Goal: Task Accomplishment & Management: Complete application form

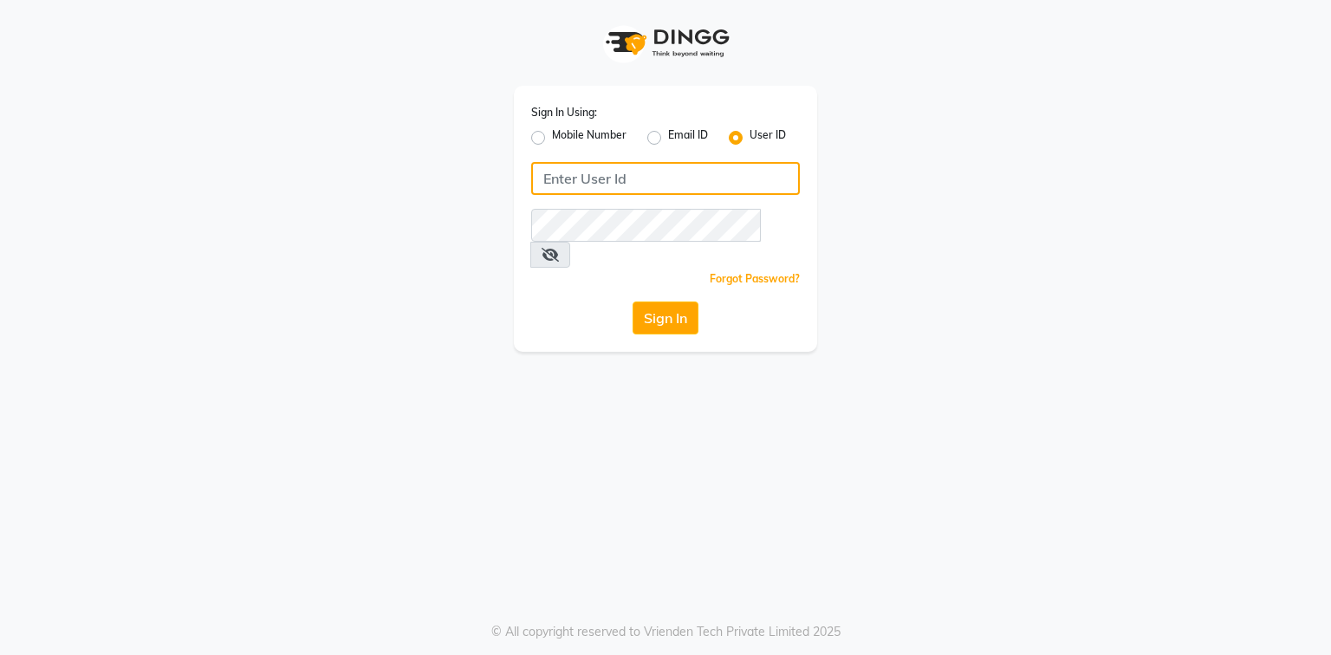
drag, startPoint x: 0, startPoint y: 0, endPoint x: 690, endPoint y: 184, distance: 713.9
click at [690, 184] on input "Username" at bounding box center [665, 178] width 269 height 33
type input "ragini@123"
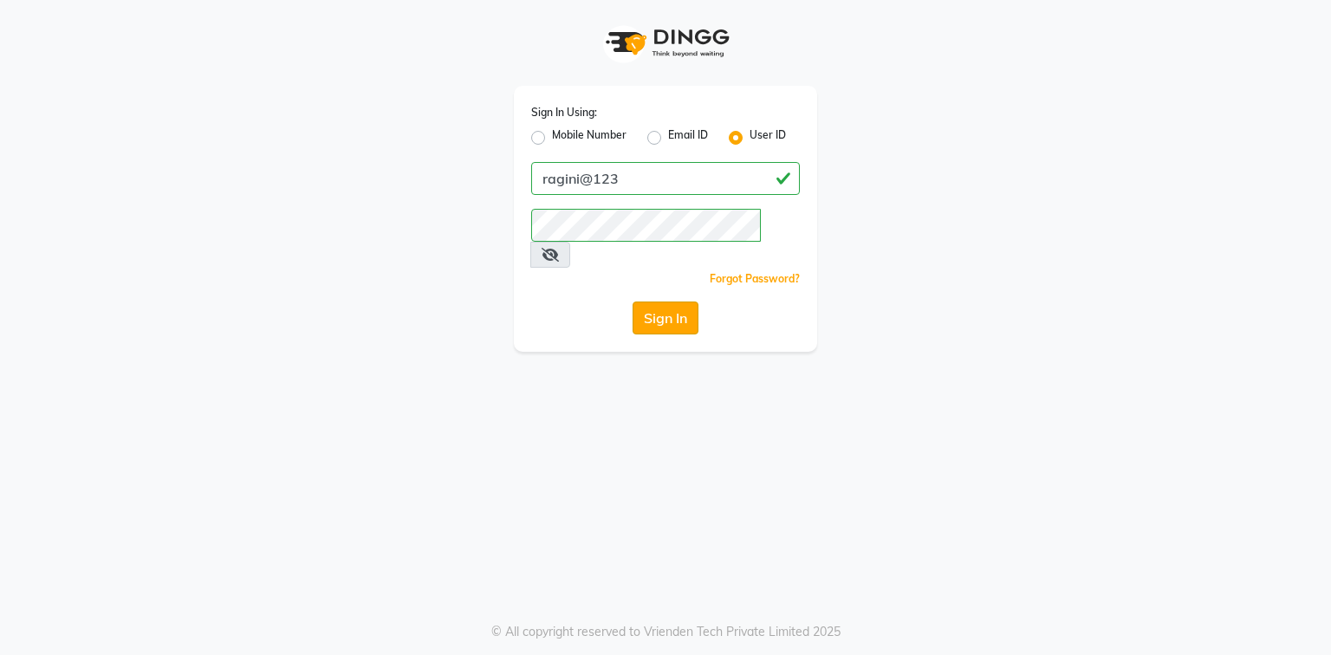
click at [650, 302] on button "Sign In" at bounding box center [666, 318] width 66 height 33
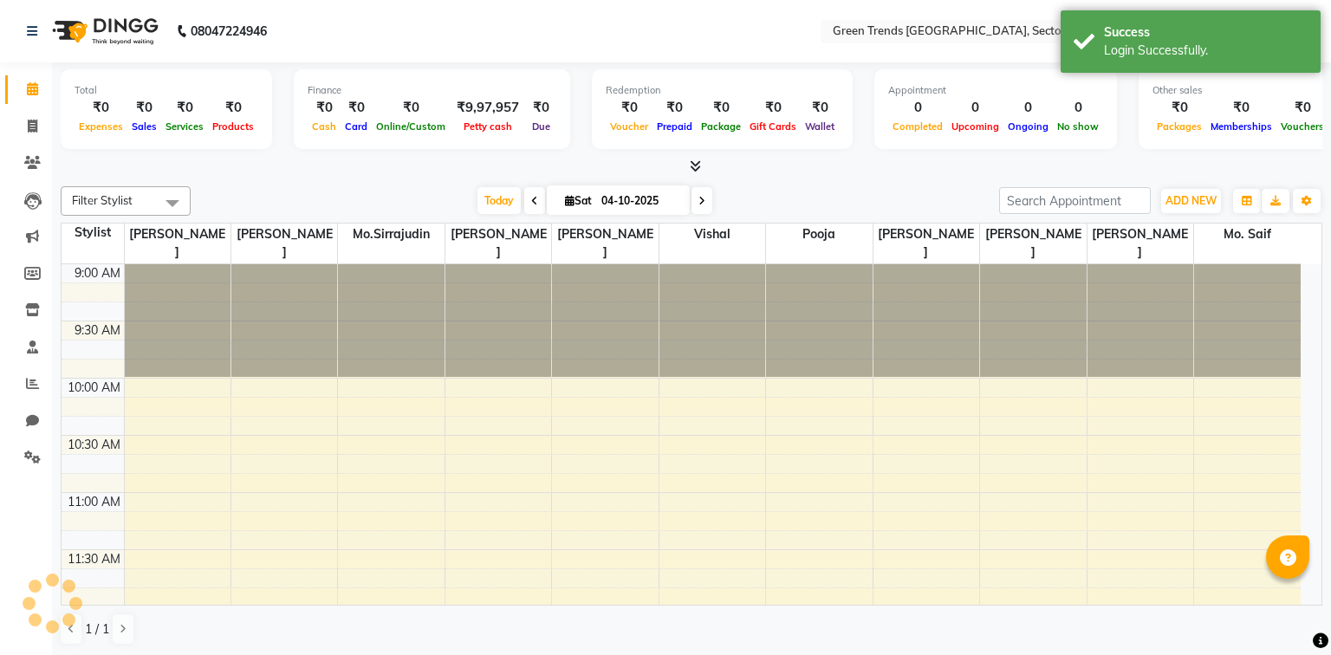
select select "en"
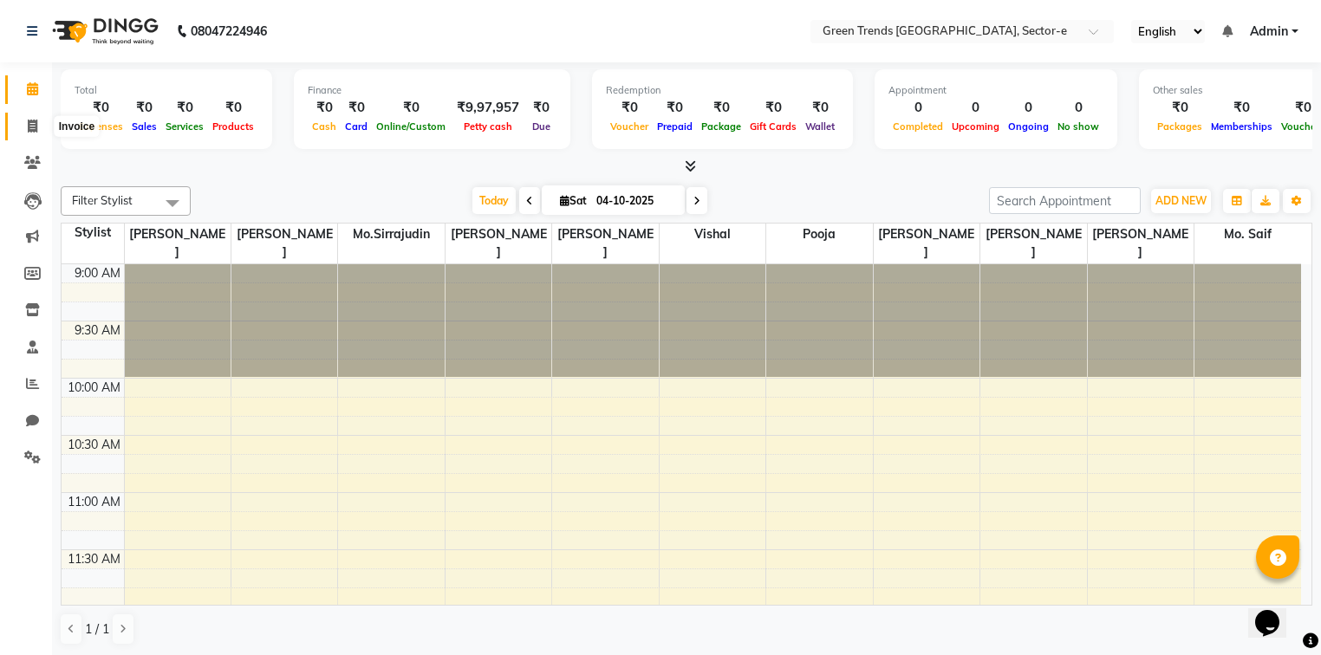
click at [42, 124] on span at bounding box center [32, 127] width 30 height 20
select select "service"
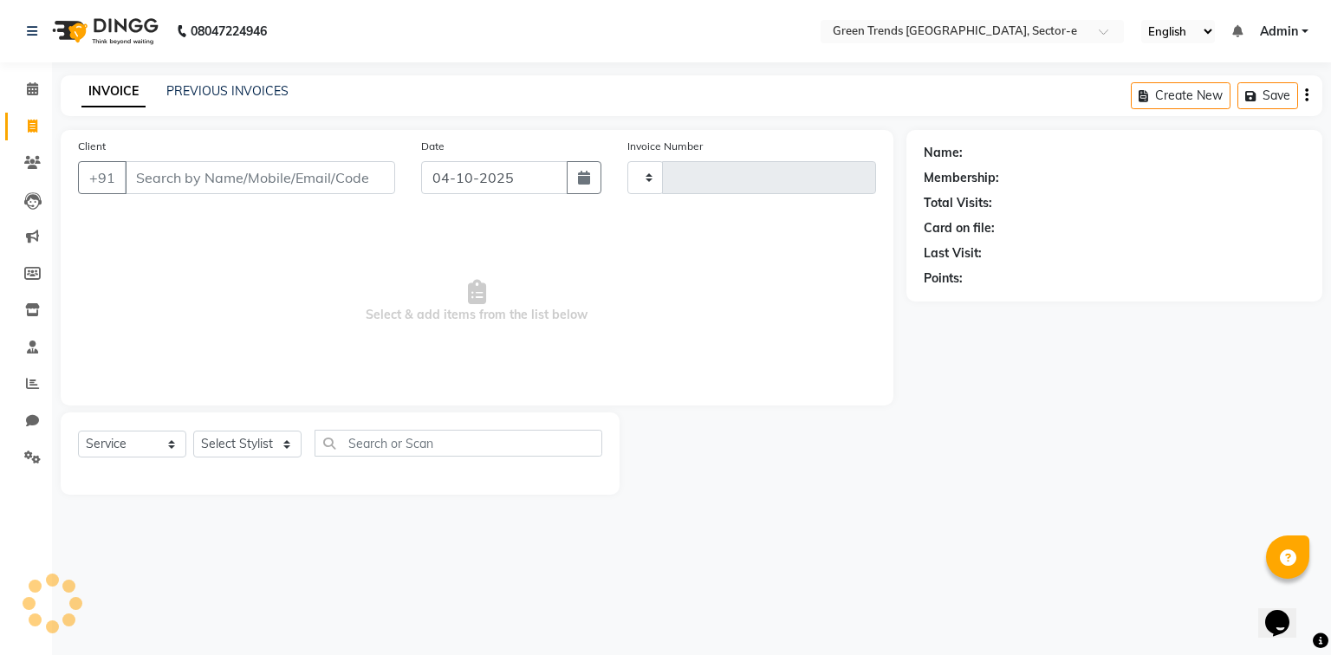
type input "1911"
select select "7023"
click at [149, 174] on input "Client" at bounding box center [260, 177] width 270 height 33
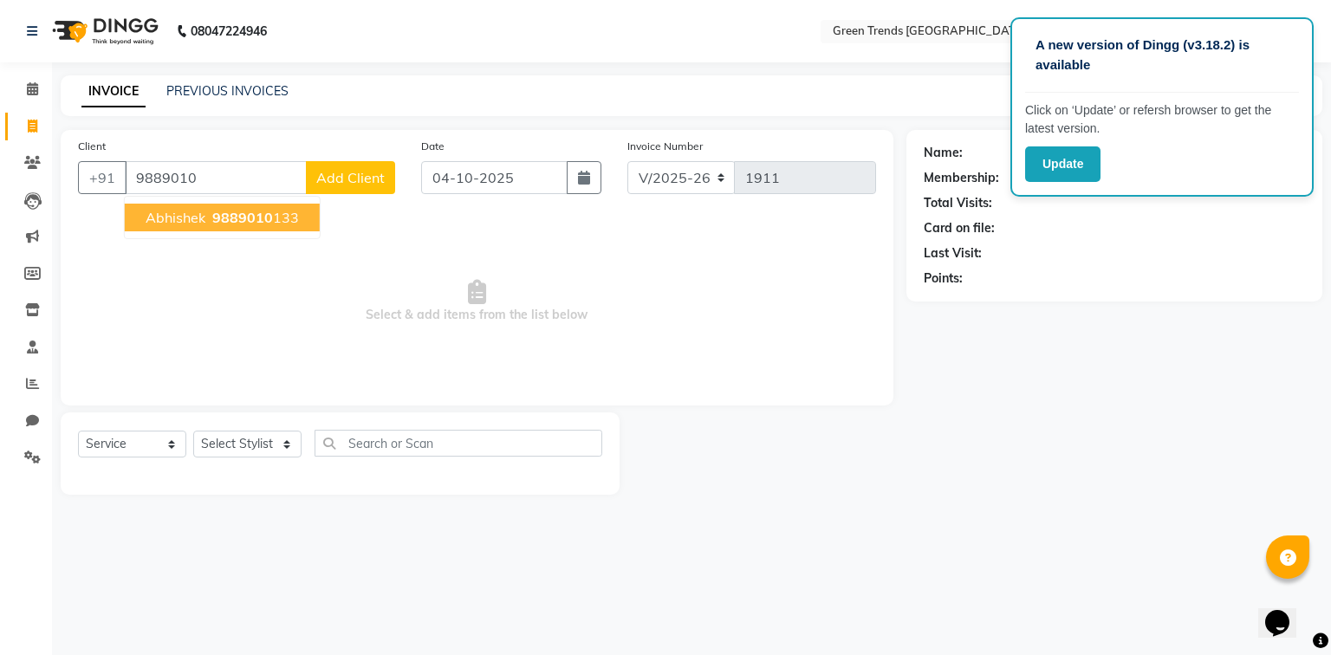
click at [205, 230] on button "Abhishek 9889010 133" at bounding box center [222, 218] width 195 height 28
type input "9889010133"
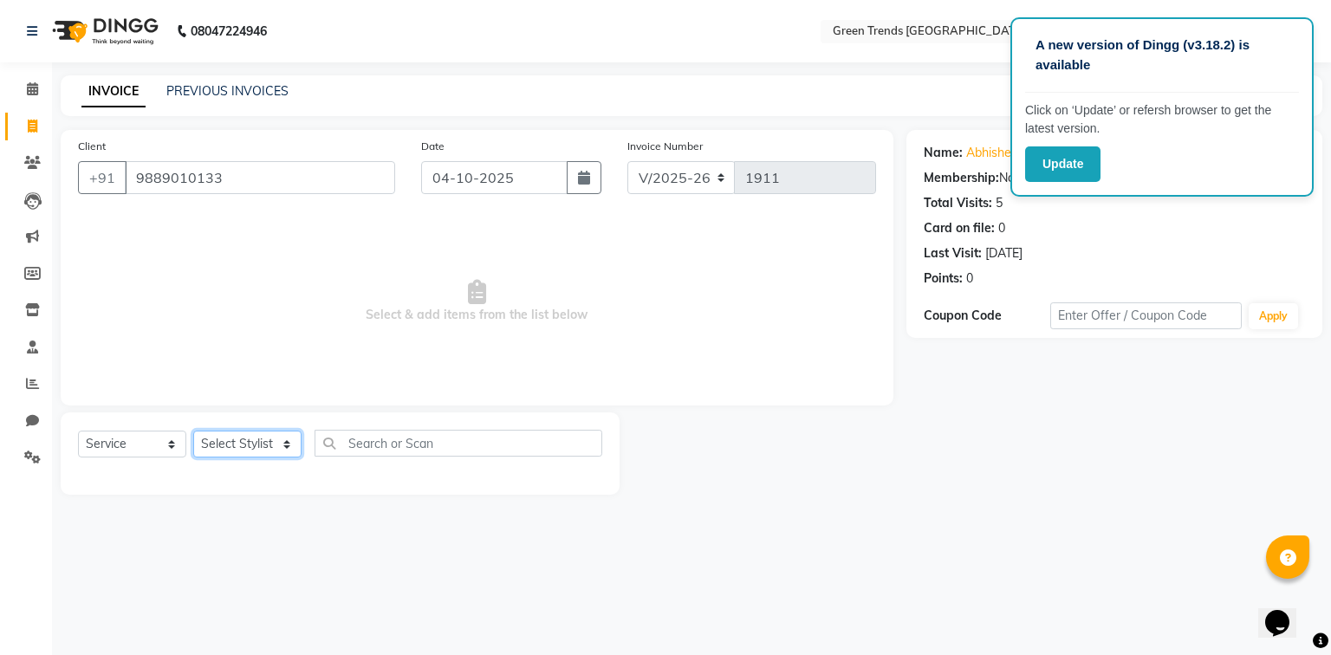
click at [244, 444] on select "Select Stylist [PERSON_NAME] [PERSON_NAME] Mo. [PERSON_NAME].[PERSON_NAME] [PER…" at bounding box center [247, 444] width 108 height 27
select select "58752"
click at [193, 432] on select "Select Stylist [PERSON_NAME] [PERSON_NAME] Mo. [PERSON_NAME].[PERSON_NAME] [PER…" at bounding box center [247, 444] width 108 height 27
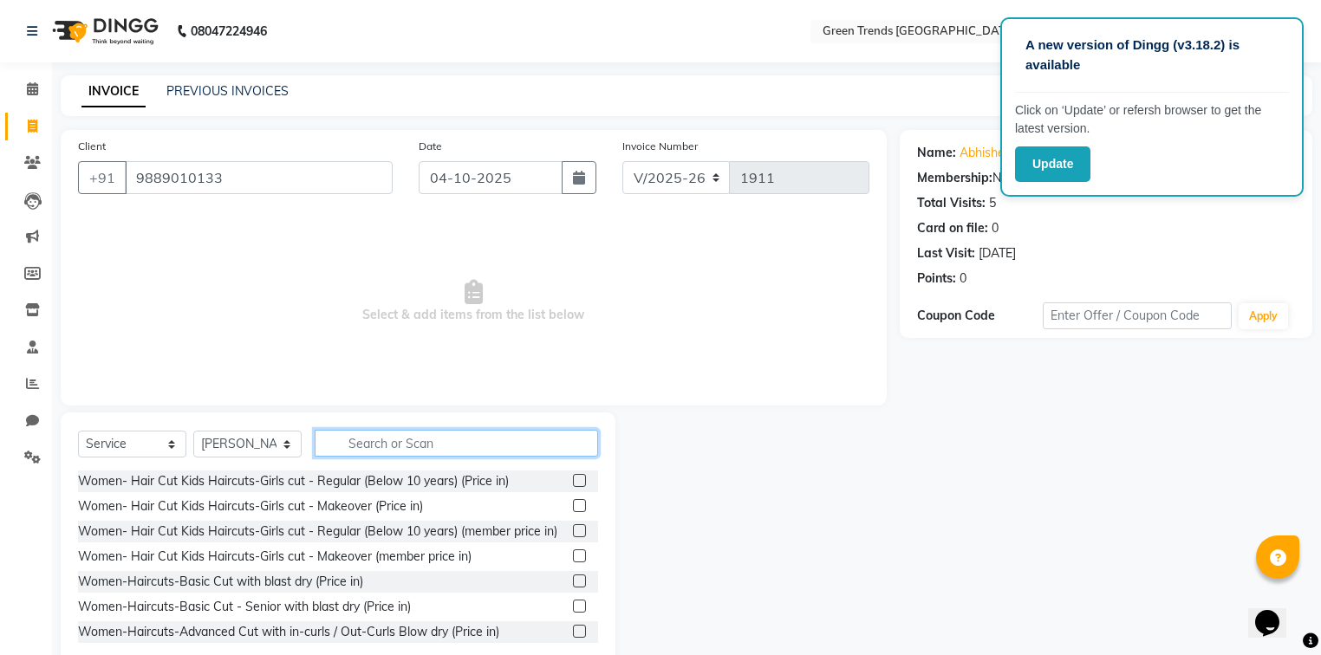
click at [374, 440] on input "text" at bounding box center [456, 443] width 283 height 27
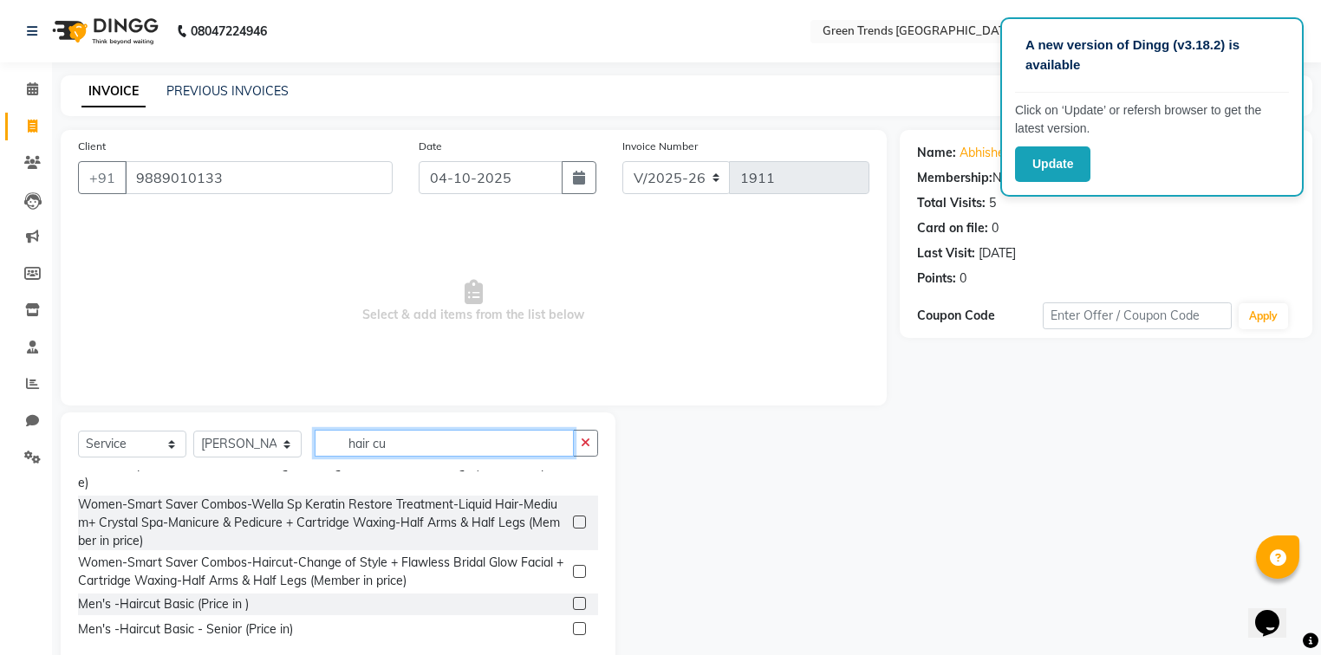
scroll to position [1635, 0]
type input "hair cu"
click at [98, 608] on div "Men's -Haircut Basic (Price in )" at bounding box center [163, 604] width 171 height 18
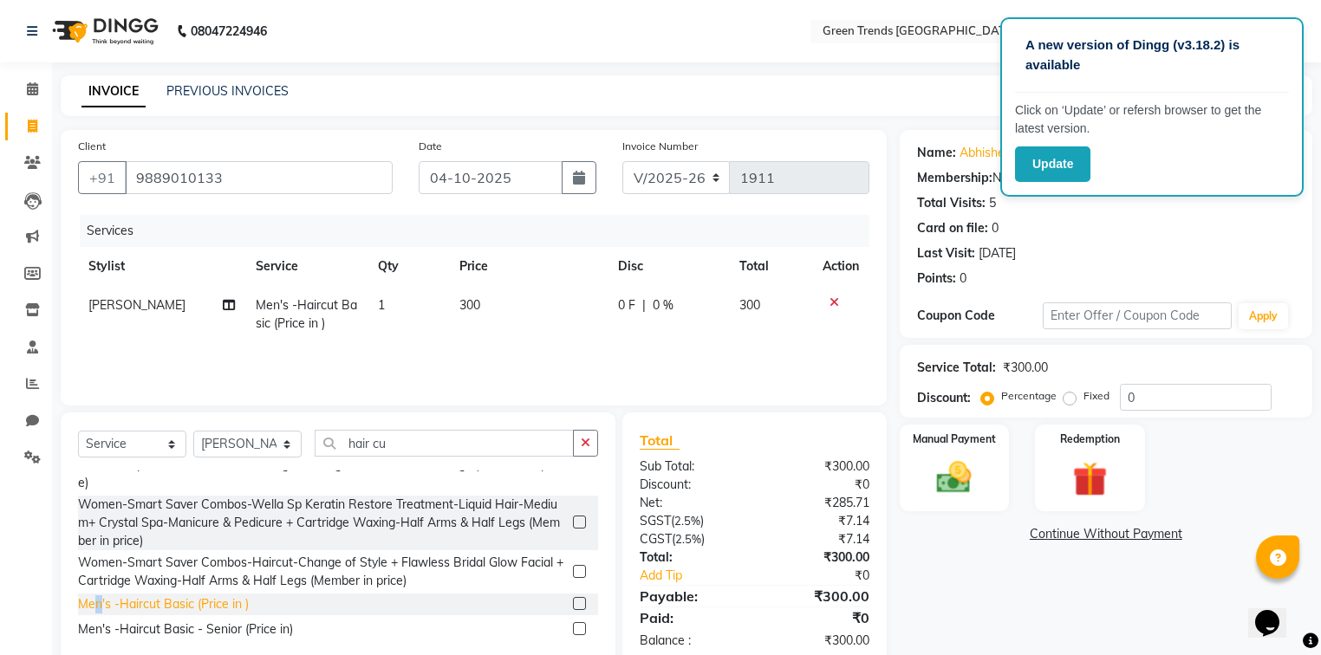
click at [98, 607] on div "Men's -Haircut Basic (Price in )" at bounding box center [163, 604] width 171 height 18
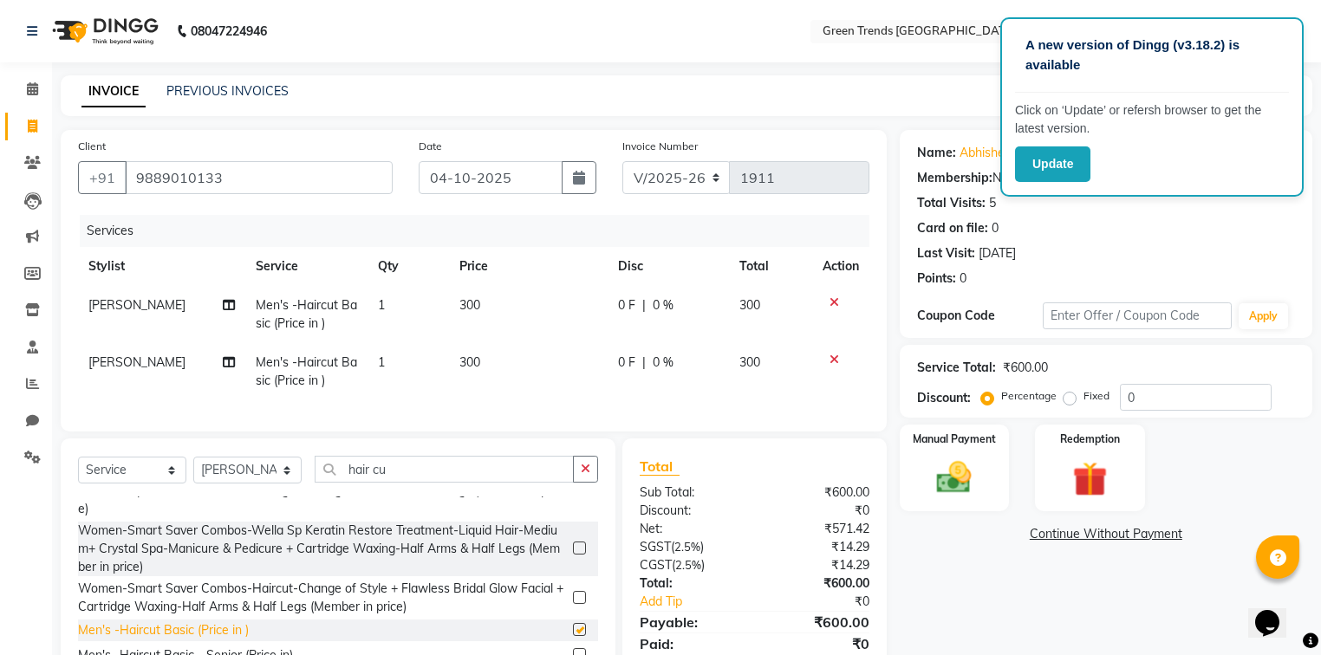
checkbox input "false"
click at [109, 361] on span "[PERSON_NAME]" at bounding box center [136, 362] width 97 height 16
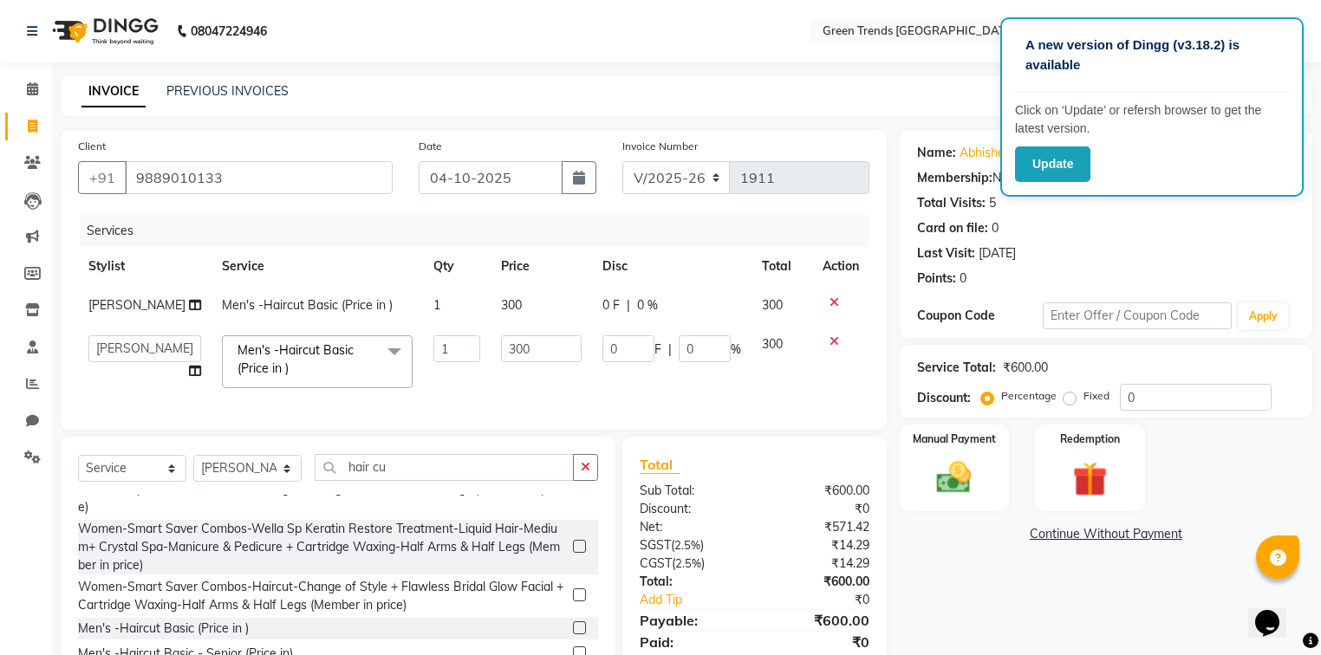
click at [109, 361] on select "[PERSON_NAME] [PERSON_NAME] Mo. [PERSON_NAME].[PERSON_NAME] [PERSON_NAME] Pooja…" at bounding box center [144, 348] width 113 height 27
select select "58750"
click at [1083, 399] on label "Fixed" at bounding box center [1096, 396] width 26 height 16
click at [1069, 399] on input "Fixed" at bounding box center [1073, 396] width 12 height 12
radio input "true"
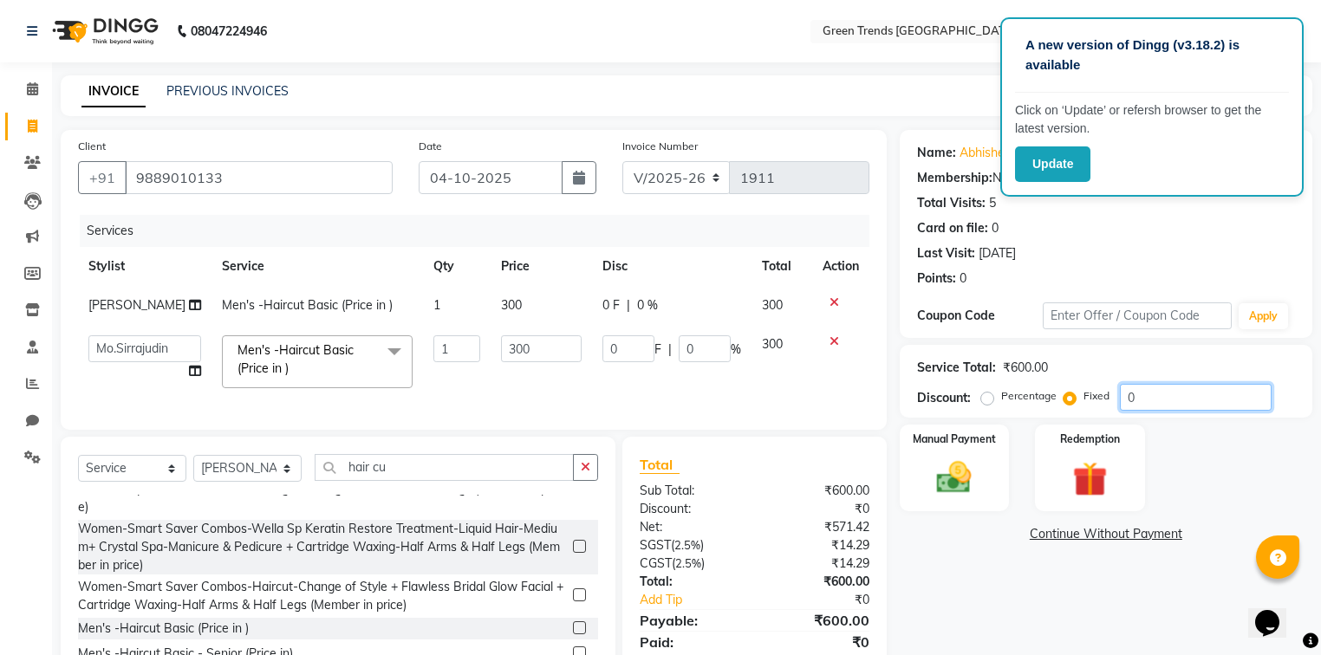
click at [1138, 392] on input "0" at bounding box center [1196, 397] width 152 height 27
type input "1"
type input "0.5"
type input "0.17"
type input "12"
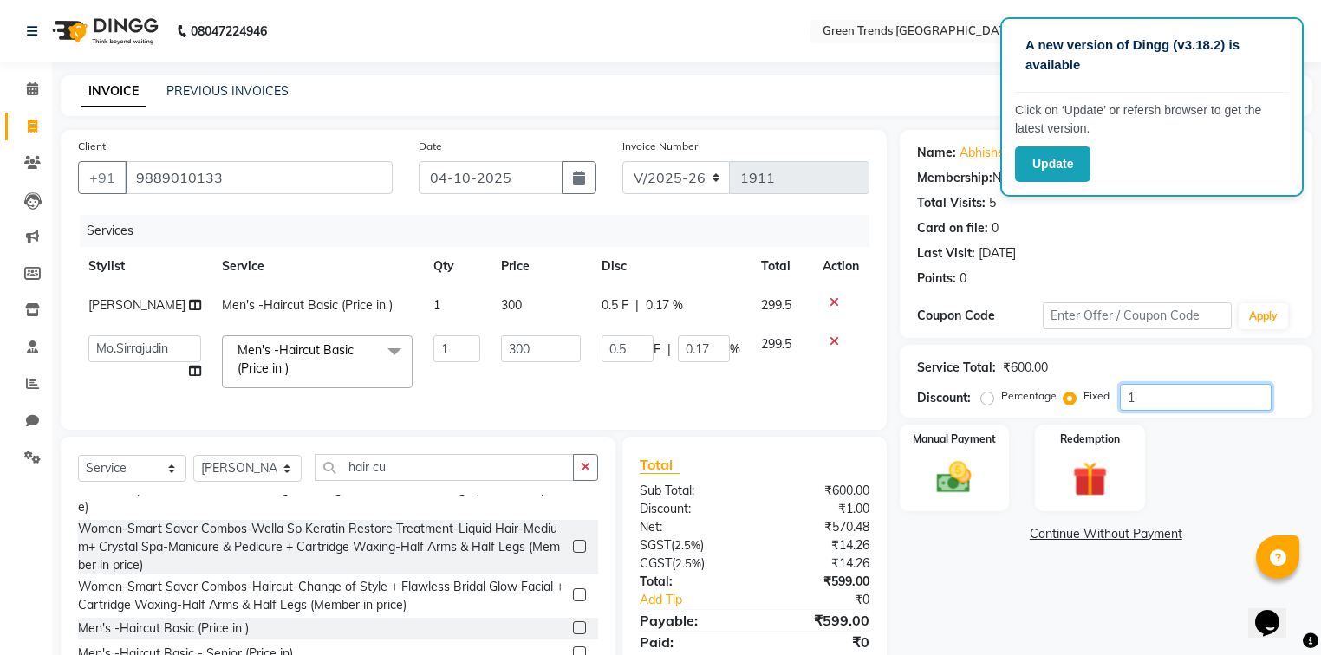
type input "6"
type input "2"
type input "120"
type input "60"
type input "20"
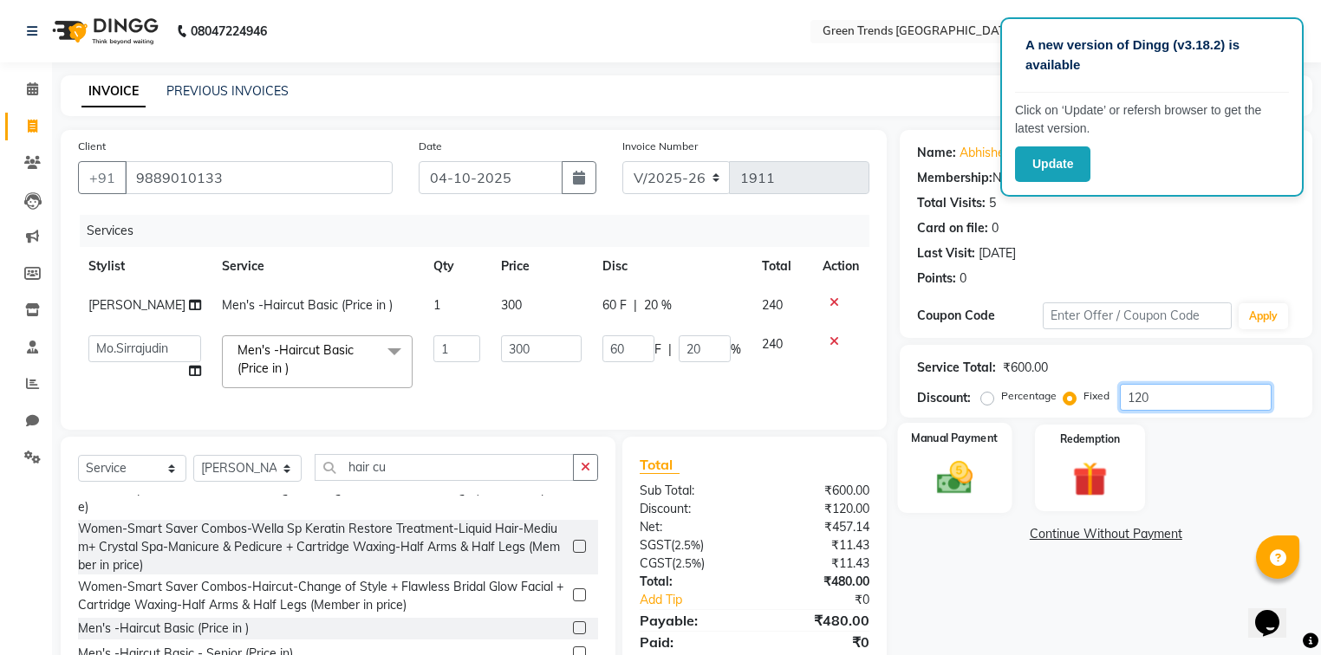
type input "120"
click at [957, 454] on div "Manual Payment" at bounding box center [954, 468] width 114 height 90
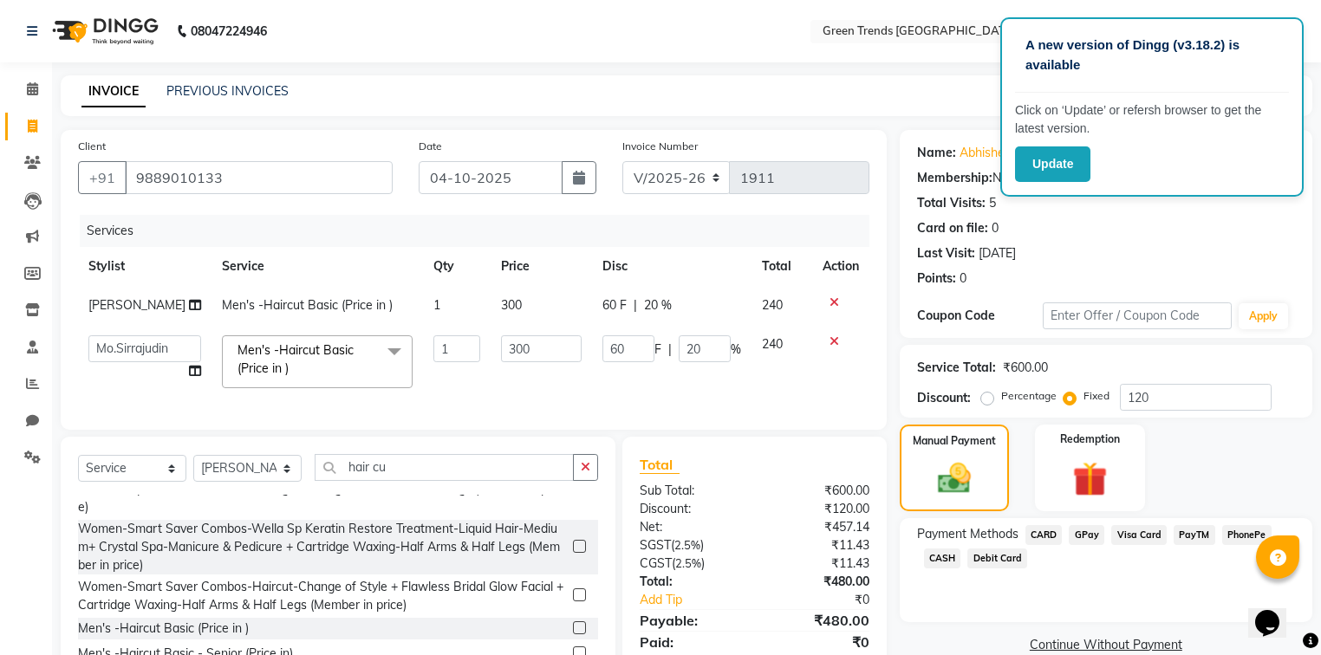
click at [1083, 534] on span "GPay" at bounding box center [1087, 535] width 36 height 20
click at [1075, 641] on button "Add Payment" at bounding box center [1173, 650] width 244 height 27
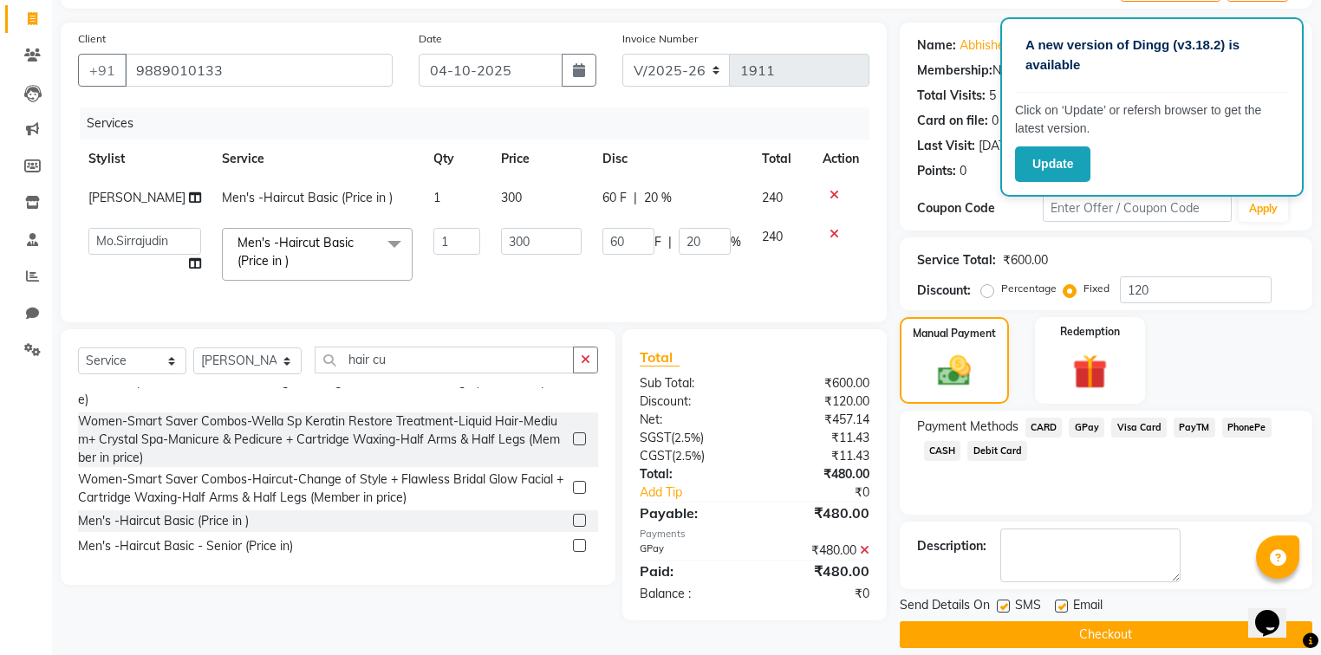
scroll to position [125, 0]
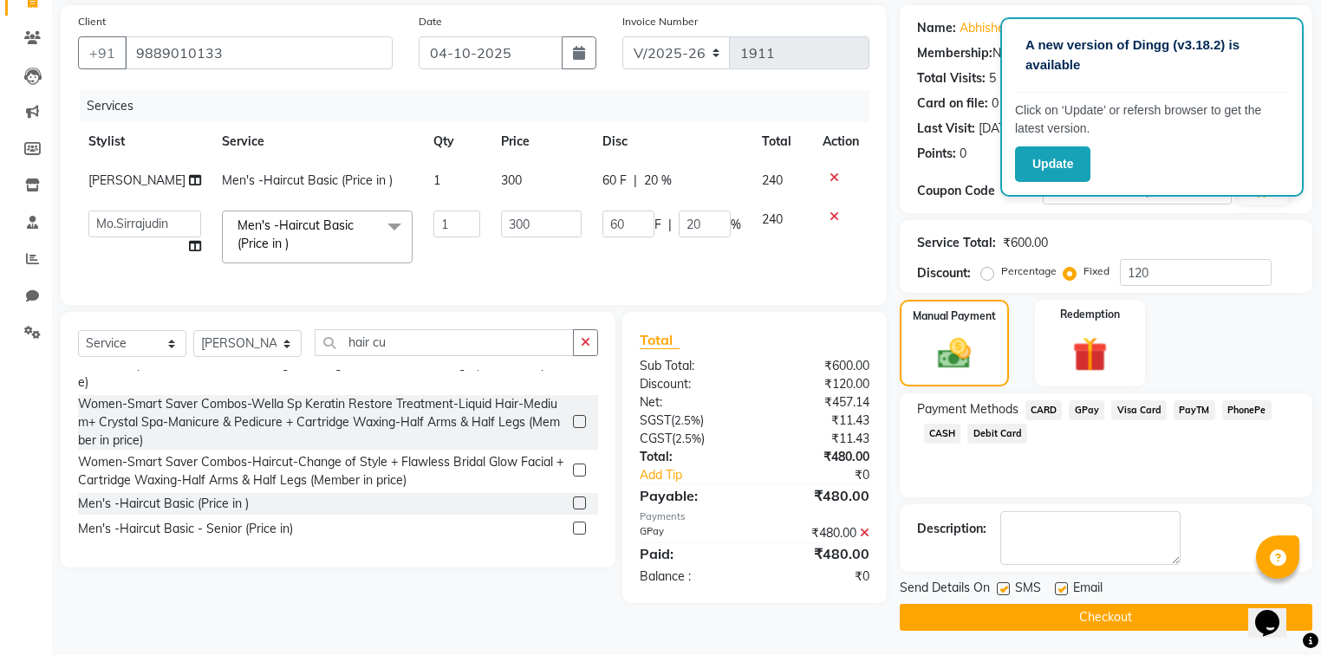
click at [1057, 587] on label at bounding box center [1061, 588] width 13 height 13
click at [1057, 587] on input "checkbox" at bounding box center [1060, 589] width 11 height 11
checkbox input "false"
click at [1004, 588] on label at bounding box center [1003, 588] width 13 height 13
click at [1004, 588] on input "checkbox" at bounding box center [1002, 589] width 11 height 11
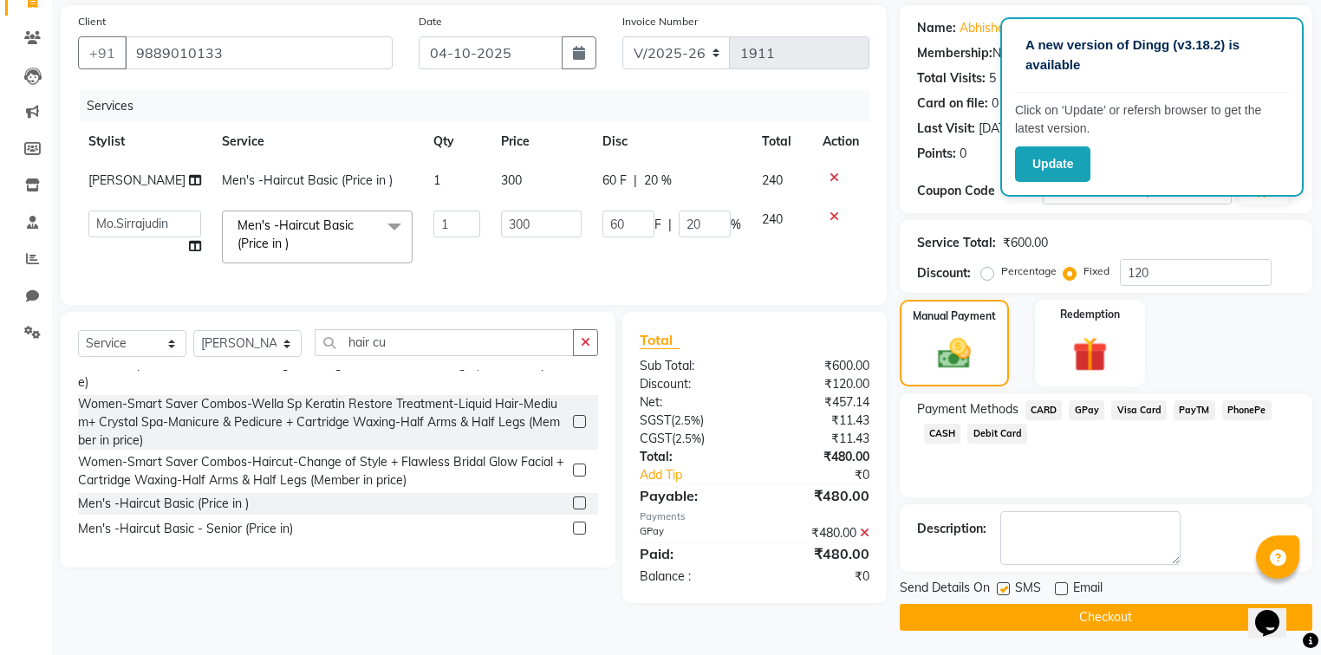
checkbox input "false"
click at [1006, 617] on button "Checkout" at bounding box center [1106, 617] width 413 height 27
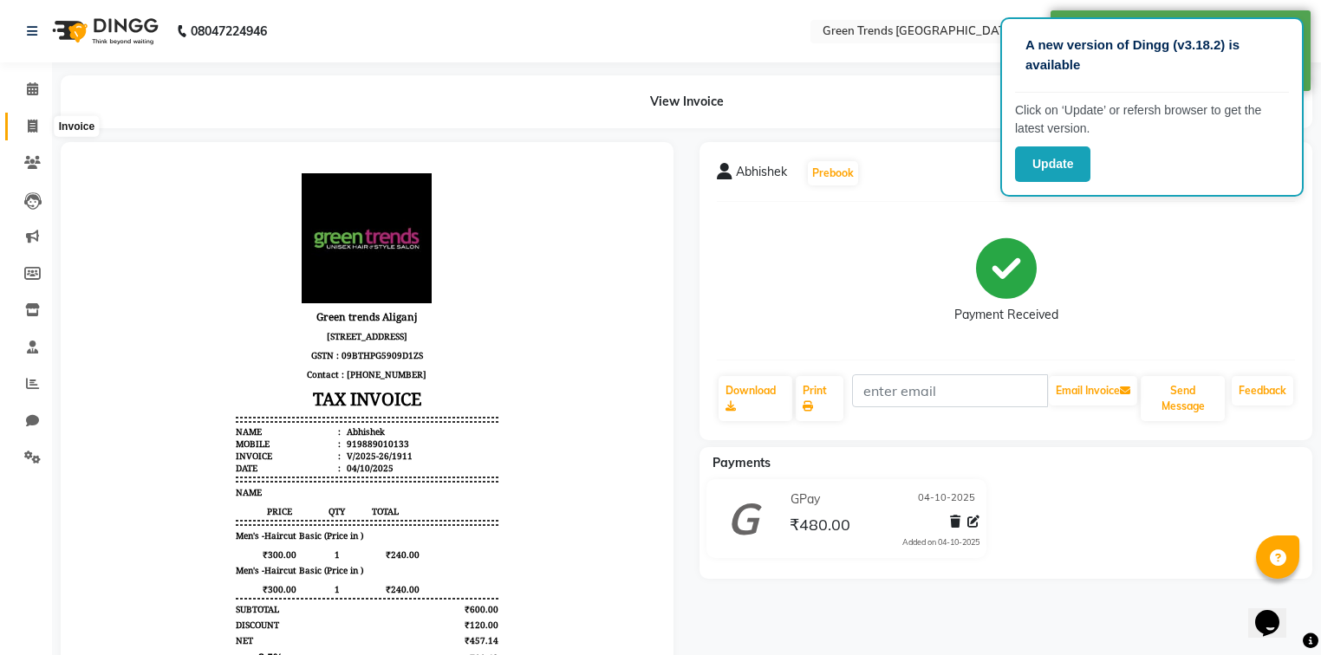
click at [26, 132] on span at bounding box center [32, 127] width 30 height 20
select select "7023"
select select "service"
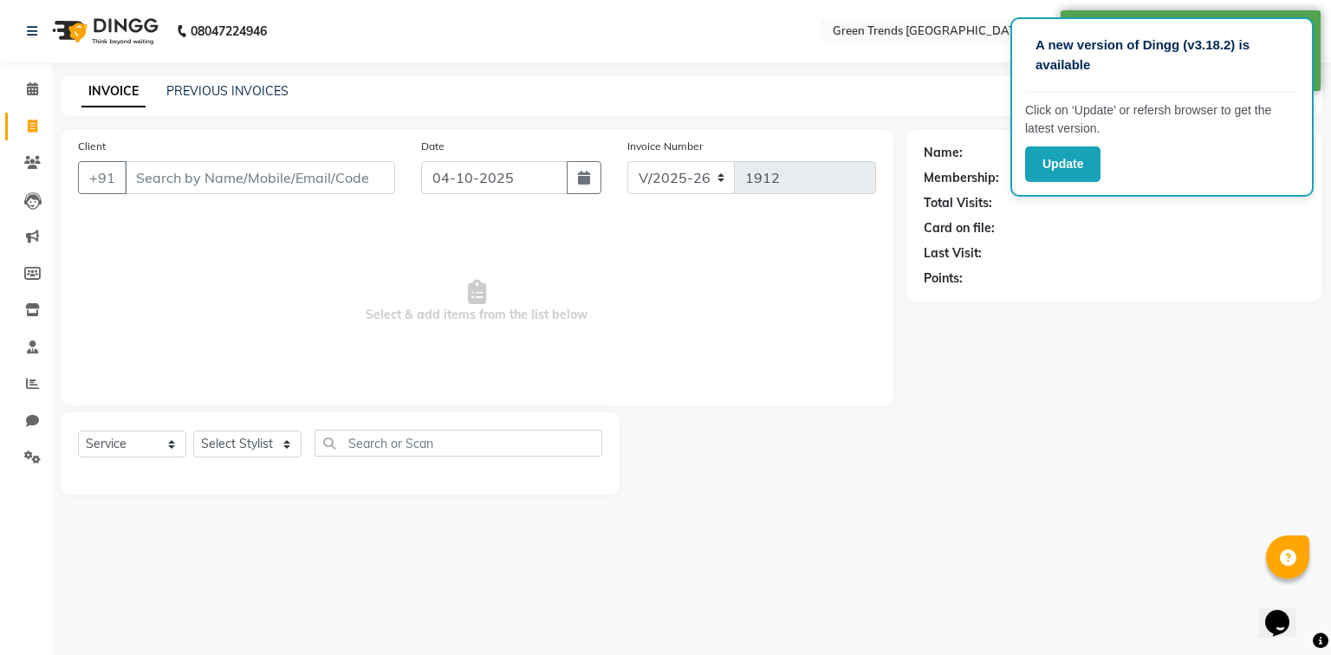
click at [170, 184] on input "Client" at bounding box center [260, 177] width 270 height 33
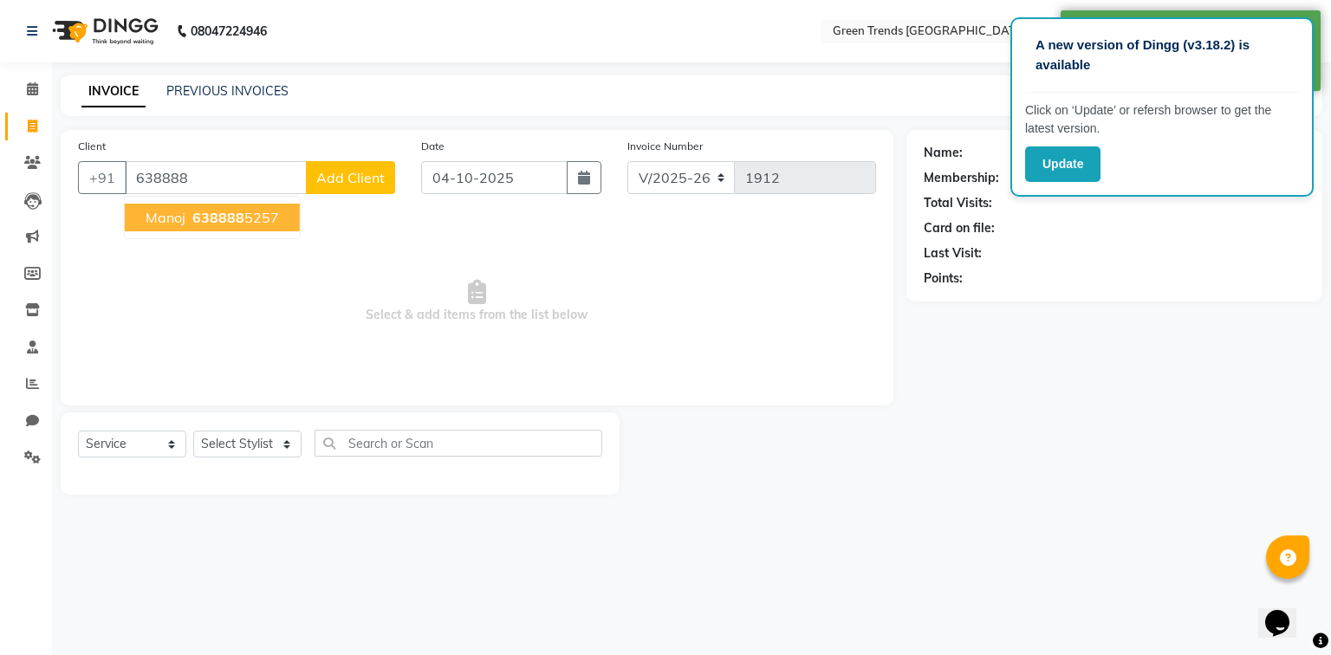
click at [197, 214] on span "638888" at bounding box center [218, 217] width 52 height 17
type input "6388885257"
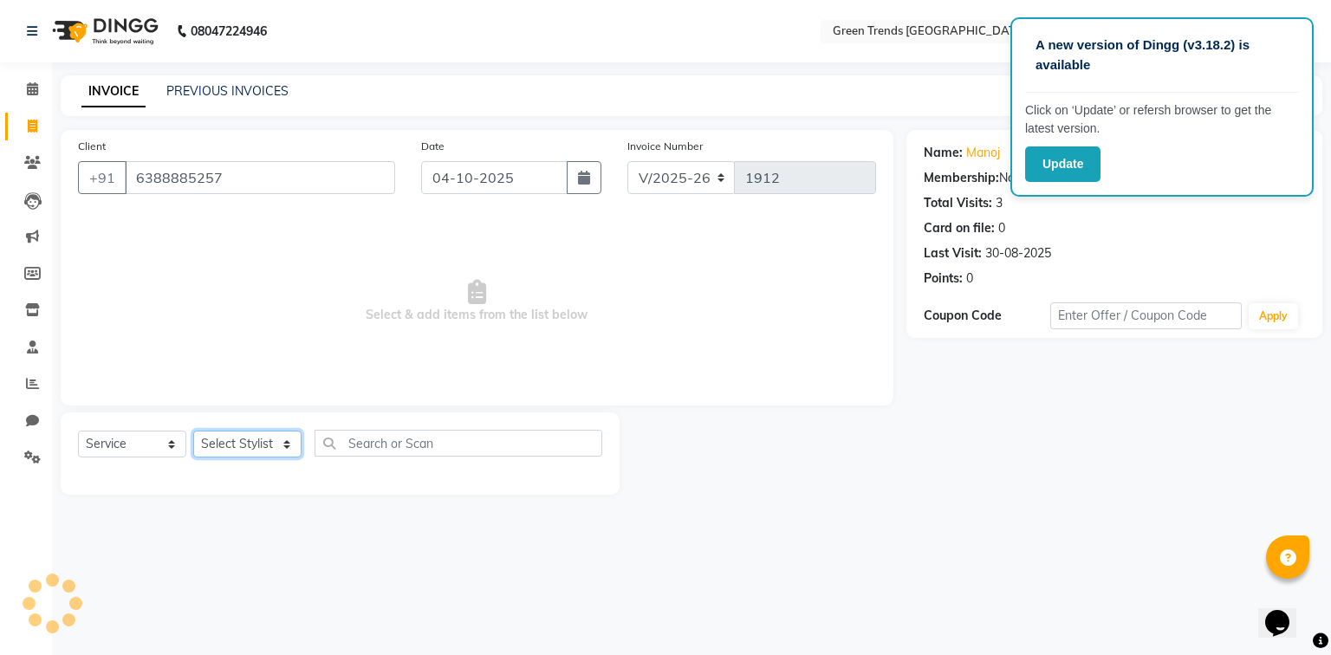
click at [233, 444] on select "Select Stylist [PERSON_NAME] [PERSON_NAME] Mo. [PERSON_NAME].[PERSON_NAME] [PER…" at bounding box center [247, 444] width 108 height 27
select select "62974"
click at [193, 432] on select "Select Stylist [PERSON_NAME] [PERSON_NAME] Mo. [PERSON_NAME].[PERSON_NAME] [PER…" at bounding box center [247, 444] width 108 height 27
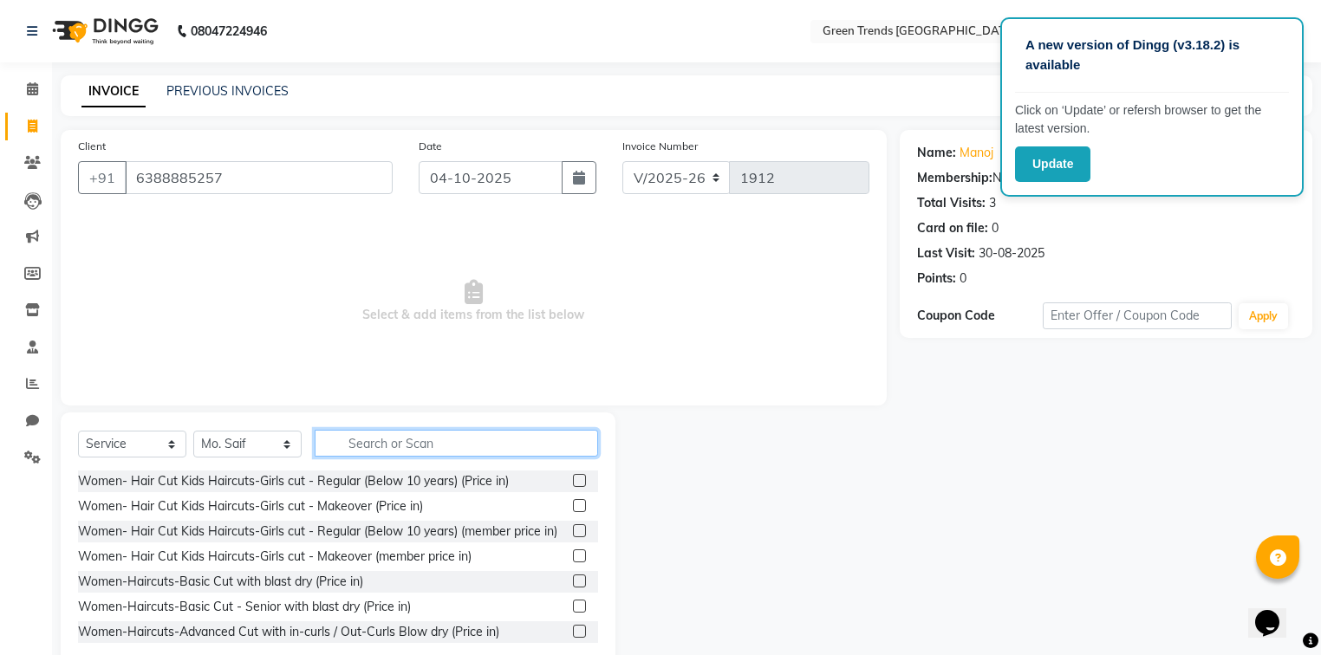
click at [400, 441] on input "text" at bounding box center [456, 443] width 283 height 27
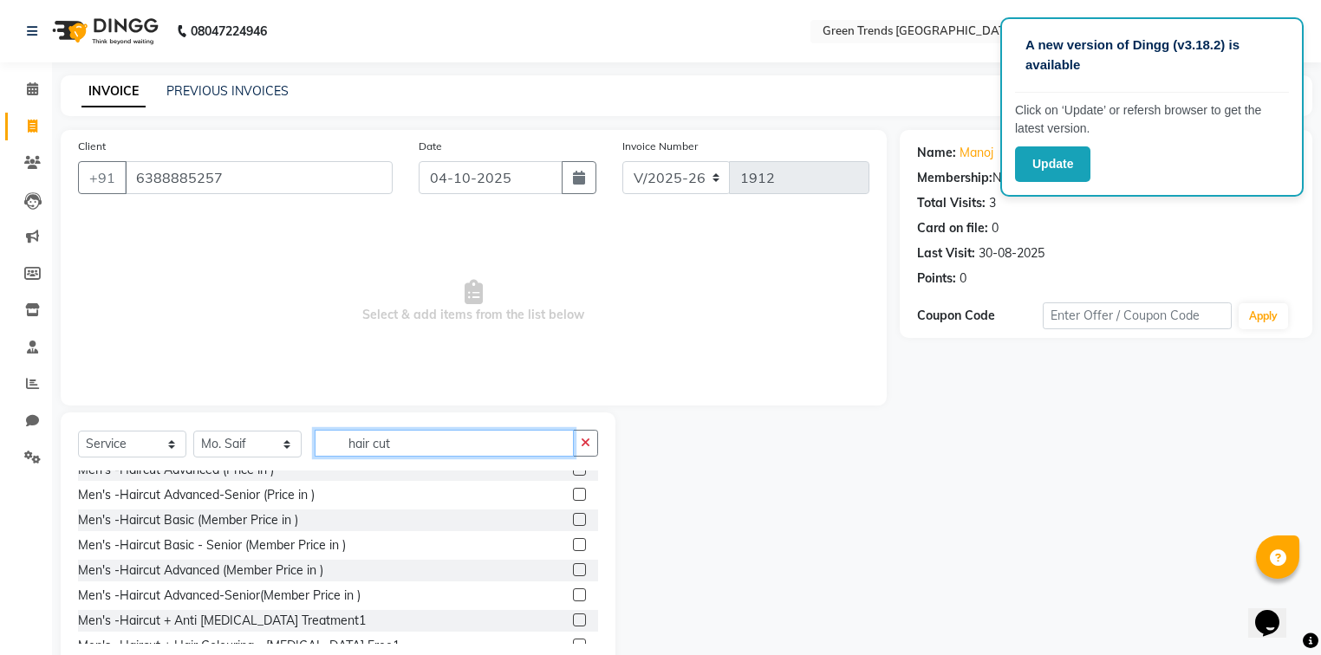
scroll to position [1061, 0]
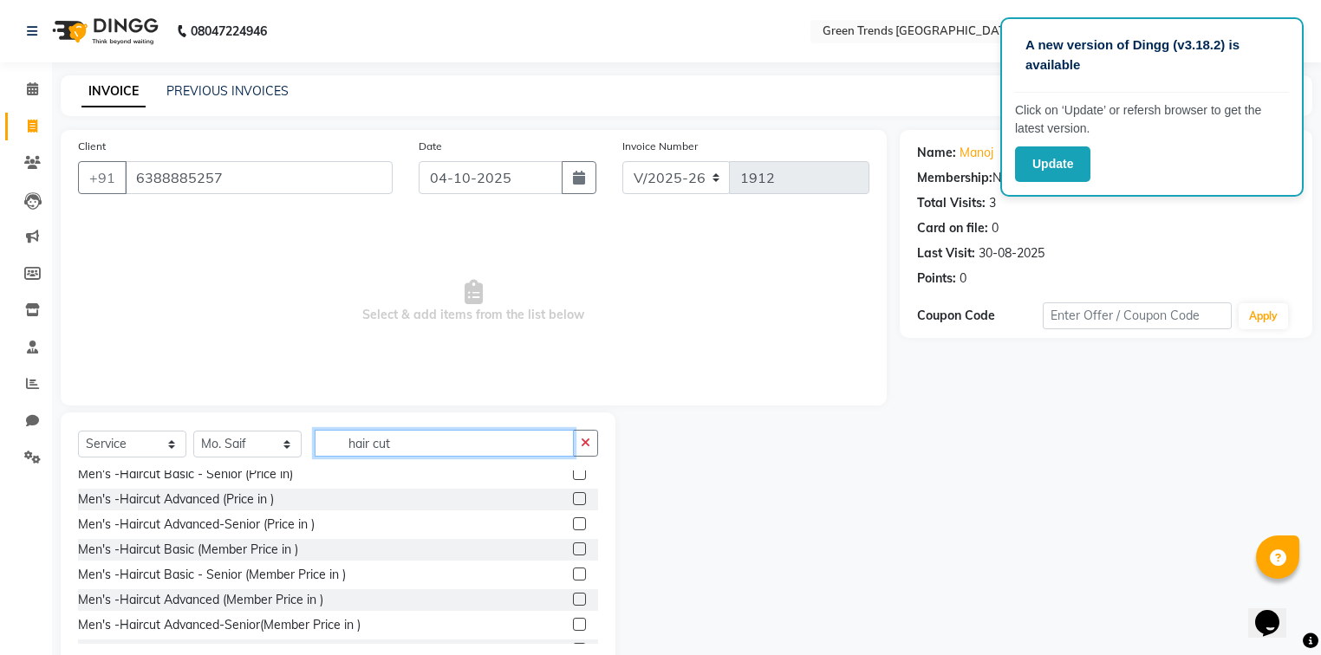
type input "hair cut"
click at [180, 533] on div "Women- Hair Cut Kids Haircuts-Girls cut - Regular (Below 10 years) (Price in) W…" at bounding box center [338, 557] width 520 height 173
click at [180, 458] on div "Men's -Haircut Basic (Price in )" at bounding box center [163, 449] width 171 height 18
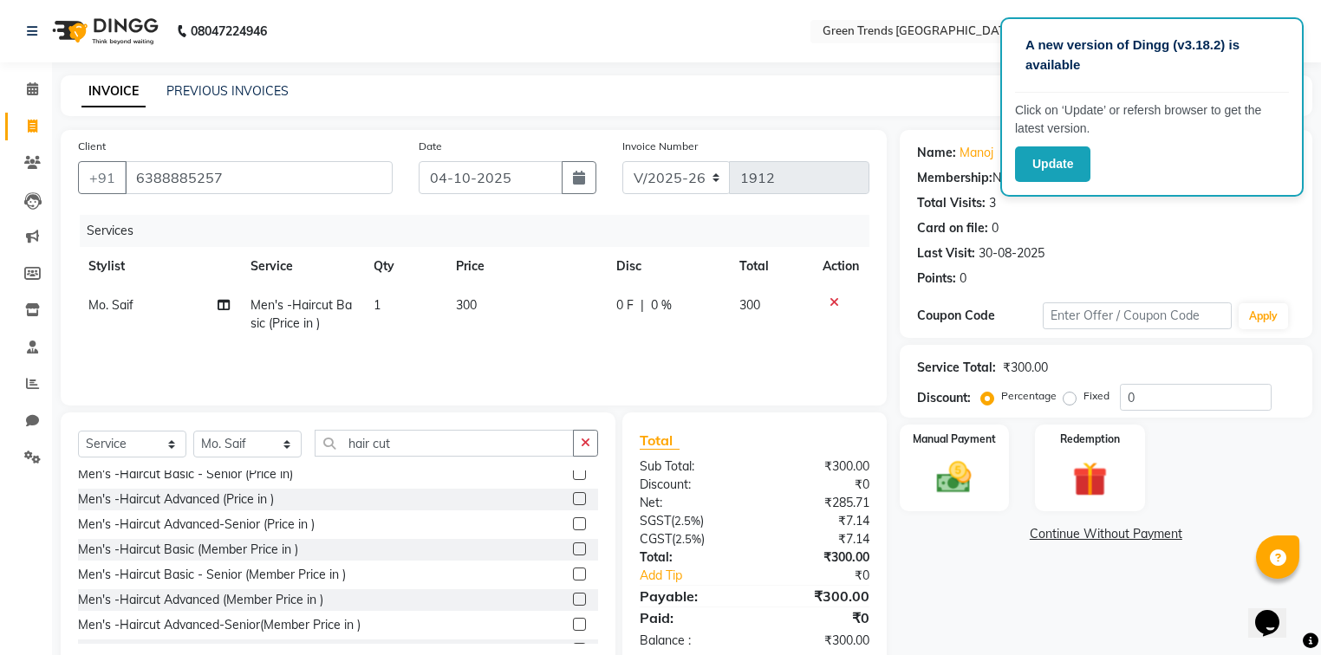
checkbox input "false"
click at [463, 456] on input "hair cut" at bounding box center [444, 443] width 259 height 27
type input "h"
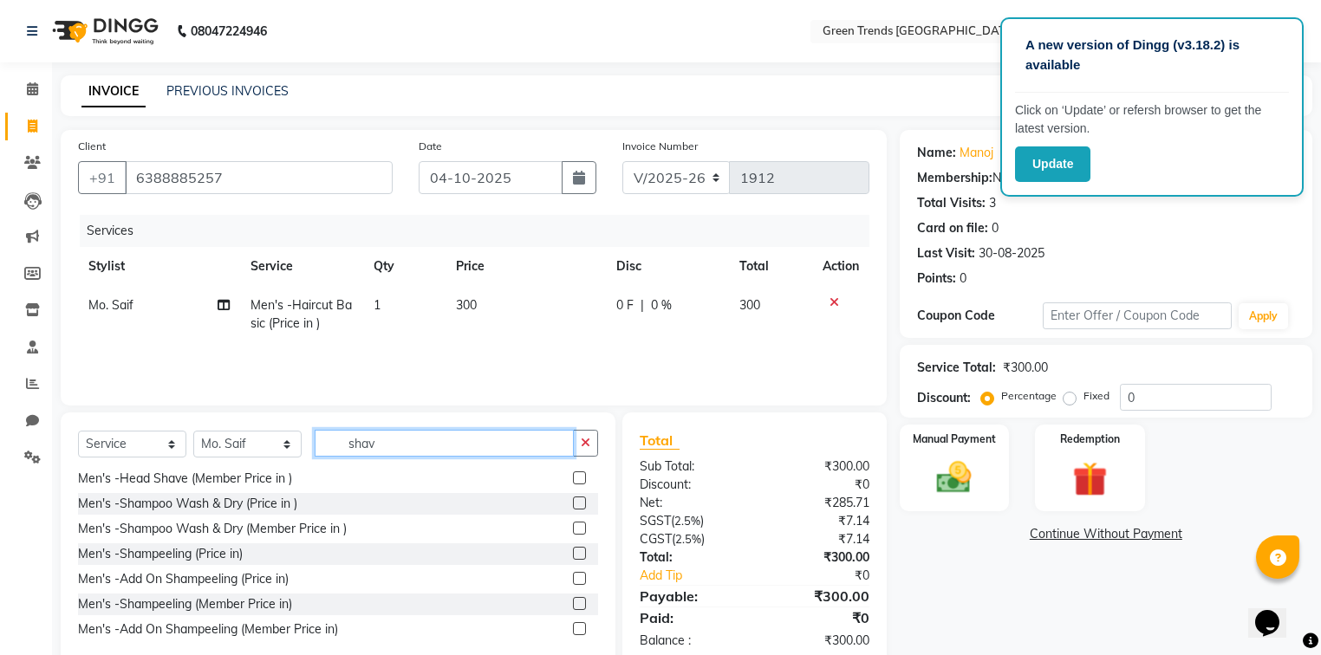
scroll to position [0, 0]
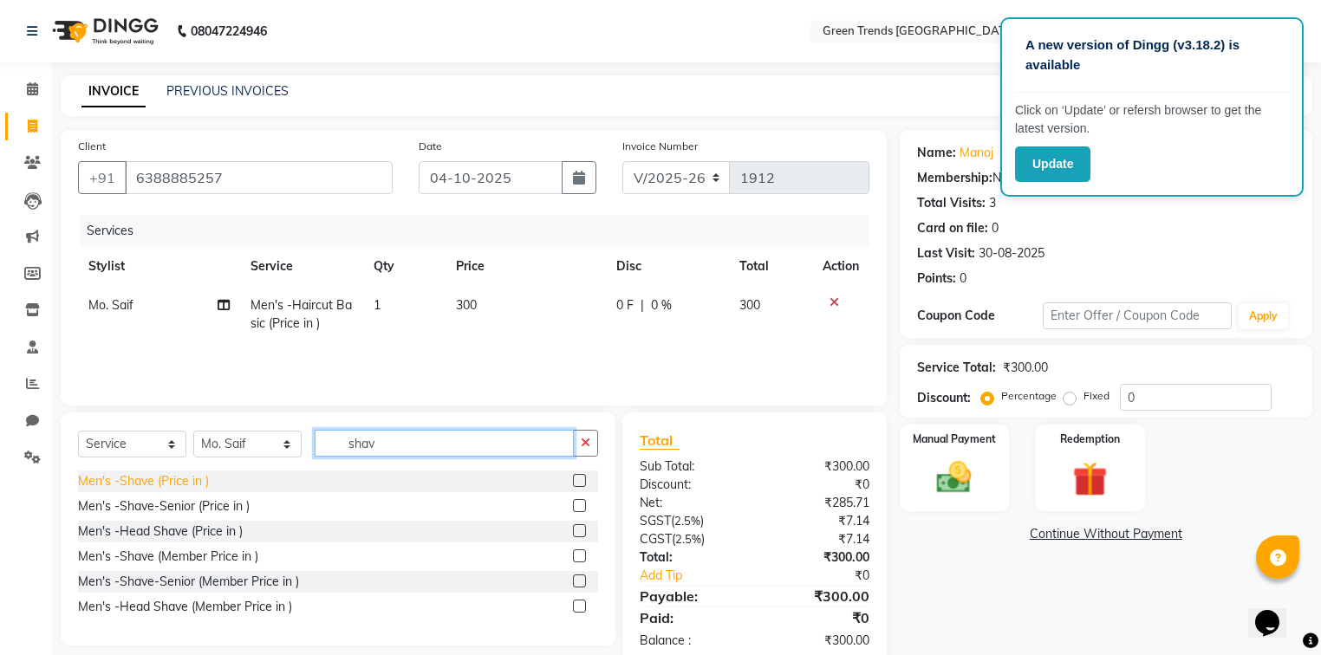
type input "shav"
click at [159, 485] on div "Men's -Shave (Price in )" at bounding box center [143, 481] width 131 height 18
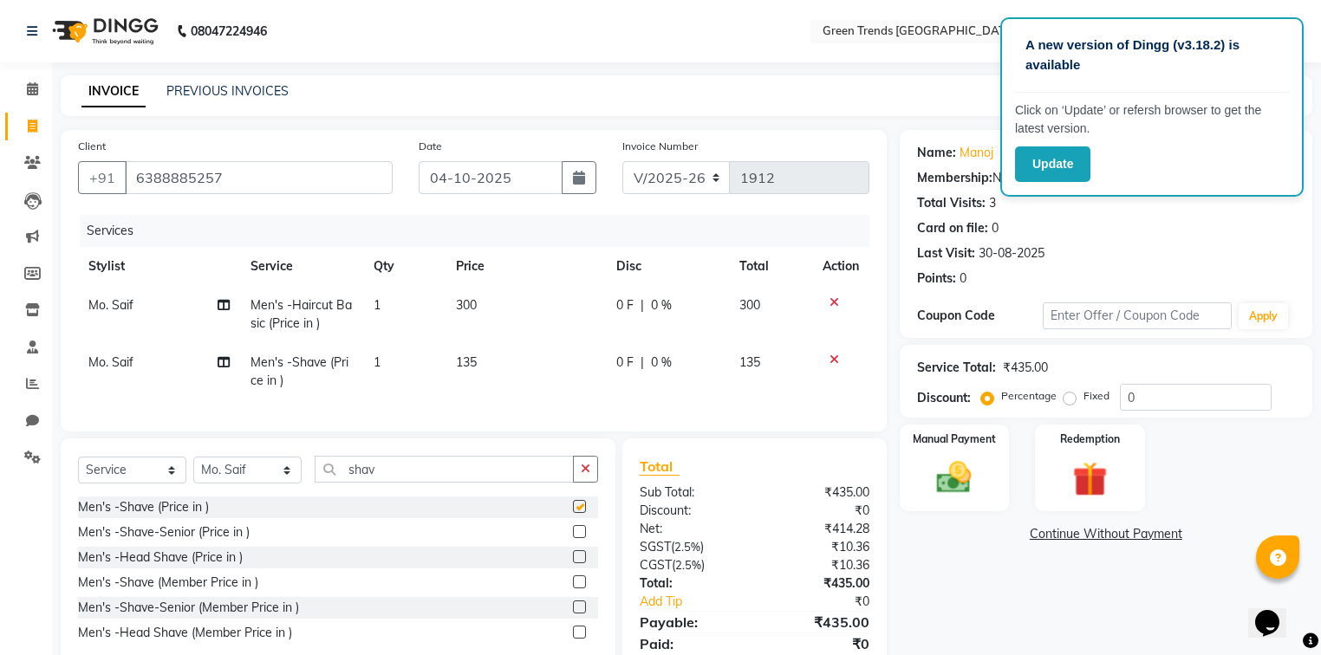
checkbox input "false"
click at [1083, 399] on label "Fixed" at bounding box center [1096, 396] width 26 height 16
click at [1067, 399] on input "Fixed" at bounding box center [1073, 396] width 12 height 12
radio input "true"
click at [1144, 406] on input "0" at bounding box center [1196, 397] width 152 height 27
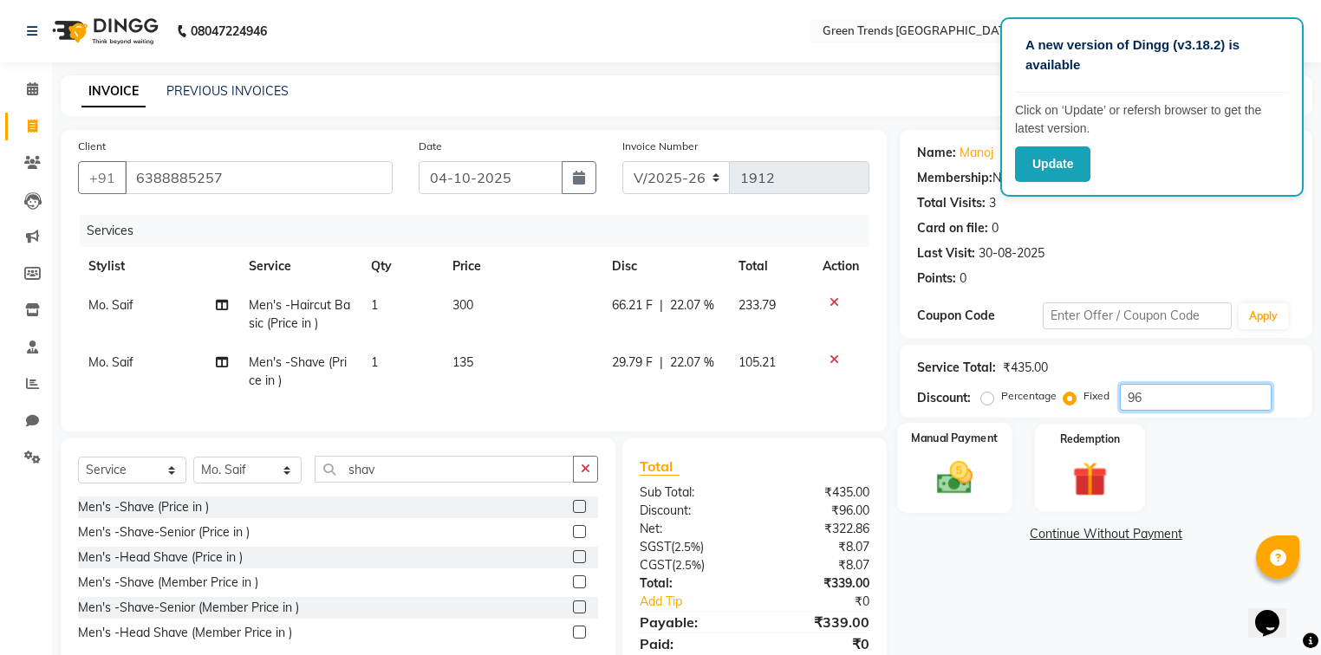
type input "96"
click at [939, 468] on img at bounding box center [954, 479] width 59 height 42
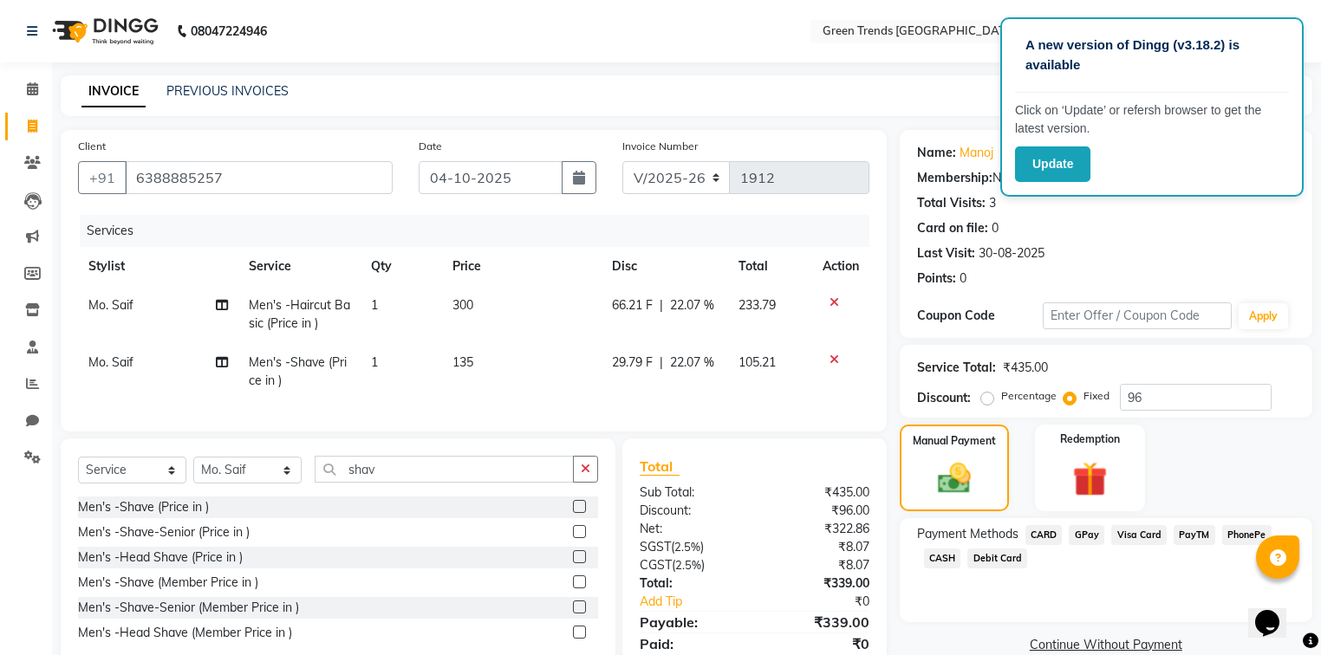
click at [1072, 531] on span "GPay" at bounding box center [1087, 535] width 36 height 20
click at [1099, 645] on button "Add Payment" at bounding box center [1173, 650] width 244 height 27
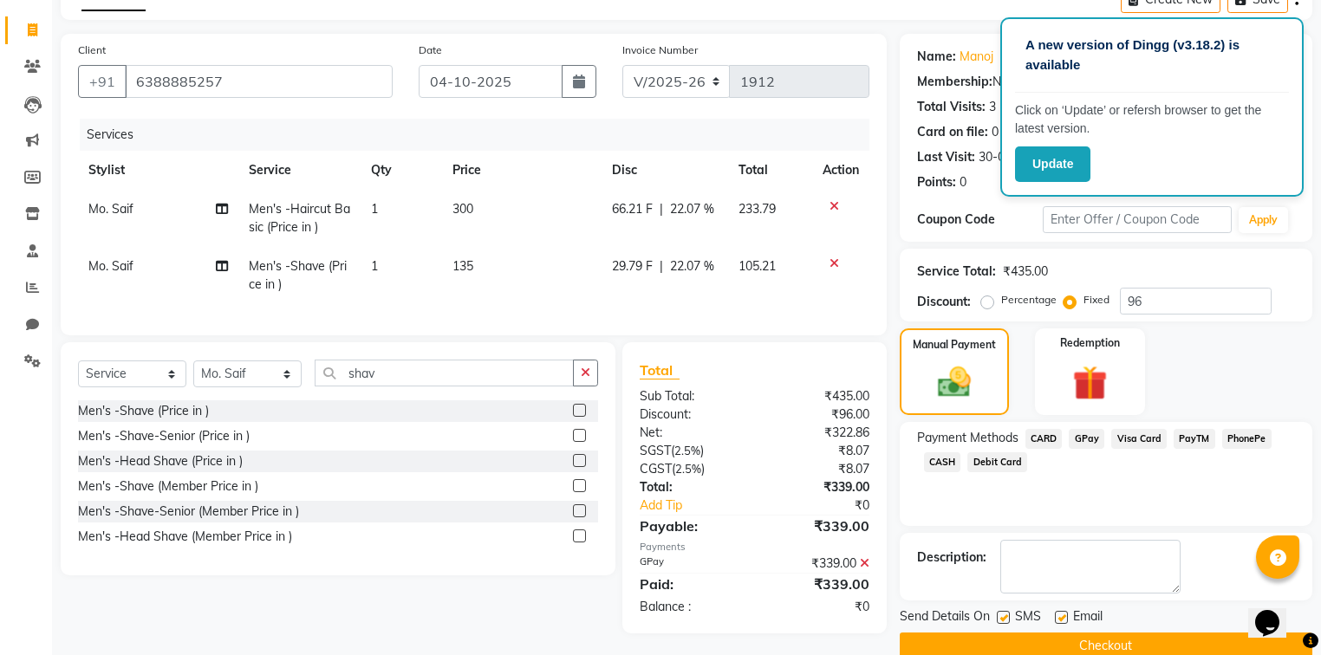
scroll to position [104, 0]
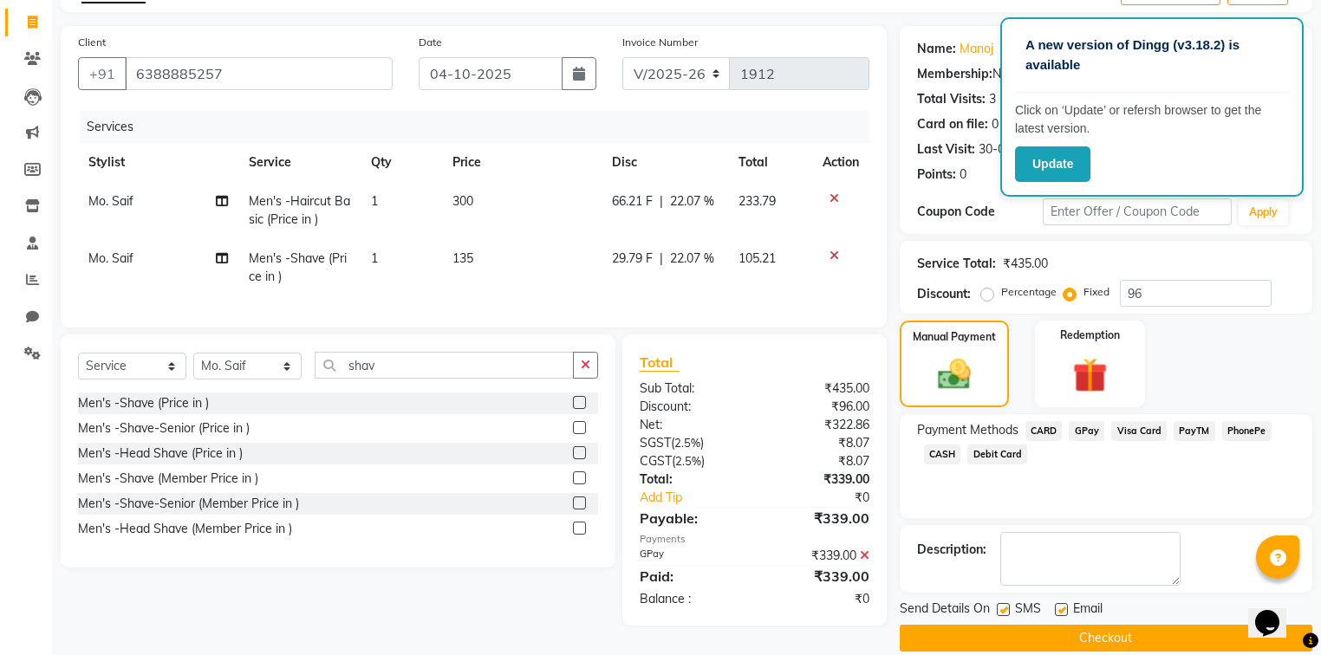
drag, startPoint x: 1058, startPoint y: 608, endPoint x: 1009, endPoint y: 612, distance: 49.5
click at [1056, 608] on label at bounding box center [1061, 609] width 13 height 13
click at [1056, 608] on input "checkbox" at bounding box center [1060, 610] width 11 height 11
checkbox input "false"
drag, startPoint x: 1004, startPoint y: 611, endPoint x: 1012, endPoint y: 623, distance: 14.9
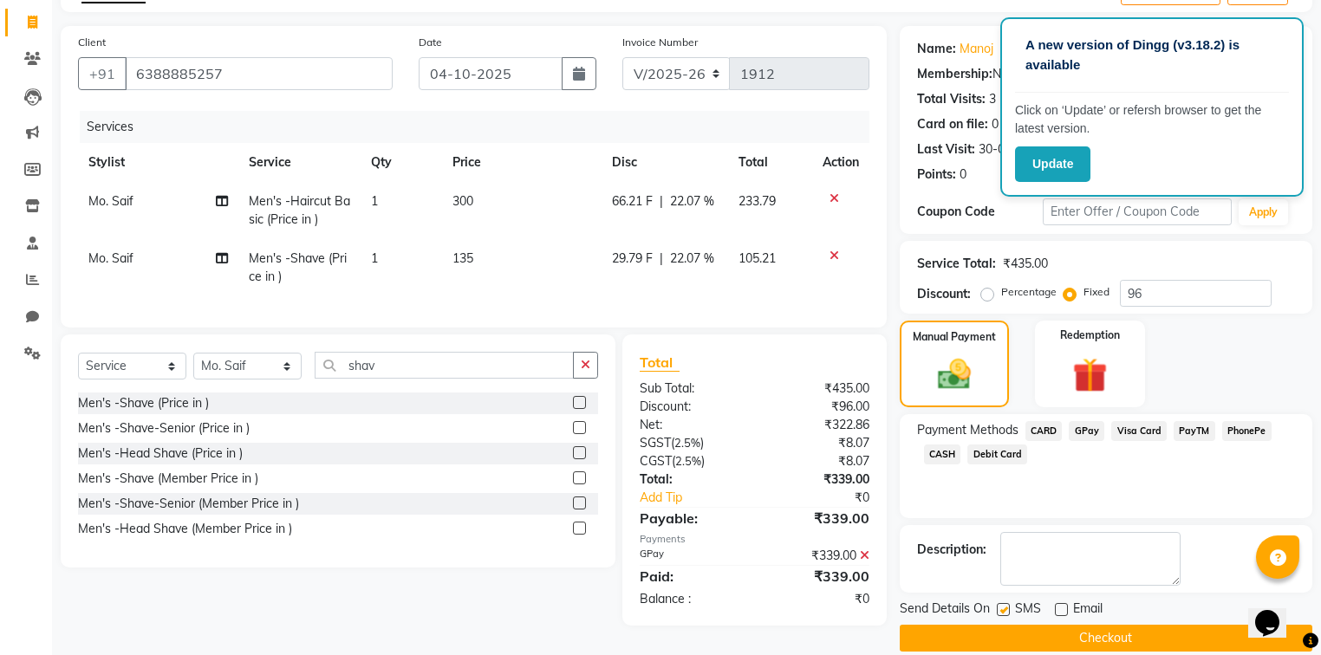
click at [1004, 612] on label at bounding box center [1003, 609] width 13 height 13
click at [1004, 612] on input "checkbox" at bounding box center [1002, 610] width 11 height 11
checkbox input "false"
click at [1019, 632] on button "Checkout" at bounding box center [1106, 638] width 413 height 27
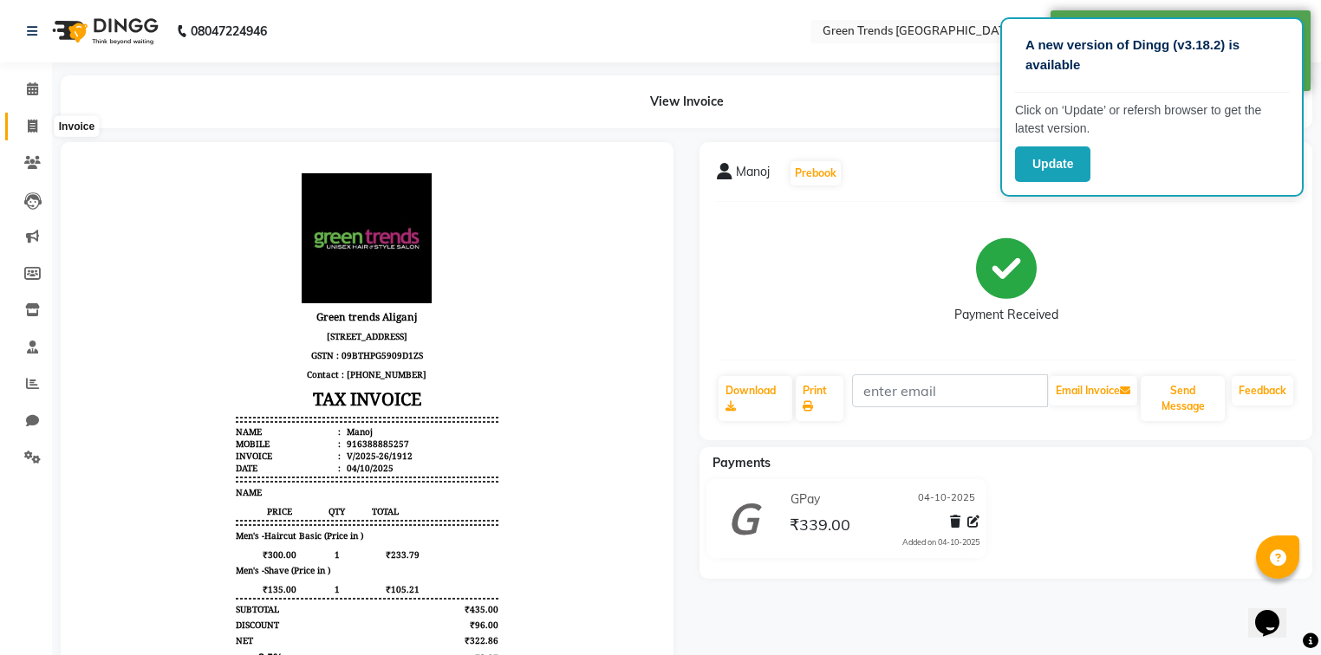
click at [33, 122] on icon at bounding box center [33, 126] width 10 height 13
select select "service"
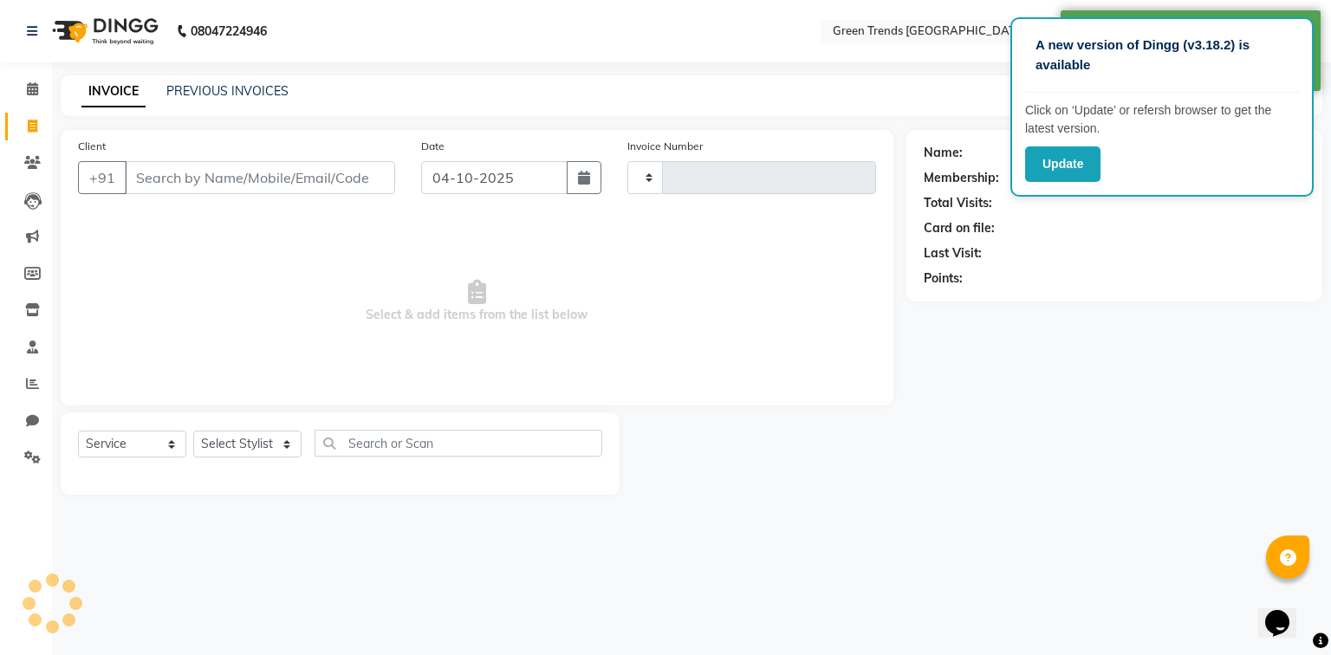
type input "1913"
select select "7023"
click at [191, 181] on input "Client" at bounding box center [260, 177] width 270 height 33
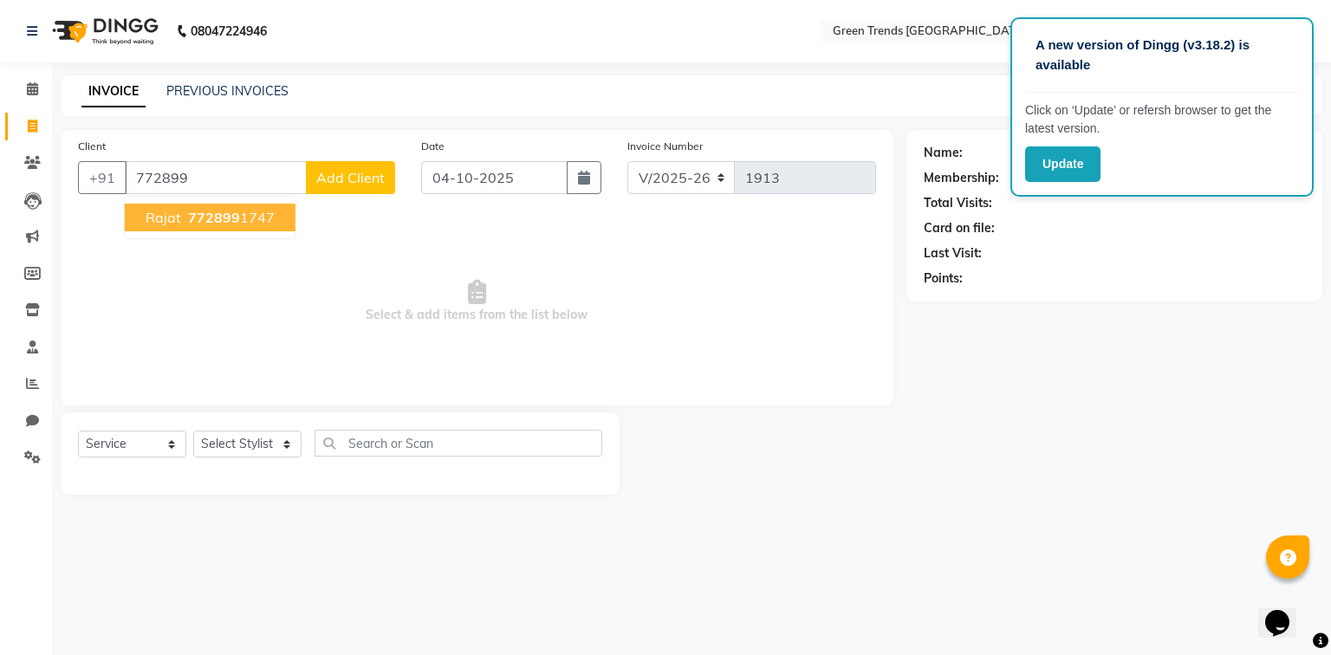
drag, startPoint x: 244, startPoint y: 222, endPoint x: 218, endPoint y: 259, distance: 45.9
click at [244, 222] on ngb-highlight "772899 1747" at bounding box center [230, 217] width 90 height 17
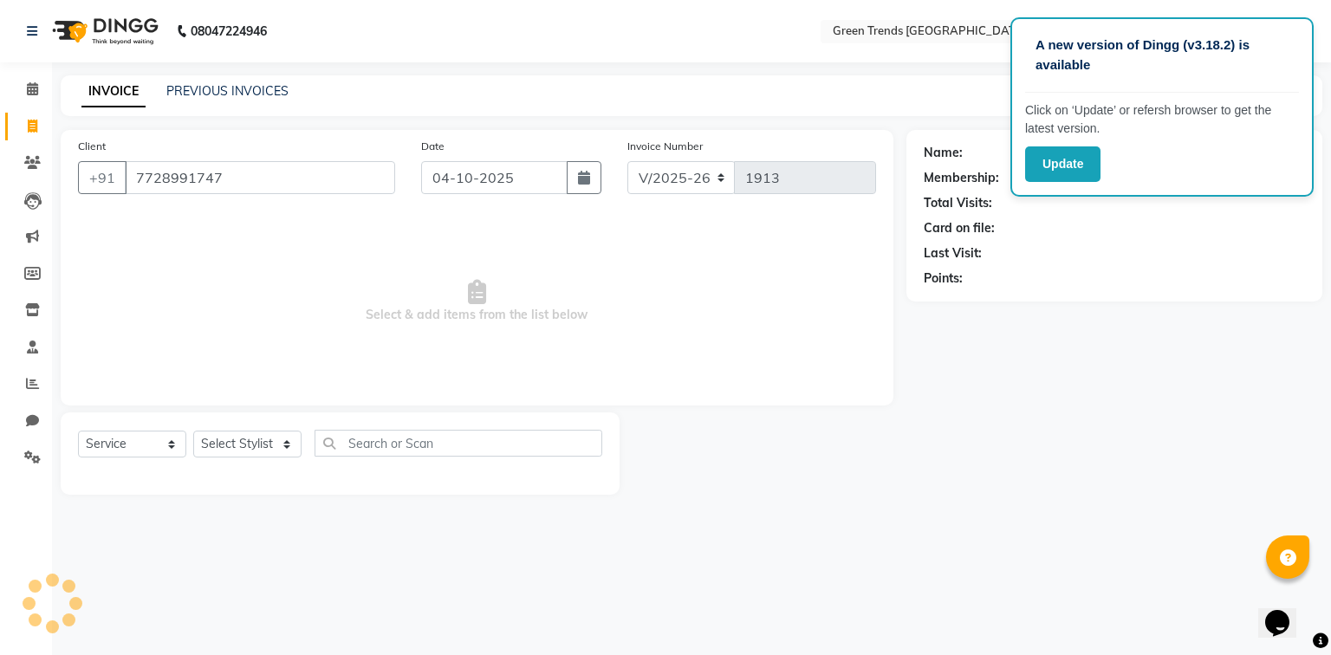
type input "7728991747"
click at [202, 445] on select "Select Stylist [PERSON_NAME] [PERSON_NAME] Mo. [PERSON_NAME].[PERSON_NAME] [PER…" at bounding box center [247, 444] width 108 height 27
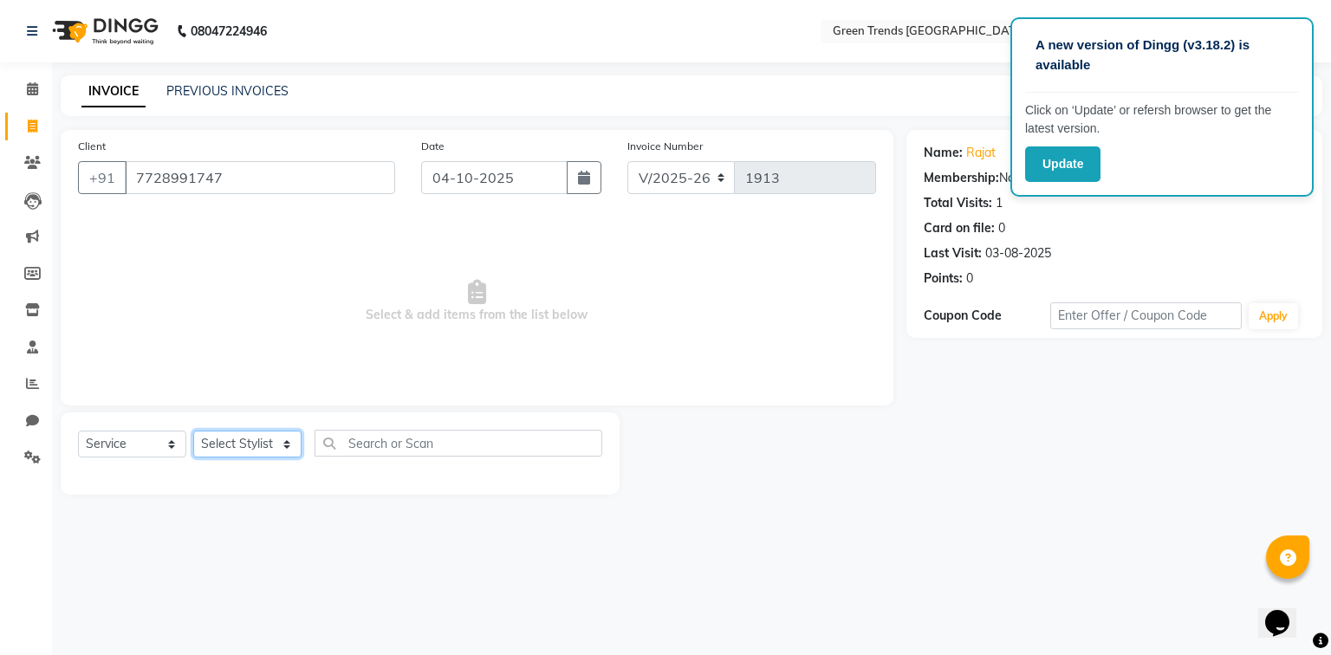
select select "58750"
click at [193, 432] on select "Select Stylist [PERSON_NAME] [PERSON_NAME] Mo. [PERSON_NAME].[PERSON_NAME] [PER…" at bounding box center [247, 444] width 108 height 27
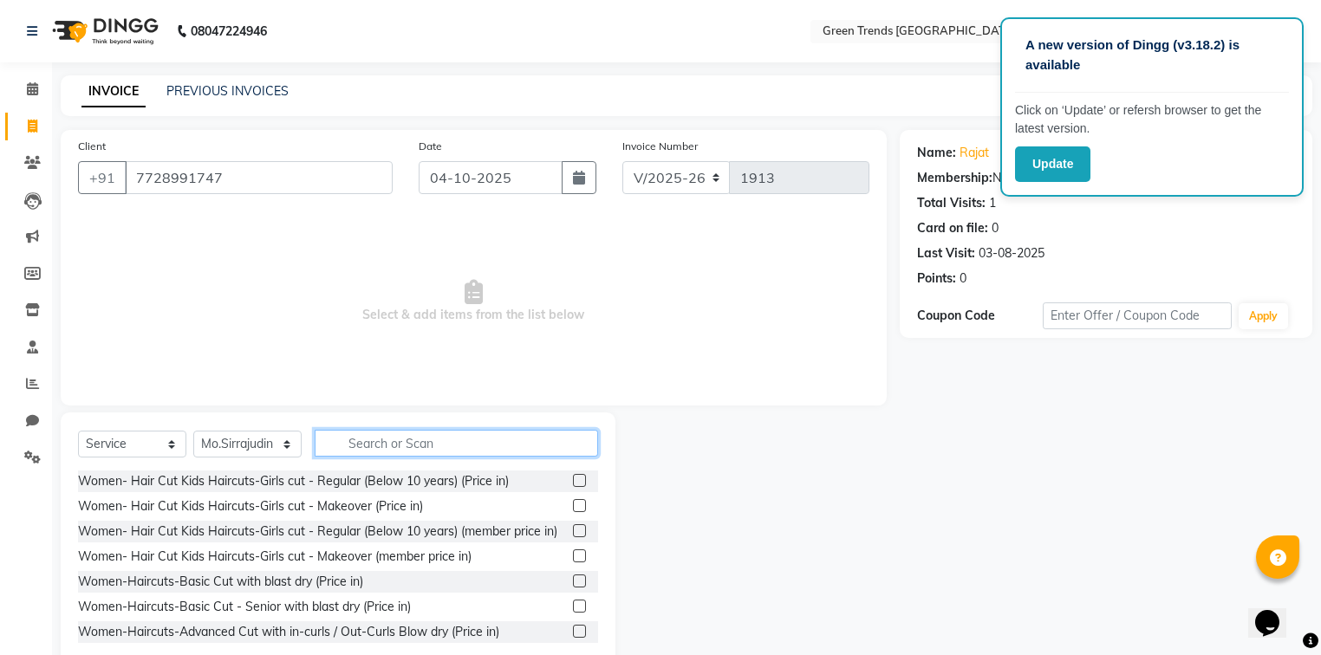
click at [339, 447] on input "text" at bounding box center [456, 443] width 283 height 27
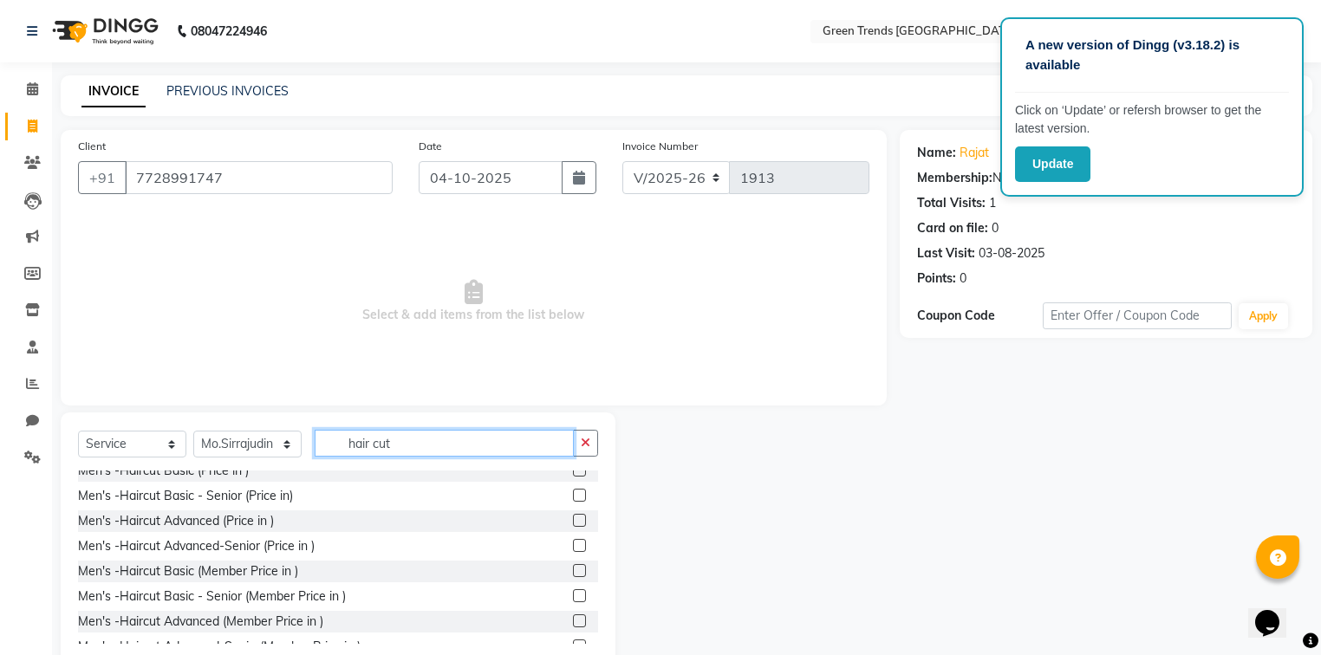
scroll to position [1047, 0]
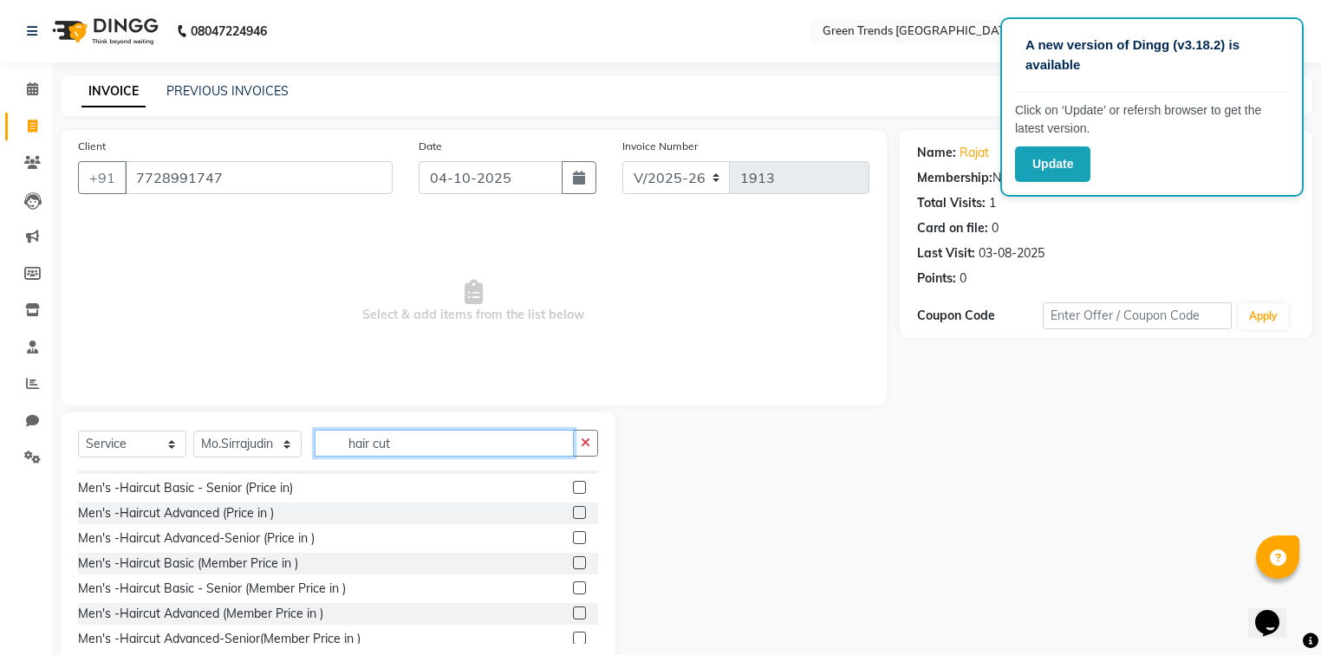
type input "hair cut"
click at [221, 472] on div "Men's -Haircut Basic (Price in )" at bounding box center [163, 463] width 171 height 18
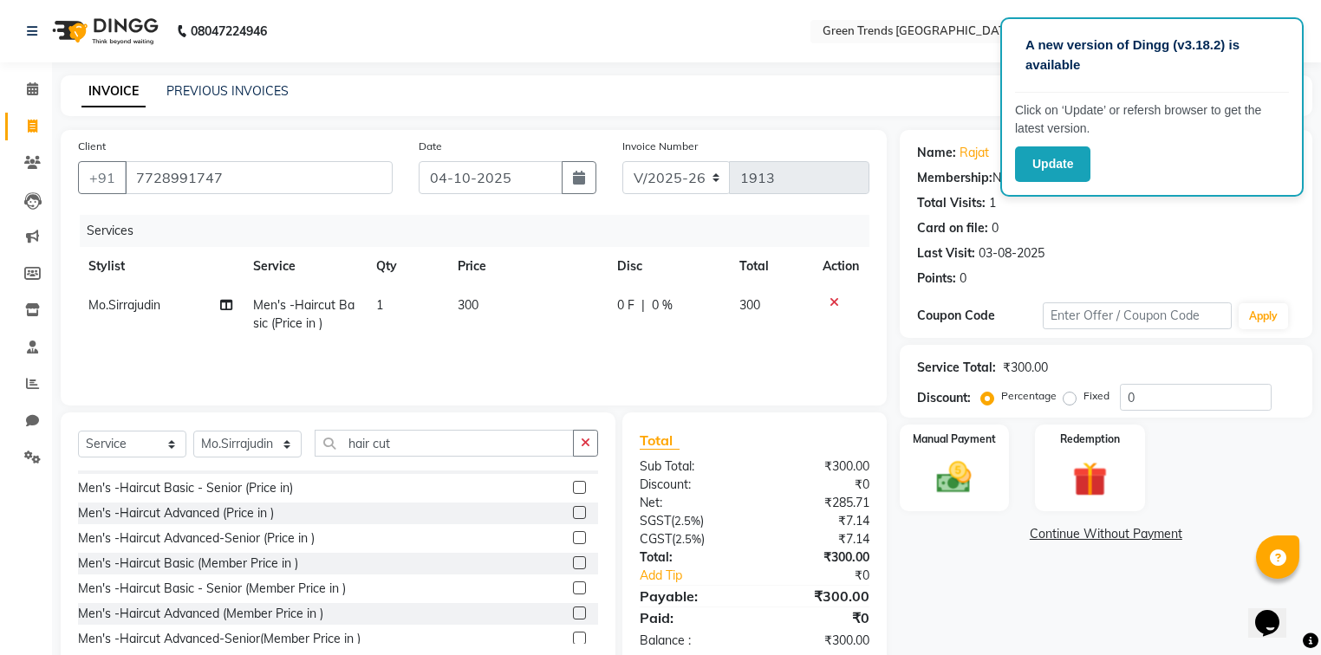
checkbox input "false"
click at [1083, 396] on label "Fixed" at bounding box center [1096, 396] width 26 height 16
click at [1068, 396] on input "Fixed" at bounding box center [1073, 396] width 12 height 12
radio input "true"
click at [1149, 387] on input "0" at bounding box center [1196, 397] width 152 height 27
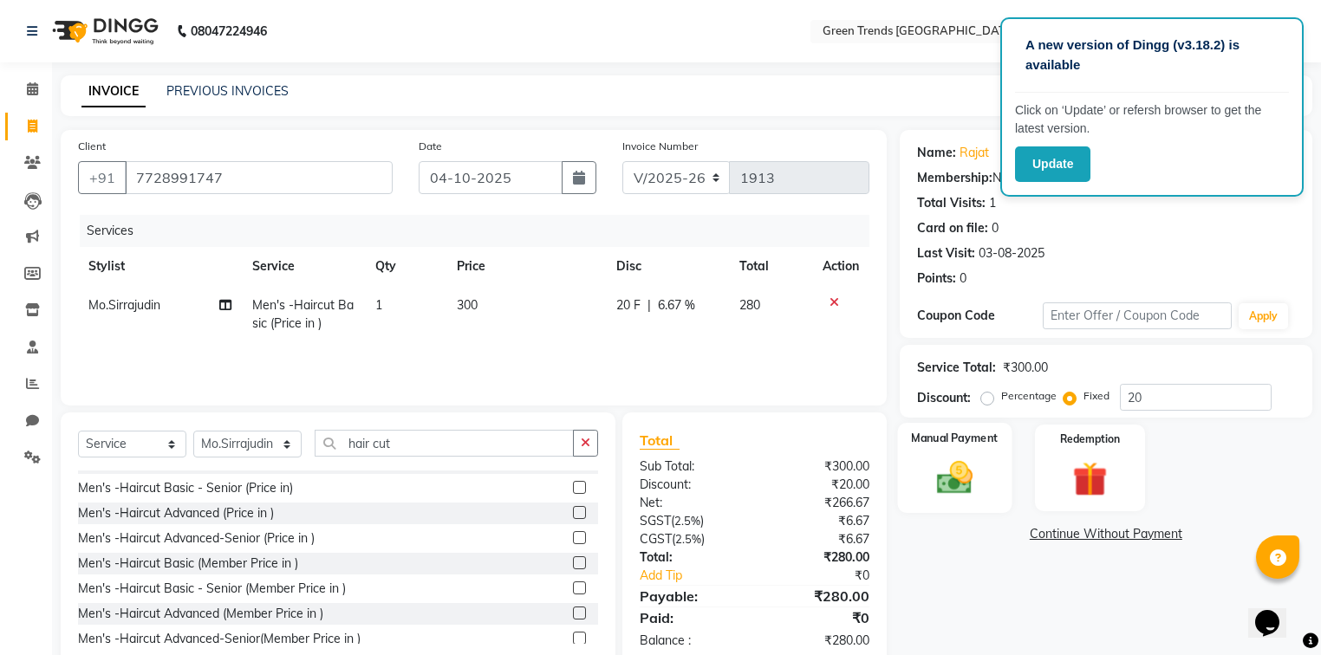
click at [960, 489] on img at bounding box center [954, 479] width 59 height 42
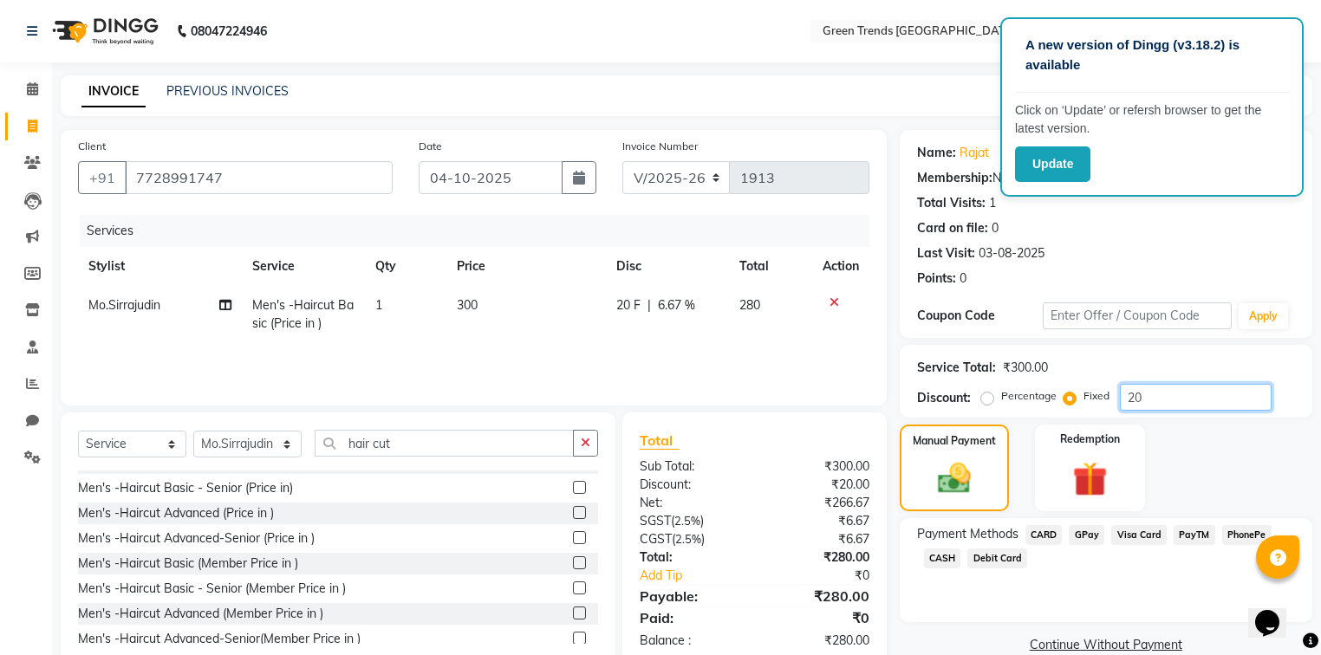
click at [1160, 401] on input "20" at bounding box center [1196, 397] width 152 height 27
type input "20"
click at [954, 556] on span "CASH" at bounding box center [942, 559] width 37 height 20
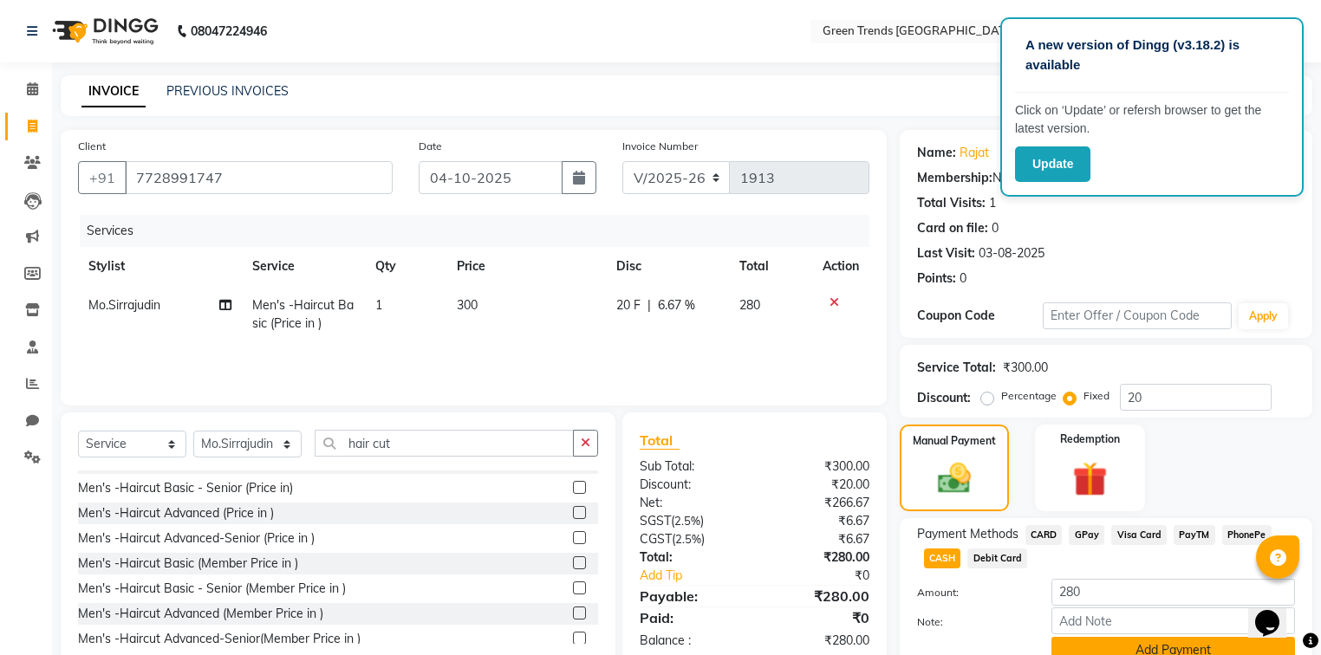
click at [1094, 649] on button "Add Payment" at bounding box center [1173, 650] width 244 height 27
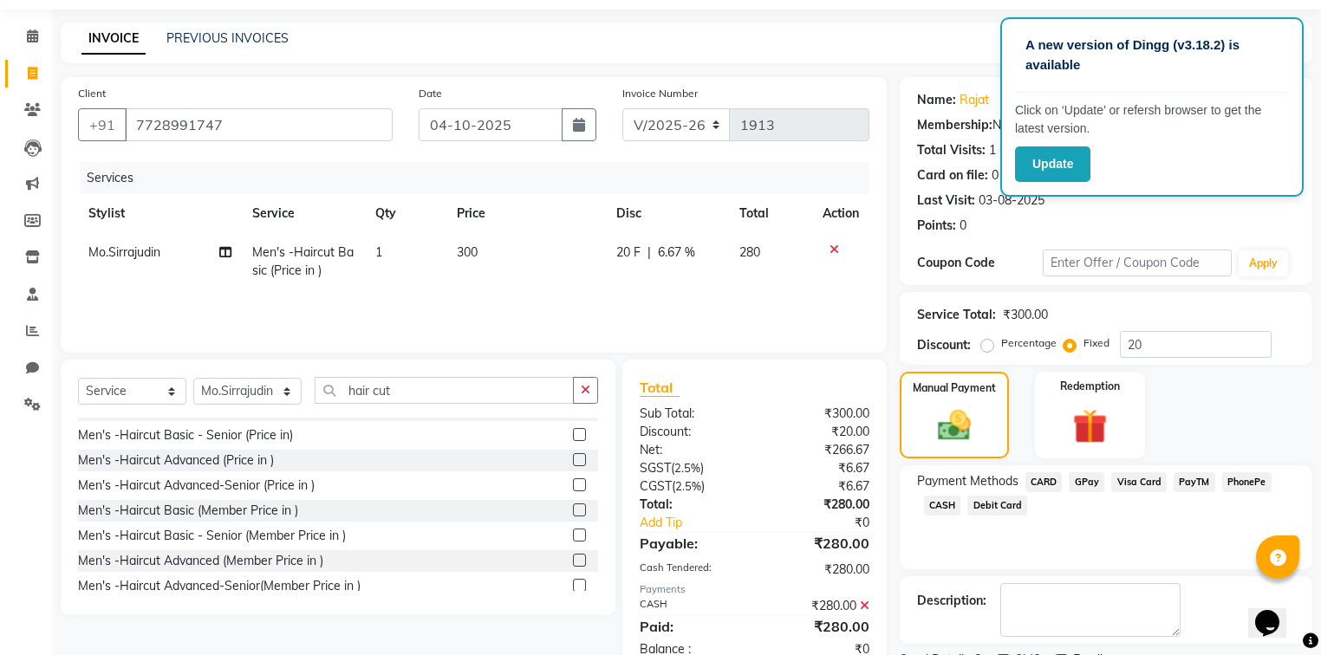
scroll to position [67, 0]
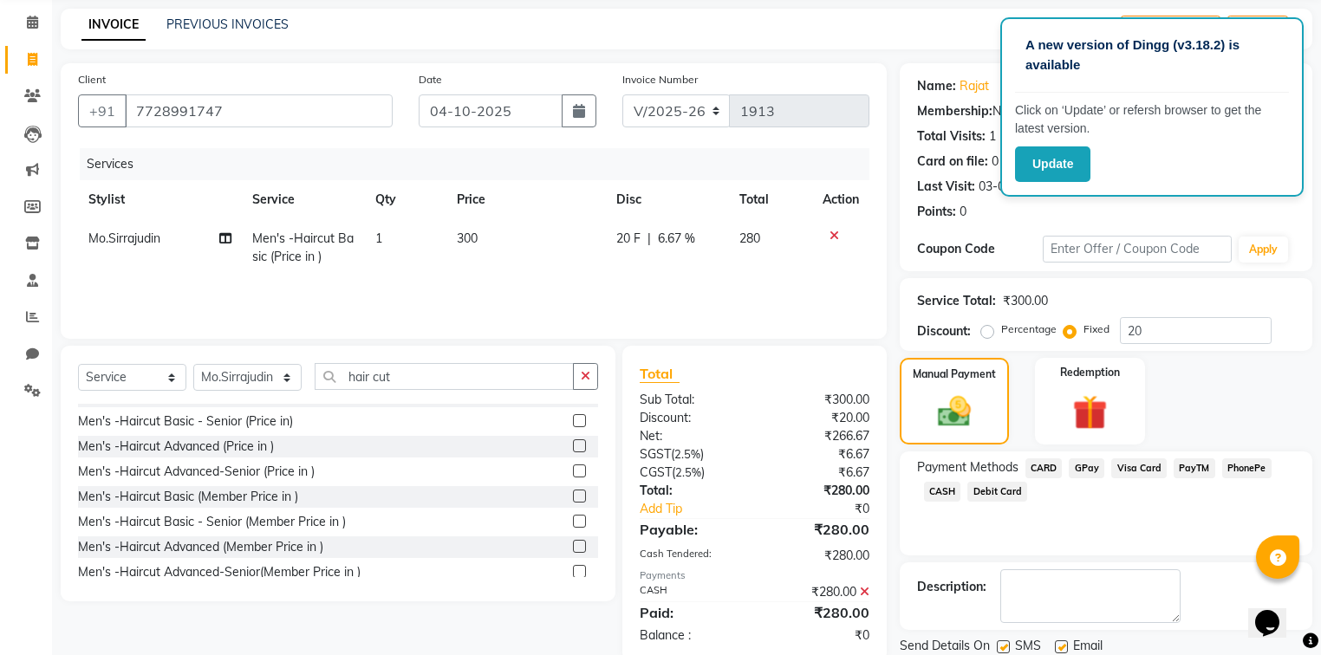
click at [1058, 647] on label at bounding box center [1061, 646] width 13 height 13
click at [1058, 647] on input "checkbox" at bounding box center [1060, 647] width 11 height 11
checkbox input "false"
click at [1001, 645] on label at bounding box center [1003, 646] width 13 height 13
click at [1001, 645] on input "checkbox" at bounding box center [1002, 647] width 11 height 11
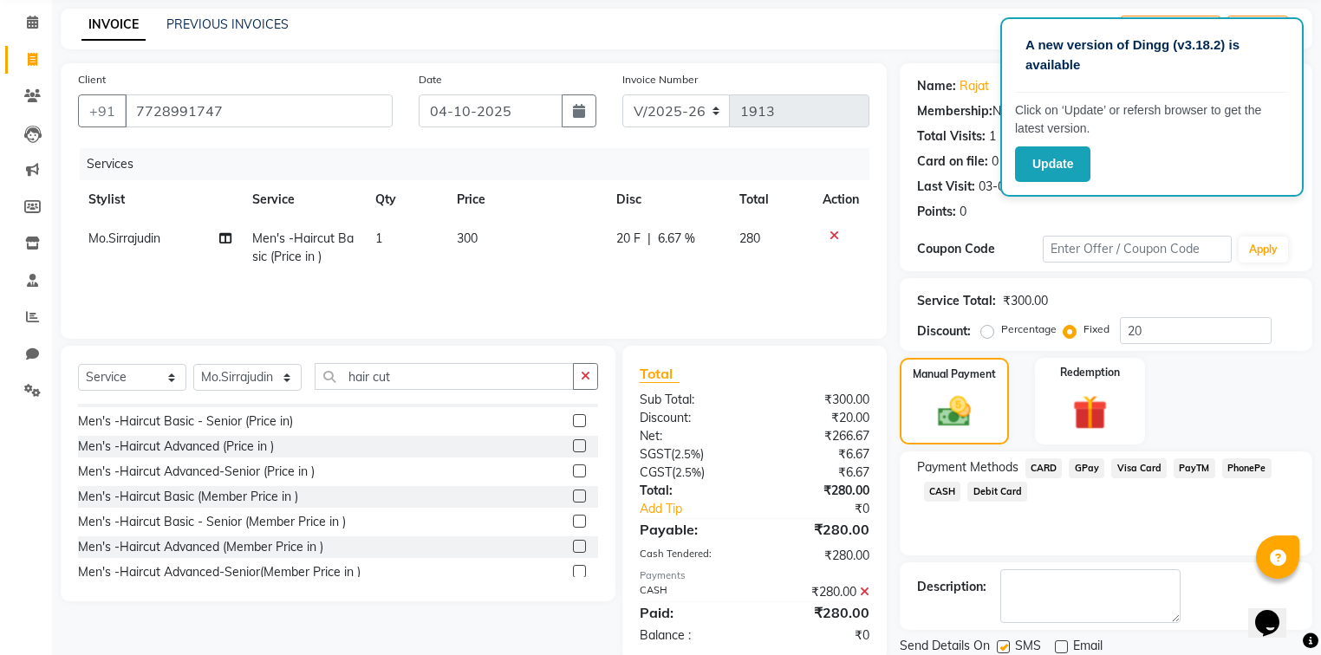
checkbox input "false"
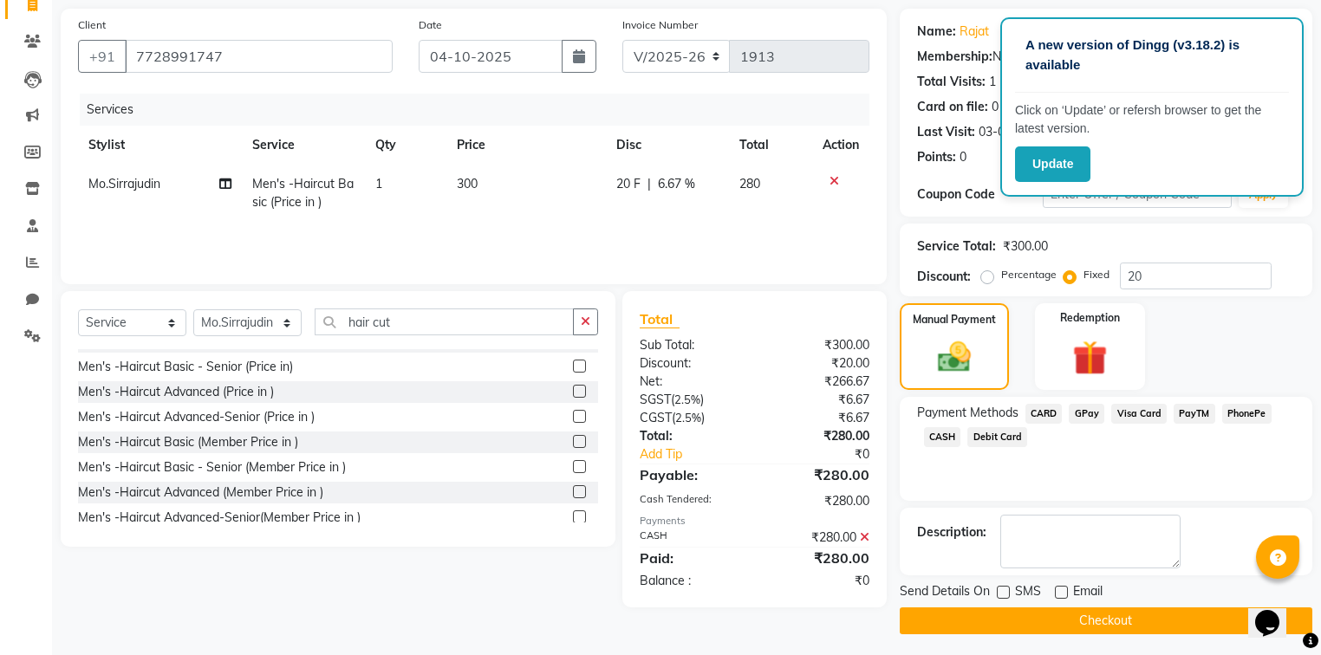
scroll to position [124, 0]
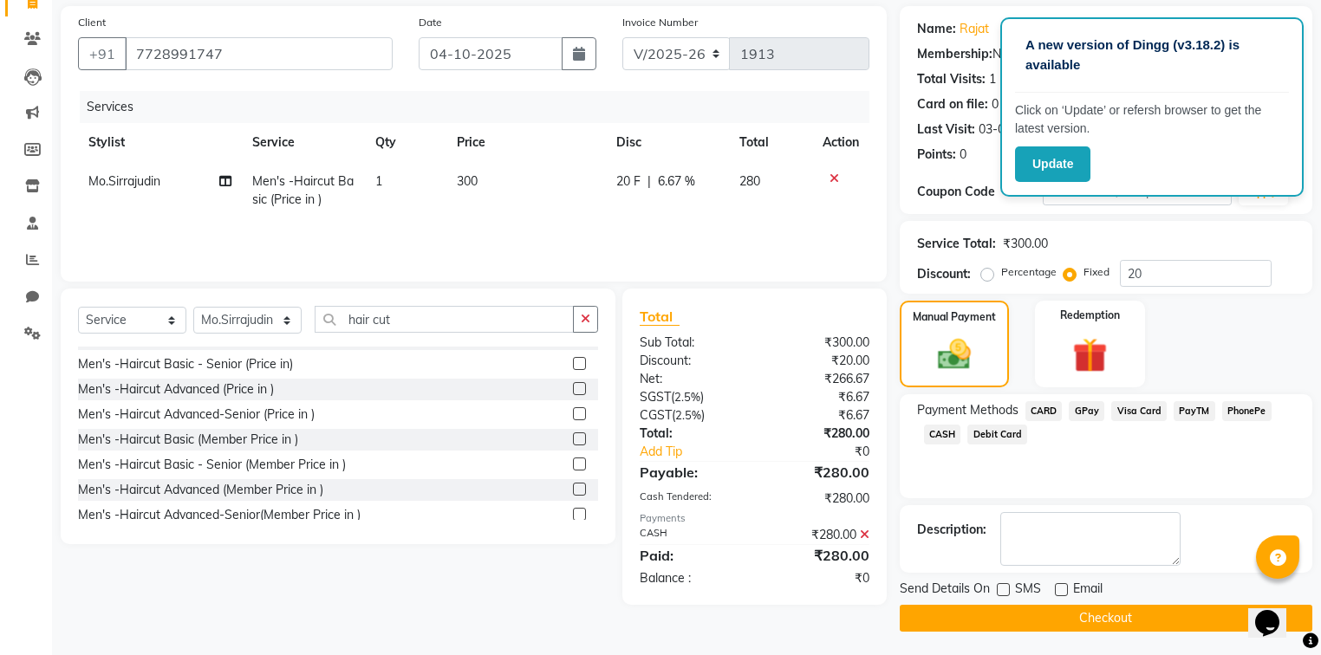
click at [1141, 621] on button "Checkout" at bounding box center [1106, 618] width 413 height 27
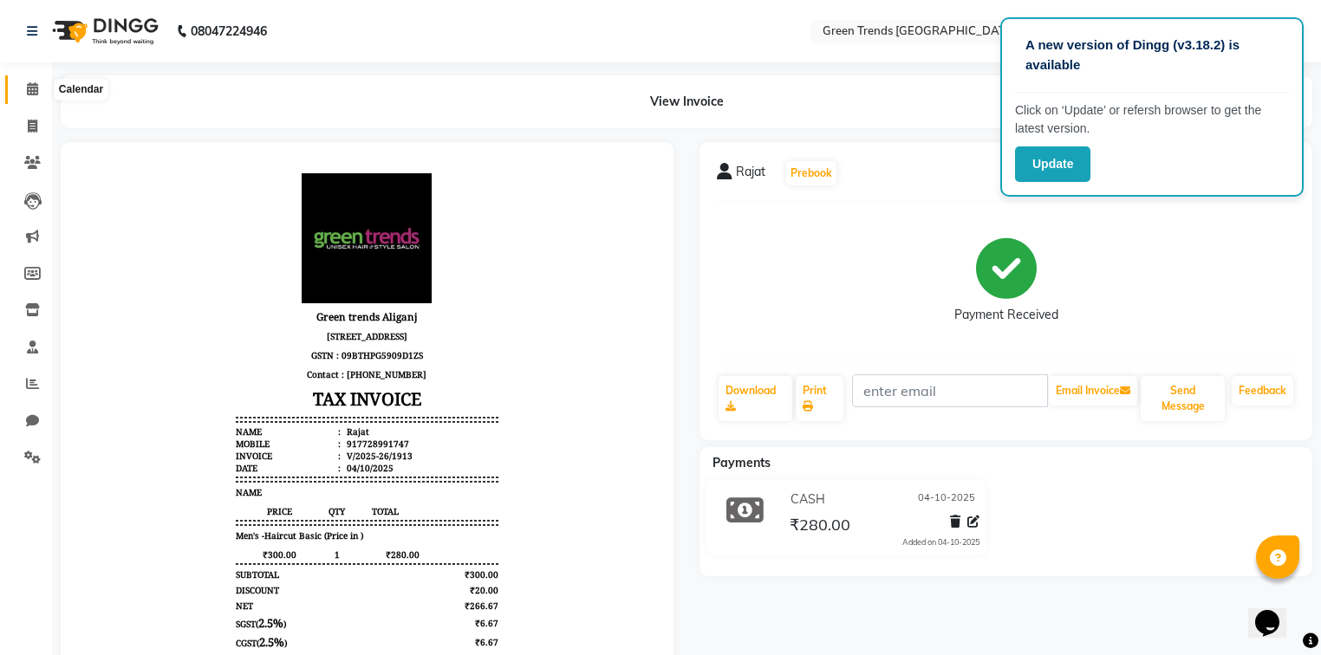
click at [41, 90] on span at bounding box center [32, 90] width 30 height 20
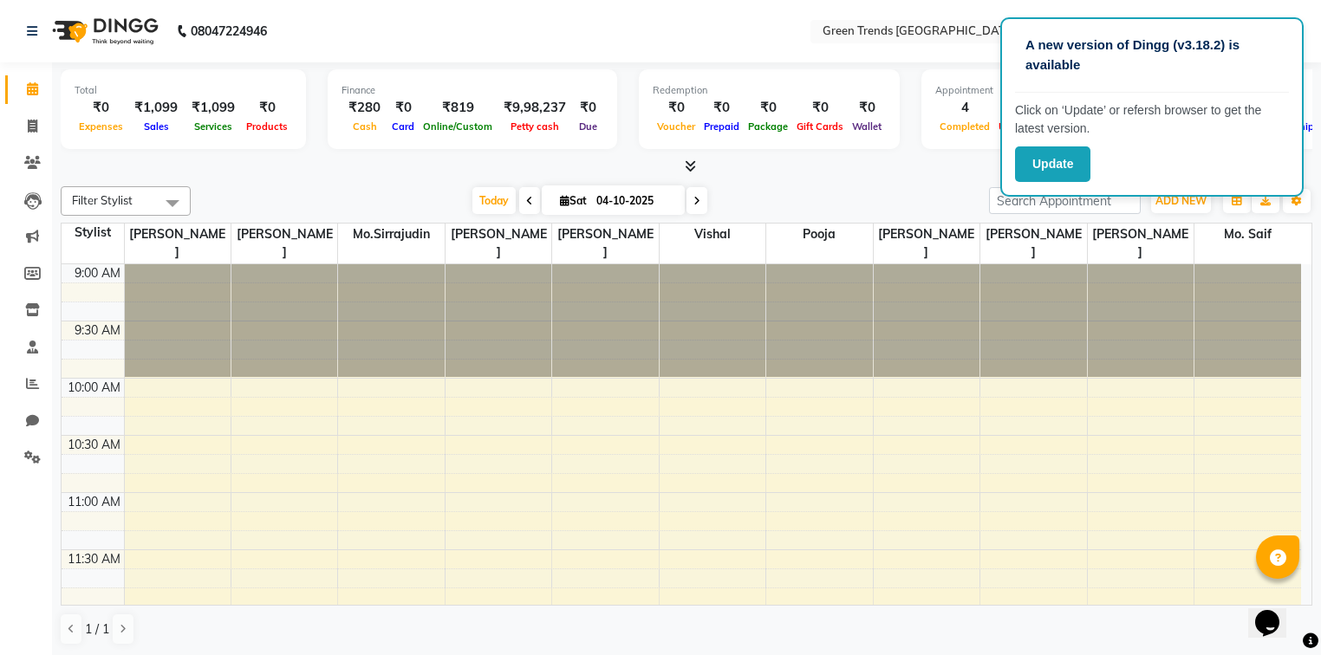
click at [29, 87] on icon at bounding box center [32, 88] width 11 height 13
click at [25, 124] on span at bounding box center [32, 127] width 30 height 20
select select "service"
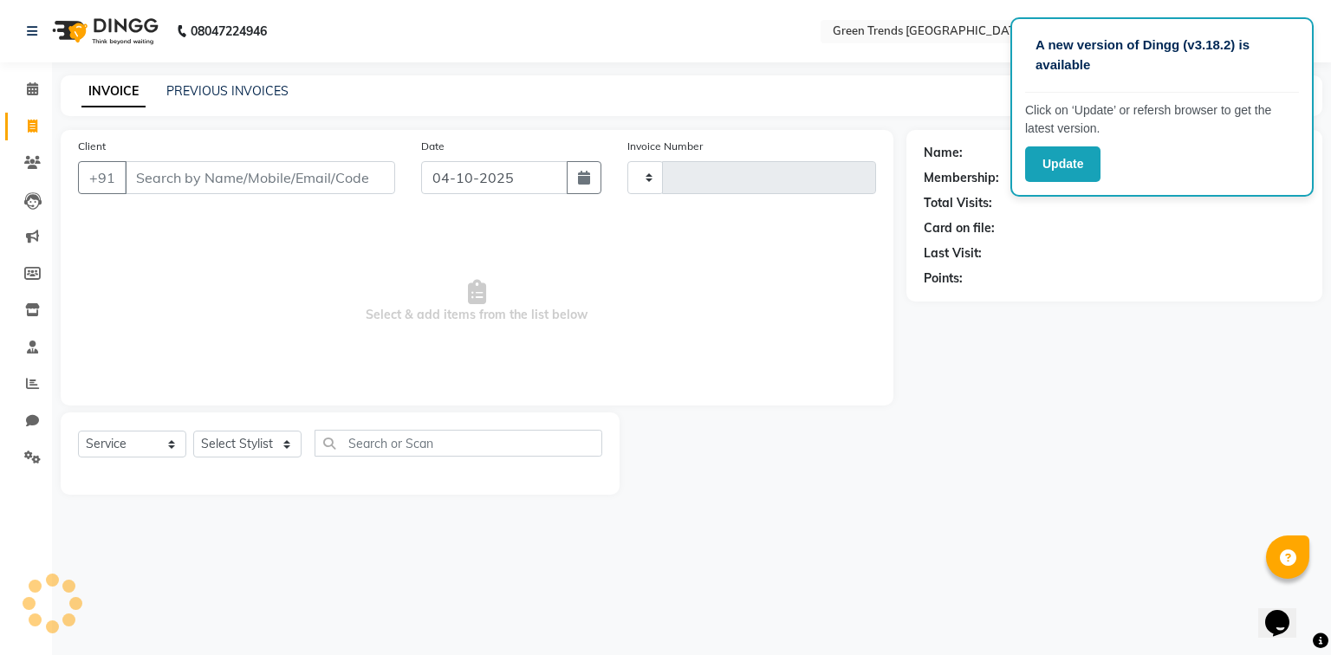
type input "1914"
select select "7023"
click at [333, 171] on input "Client" at bounding box center [260, 177] width 270 height 33
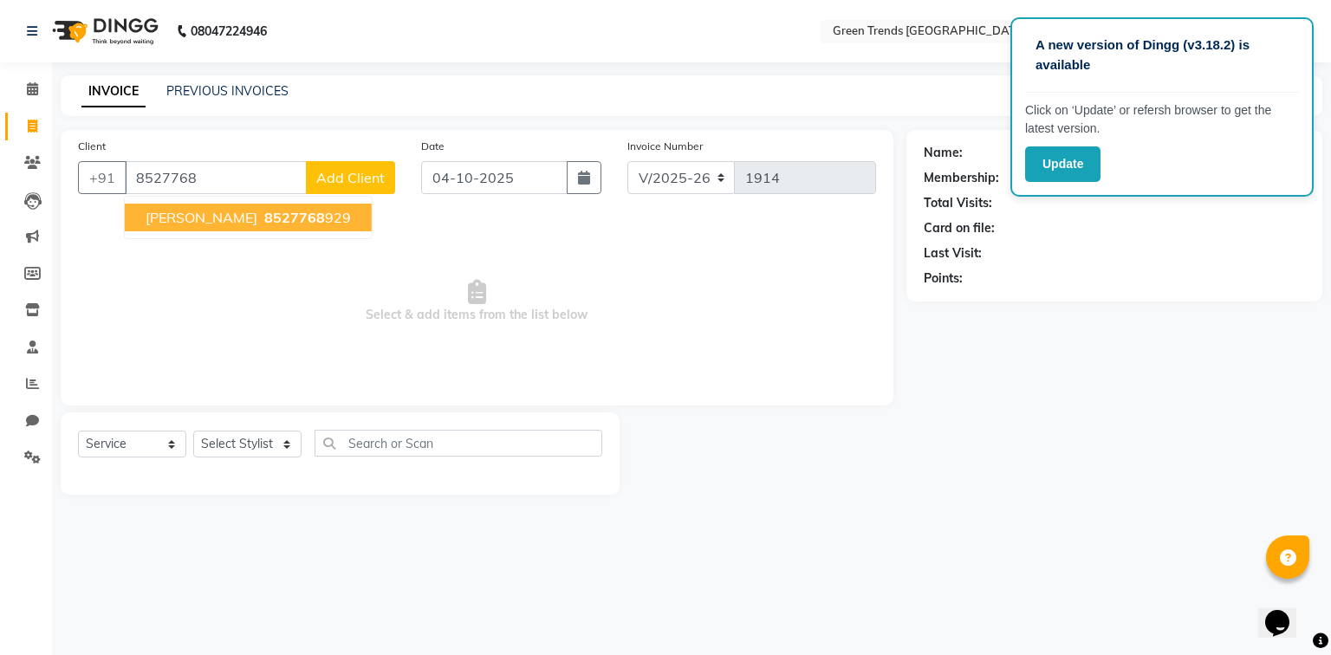
click at [273, 214] on ngb-highlight "8527768 929" at bounding box center [306, 217] width 90 height 17
type input "8527768929"
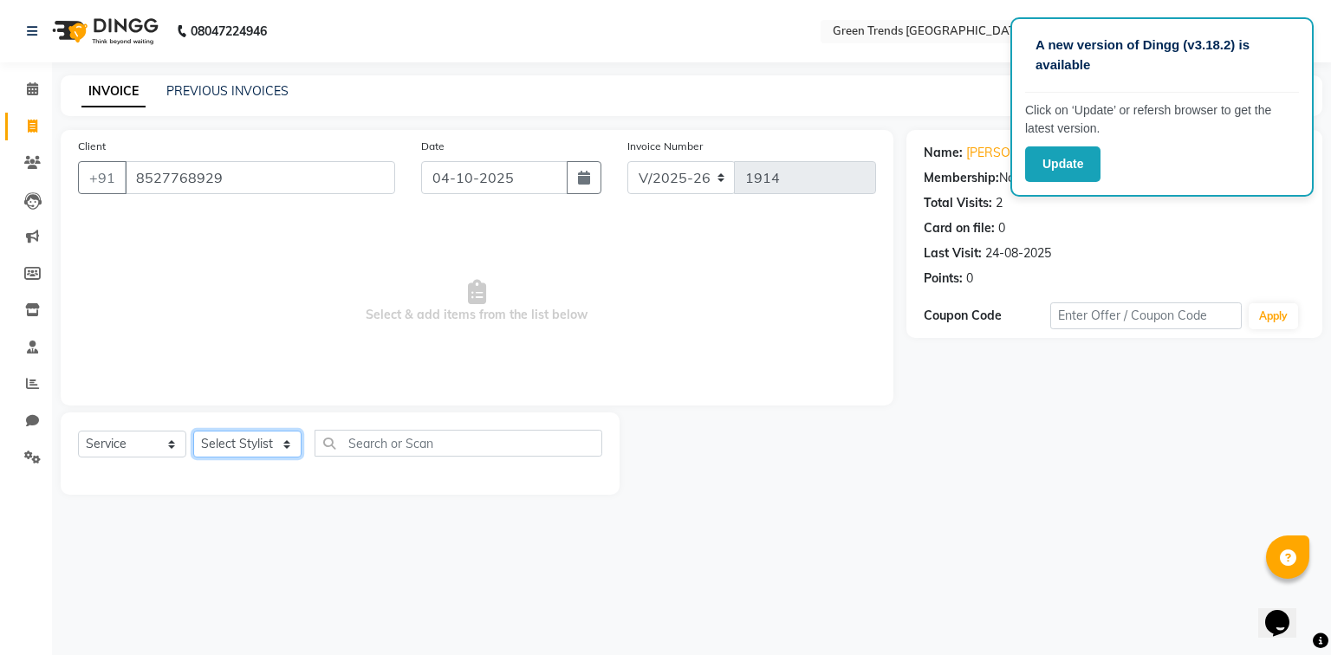
click at [252, 450] on select "Select Stylist [PERSON_NAME] [PERSON_NAME] Mo. [PERSON_NAME].[PERSON_NAME] [PER…" at bounding box center [247, 444] width 108 height 27
select select "58751"
click at [193, 432] on select "Select Stylist [PERSON_NAME] [PERSON_NAME] Mo. [PERSON_NAME].[PERSON_NAME] [PER…" at bounding box center [247, 444] width 108 height 27
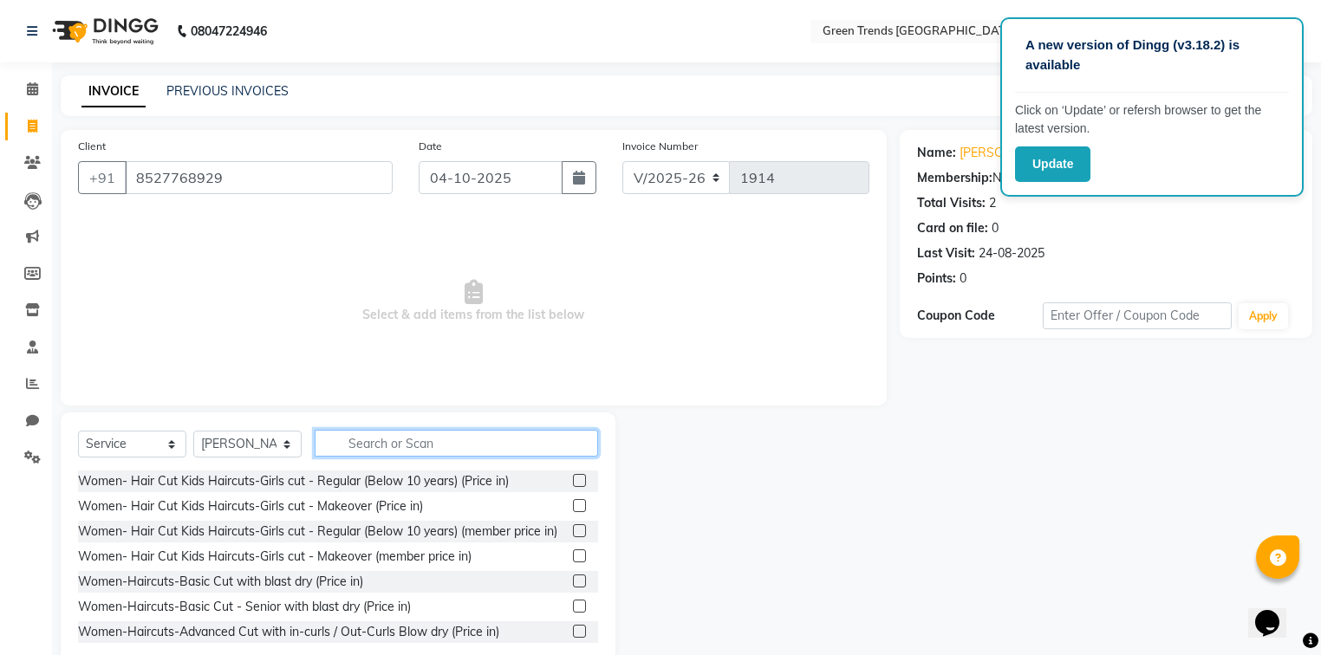
click at [374, 451] on input "text" at bounding box center [456, 443] width 283 height 27
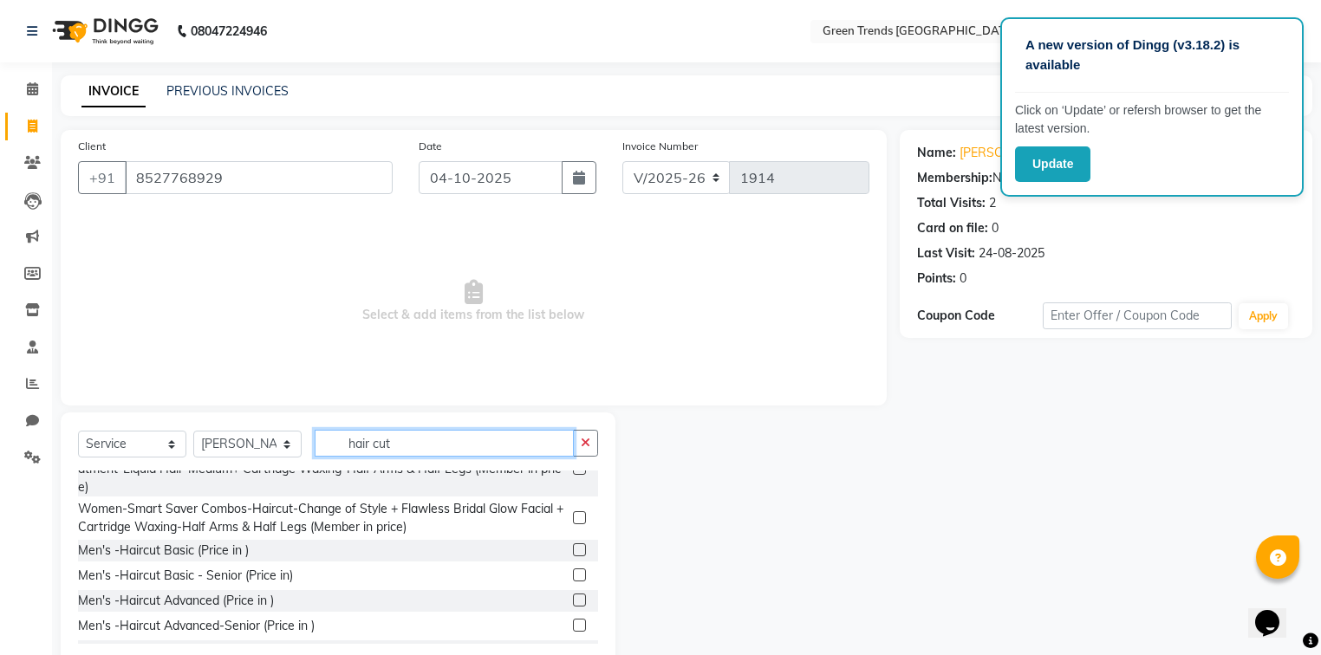
scroll to position [1017, 0]
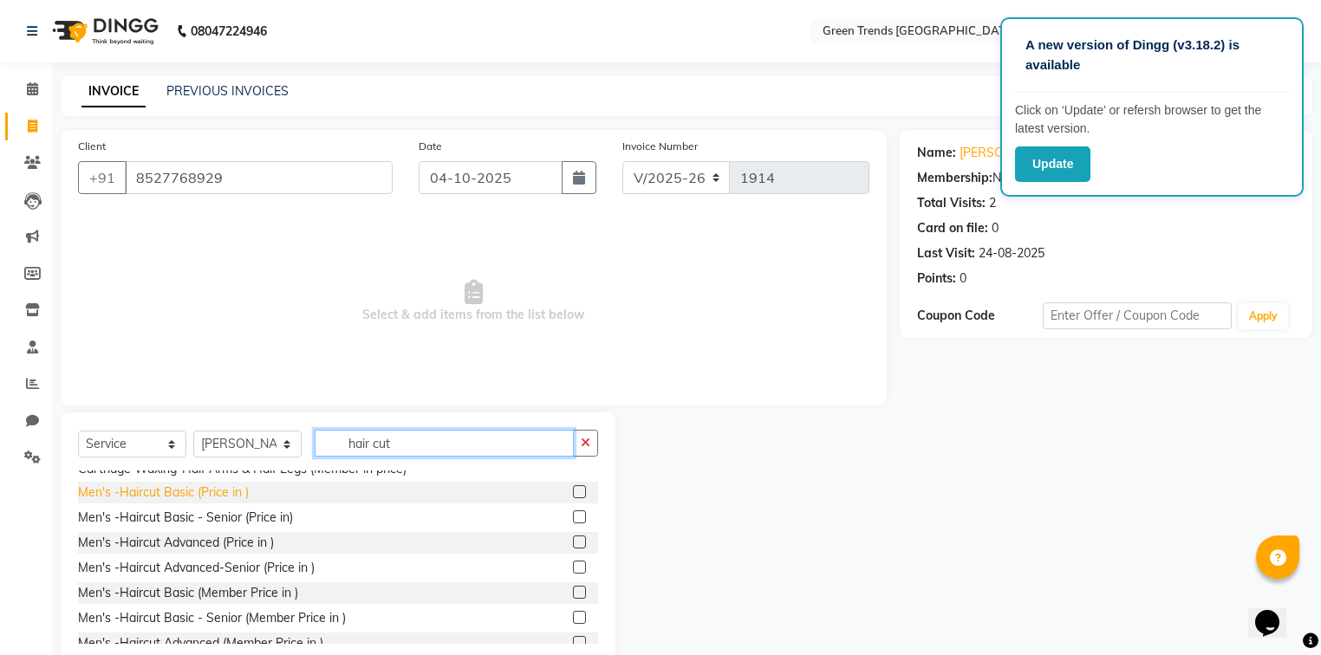
type input "hair cut"
click at [153, 502] on div "Men's -Haircut Basic (Price in )" at bounding box center [163, 493] width 171 height 18
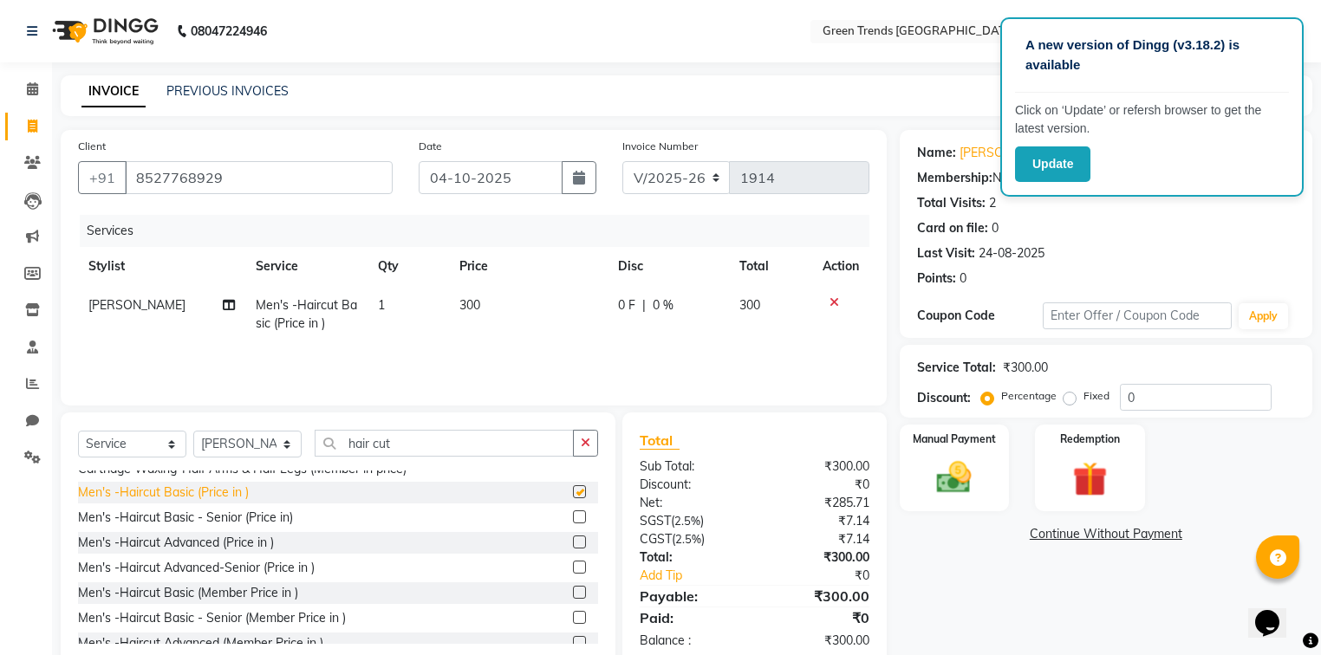
checkbox input "false"
click at [631, 300] on span "0 F" at bounding box center [626, 305] width 17 height 18
select select "58751"
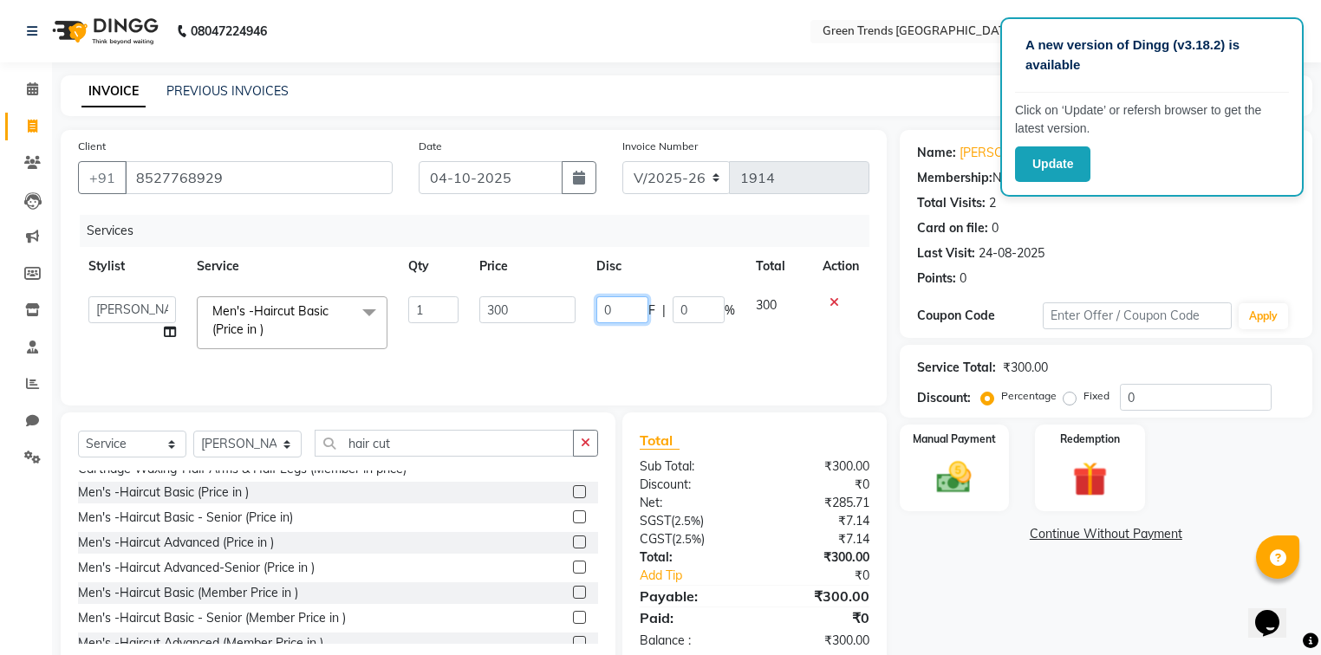
click at [629, 307] on input "0" at bounding box center [622, 309] width 52 height 27
type input "60"
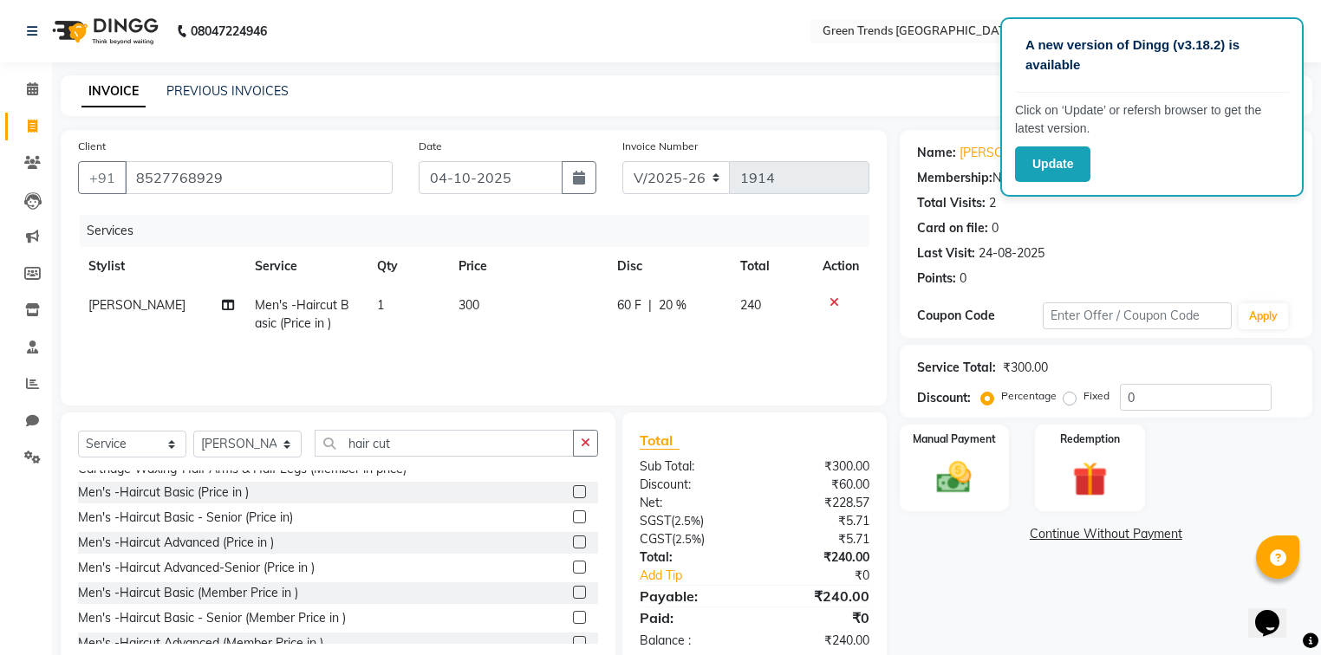
click at [805, 554] on div "₹240.00" at bounding box center [817, 558] width 127 height 18
click at [966, 473] on img at bounding box center [954, 479] width 59 height 42
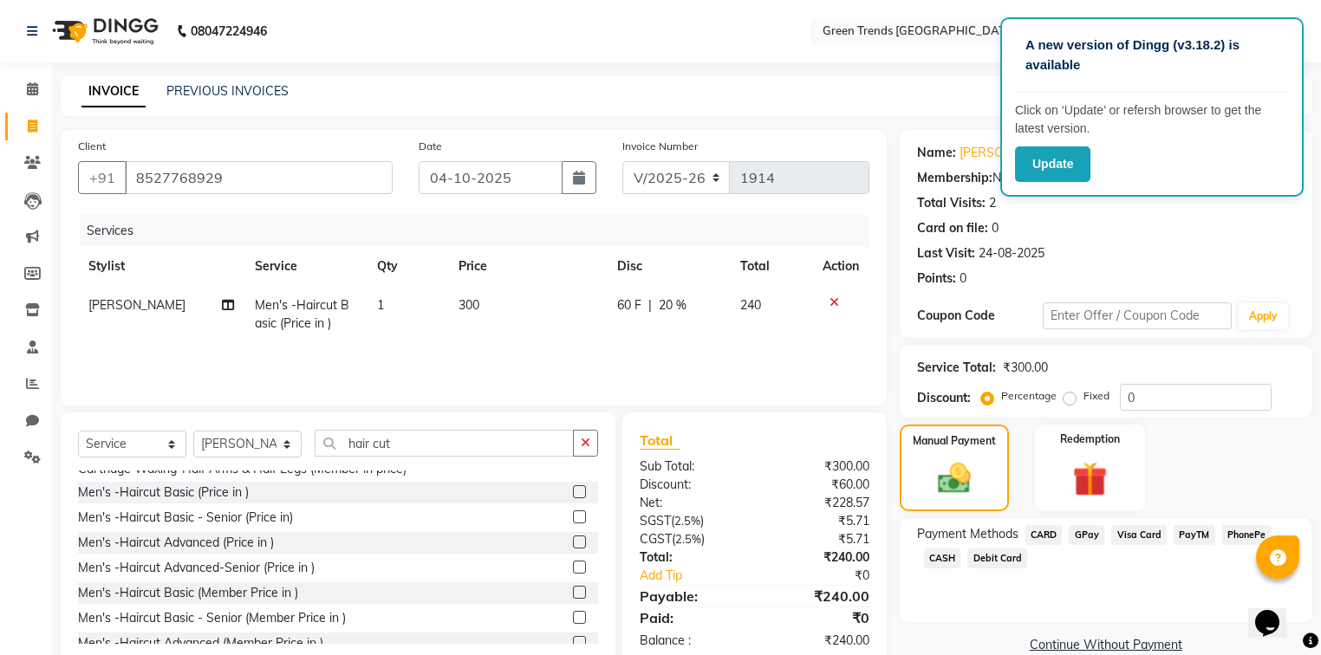
click at [1076, 537] on span "GPay" at bounding box center [1087, 535] width 36 height 20
click at [1121, 645] on button "Add Payment" at bounding box center [1173, 650] width 244 height 27
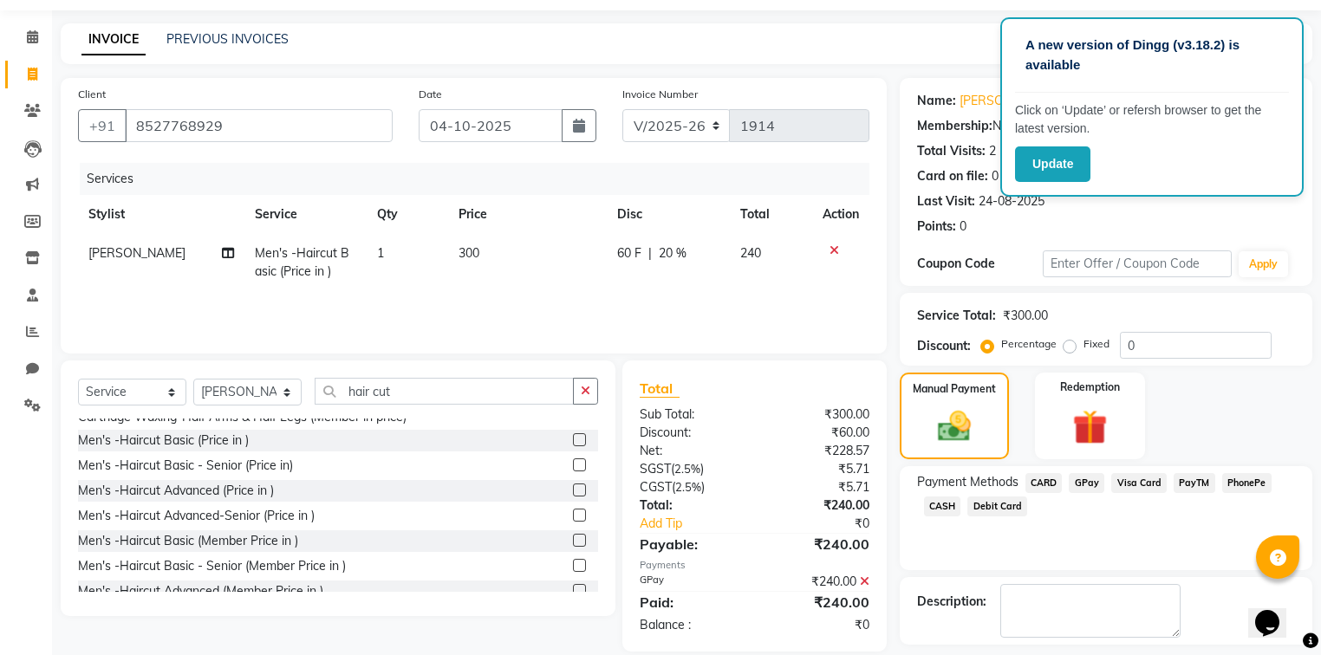
scroll to position [125, 0]
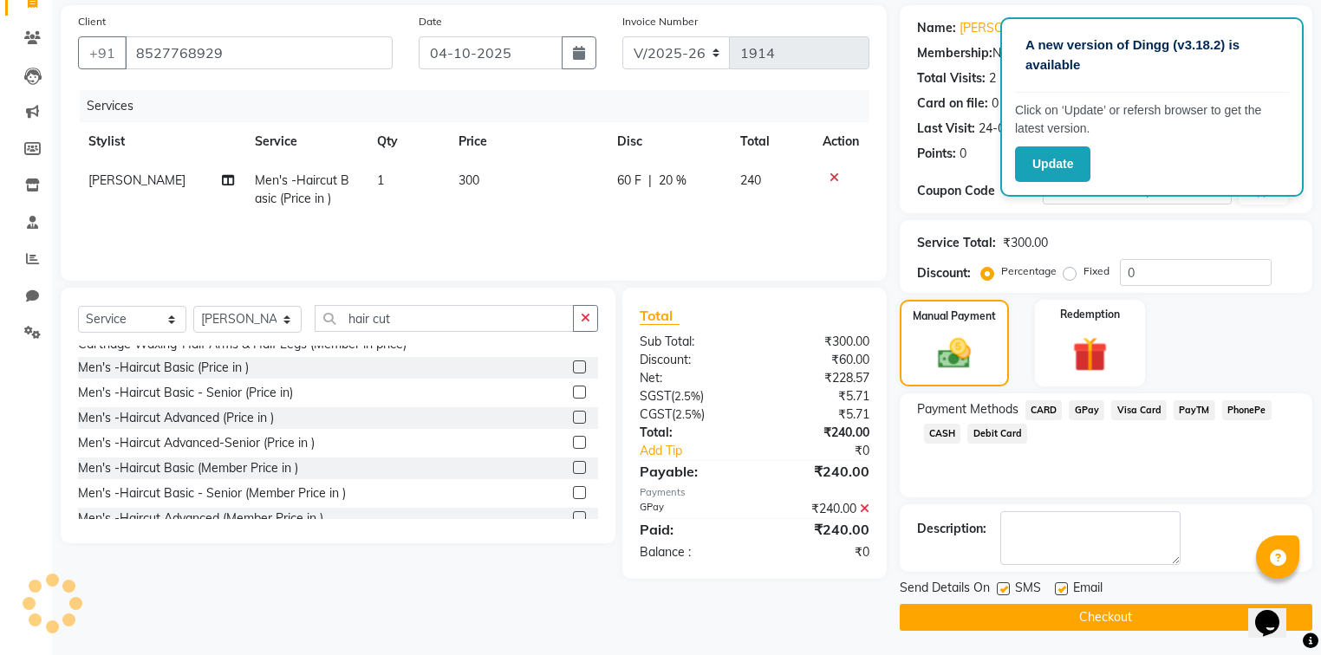
drag, startPoint x: 1059, startPoint y: 582, endPoint x: 1007, endPoint y: 584, distance: 52.0
click at [1055, 582] on label at bounding box center [1061, 588] width 13 height 13
click at [1055, 584] on input "checkbox" at bounding box center [1060, 589] width 11 height 11
checkbox input "false"
drag, startPoint x: 997, startPoint y: 586, endPoint x: 1006, endPoint y: 598, distance: 15.4
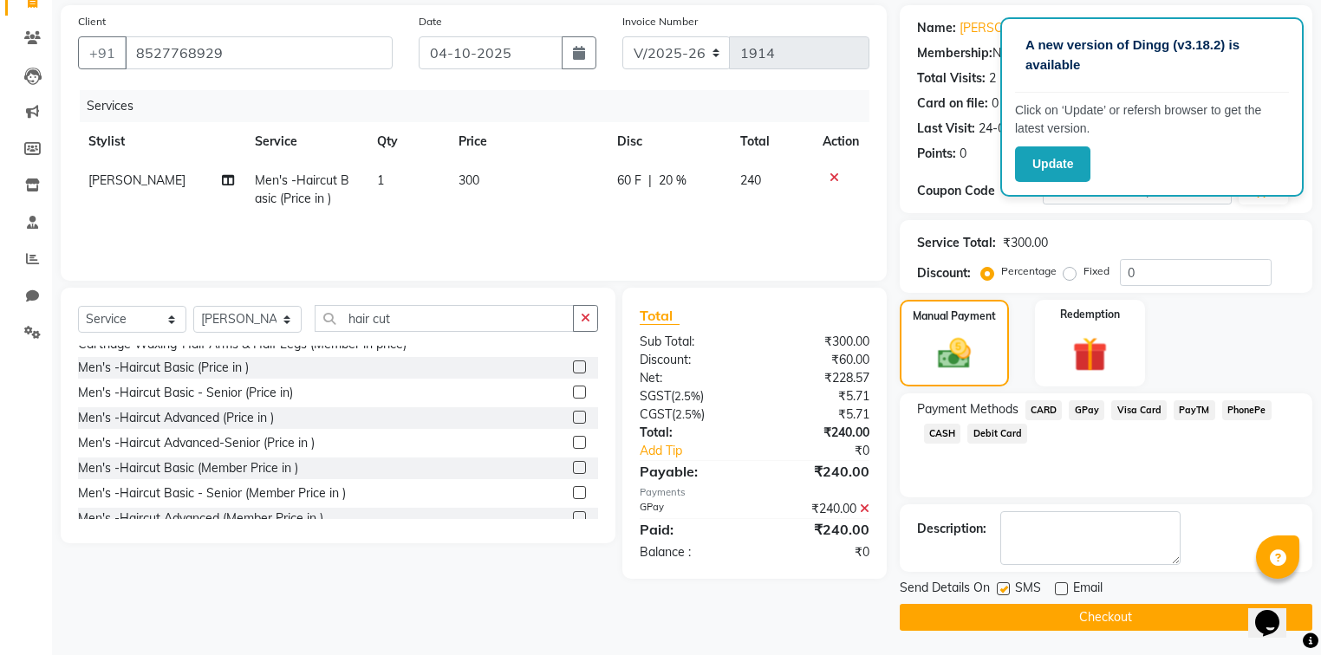
click at [997, 587] on label at bounding box center [1003, 588] width 13 height 13
click at [997, 587] on input "checkbox" at bounding box center [1002, 589] width 11 height 11
checkbox input "false"
click at [1019, 613] on button "Checkout" at bounding box center [1106, 617] width 413 height 27
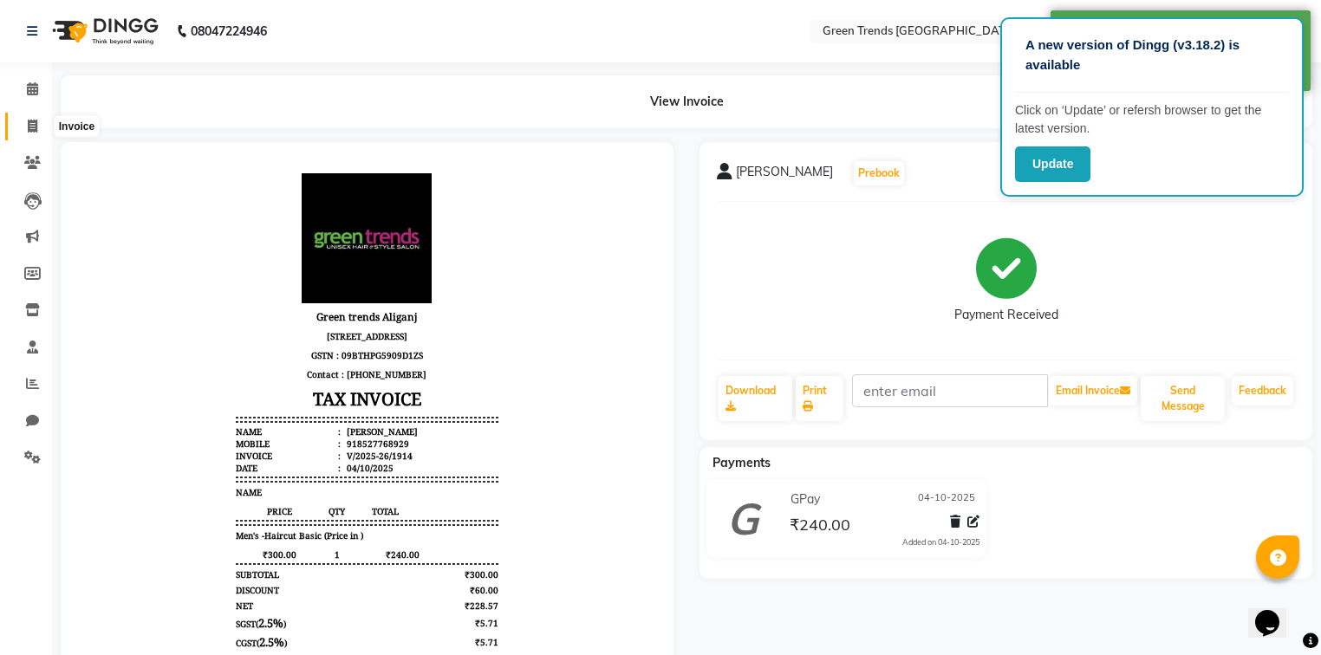
click at [38, 121] on span at bounding box center [32, 127] width 30 height 20
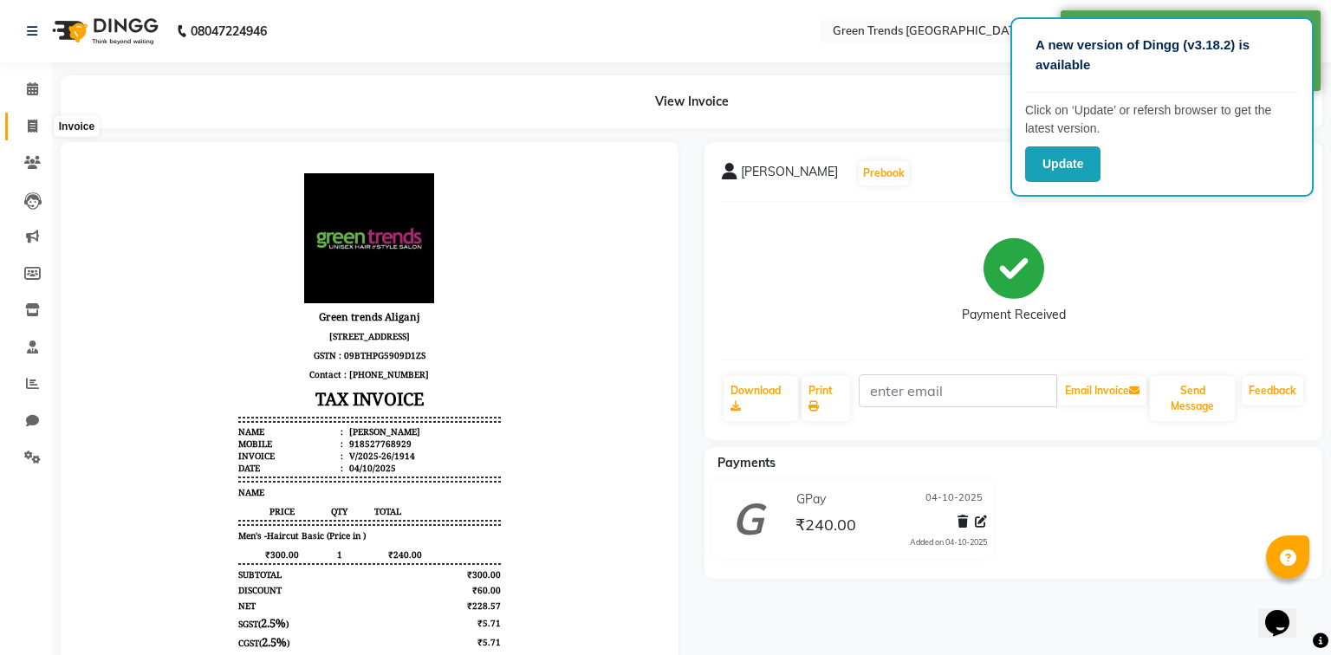
select select "7023"
select select "service"
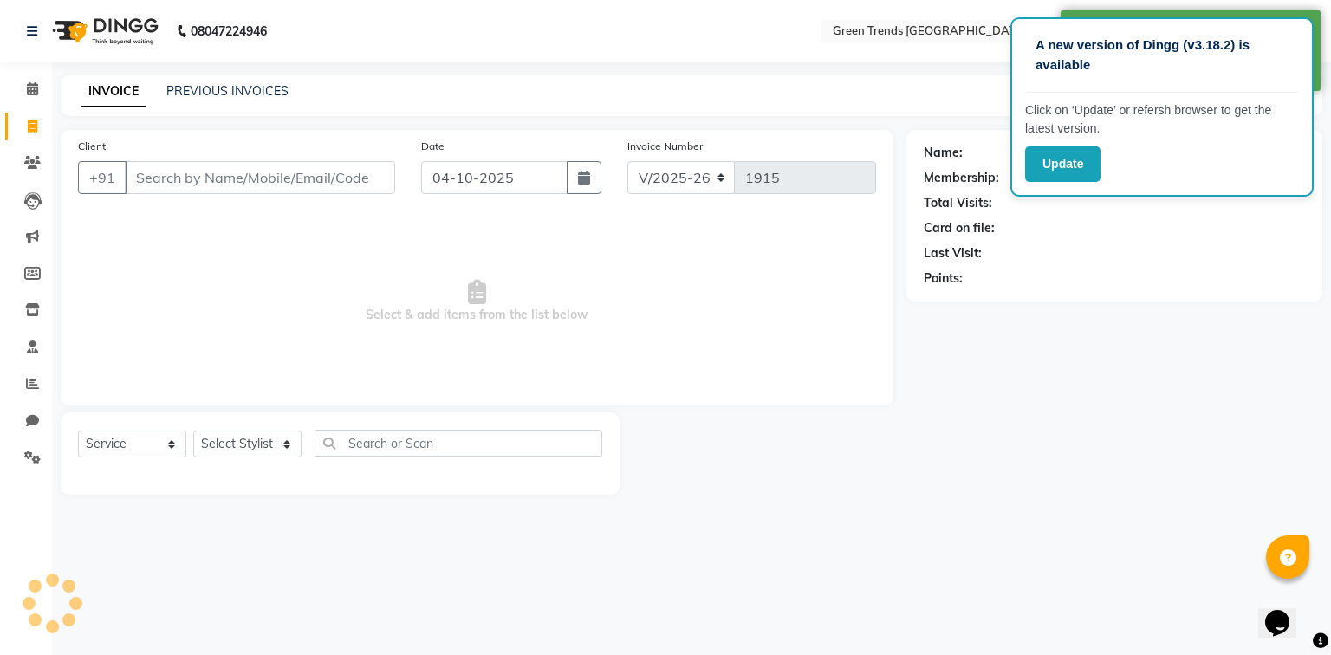
click at [180, 190] on input "Client" at bounding box center [260, 177] width 270 height 33
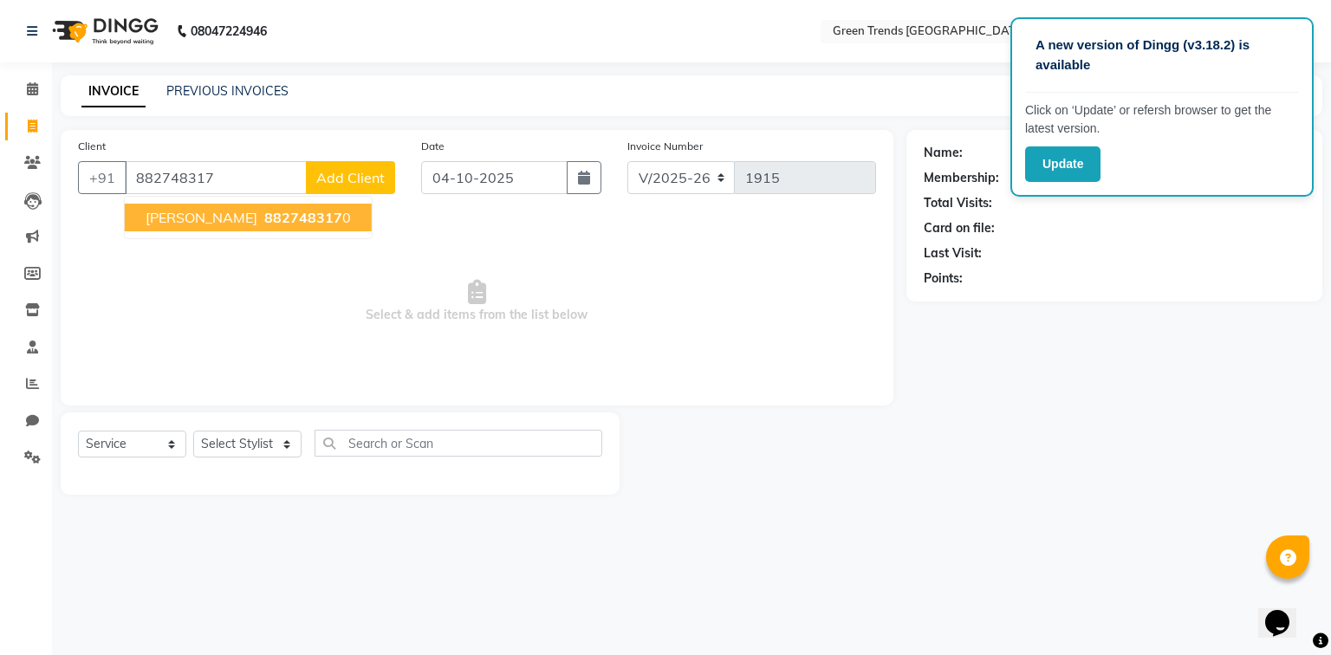
drag, startPoint x: 206, startPoint y: 216, endPoint x: 211, endPoint y: 273, distance: 57.4
click at [205, 217] on span "[PERSON_NAME]" at bounding box center [202, 217] width 112 height 17
type input "8827483170"
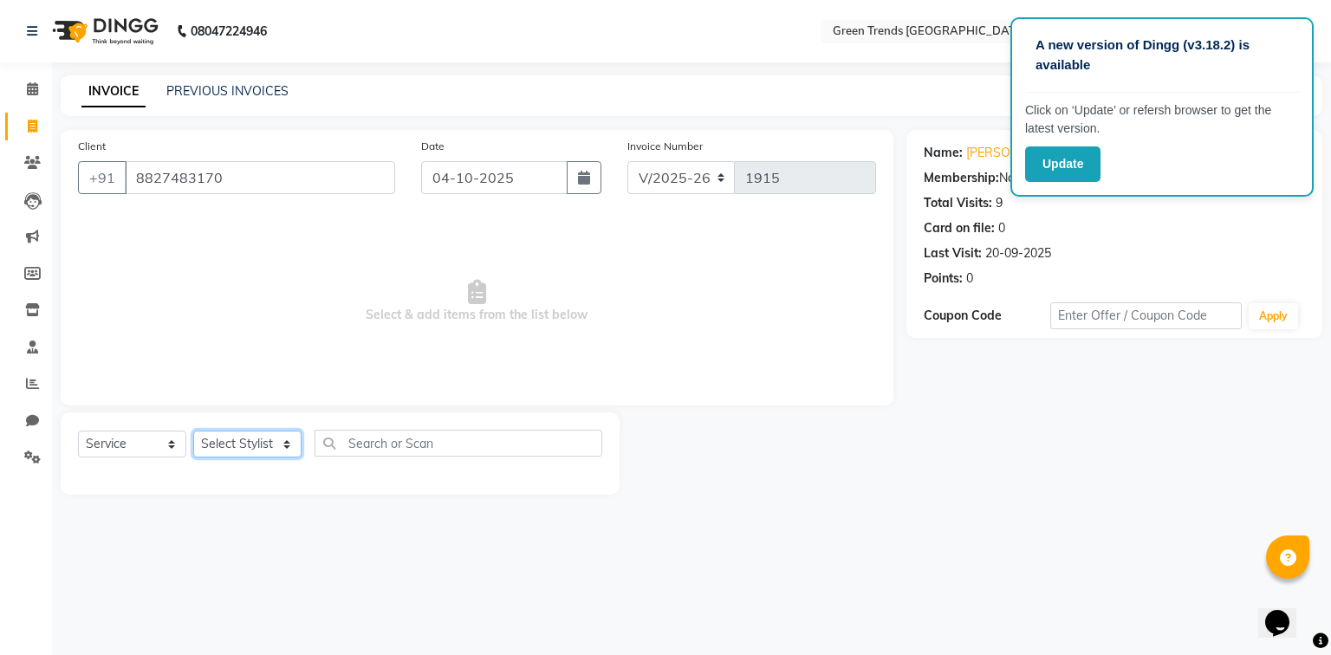
click at [253, 451] on select "Select Stylist [PERSON_NAME] [PERSON_NAME] Mo. [PERSON_NAME].[PERSON_NAME] [PER…" at bounding box center [247, 444] width 108 height 27
select select "58749"
click at [193, 432] on select "Select Stylist [PERSON_NAME] [PERSON_NAME] Mo. [PERSON_NAME].[PERSON_NAME] [PER…" at bounding box center [247, 444] width 108 height 27
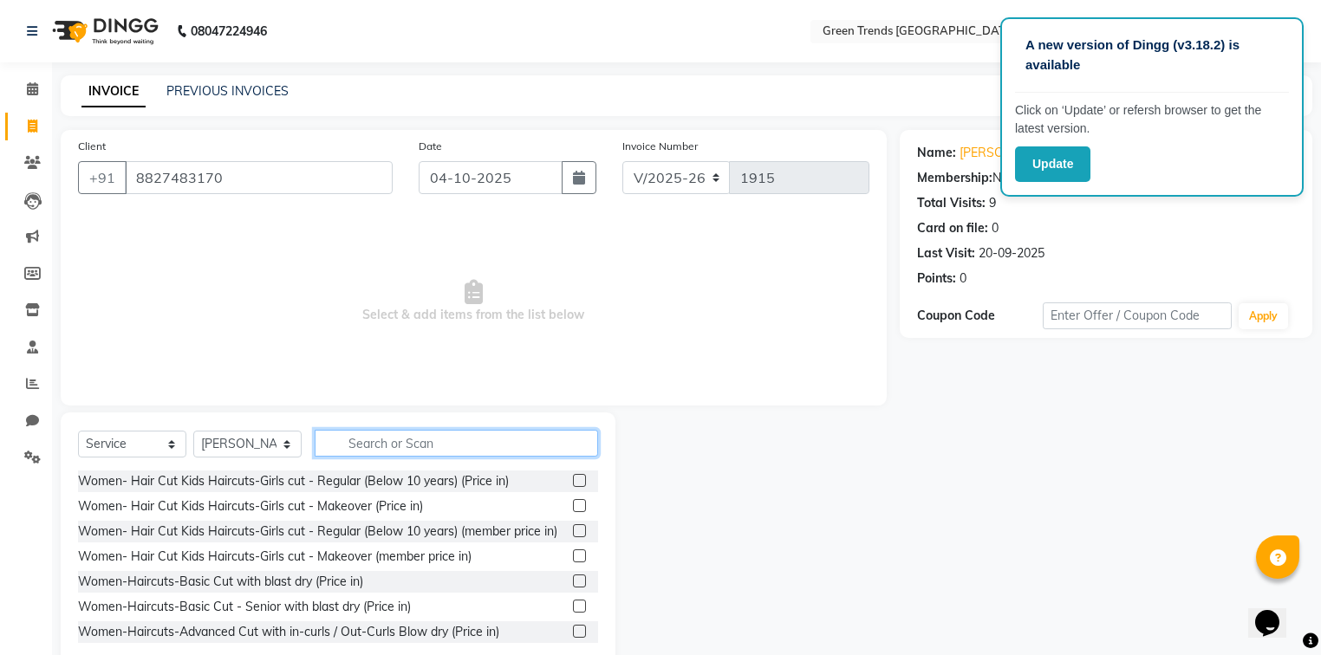
click at [397, 441] on input "text" at bounding box center [456, 443] width 283 height 27
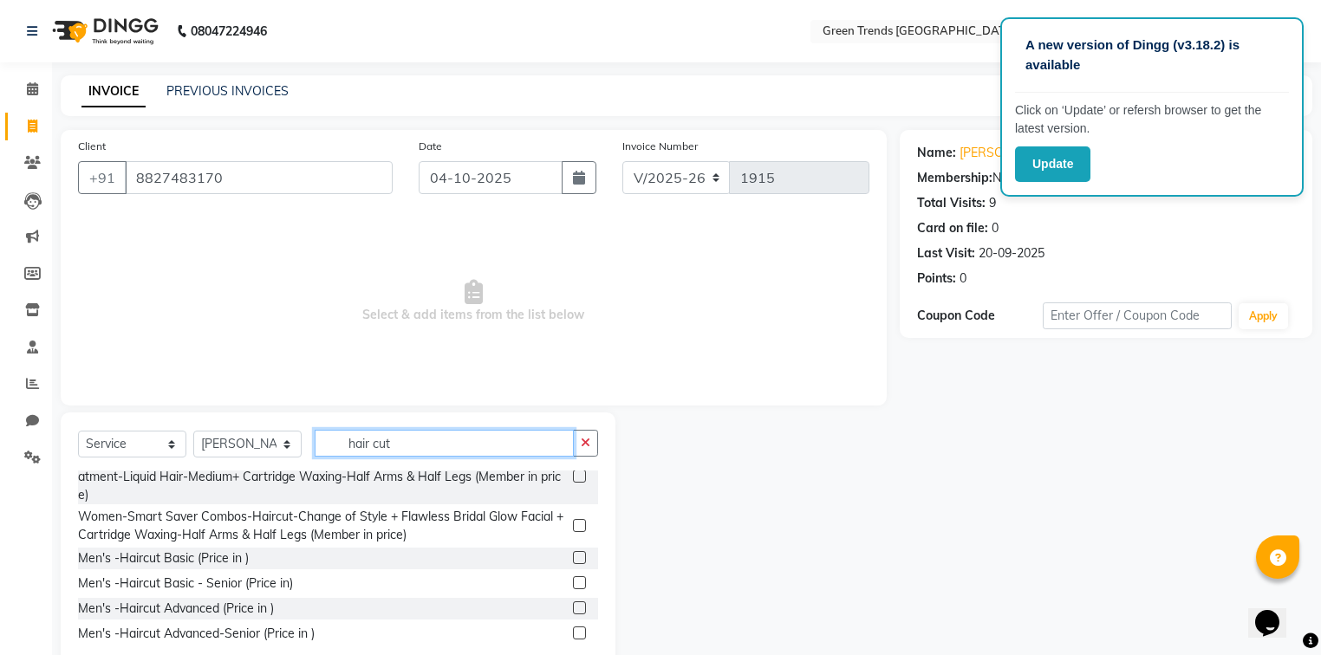
scroll to position [1024, 0]
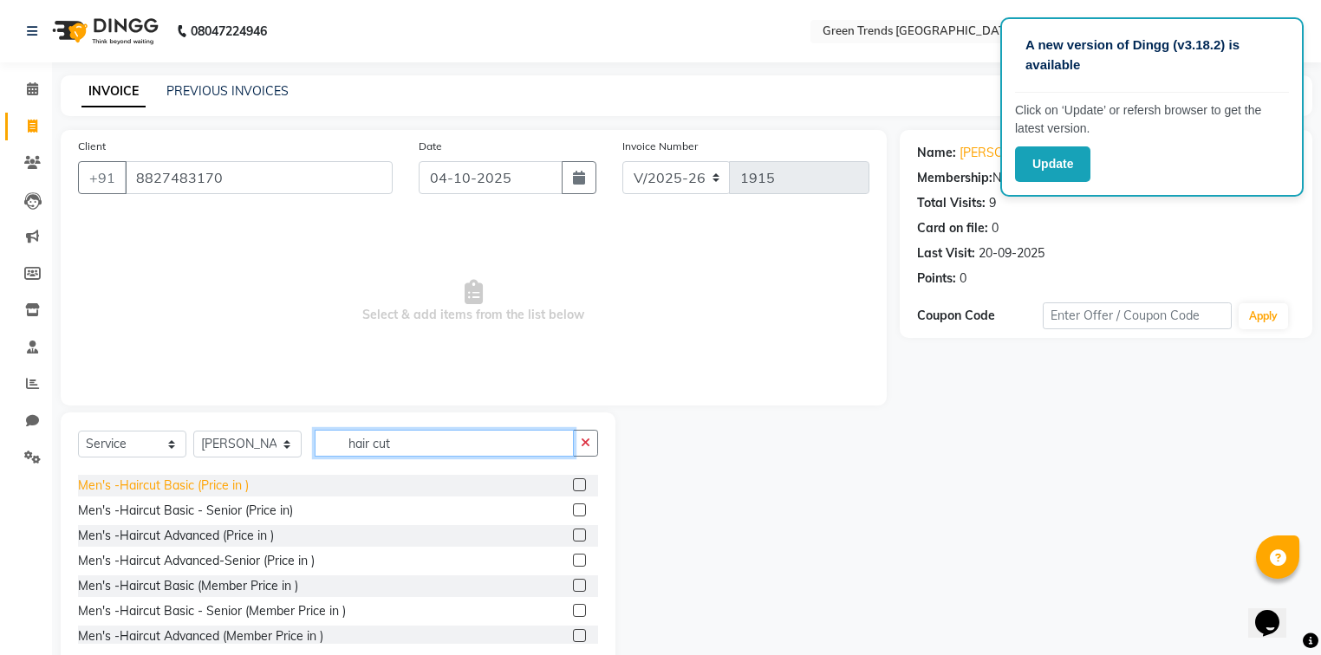
type input "hair cut"
click at [206, 495] on div "Men's -Haircut Basic (Price in )" at bounding box center [163, 486] width 171 height 18
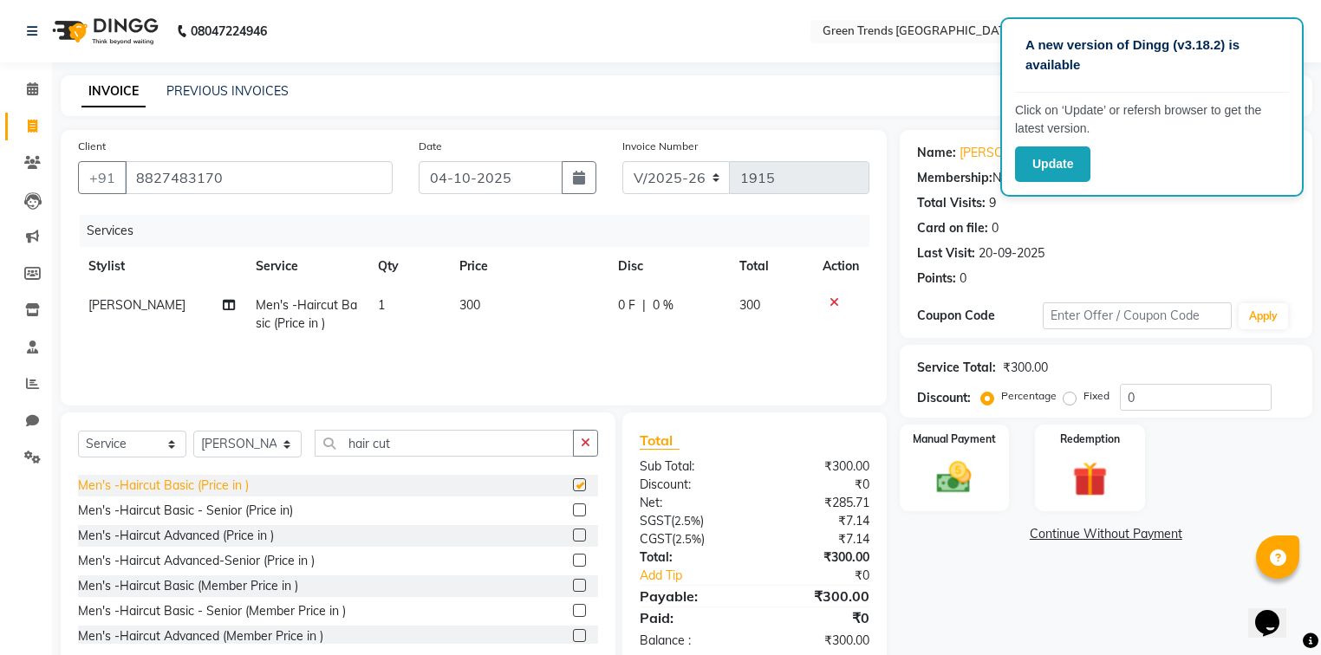
checkbox input "false"
click at [428, 443] on input "hair cut" at bounding box center [444, 443] width 259 height 27
type input "h"
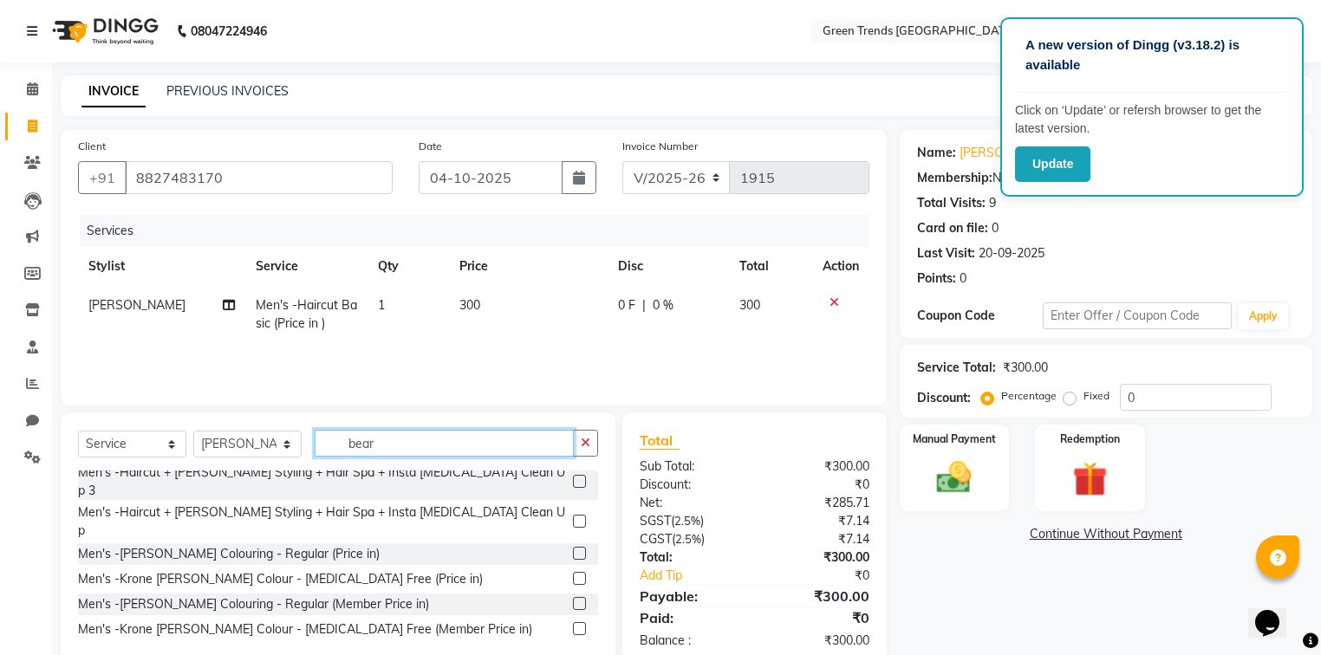
scroll to position [0, 0]
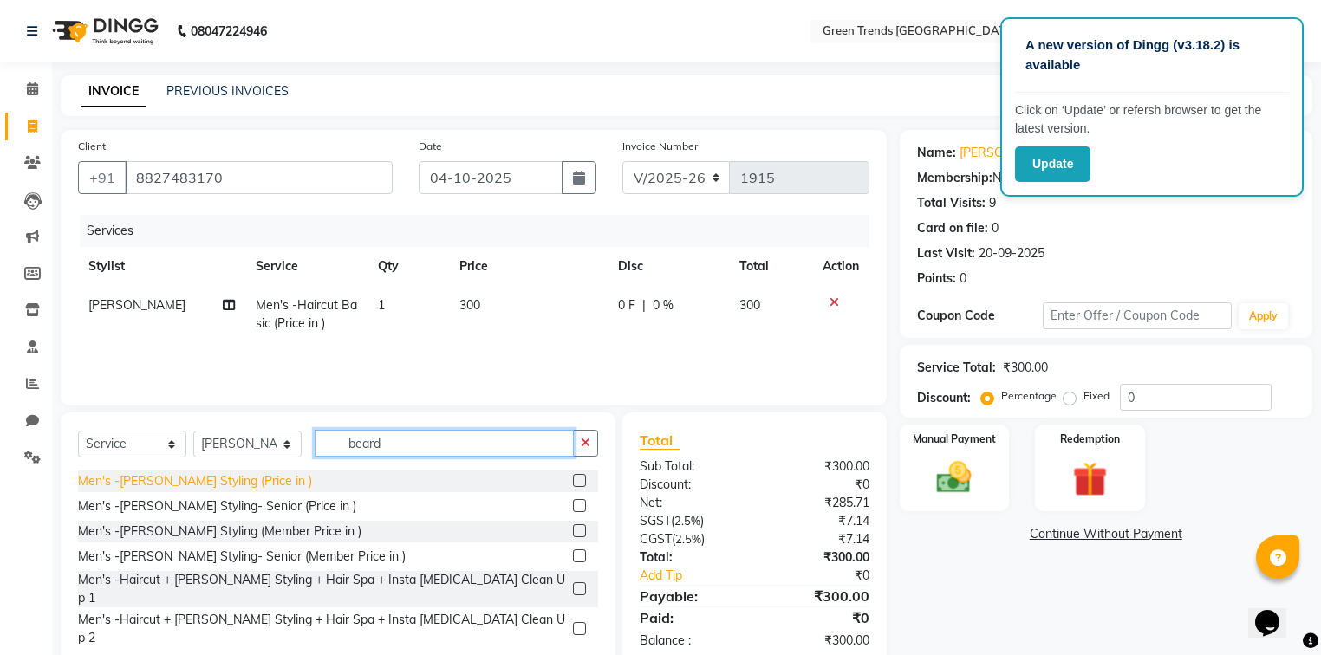
type input "beard"
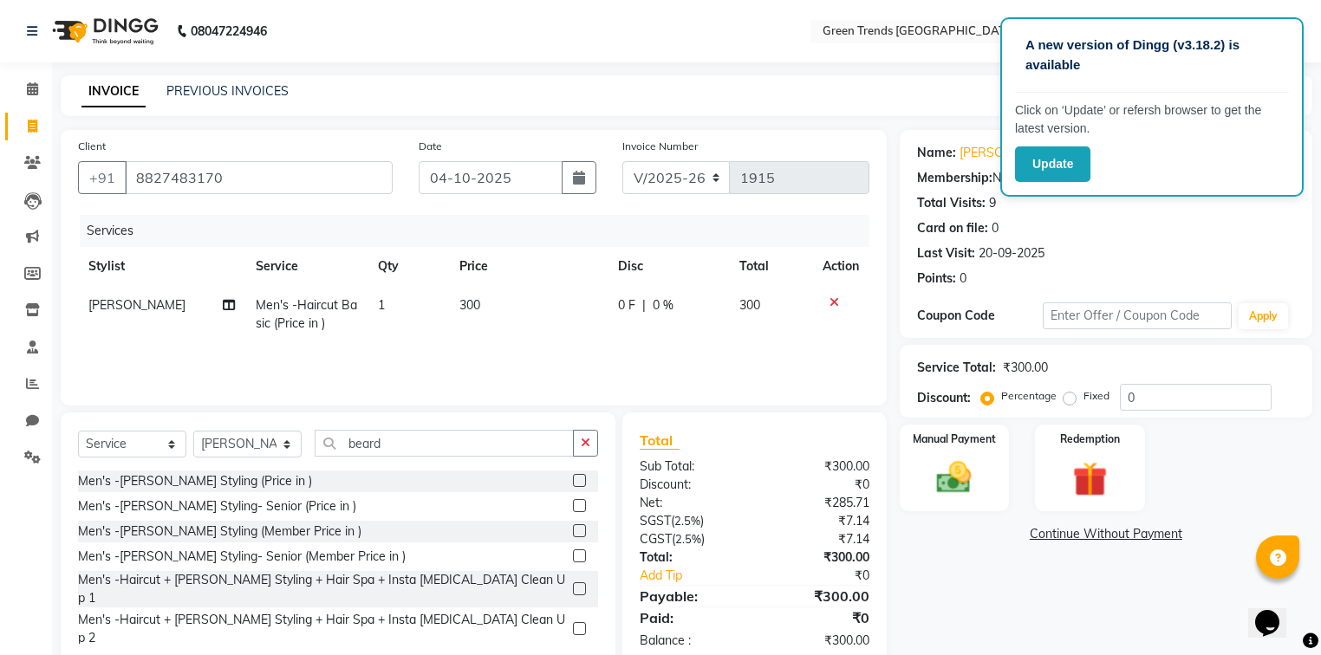
click at [203, 482] on div "Men's -[PERSON_NAME] Styling (Price in )" at bounding box center [195, 481] width 234 height 18
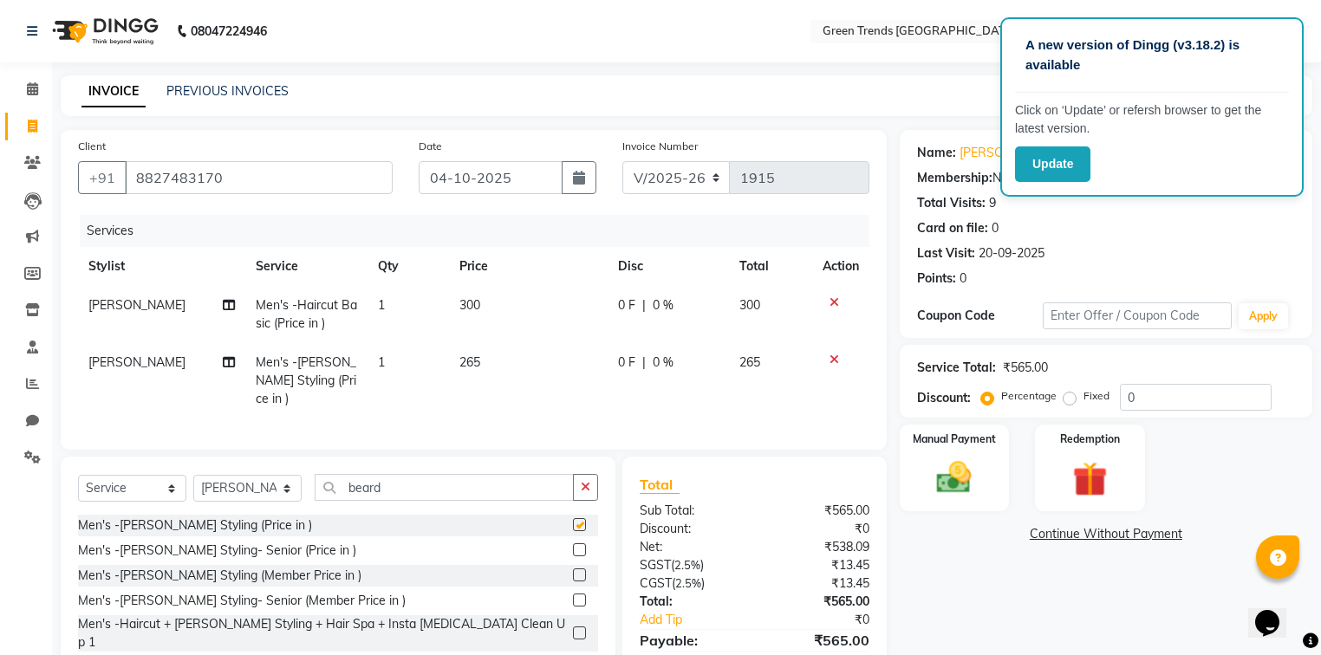
checkbox input "false"
click at [1083, 399] on label "Fixed" at bounding box center [1096, 396] width 26 height 16
click at [1071, 399] on input "Fixed" at bounding box center [1073, 396] width 12 height 12
radio input "true"
click at [1173, 391] on input "0" at bounding box center [1196, 397] width 152 height 27
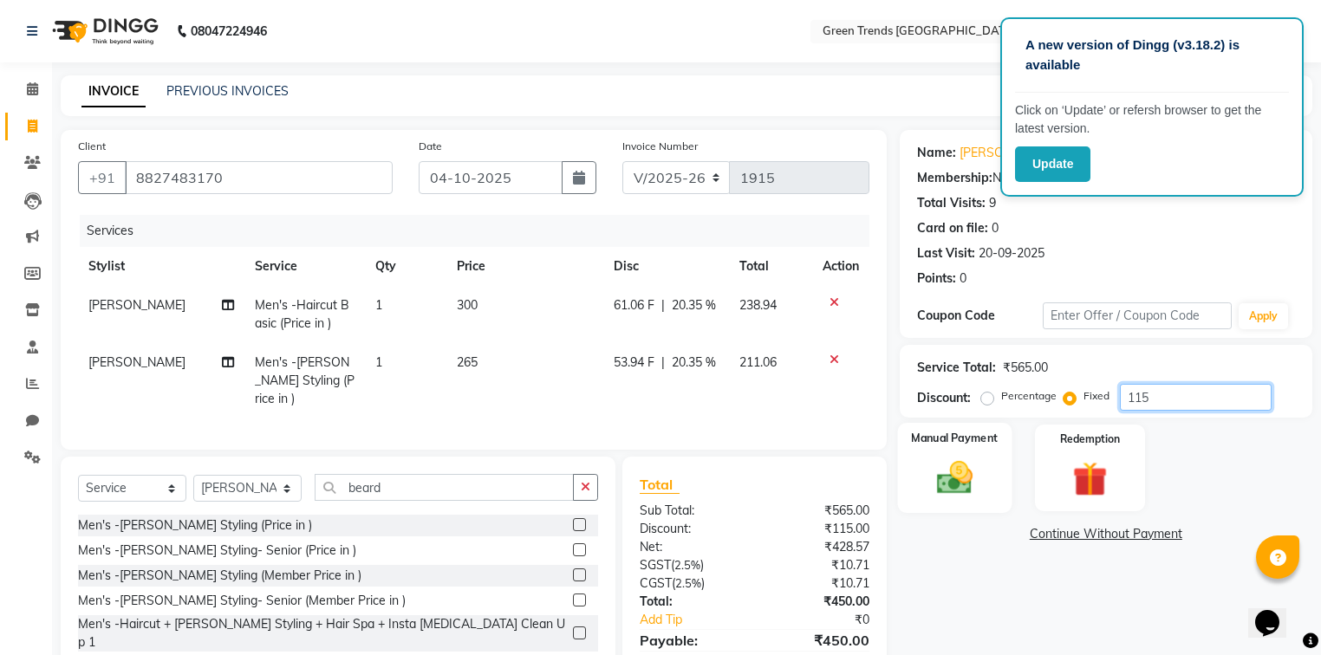
type input "115"
click at [972, 460] on img at bounding box center [954, 479] width 59 height 42
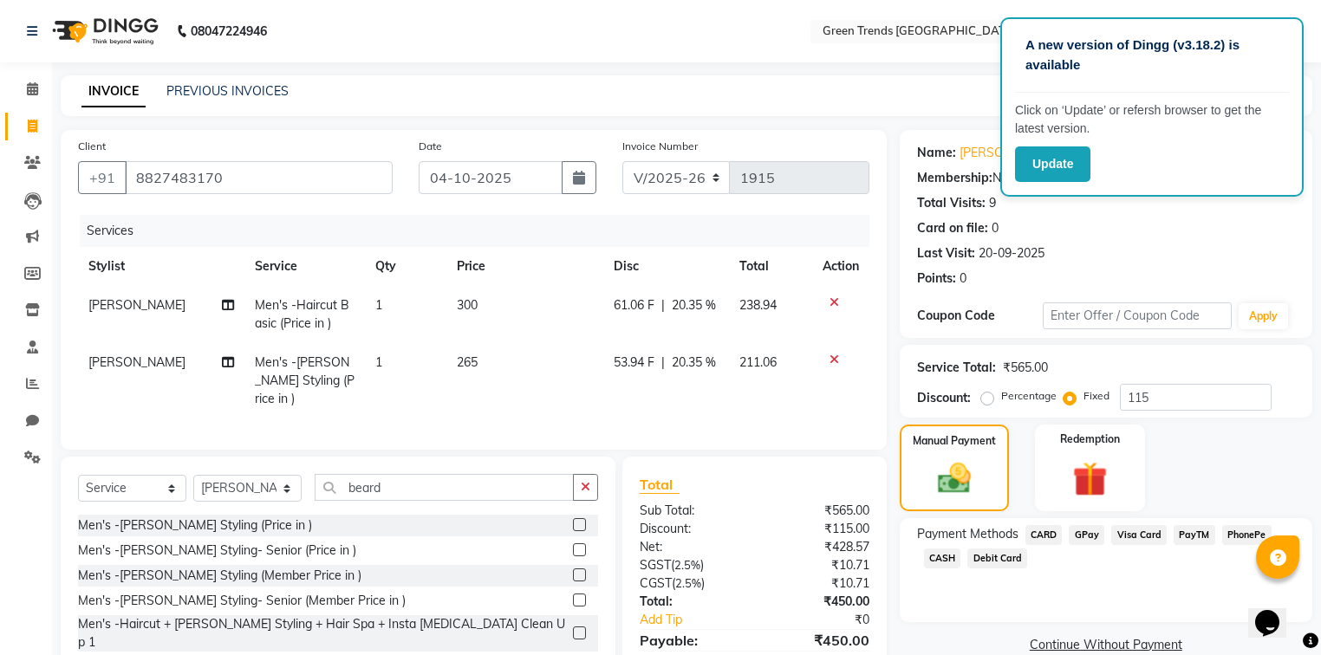
click at [1050, 540] on span "CARD" at bounding box center [1043, 535] width 37 height 20
click at [1121, 648] on button "Add Payment" at bounding box center [1173, 650] width 244 height 27
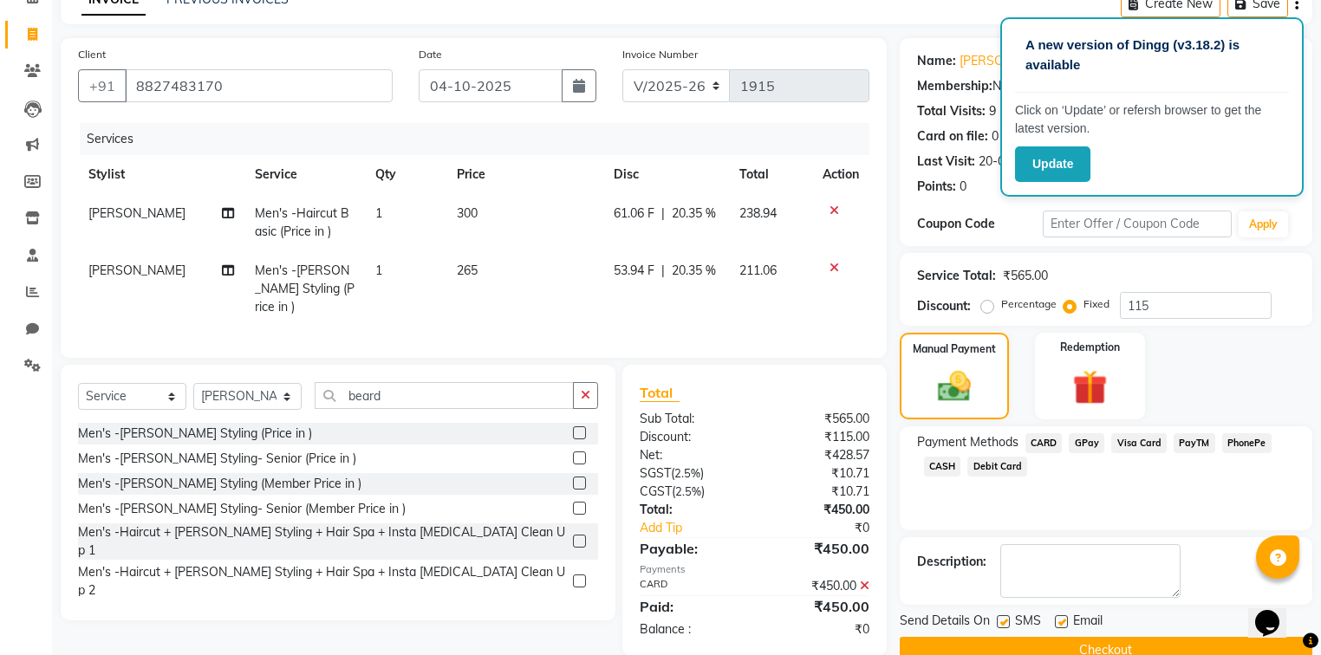
scroll to position [97, 0]
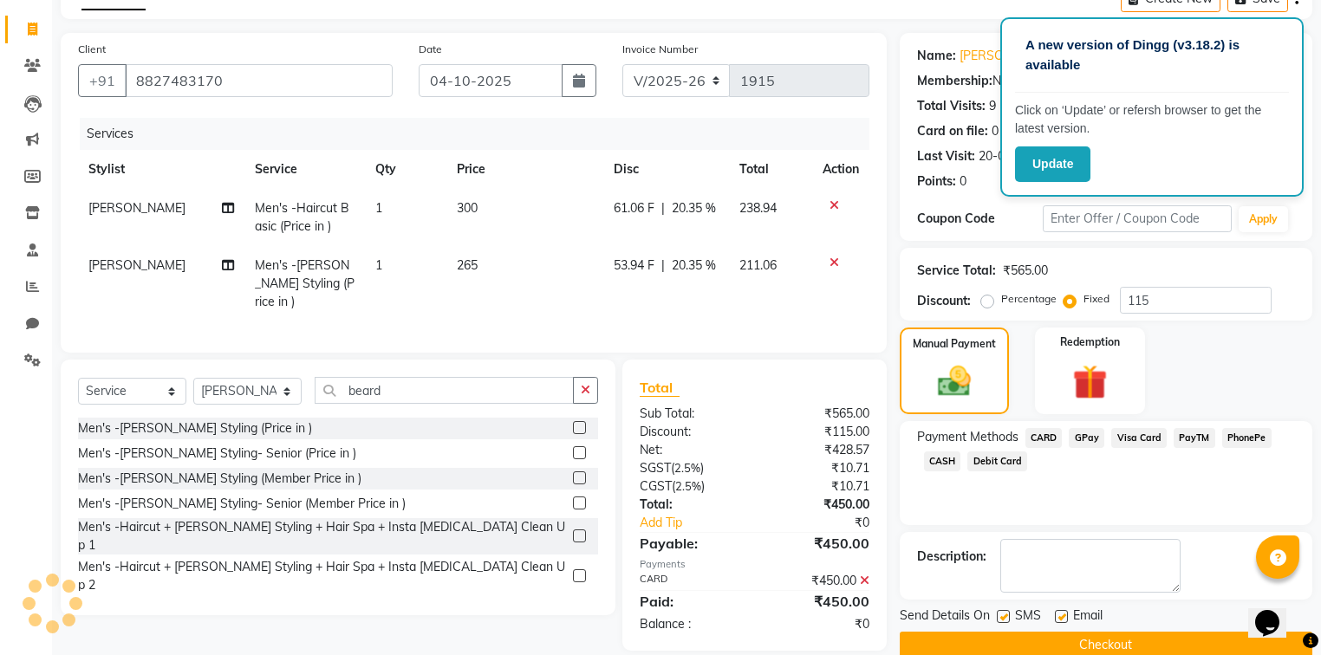
drag, startPoint x: 1036, startPoint y: 607, endPoint x: 1056, endPoint y: 618, distance: 22.9
click at [1045, 614] on div "SMS" at bounding box center [1026, 618] width 58 height 22
click at [1064, 617] on label at bounding box center [1061, 616] width 13 height 13
click at [1064, 617] on input "checkbox" at bounding box center [1060, 617] width 11 height 11
checkbox input "false"
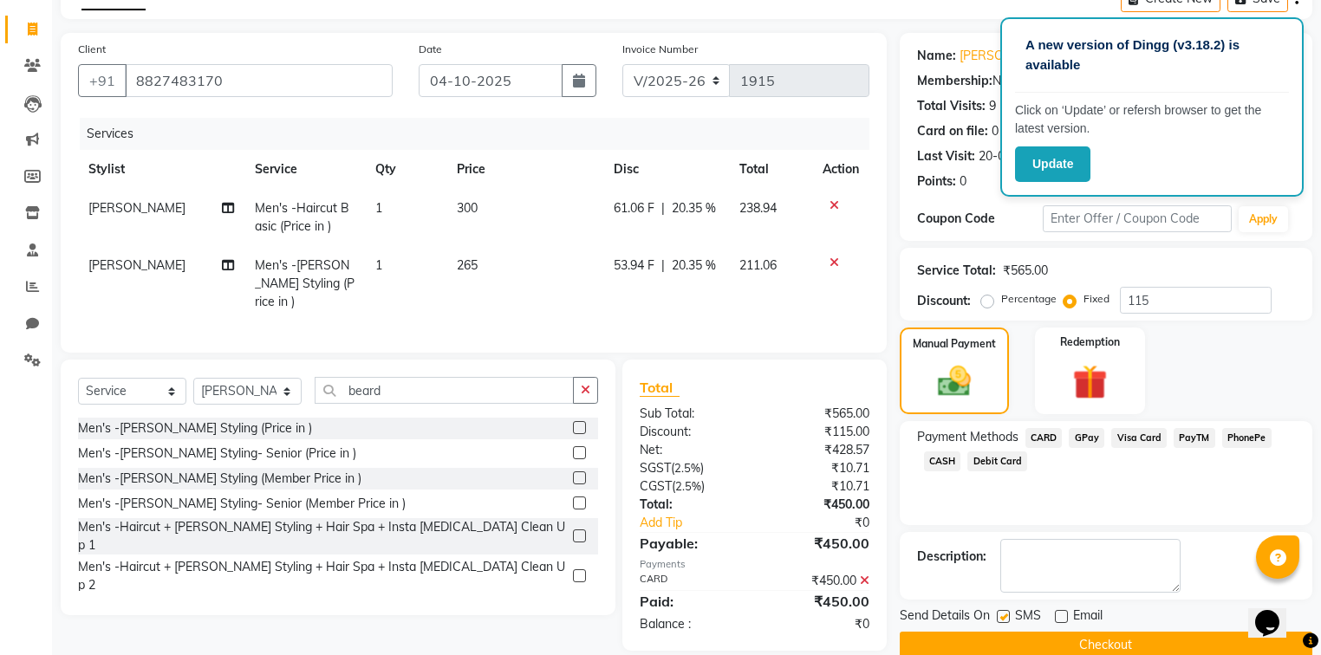
click at [1005, 617] on label at bounding box center [1003, 616] width 13 height 13
click at [1005, 617] on input "checkbox" at bounding box center [1002, 617] width 11 height 11
checkbox input "false"
click at [1026, 649] on button "Checkout" at bounding box center [1106, 645] width 413 height 27
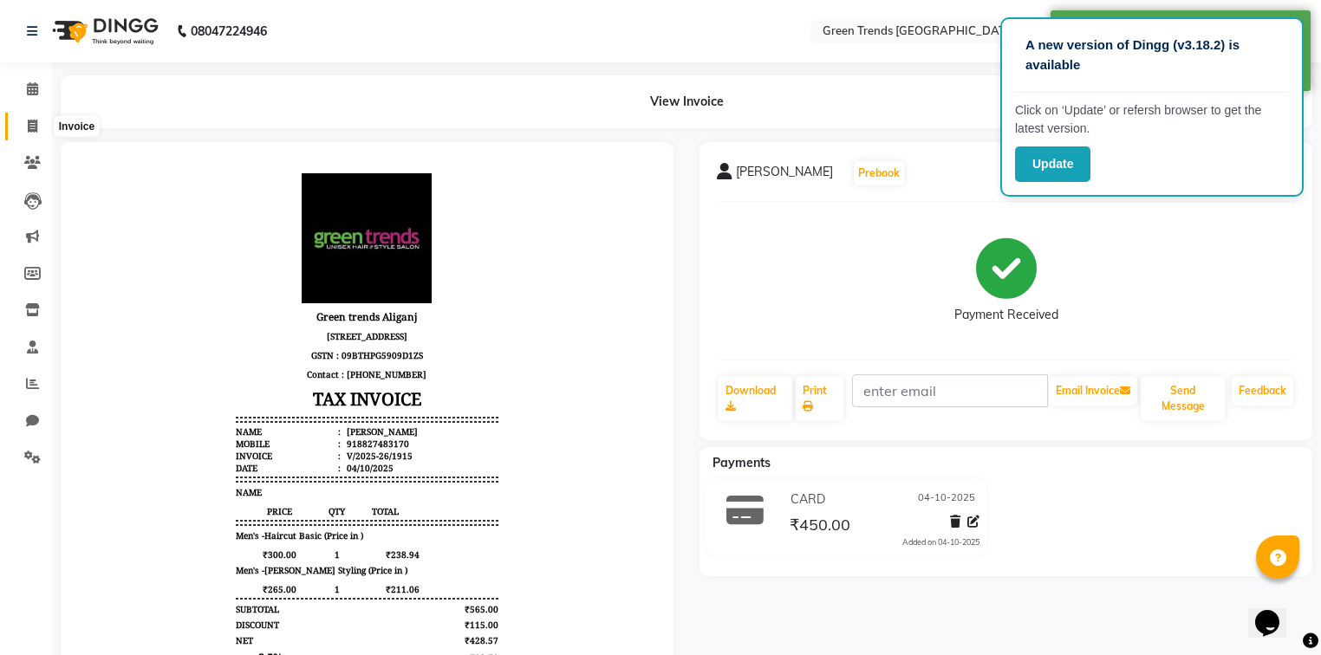
click at [29, 132] on icon at bounding box center [33, 126] width 10 height 13
select select "service"
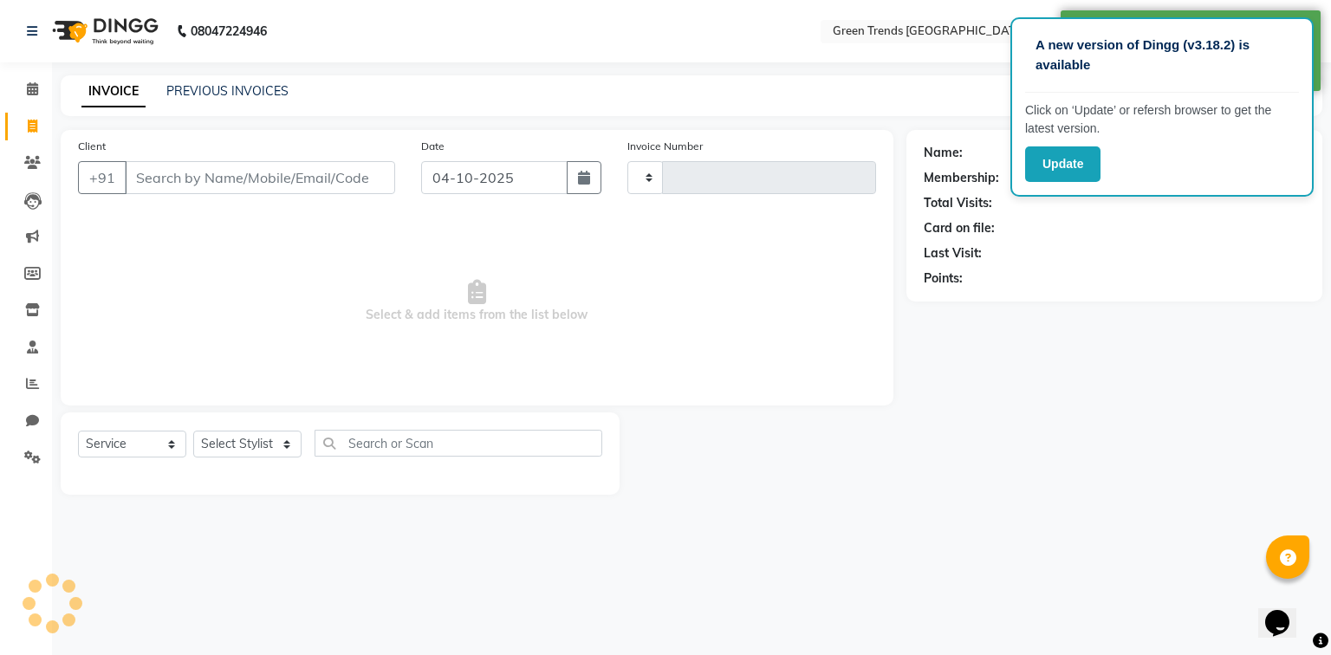
click at [180, 176] on input "Client" at bounding box center [260, 177] width 270 height 33
type input "1916"
select select "7023"
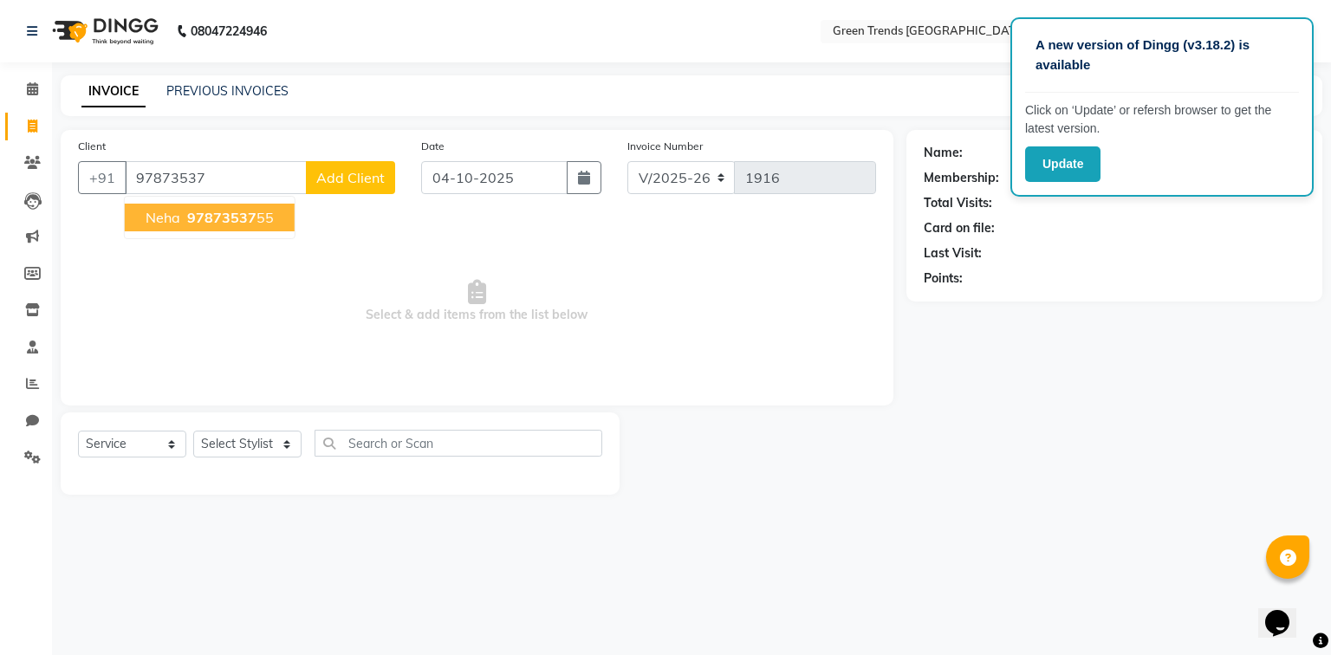
click at [216, 222] on span "97873537" at bounding box center [221, 217] width 69 height 17
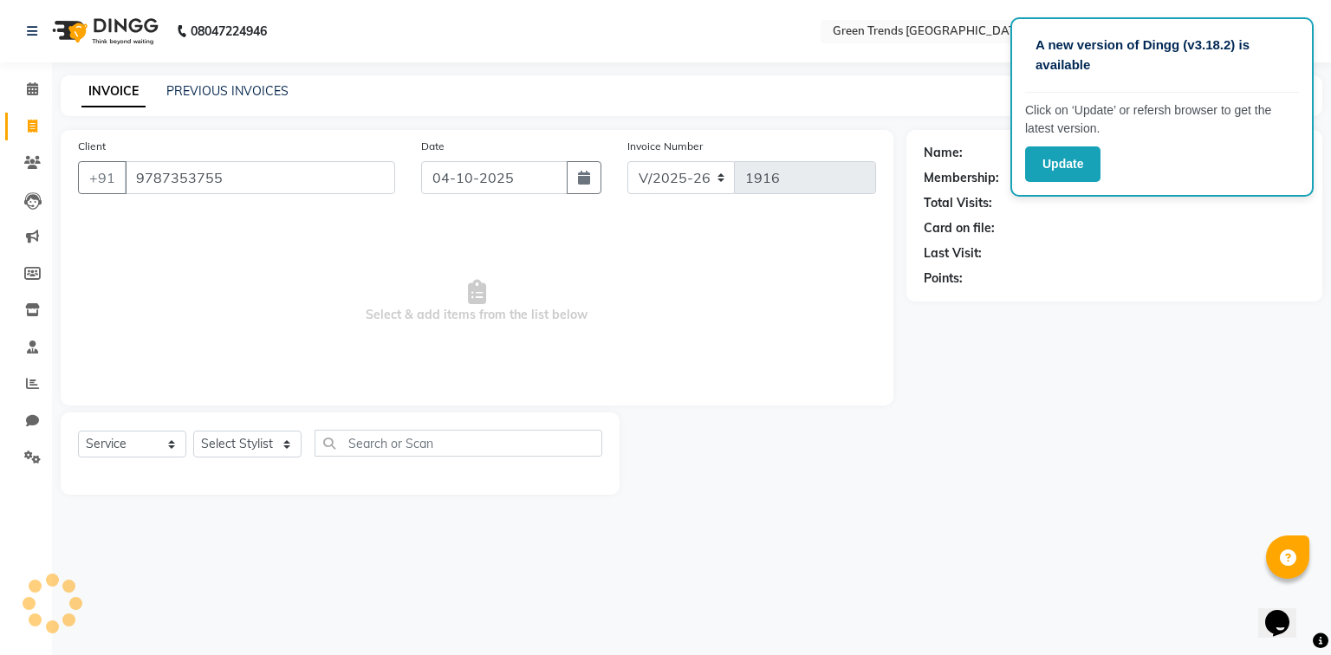
type input "9787353755"
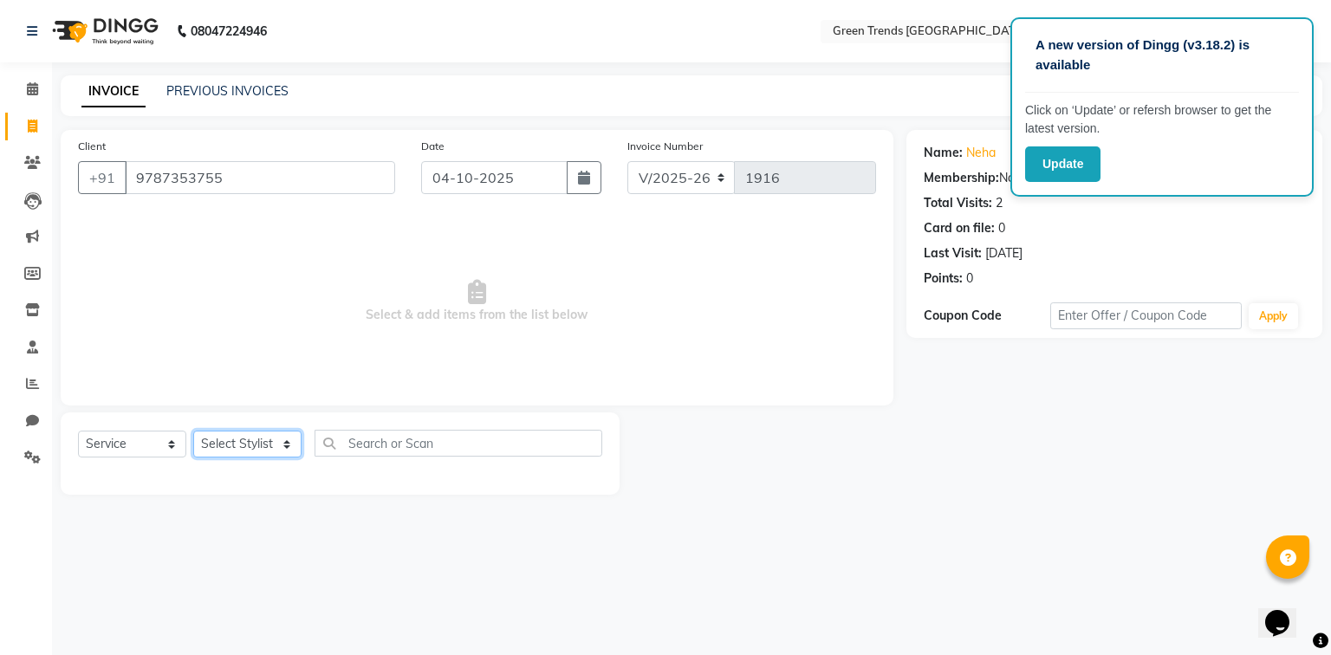
click at [263, 450] on select "Select Stylist [PERSON_NAME] [PERSON_NAME] Mo. [PERSON_NAME].[PERSON_NAME] [PER…" at bounding box center [247, 444] width 108 height 27
select select "58756"
click at [193, 432] on select "Select Stylist [PERSON_NAME] [PERSON_NAME] Mo. [PERSON_NAME].[PERSON_NAME] [PER…" at bounding box center [247, 444] width 108 height 27
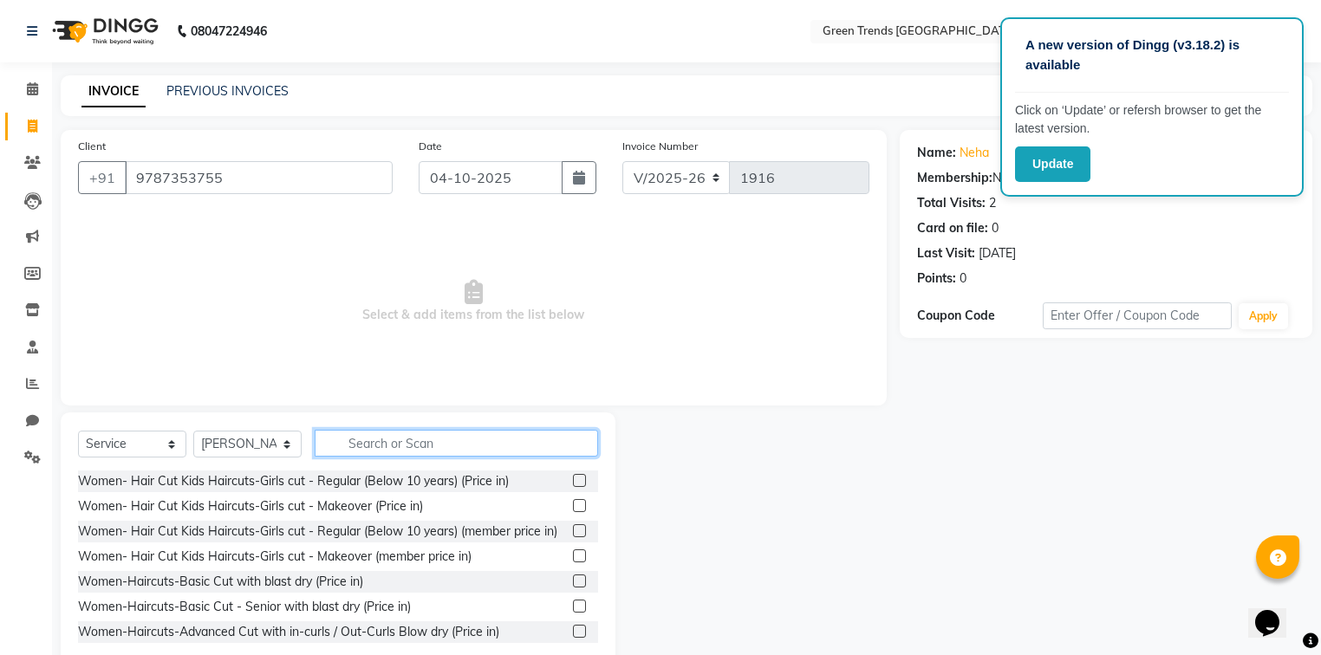
click at [400, 444] on input "text" at bounding box center [456, 443] width 283 height 27
type input "r"
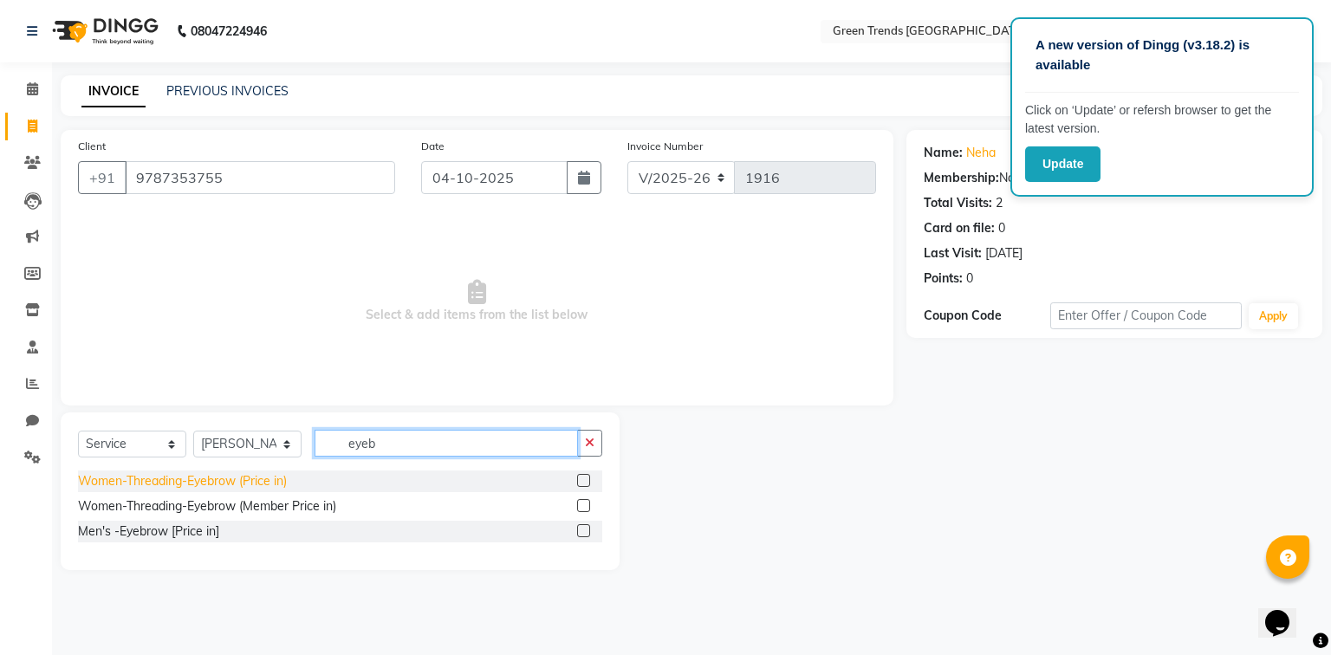
type input "eyeb"
click at [257, 480] on div "Women-Threading-Eyebrow (Price in)" at bounding box center [182, 481] width 209 height 18
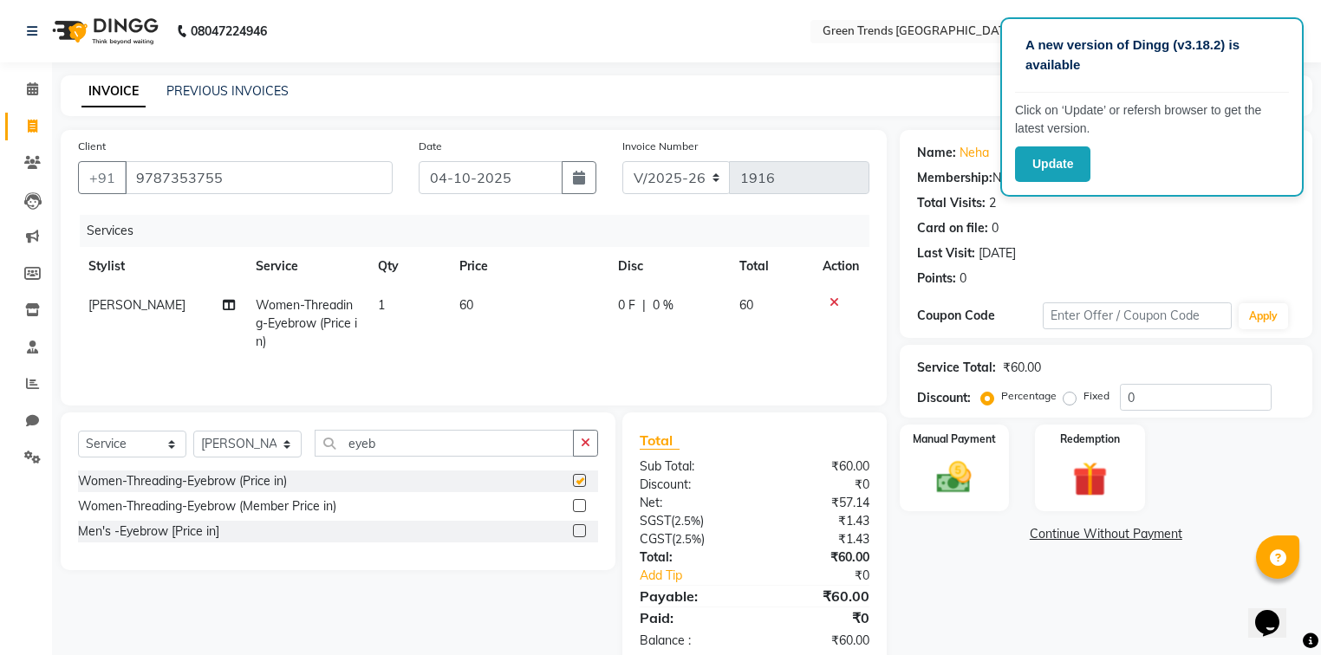
checkbox input "false"
click at [413, 440] on input "eyeb" at bounding box center [444, 443] width 259 height 27
type input "e"
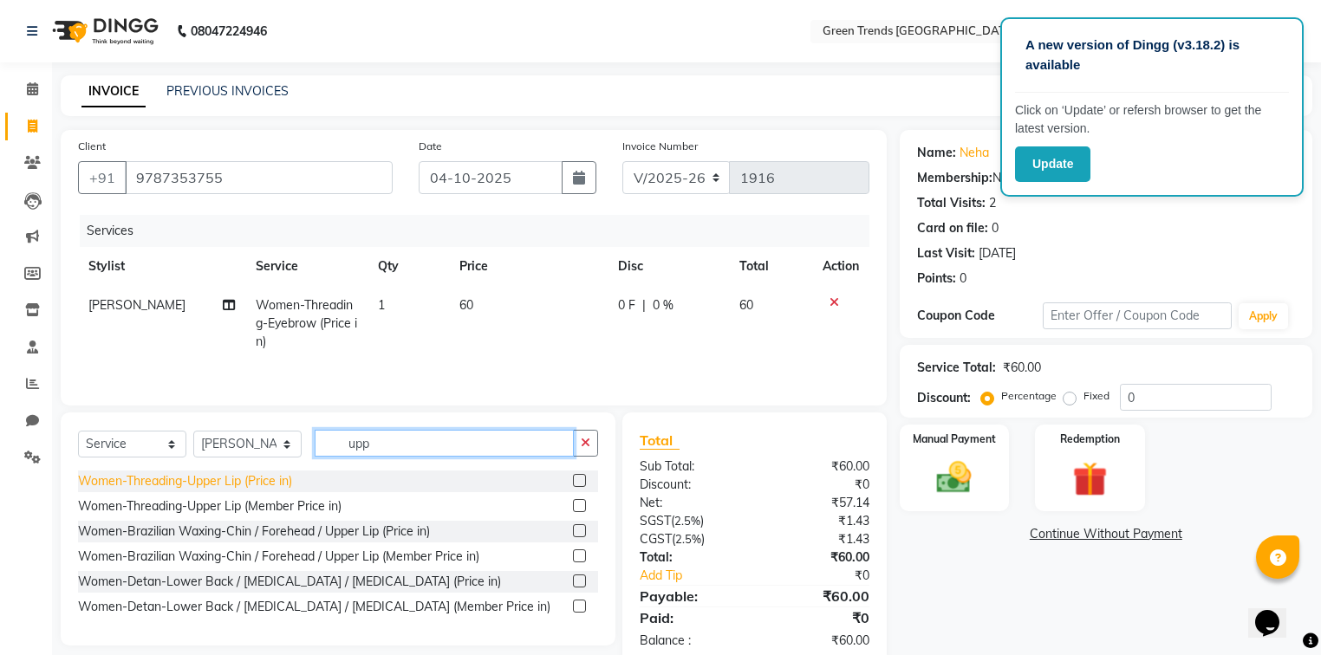
type input "upp"
click at [250, 478] on div "Women-Threading-Upper Lip (Price in)" at bounding box center [185, 481] width 214 height 18
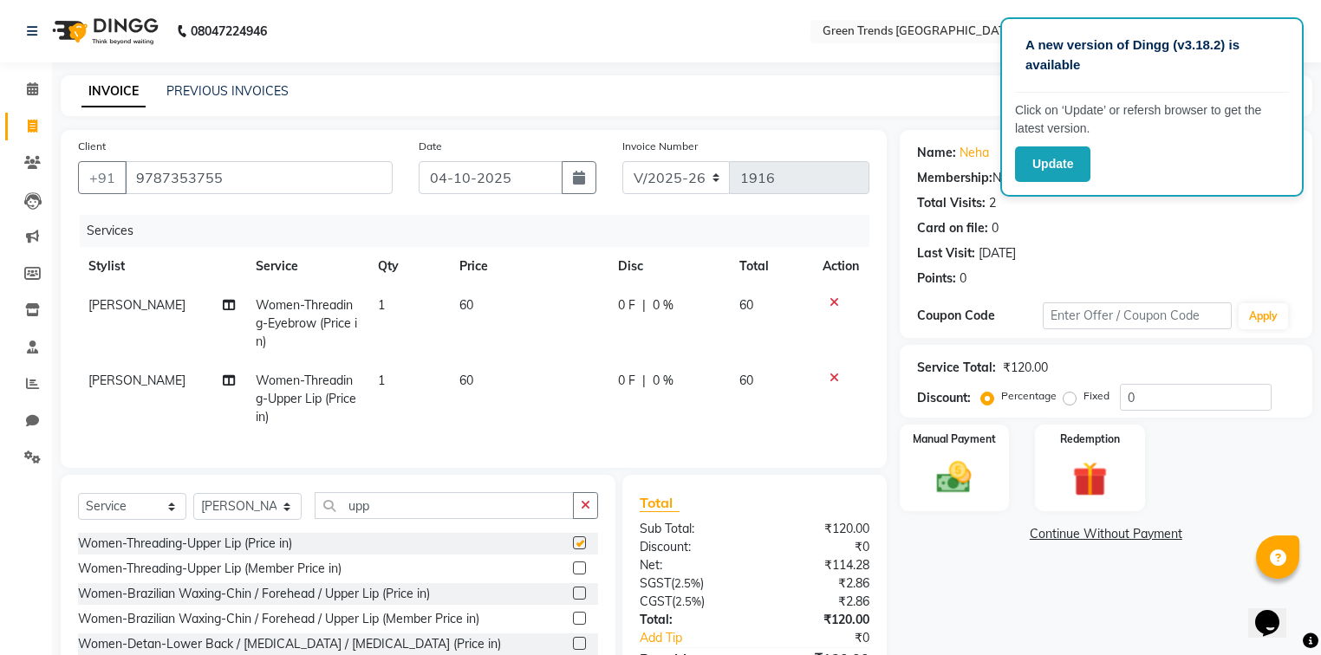
checkbox input "false"
click at [395, 517] on input "upp" at bounding box center [444, 505] width 259 height 27
type input "u"
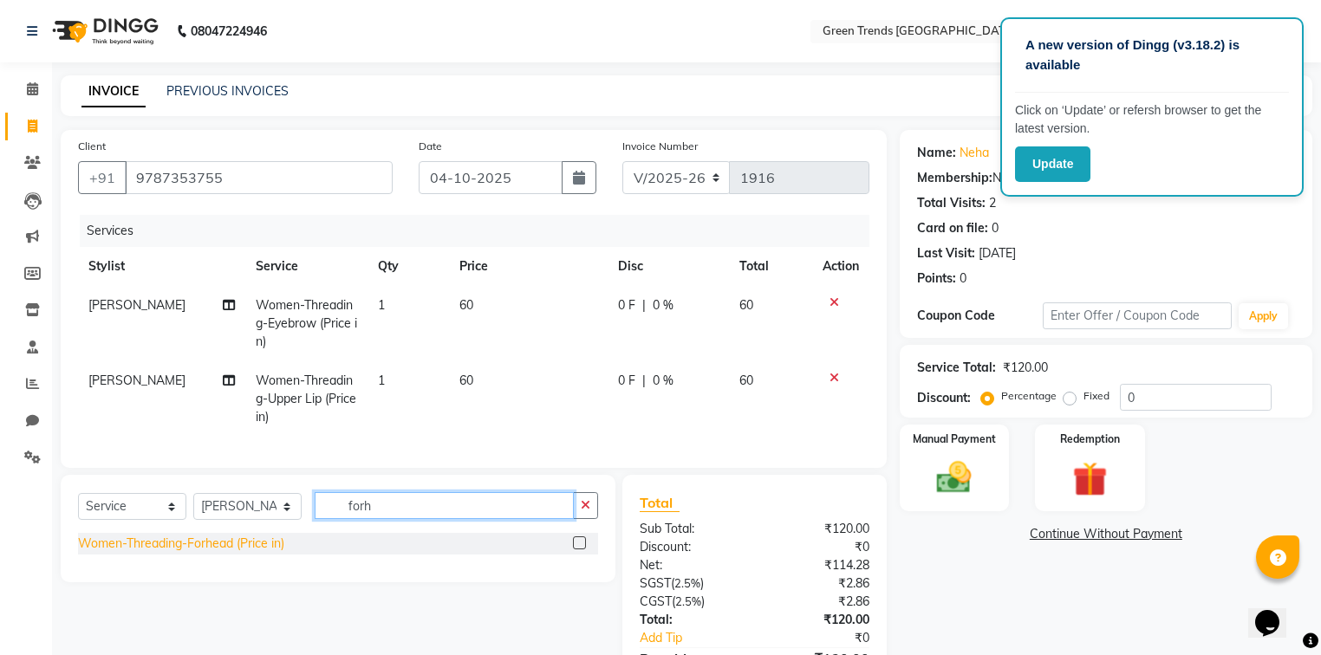
type input "forh"
click at [237, 553] on div "Women-Threading-Forhead (Price in)" at bounding box center [181, 544] width 206 height 18
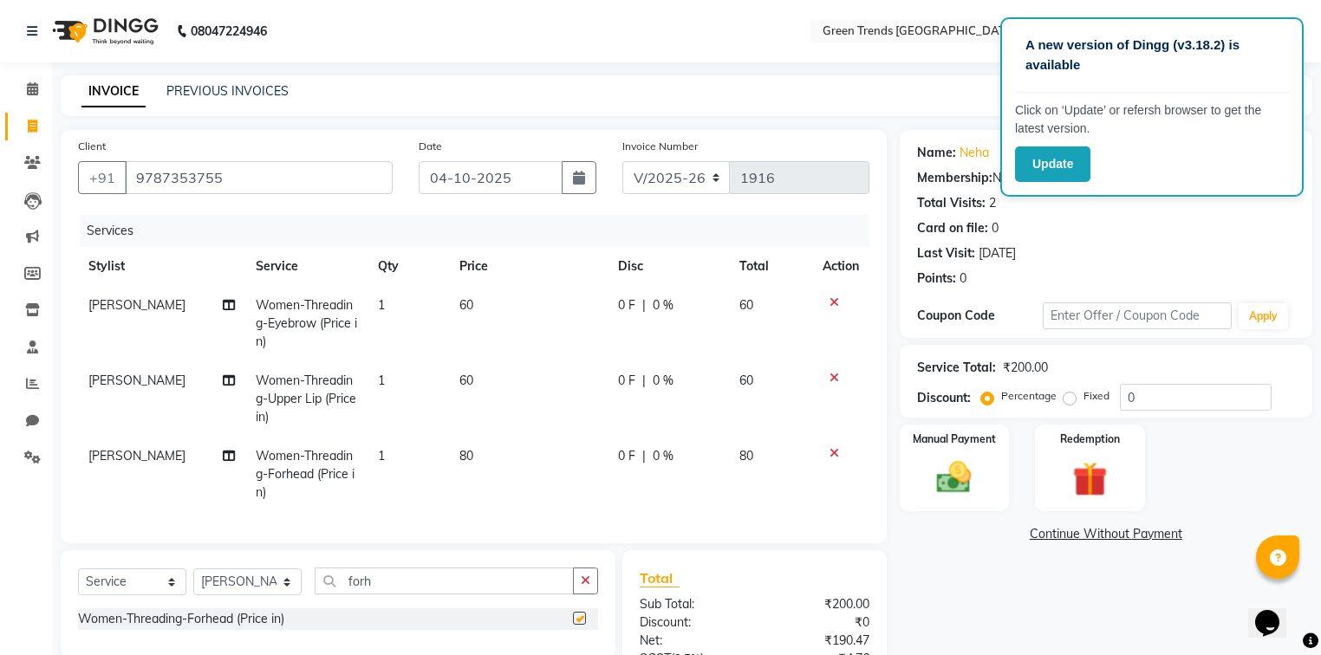
checkbox input "false"
click at [450, 595] on input "forh" at bounding box center [444, 581] width 259 height 27
type input "f"
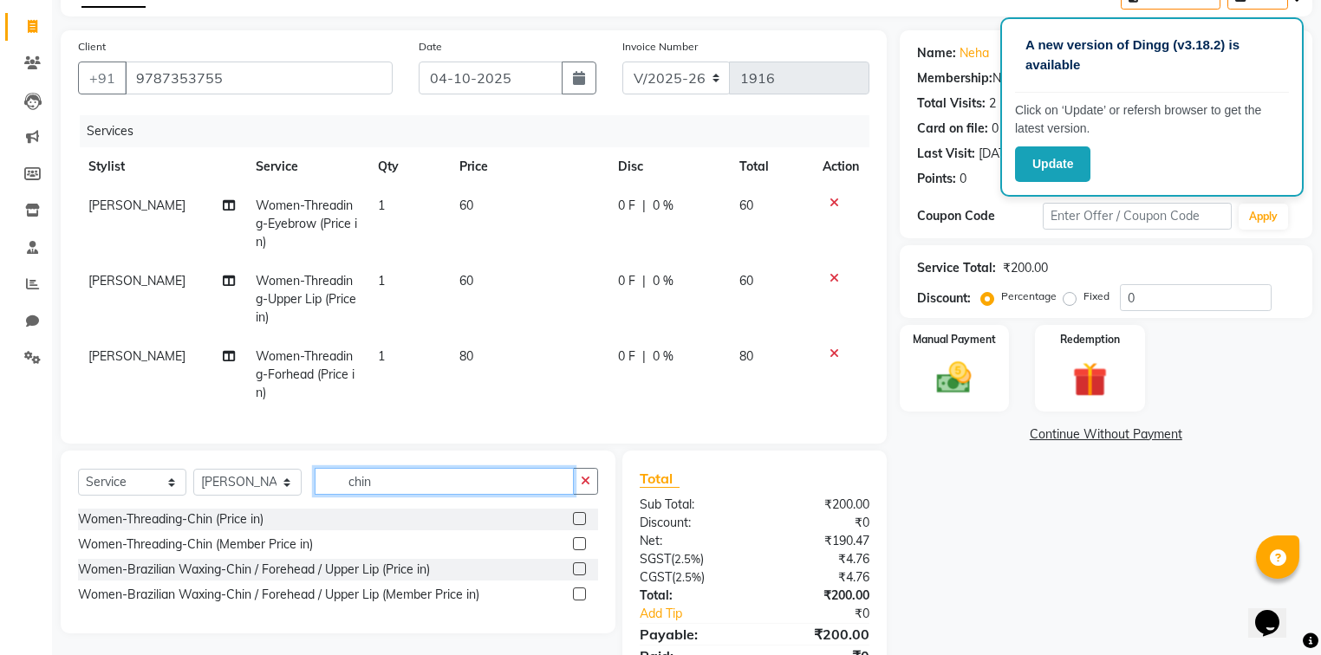
scroll to position [187, 0]
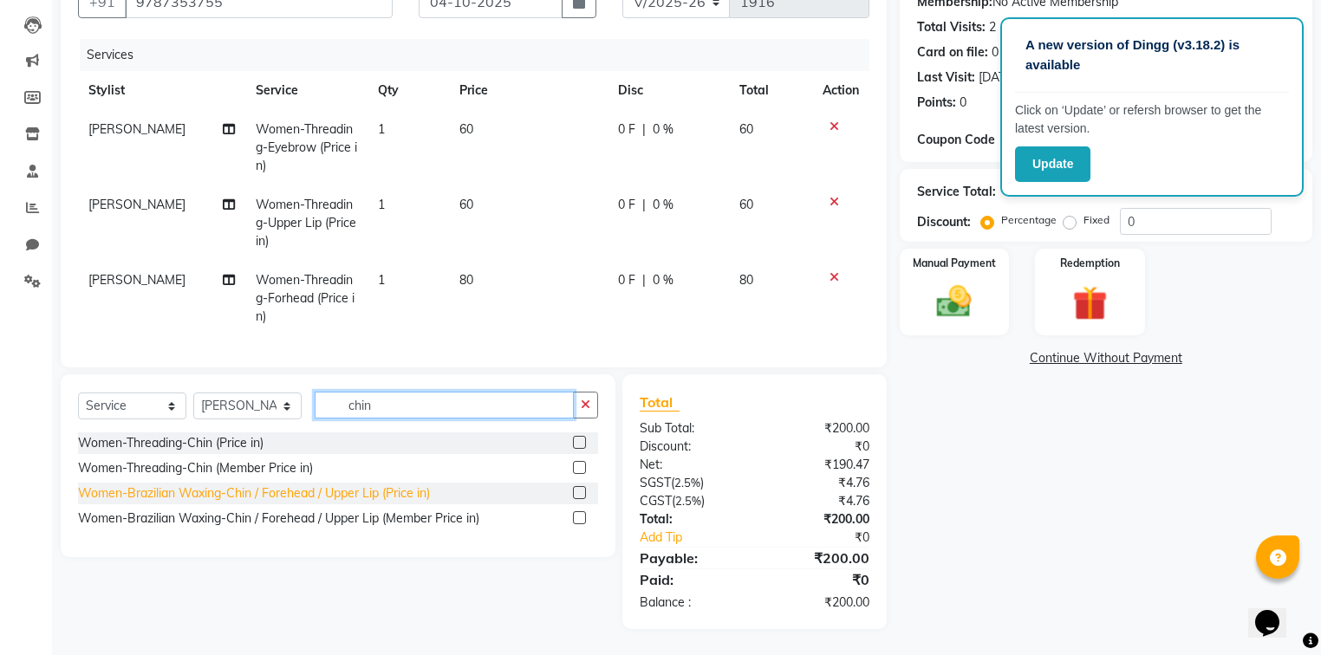
type input "chin"
click at [274, 496] on div "Women-Brazilian Waxing-Chin / Forehead / Upper Lip (Price in)" at bounding box center [254, 493] width 352 height 18
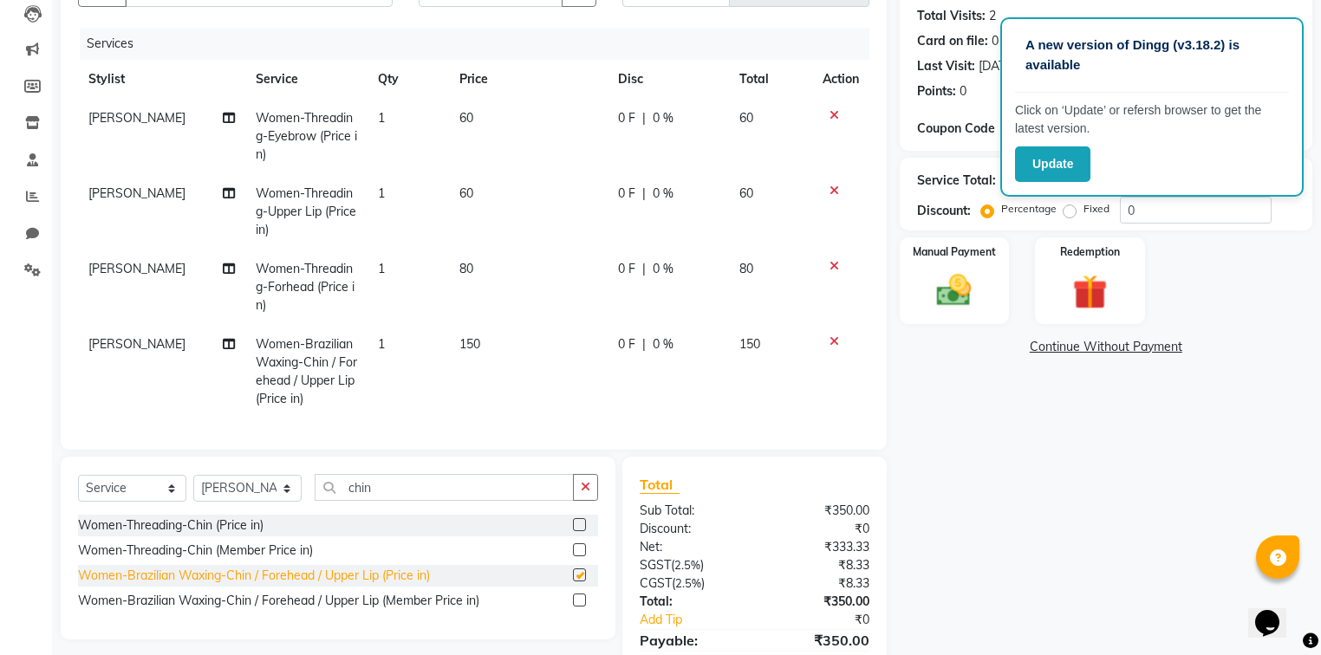
checkbox input "false"
drag, startPoint x: 1065, startPoint y: 211, endPoint x: 1079, endPoint y: 215, distance: 14.5
click at [1083, 211] on label "Fixed" at bounding box center [1096, 209] width 26 height 16
click at [1069, 211] on input "Fixed" at bounding box center [1073, 209] width 12 height 12
radio input "true"
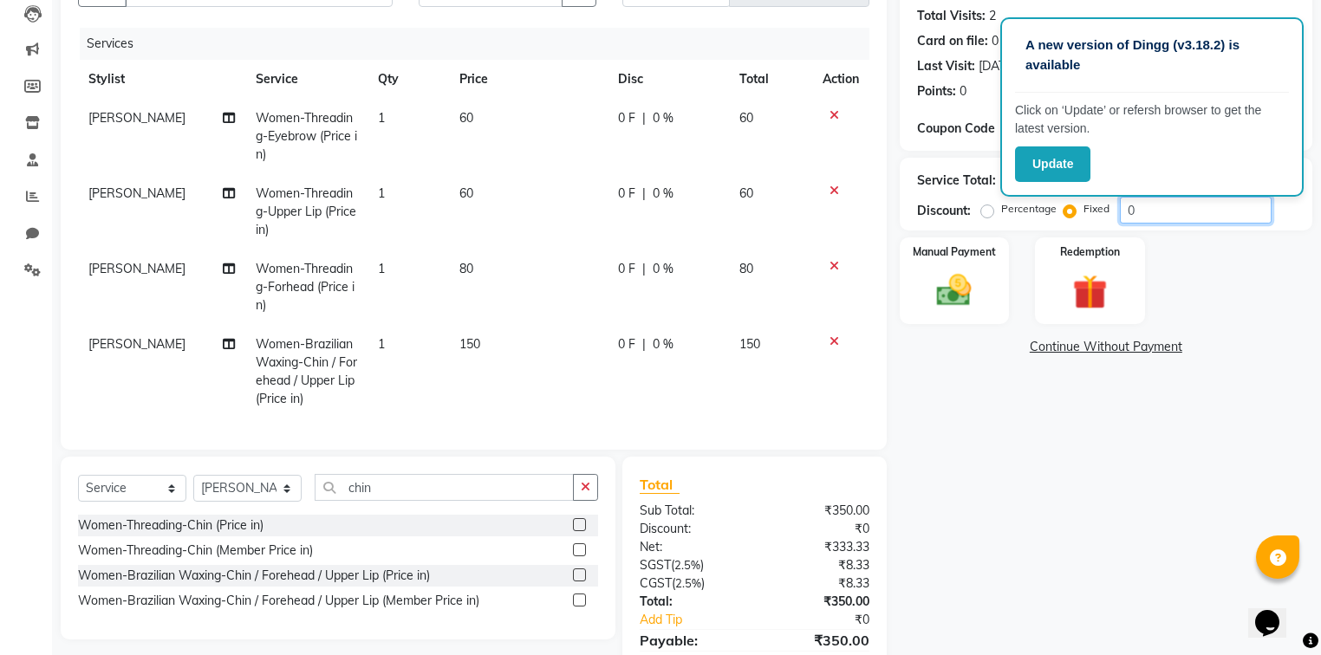
click at [1186, 209] on input "0" at bounding box center [1196, 210] width 152 height 27
click at [1151, 208] on input "number" at bounding box center [1196, 210] width 152 height 27
type input "84"
click at [820, 495] on div "Total" at bounding box center [755, 484] width 230 height 21
click at [984, 270] on div "Manual Payment" at bounding box center [954, 281] width 114 height 90
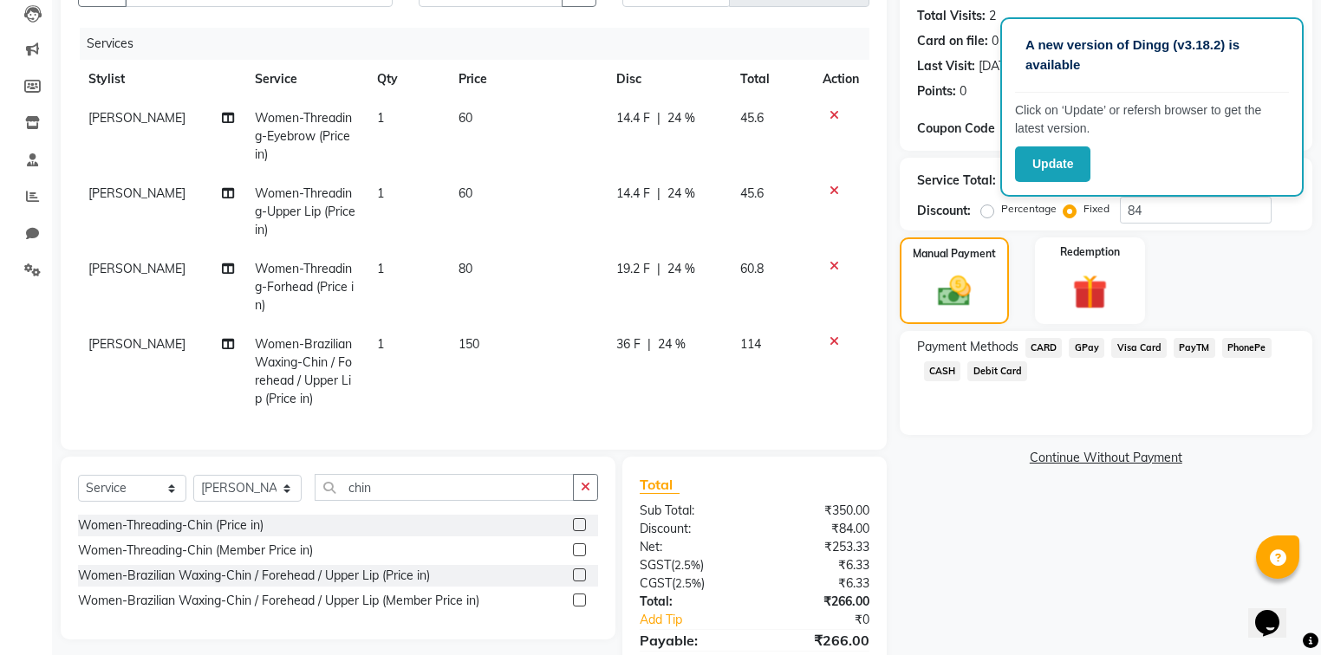
click at [1086, 349] on span "GPay" at bounding box center [1087, 348] width 36 height 20
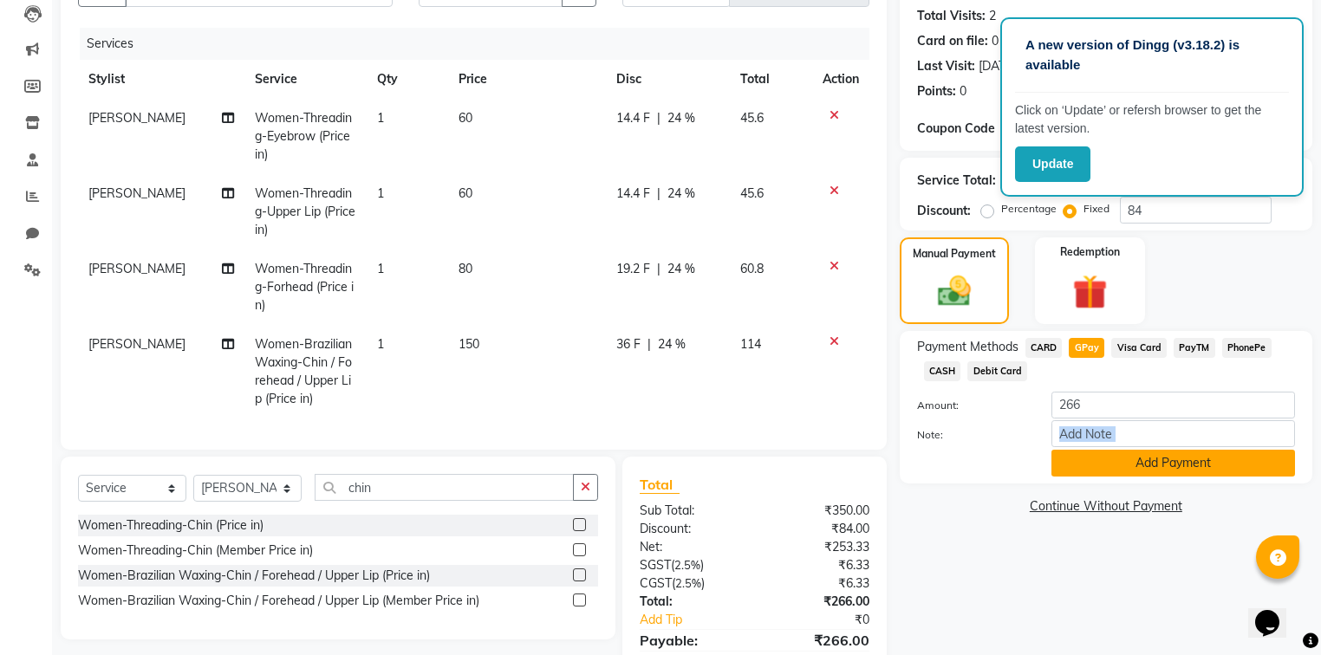
drag, startPoint x: 1102, startPoint y: 451, endPoint x: 1108, endPoint y: 458, distance: 9.4
click at [1108, 458] on div "Amount: 266 Note: Add Payment" at bounding box center [1106, 434] width 378 height 85
click at [1109, 460] on button "Add Payment" at bounding box center [1173, 463] width 244 height 27
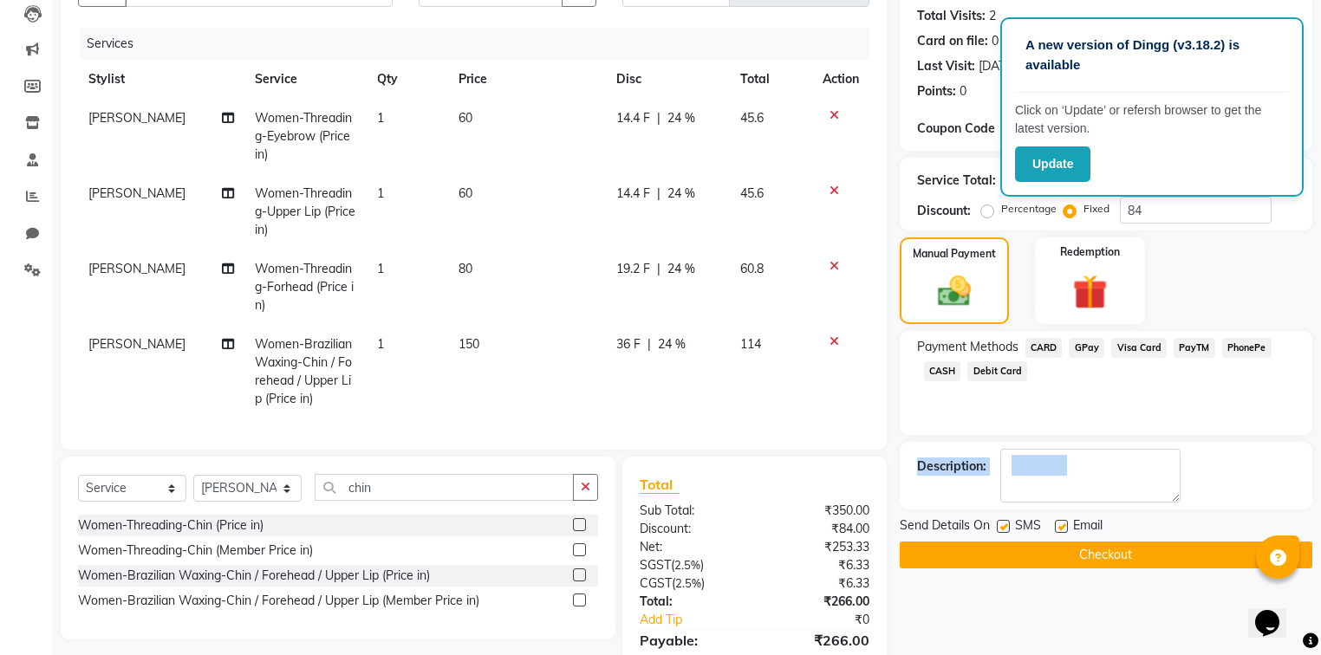
click at [1055, 524] on label at bounding box center [1061, 526] width 13 height 13
click at [1055, 524] on input "checkbox" at bounding box center [1060, 527] width 11 height 11
checkbox input "false"
click at [998, 527] on label at bounding box center [1003, 526] width 13 height 13
click at [998, 527] on input "checkbox" at bounding box center [1002, 527] width 11 height 11
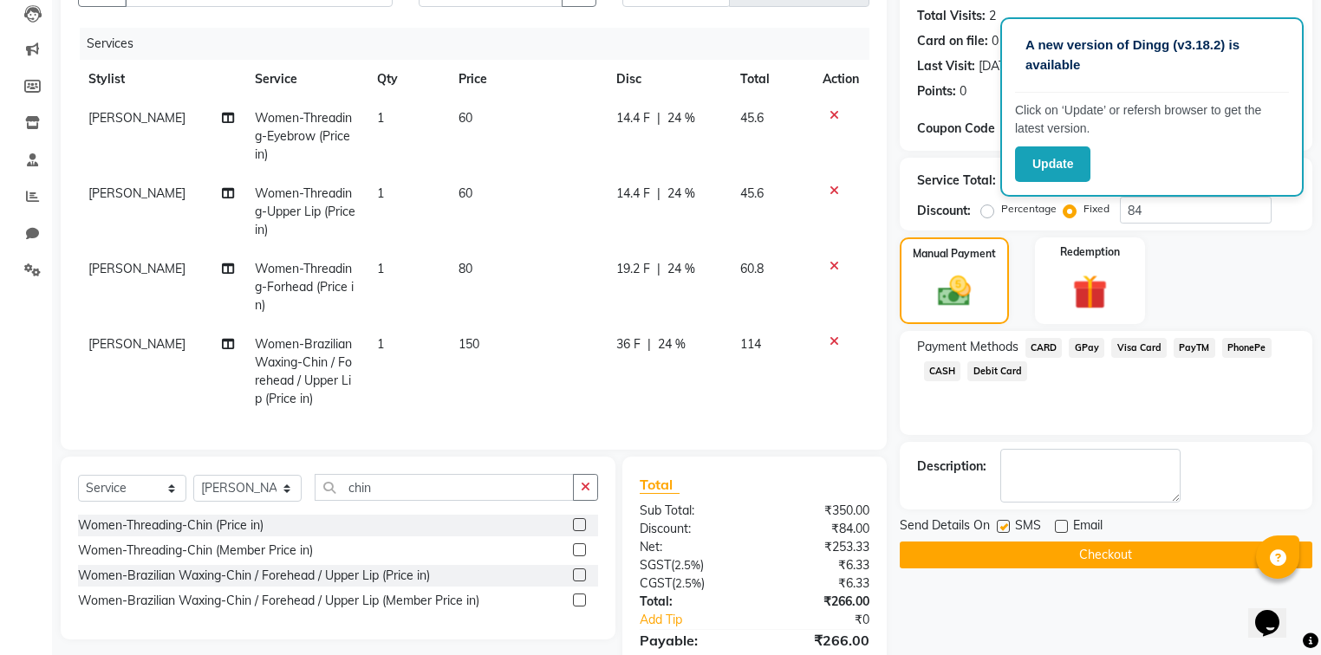
checkbox input "false"
click at [1012, 546] on button "Checkout" at bounding box center [1106, 555] width 413 height 27
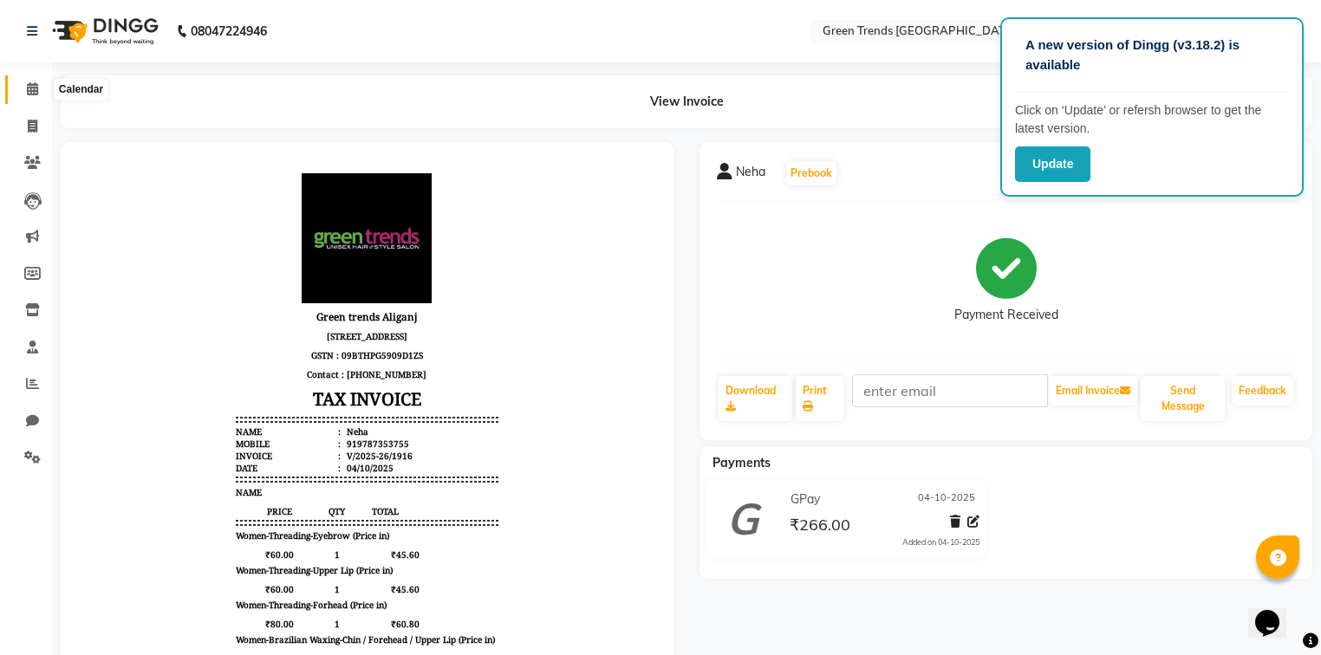
click at [36, 85] on icon at bounding box center [32, 88] width 11 height 13
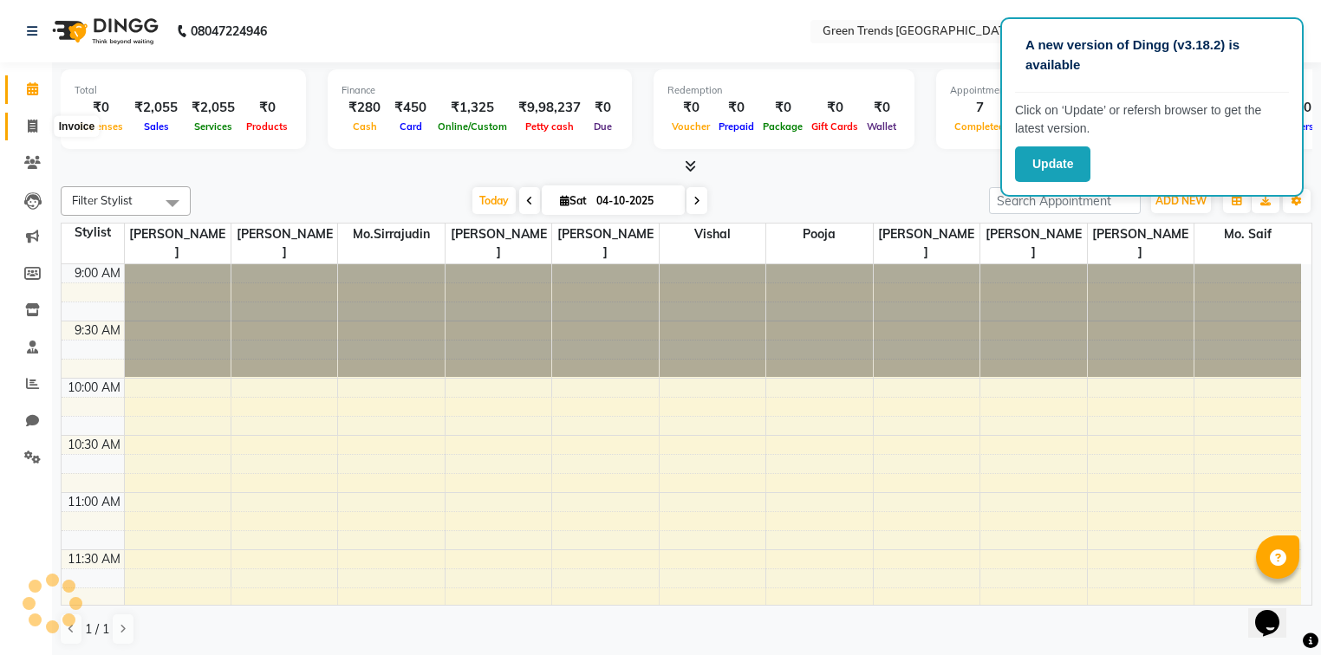
click at [32, 127] on icon at bounding box center [33, 126] width 10 height 13
select select "7023"
select select "service"
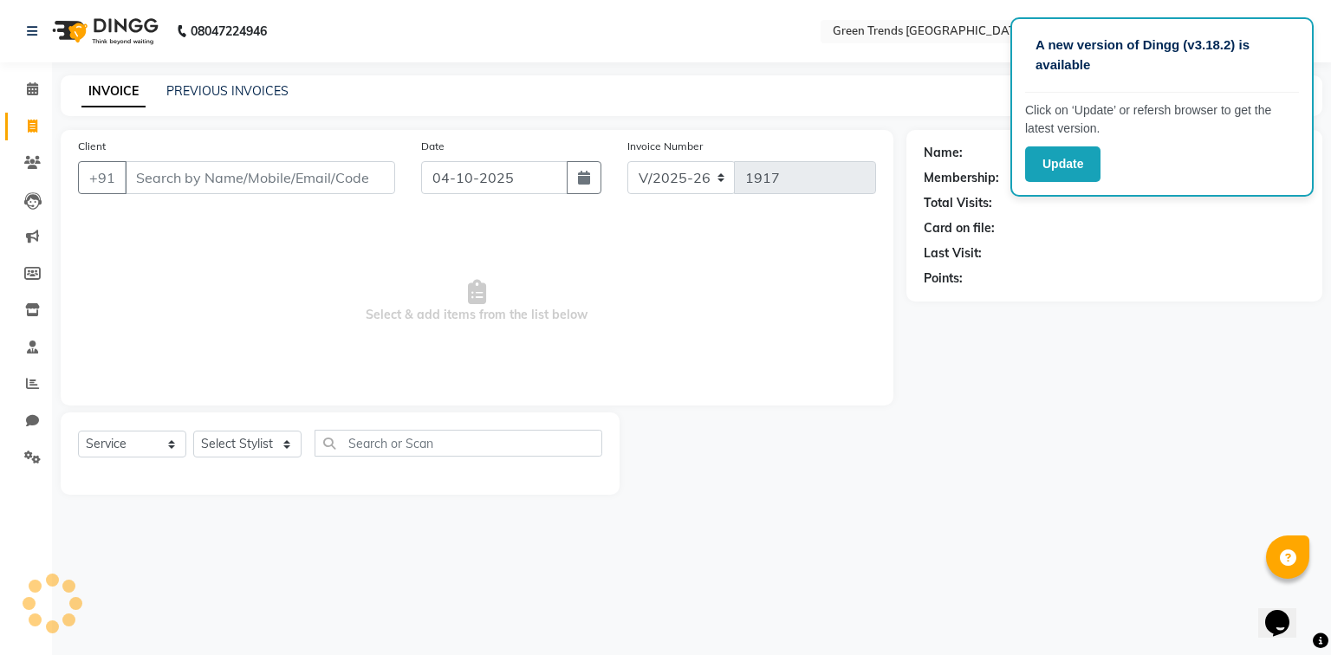
click at [185, 176] on input "Client" at bounding box center [260, 177] width 270 height 33
type input "8318876952"
click at [347, 170] on span "Add Client" at bounding box center [350, 177] width 68 height 17
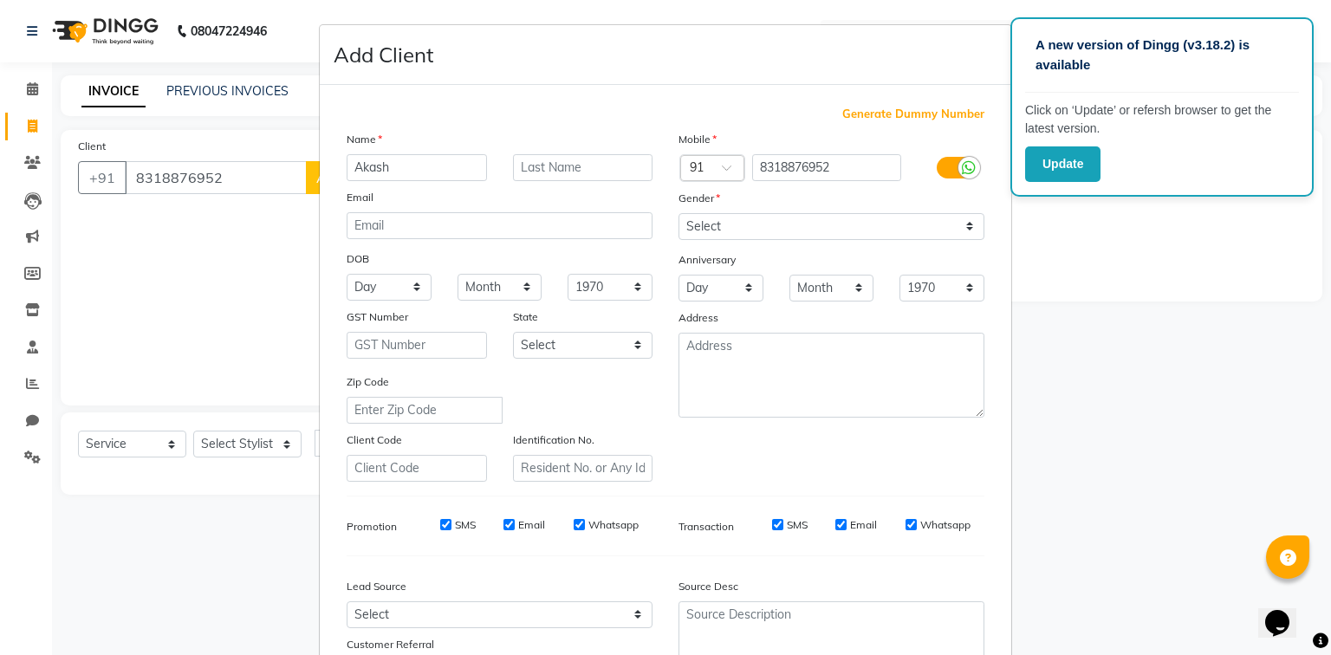
type input "Akash"
drag, startPoint x: 808, startPoint y: 232, endPoint x: 780, endPoint y: 231, distance: 27.7
click at [790, 232] on select "Select [DEMOGRAPHIC_DATA] [DEMOGRAPHIC_DATA] Other Prefer Not To Say" at bounding box center [832, 226] width 306 height 27
select select "[DEMOGRAPHIC_DATA]"
click at [679, 214] on select "Select [DEMOGRAPHIC_DATA] [DEMOGRAPHIC_DATA] Other Prefer Not To Say" at bounding box center [832, 226] width 306 height 27
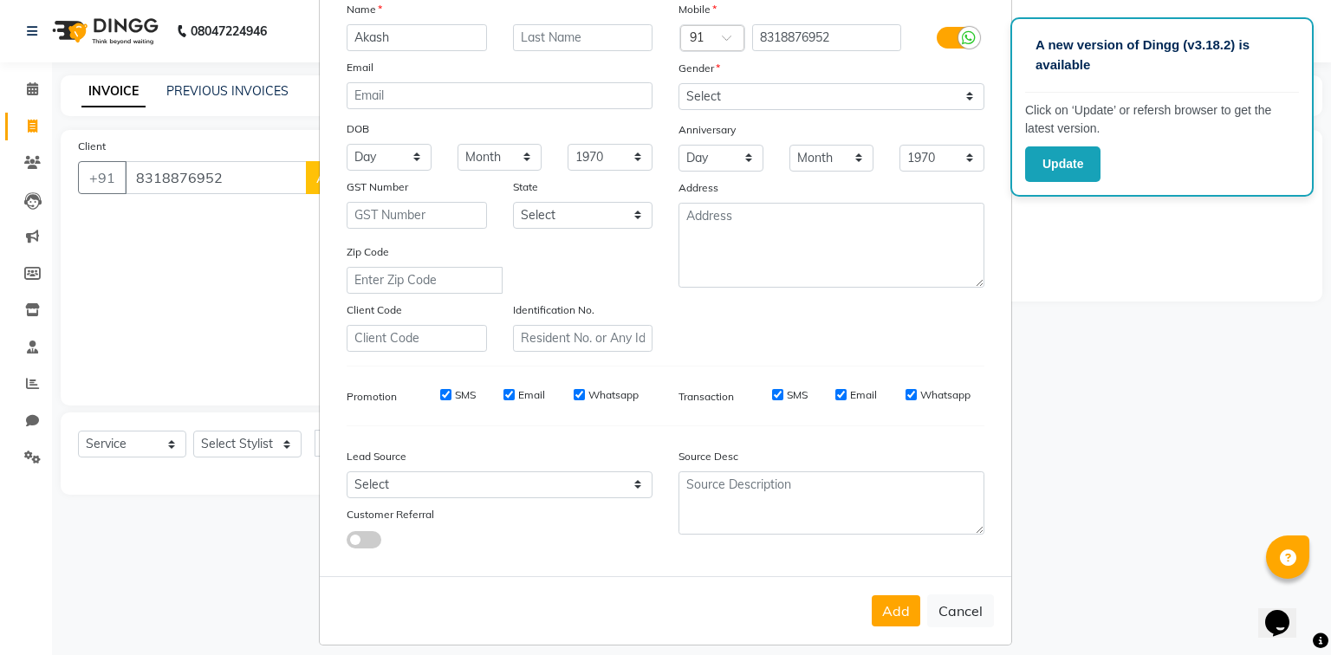
drag, startPoint x: 1329, startPoint y: 516, endPoint x: 54, endPoint y: 38, distance: 1361.4
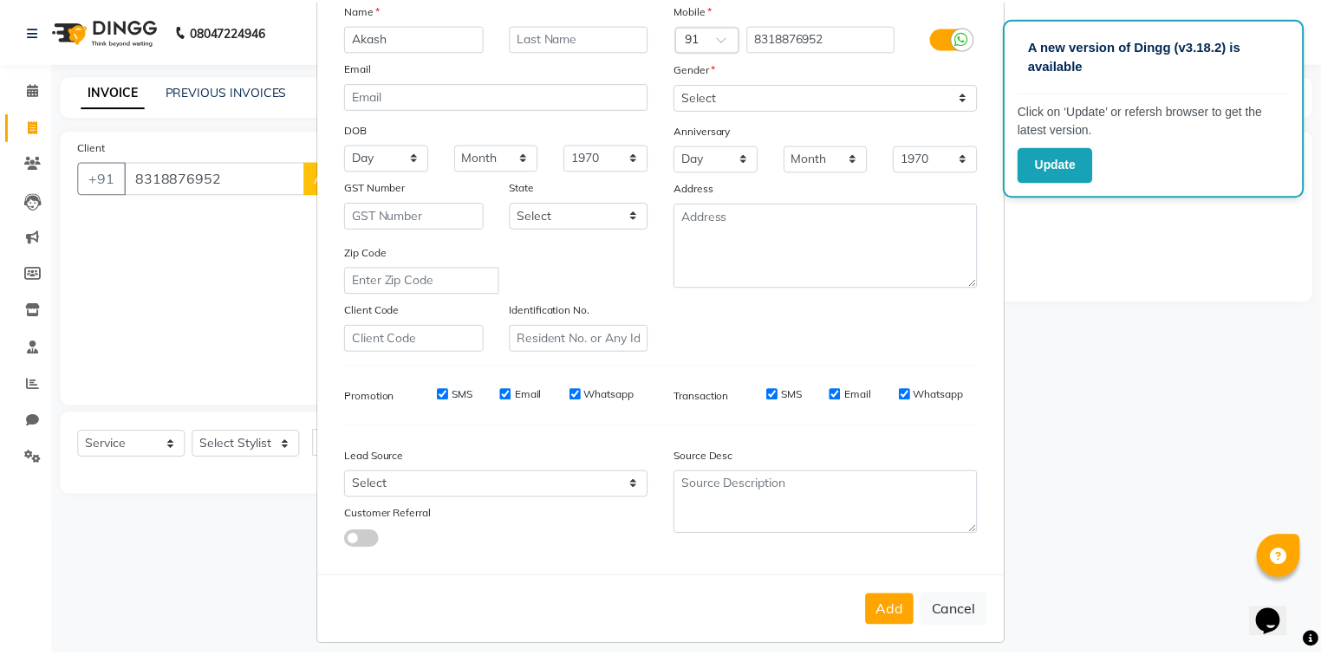
scroll to position [133, 0]
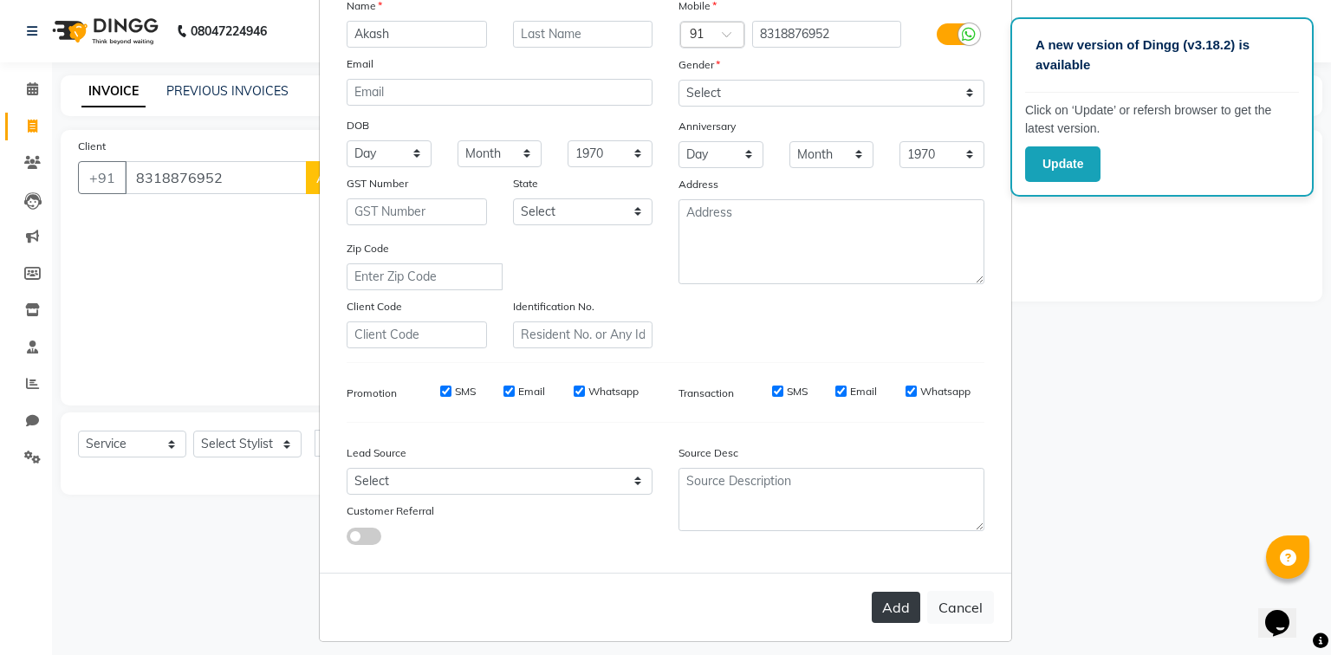
click at [882, 617] on button "Add" at bounding box center [896, 607] width 49 height 31
click at [245, 446] on ngb-modal-window "Add Client Generate Dummy Number Name Akash Email DOB Day 01 02 03 04 05 06 07 …" at bounding box center [665, 327] width 1331 height 655
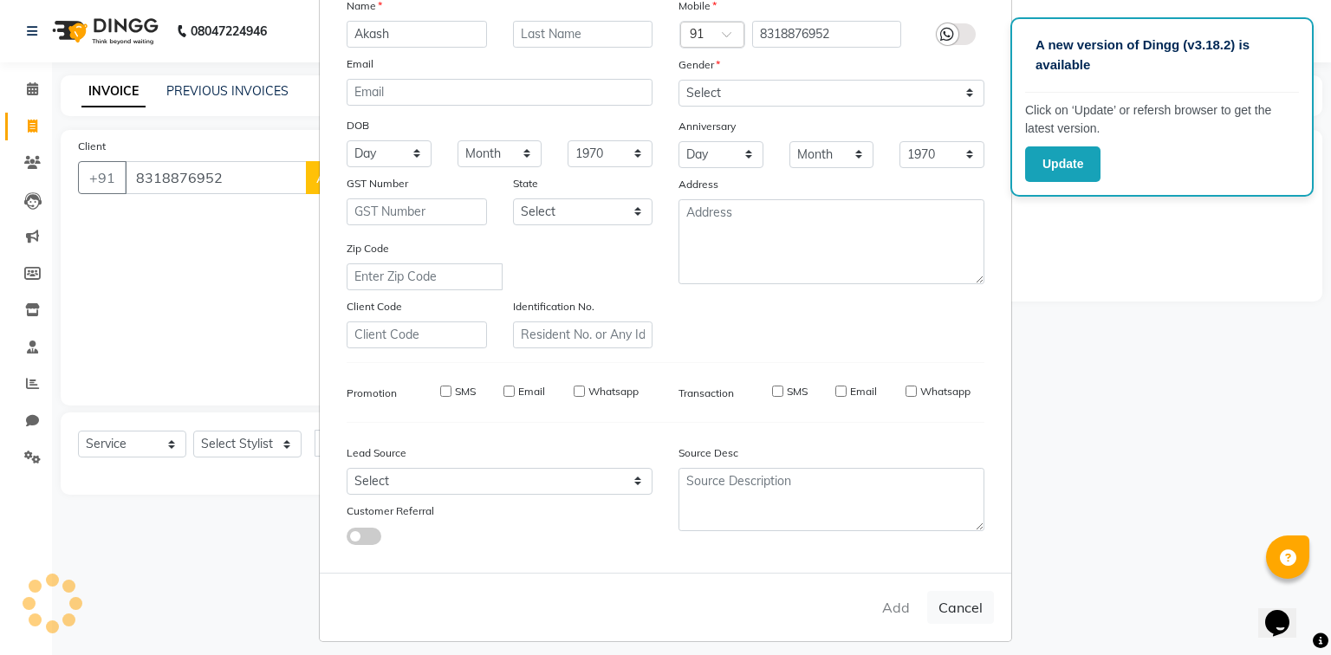
select select
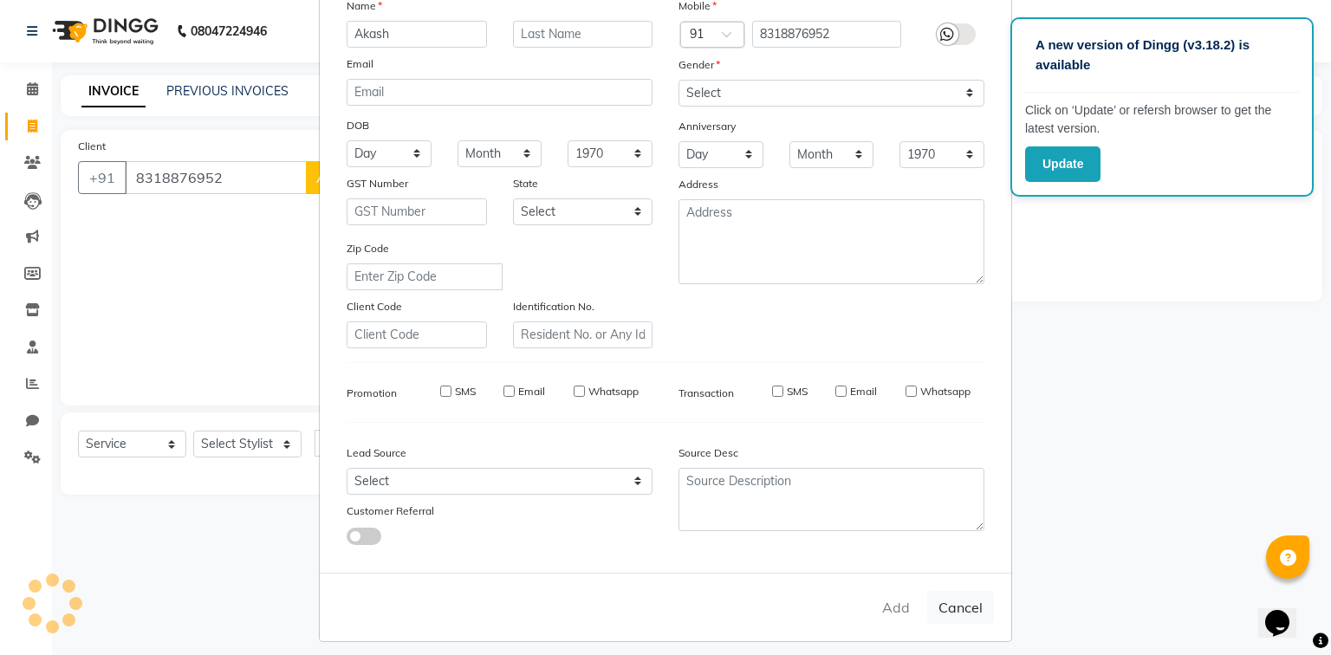
select select
checkbox input "false"
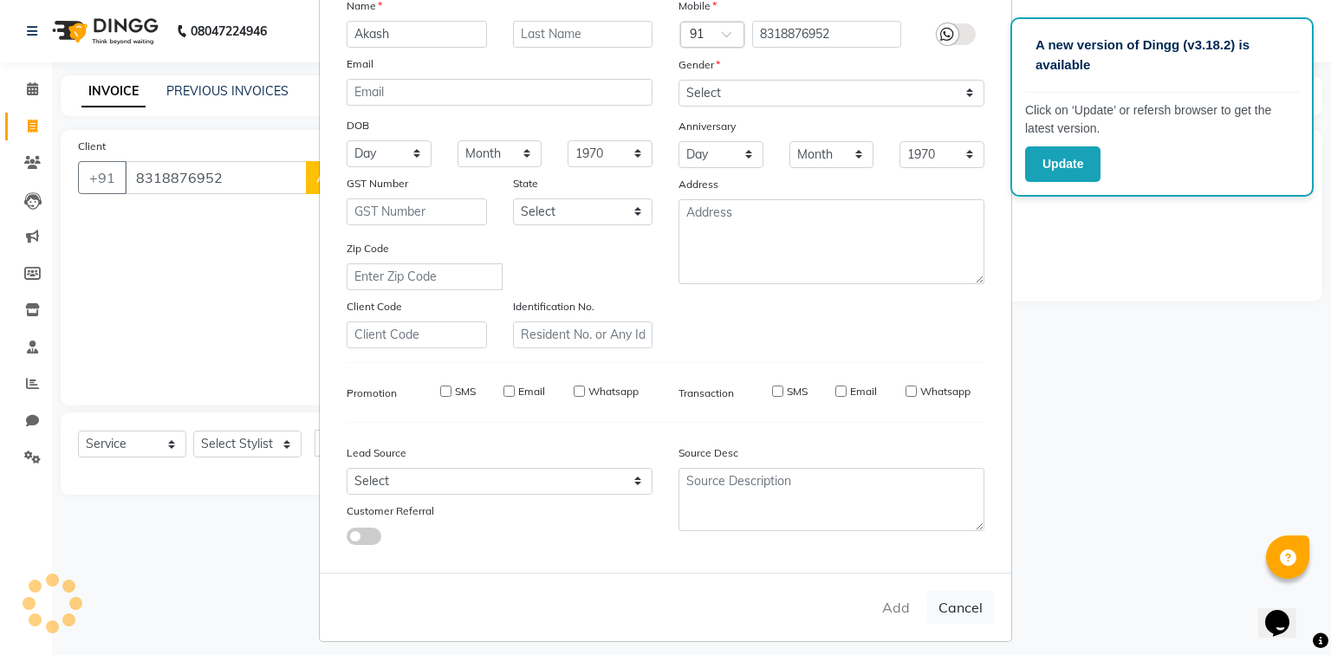
checkbox input "false"
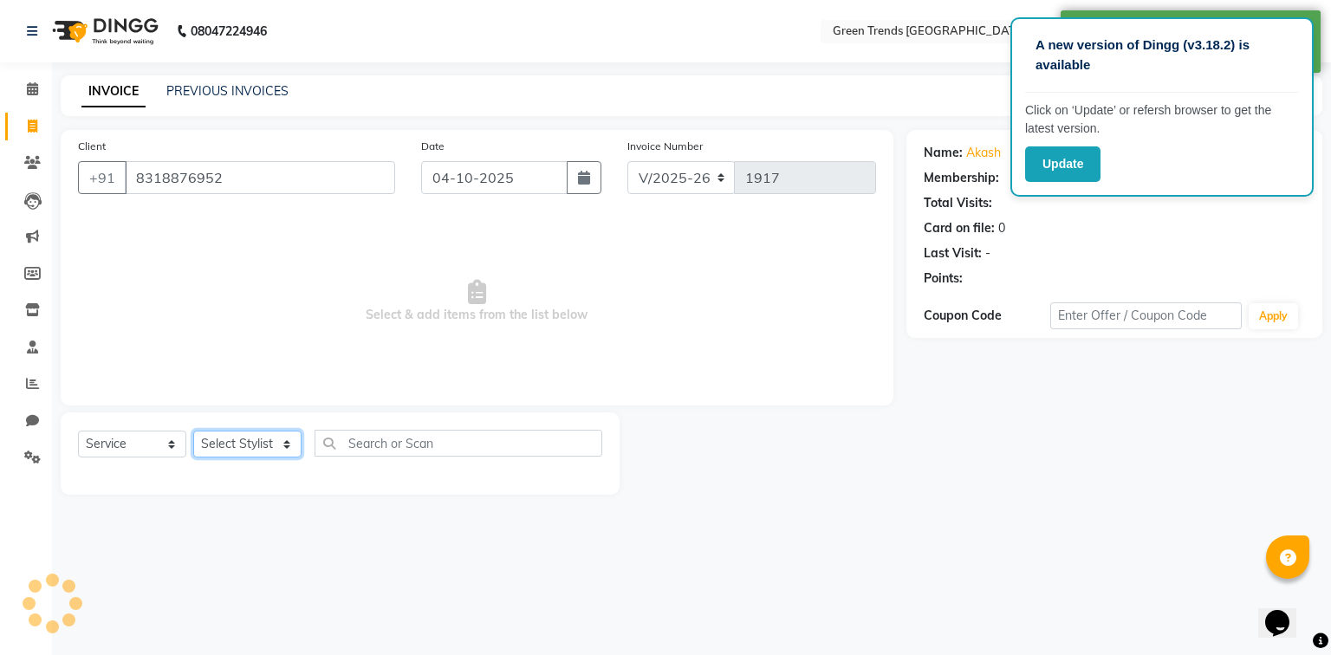
click at [245, 446] on select "Select Stylist [PERSON_NAME] [PERSON_NAME] Mo. [PERSON_NAME].[PERSON_NAME] [PER…" at bounding box center [247, 444] width 108 height 27
select select "58751"
click at [193, 432] on select "Select Stylist [PERSON_NAME] [PERSON_NAME] Mo. [PERSON_NAME].[PERSON_NAME] [PER…" at bounding box center [247, 444] width 108 height 27
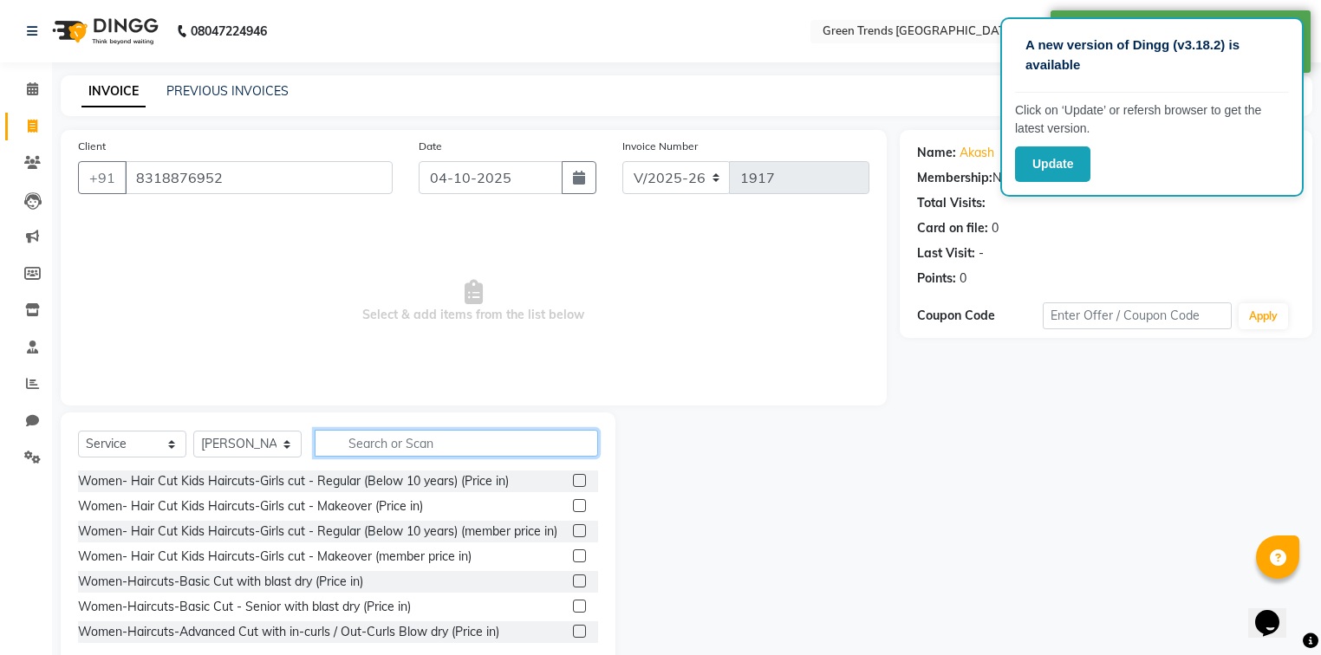
click at [385, 444] on input "text" at bounding box center [456, 443] width 283 height 27
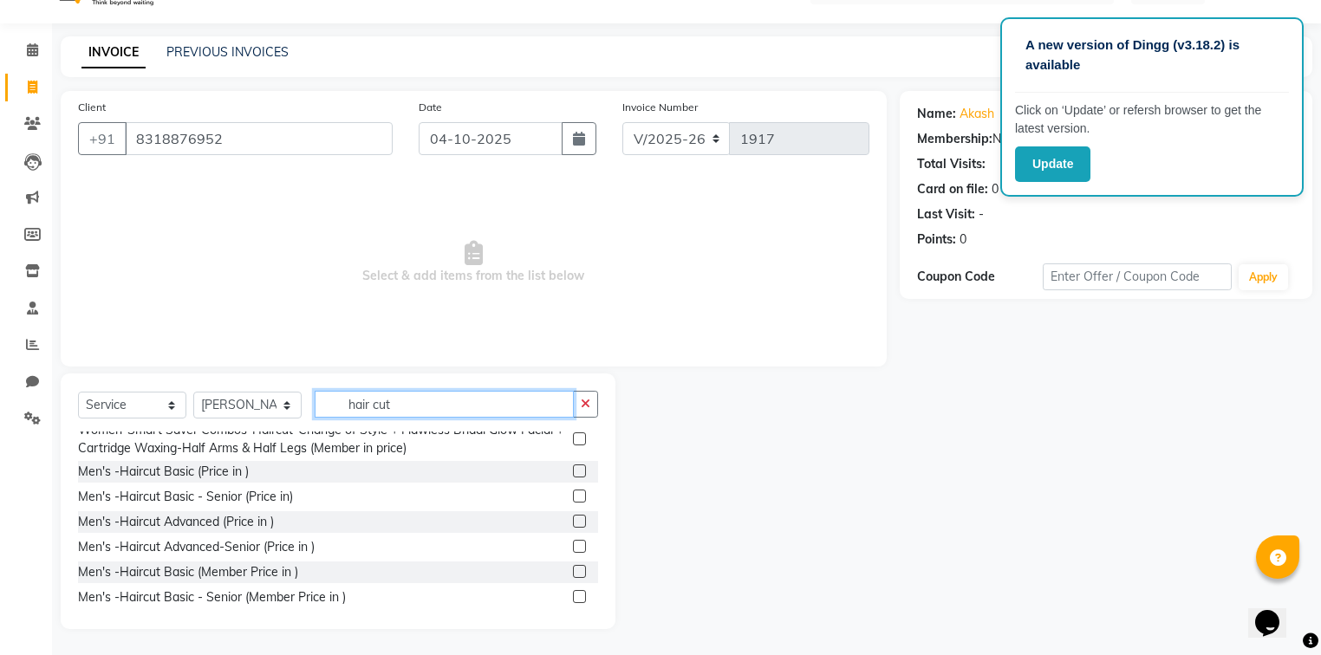
scroll to position [971, 0]
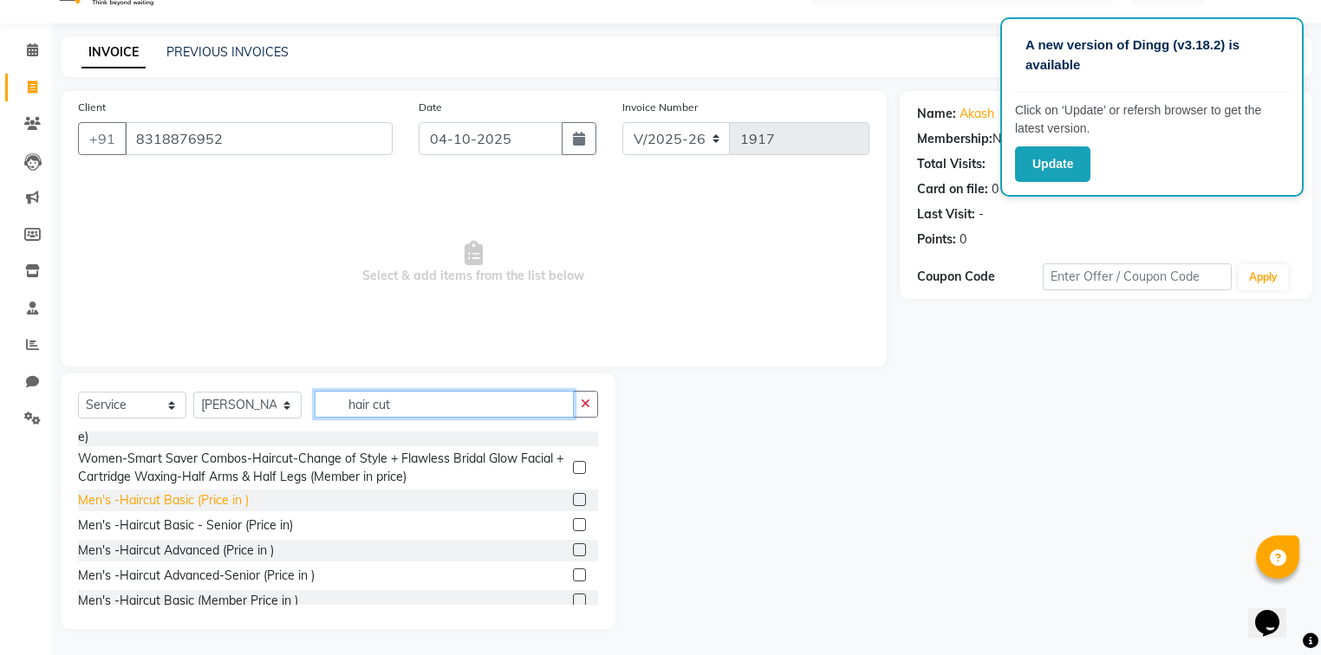
type input "hair cut"
click at [198, 510] on div "Men's -Haircut Basic (Price in )" at bounding box center [163, 500] width 171 height 18
checkbox input "false"
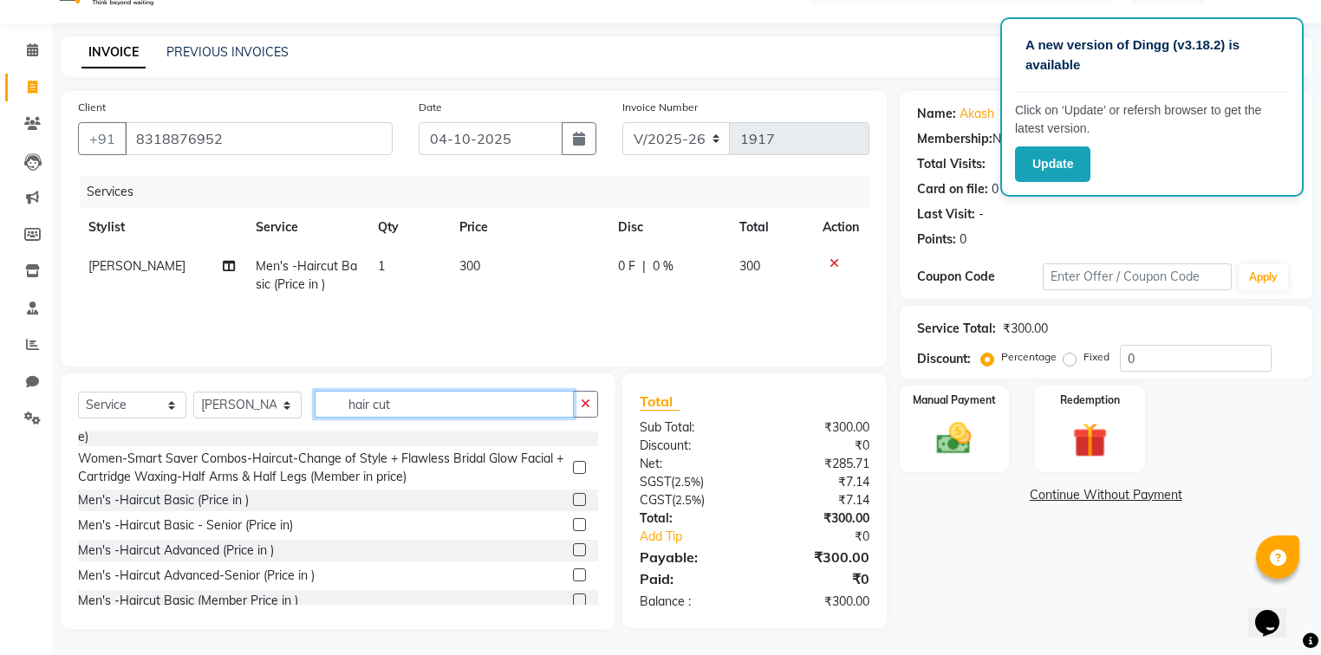
click at [511, 406] on input "hair cut" at bounding box center [444, 404] width 259 height 27
type input "h"
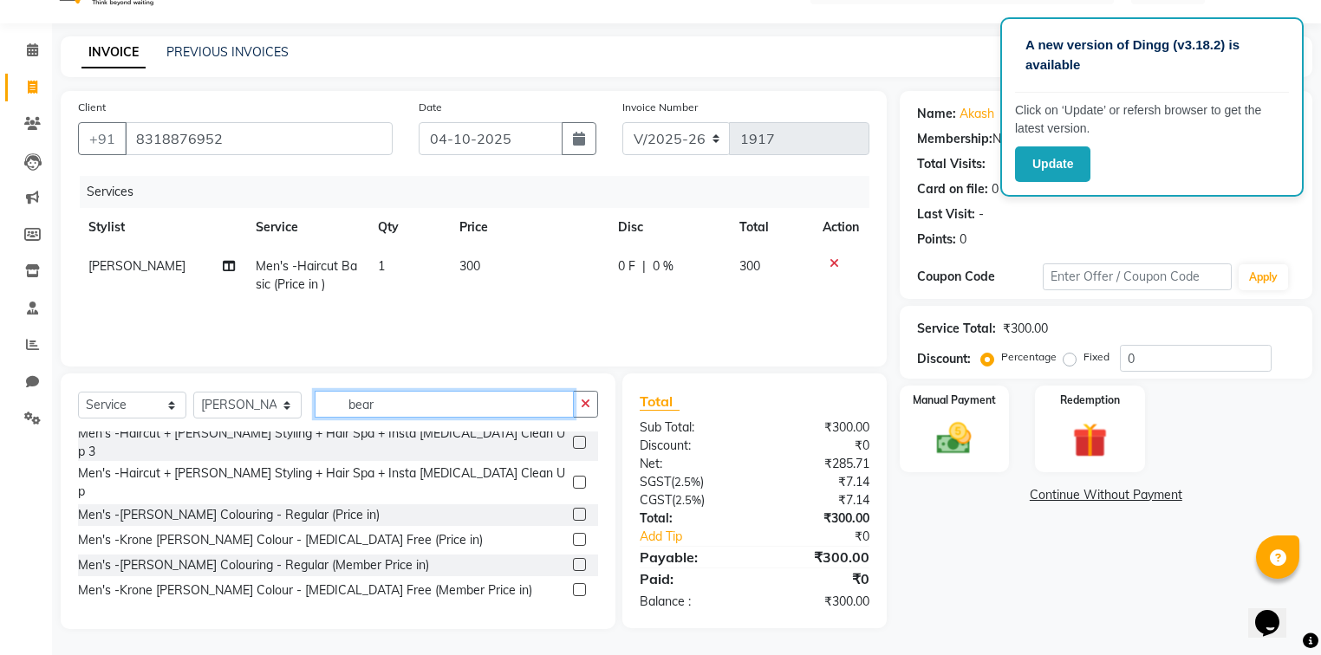
scroll to position [0, 0]
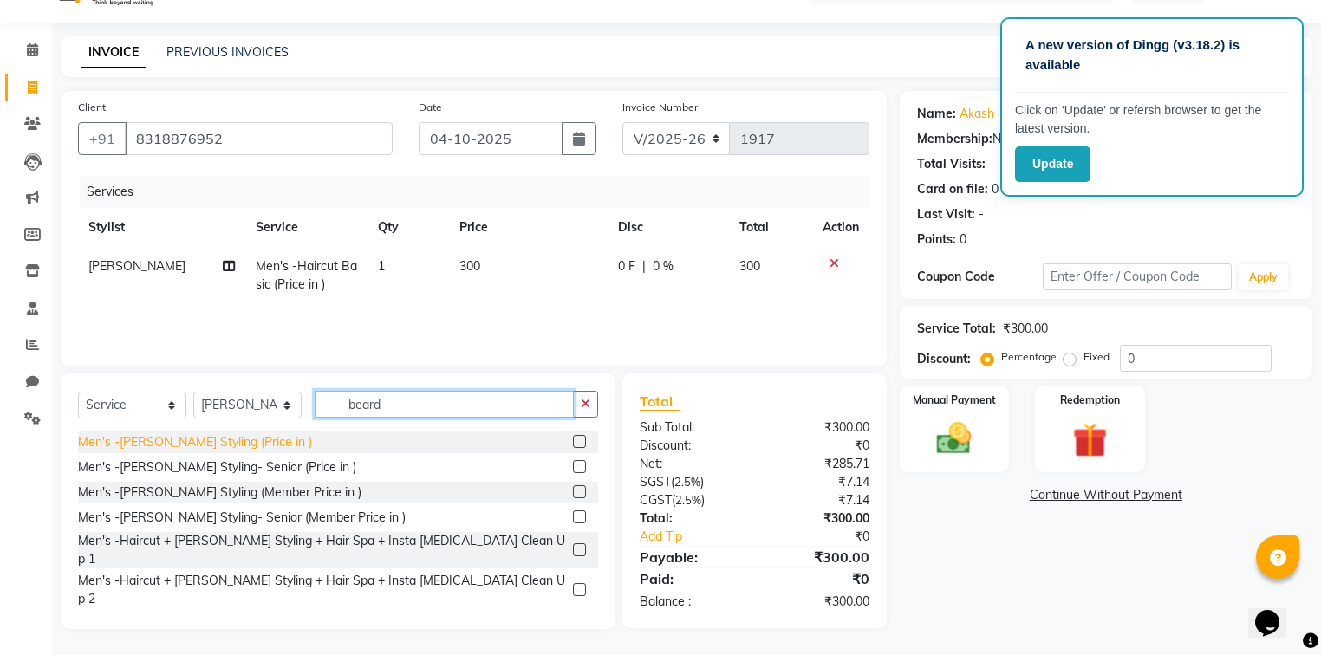
type input "beard"
click at [173, 441] on div "Men's -[PERSON_NAME] Styling (Price in )" at bounding box center [195, 442] width 234 height 18
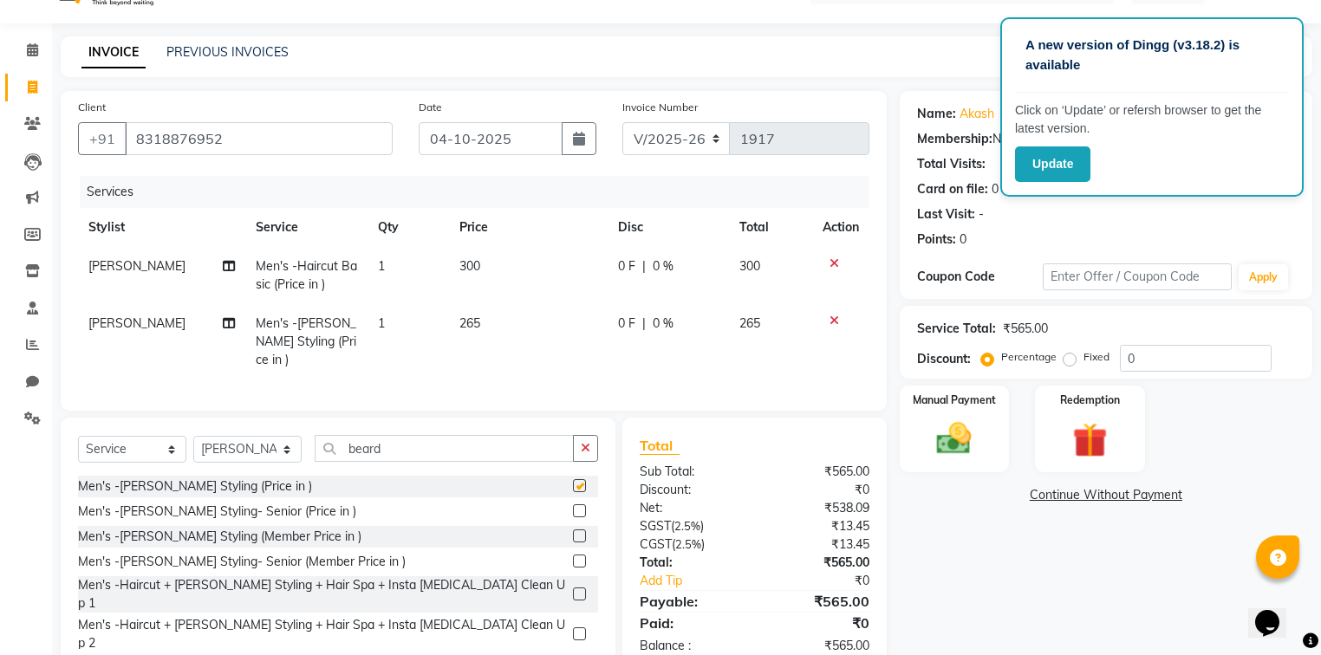
checkbox input "false"
click at [498, 445] on input "beard" at bounding box center [444, 448] width 259 height 27
type input "b"
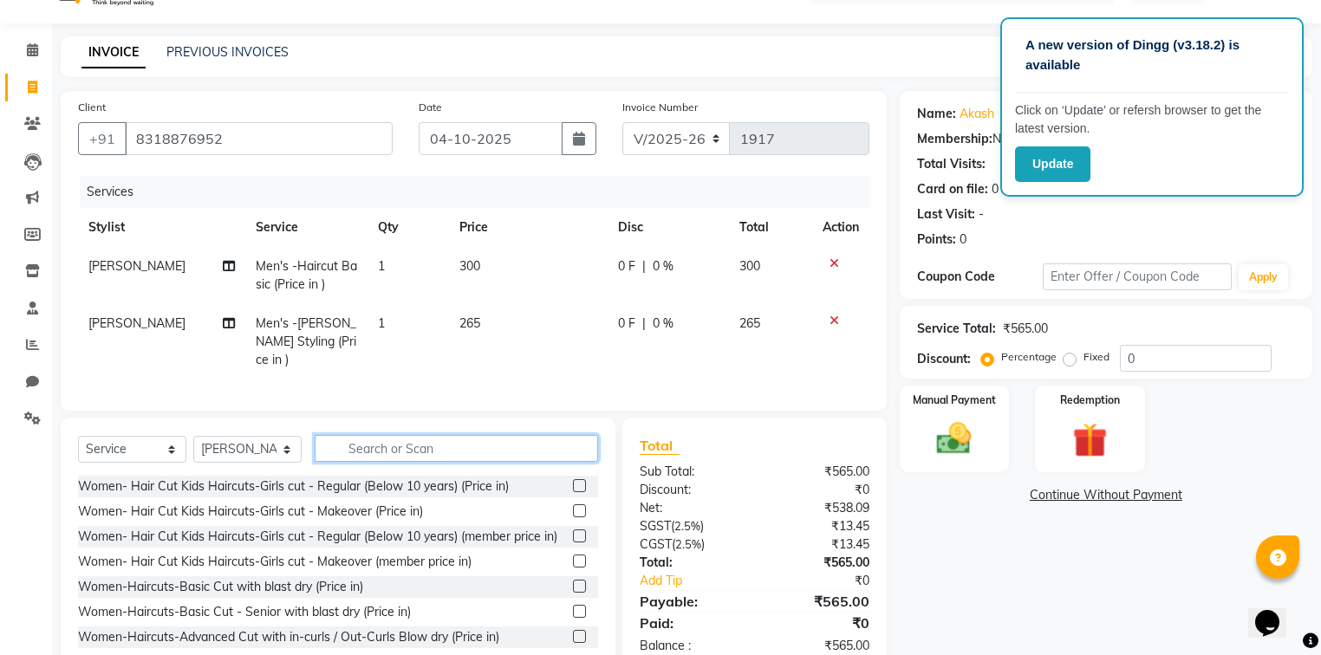
click at [492, 439] on input "text" at bounding box center [456, 448] width 283 height 27
click at [465, 443] on input "hair cut" at bounding box center [444, 448] width 259 height 27
type input "h"
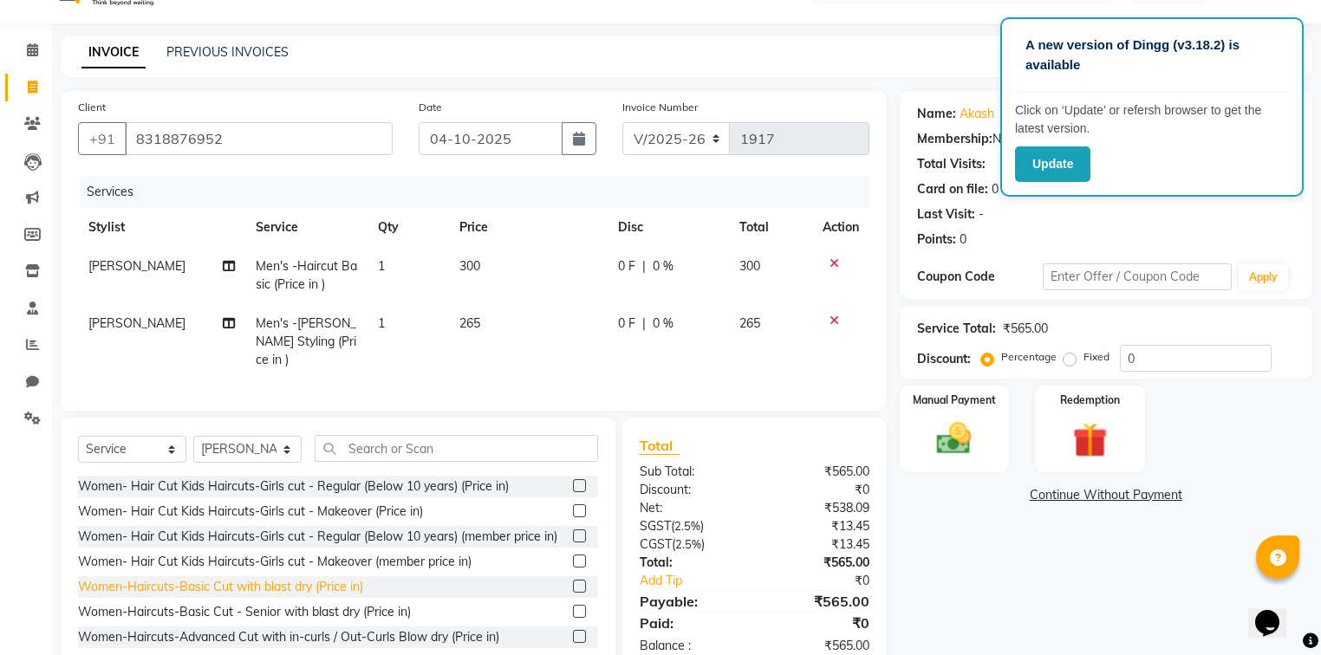
click at [270, 595] on div "Women-Haircuts-Basic Cut with blast dry (Price in)" at bounding box center [220, 587] width 285 height 18
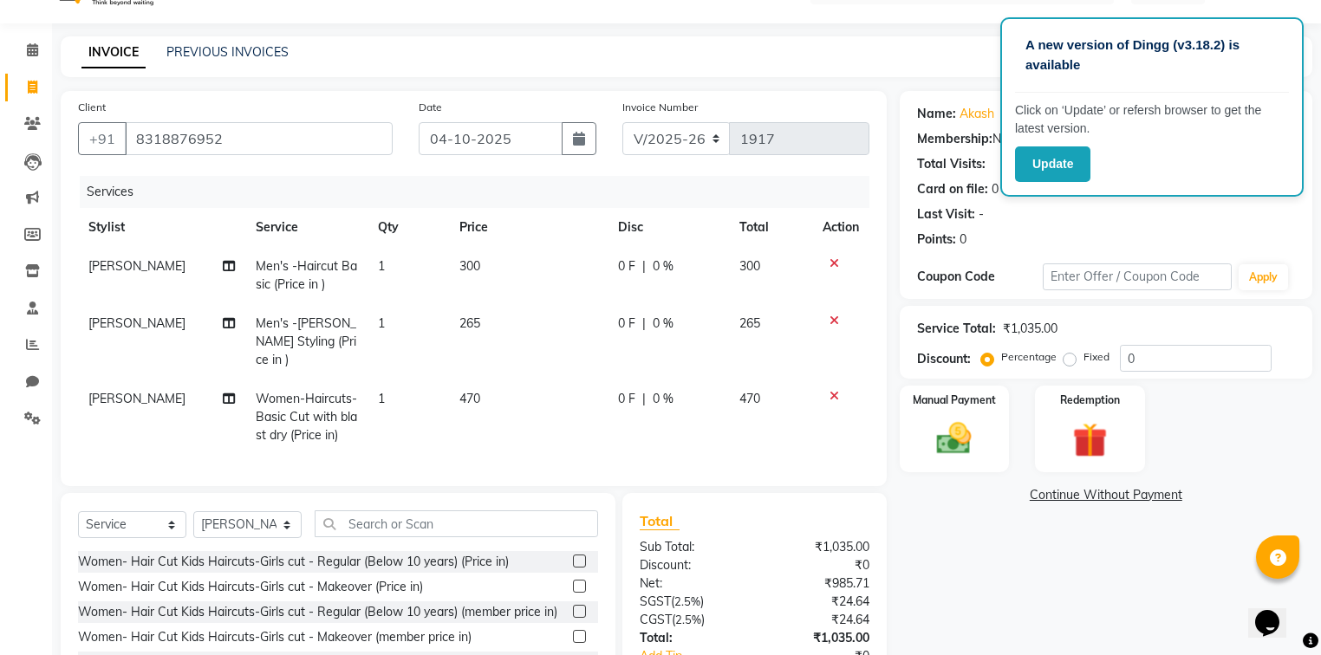
checkbox input "false"
drag, startPoint x: 1141, startPoint y: 354, endPoint x: 1101, endPoint y: 362, distance: 40.6
click at [1141, 355] on input "0" at bounding box center [1196, 358] width 152 height 27
click at [1083, 354] on label "Fixed" at bounding box center [1096, 357] width 26 height 16
click at [1068, 354] on input "Fixed" at bounding box center [1073, 357] width 12 height 12
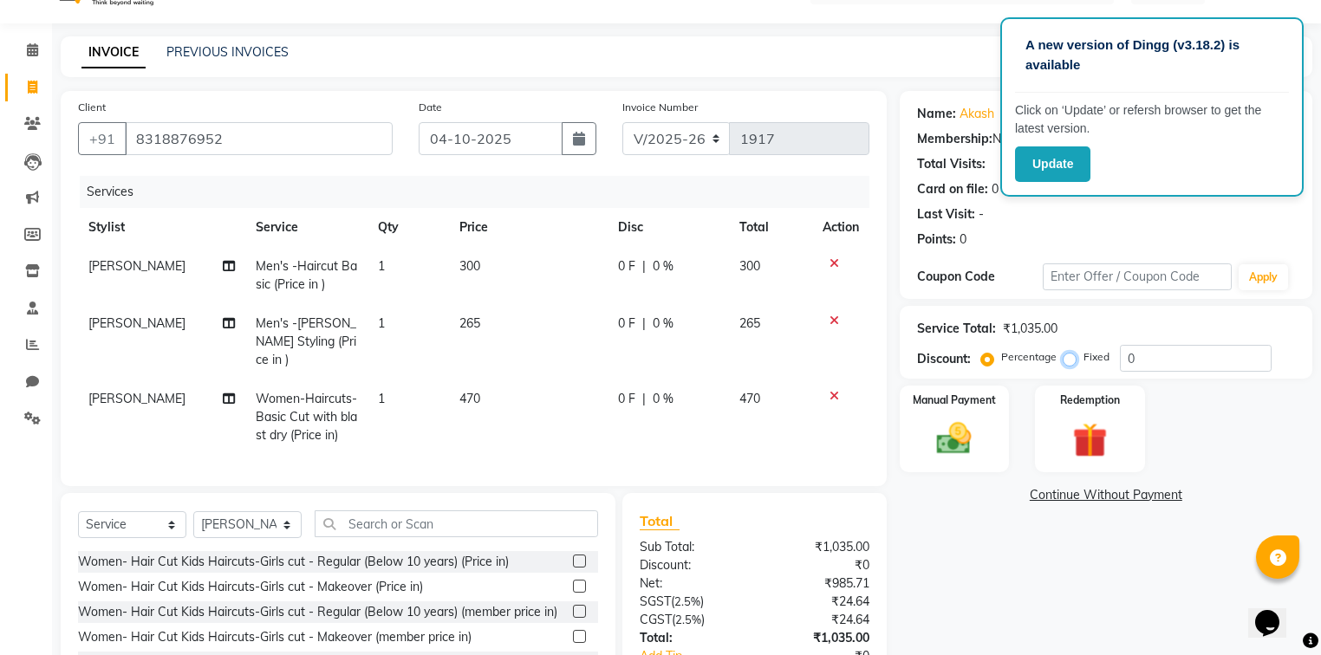
radio input "true"
click at [1160, 350] on input "0" at bounding box center [1196, 358] width 152 height 27
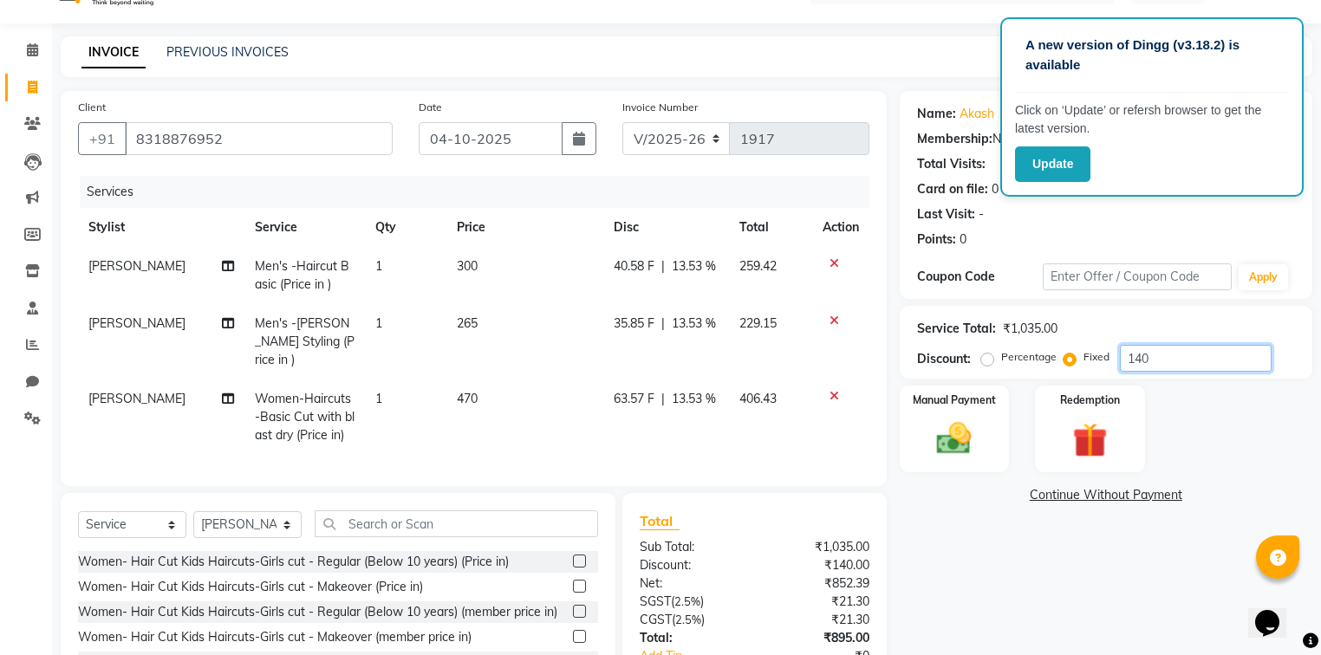
type input "140"
click at [810, 558] on div "₹140.00" at bounding box center [817, 565] width 127 height 18
click at [964, 406] on label "Manual Payment" at bounding box center [954, 399] width 87 height 16
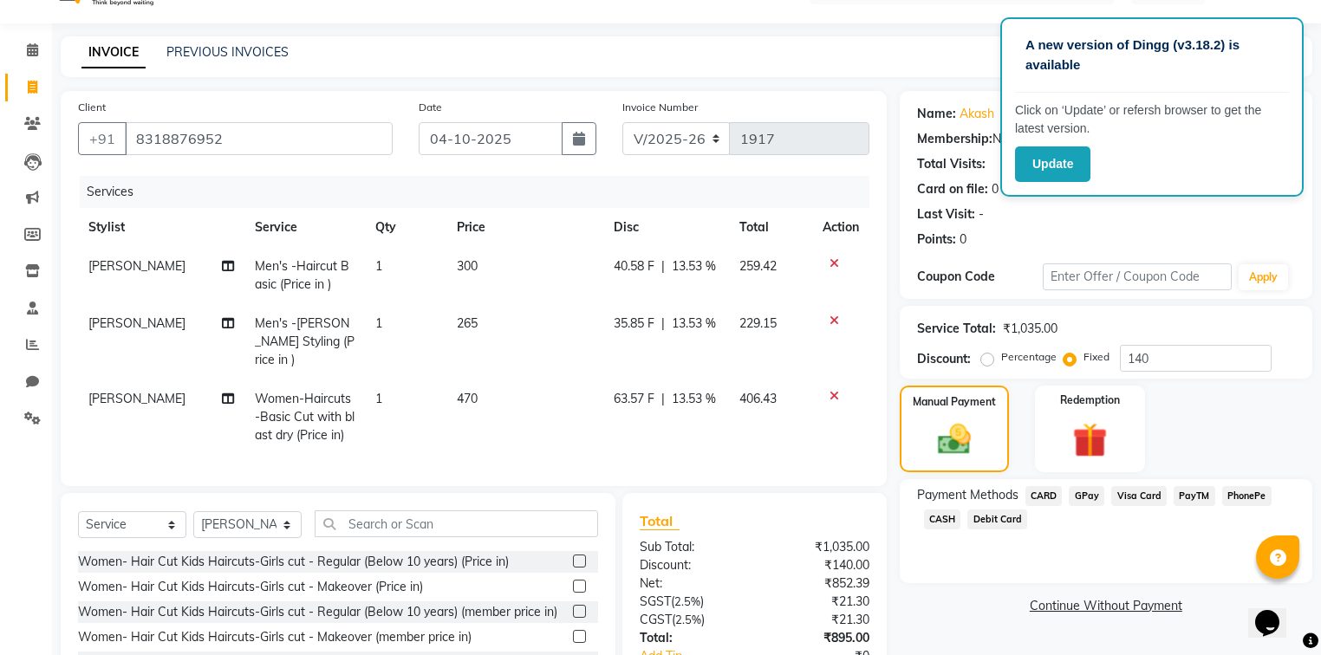
click at [1088, 496] on span "GPay" at bounding box center [1087, 496] width 36 height 20
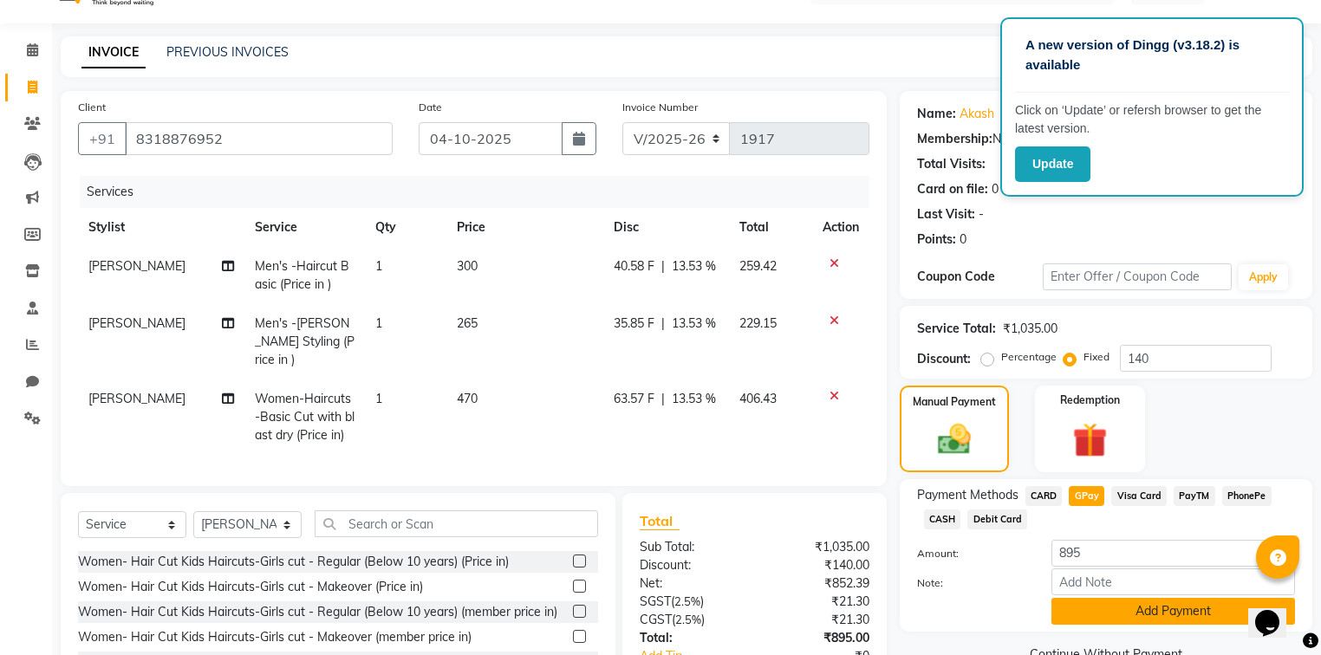
click at [1091, 603] on button "Add Payment" at bounding box center [1173, 611] width 244 height 27
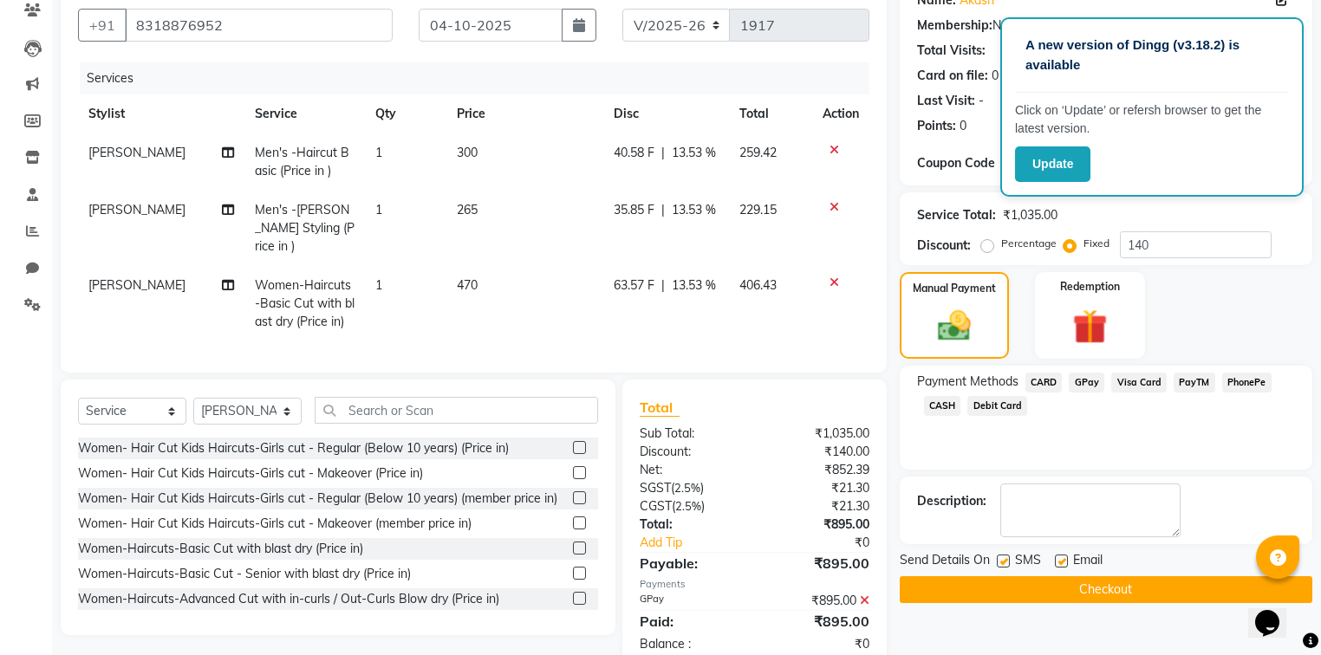
scroll to position [162, 0]
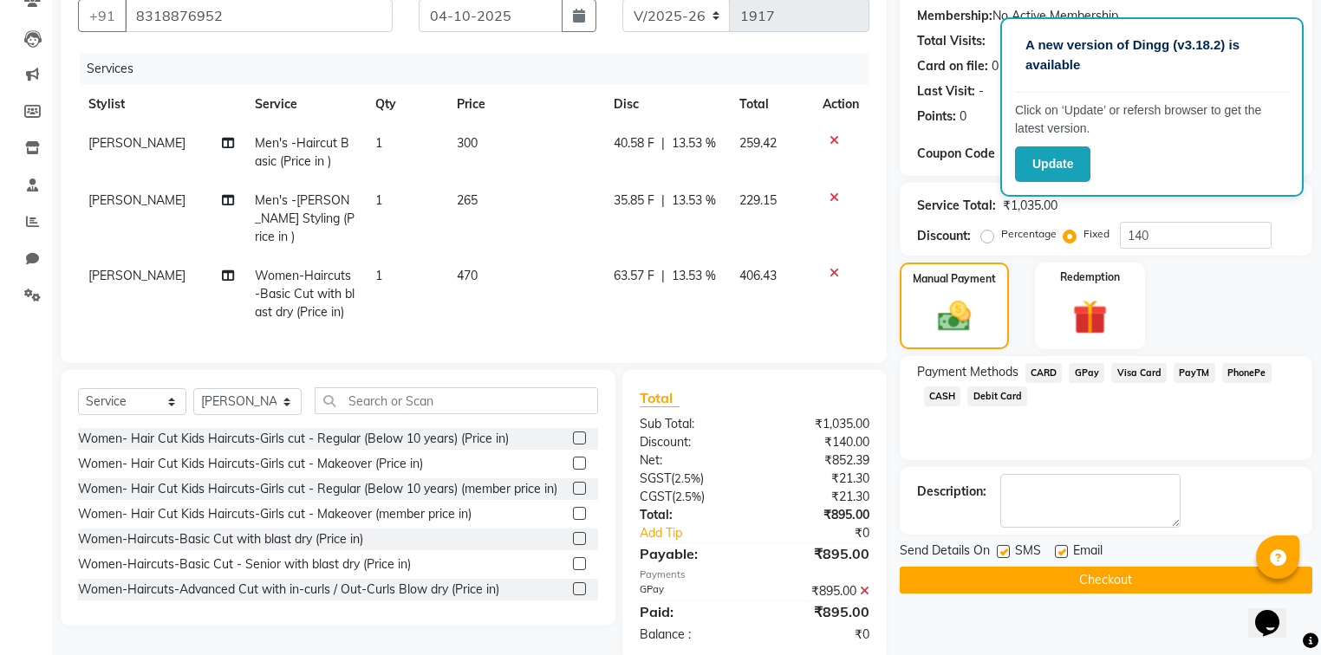
click at [1060, 551] on label at bounding box center [1061, 551] width 13 height 13
click at [1060, 551] on input "checkbox" at bounding box center [1060, 552] width 11 height 11
checkbox input "false"
drag, startPoint x: 1002, startPoint y: 550, endPoint x: 1003, endPoint y: 566, distance: 15.6
click at [1002, 551] on label at bounding box center [1003, 551] width 13 height 13
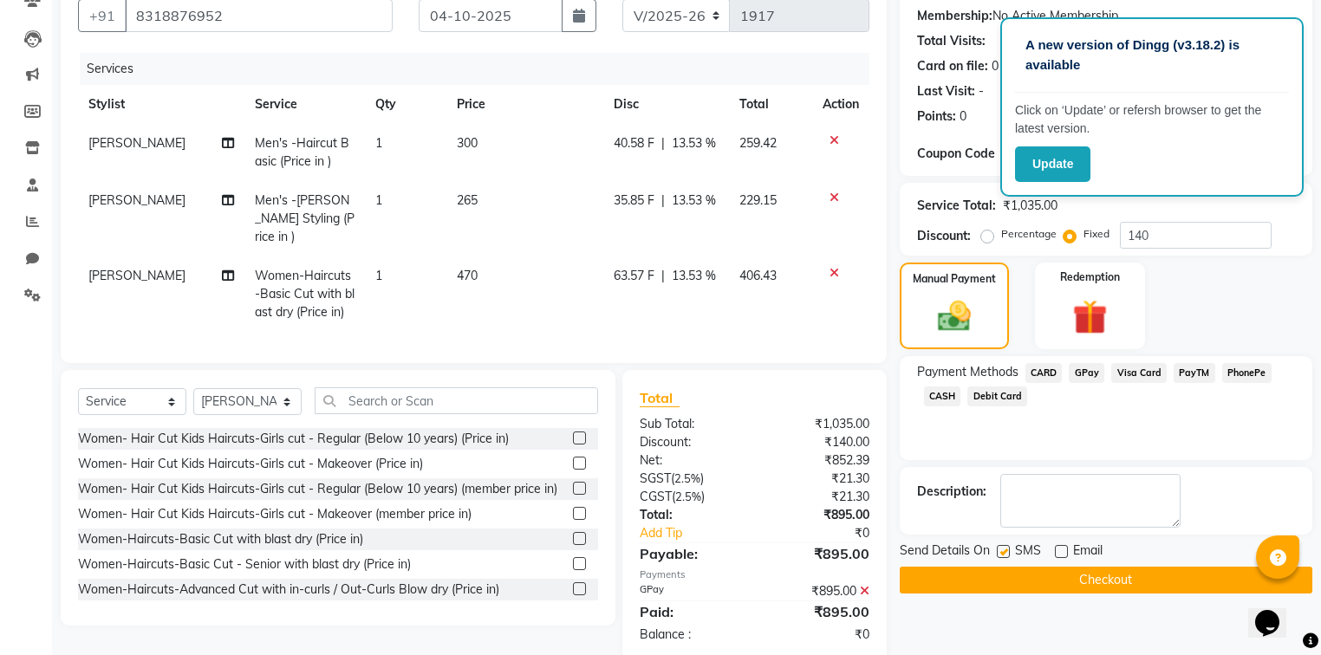
click at [1002, 551] on input "checkbox" at bounding box center [1002, 552] width 11 height 11
checkbox input "false"
click at [1008, 577] on button "Checkout" at bounding box center [1106, 580] width 413 height 27
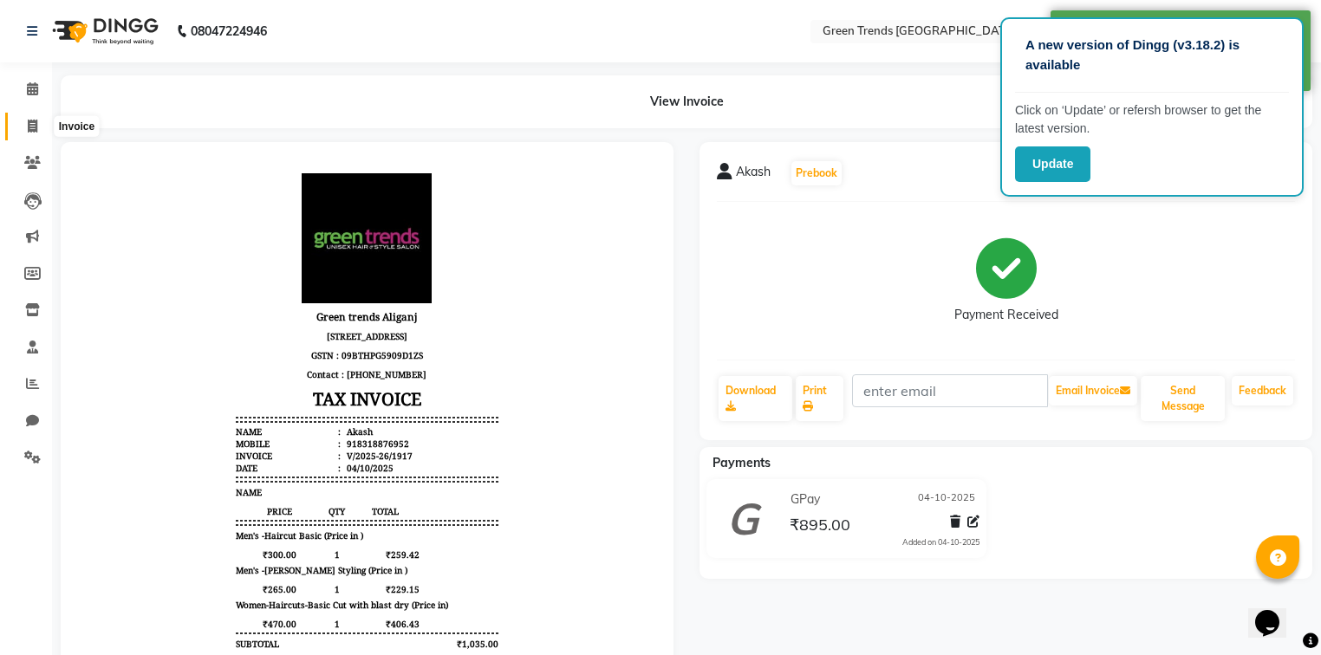
click at [38, 126] on span at bounding box center [32, 127] width 30 height 20
select select "service"
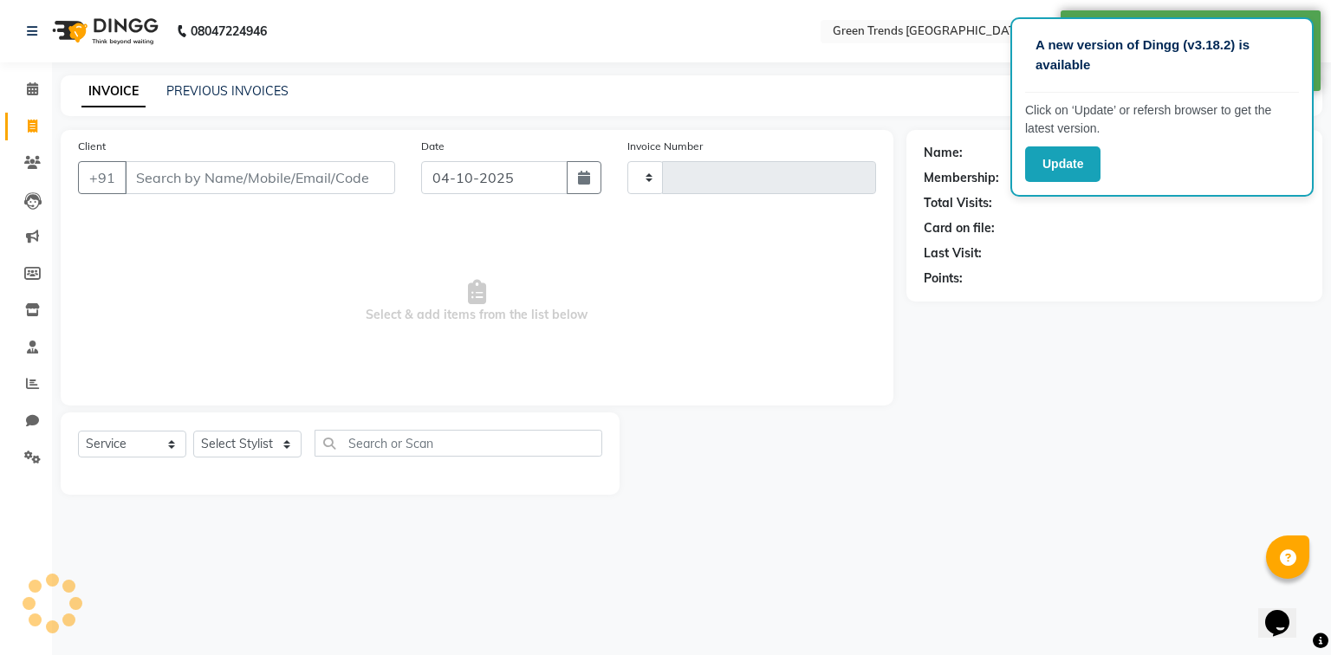
type input "1918"
select select "7023"
click at [177, 170] on input "Client" at bounding box center [260, 177] width 270 height 33
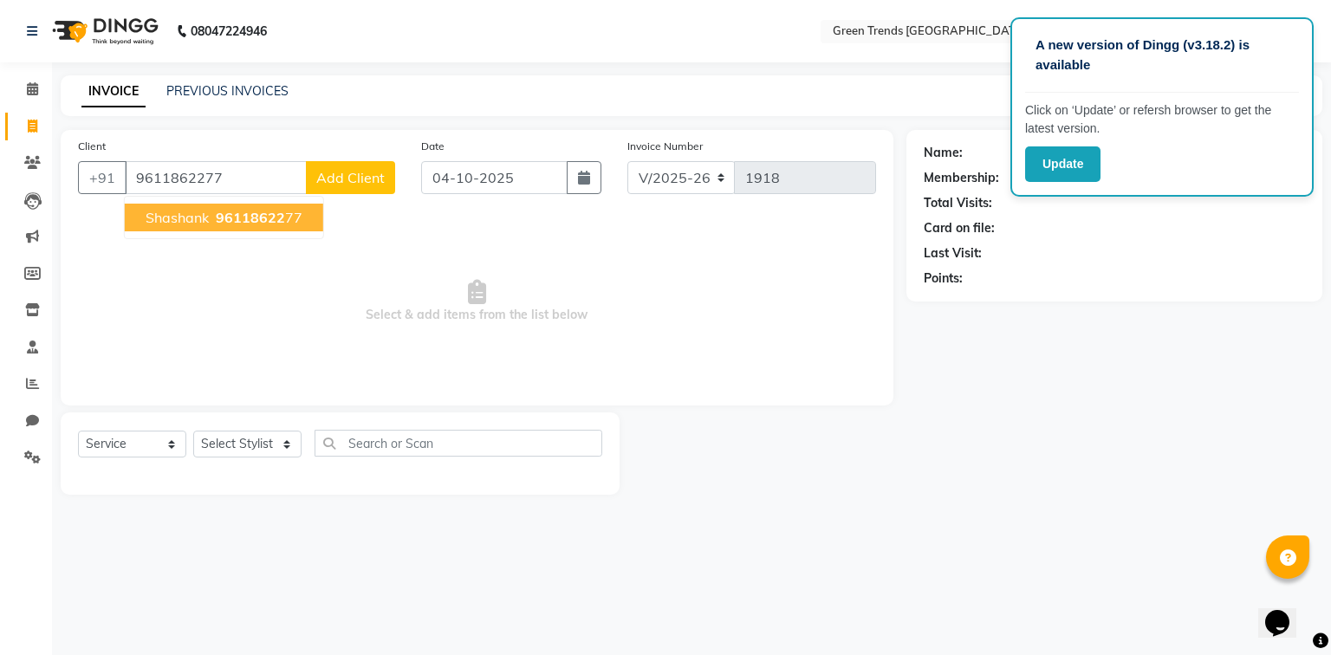
type input "9611862277"
click at [203, 211] on span "Shashank" at bounding box center [177, 217] width 63 height 17
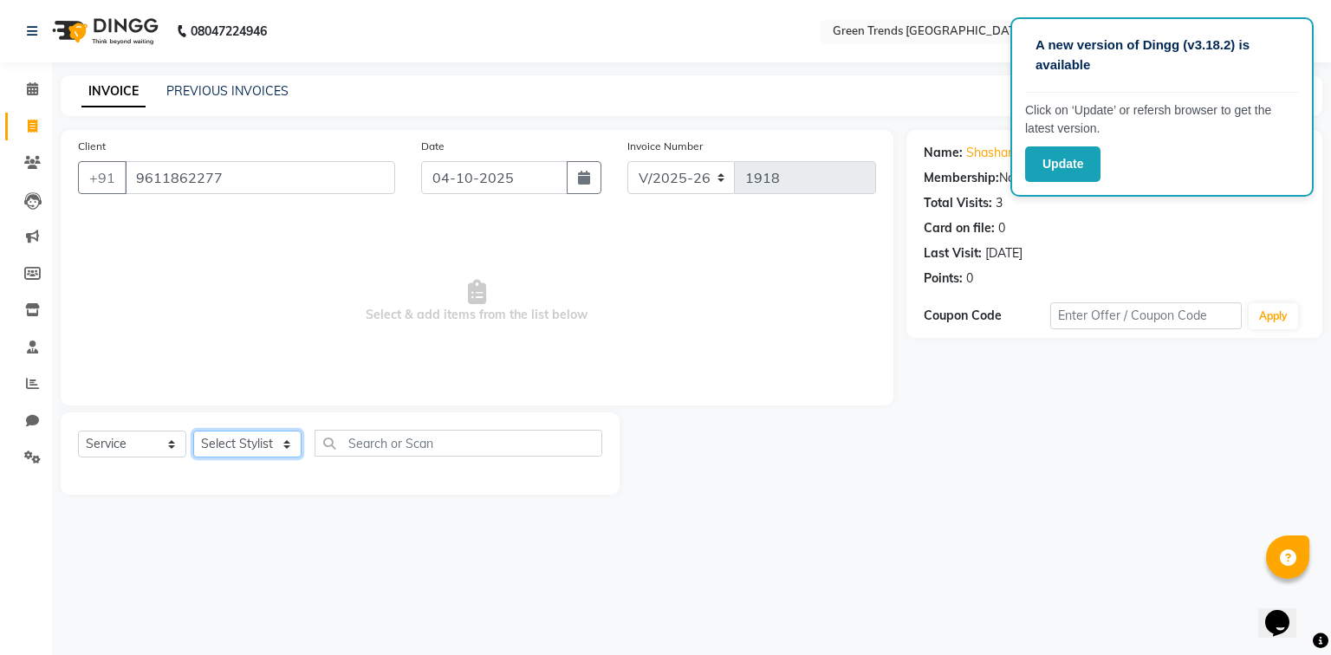
click at [250, 441] on select "Select Stylist [PERSON_NAME] [PERSON_NAME] Mo. [PERSON_NAME].[PERSON_NAME] [PER…" at bounding box center [247, 444] width 108 height 27
select select "62898"
click at [193, 432] on select "Select Stylist [PERSON_NAME] [PERSON_NAME] Mo. [PERSON_NAME].[PERSON_NAME] [PER…" at bounding box center [247, 444] width 108 height 27
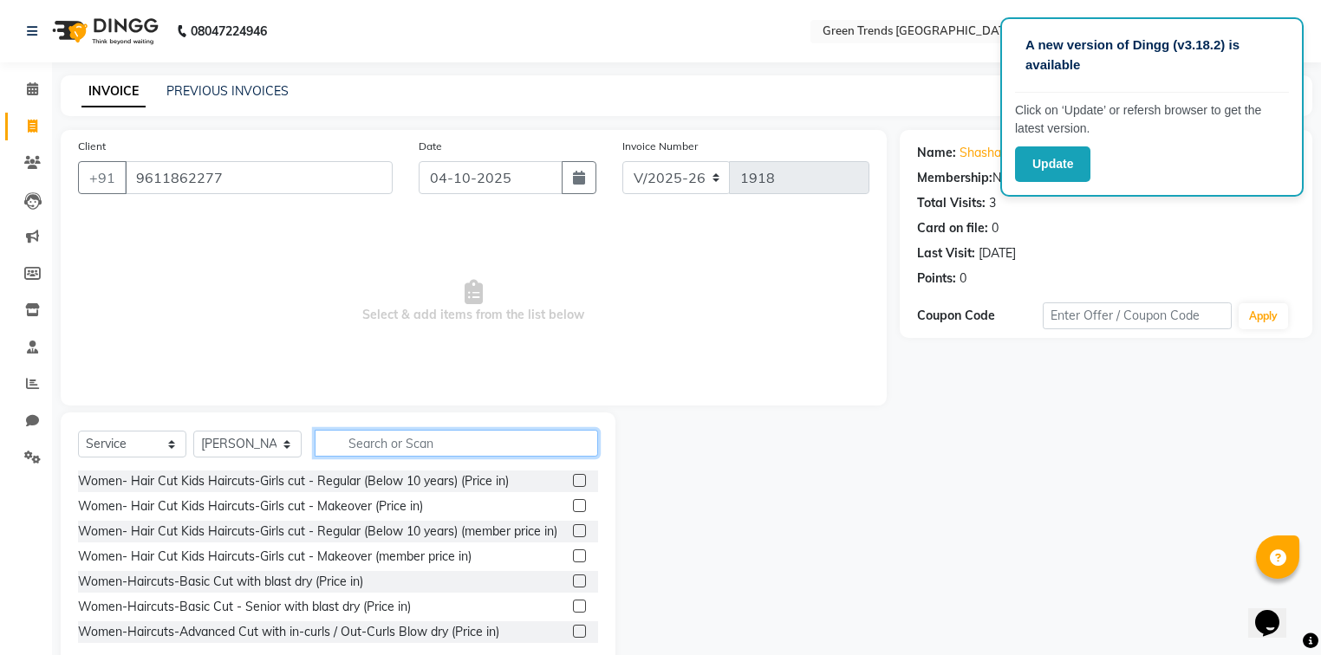
click at [374, 444] on input "text" at bounding box center [456, 443] width 283 height 27
type input "r"
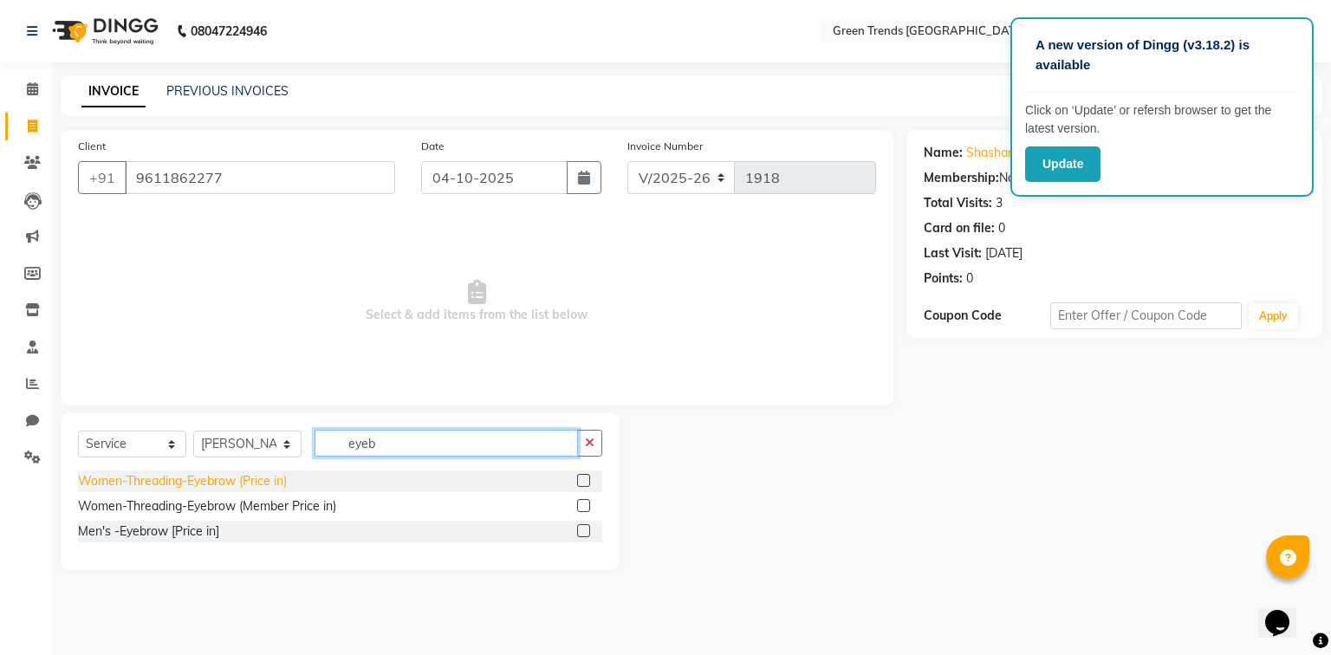
type input "eyeb"
click at [240, 475] on div "Women-Threading-Eyebrow (Price in)" at bounding box center [182, 481] width 209 height 18
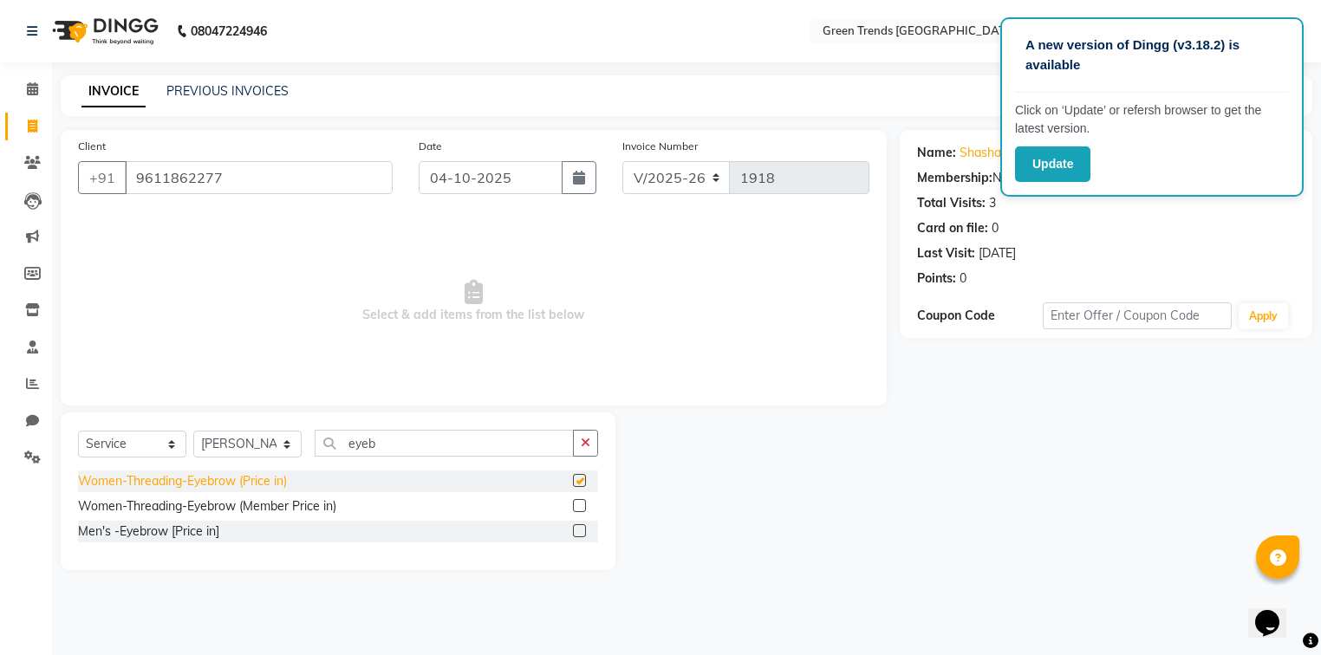
checkbox input "false"
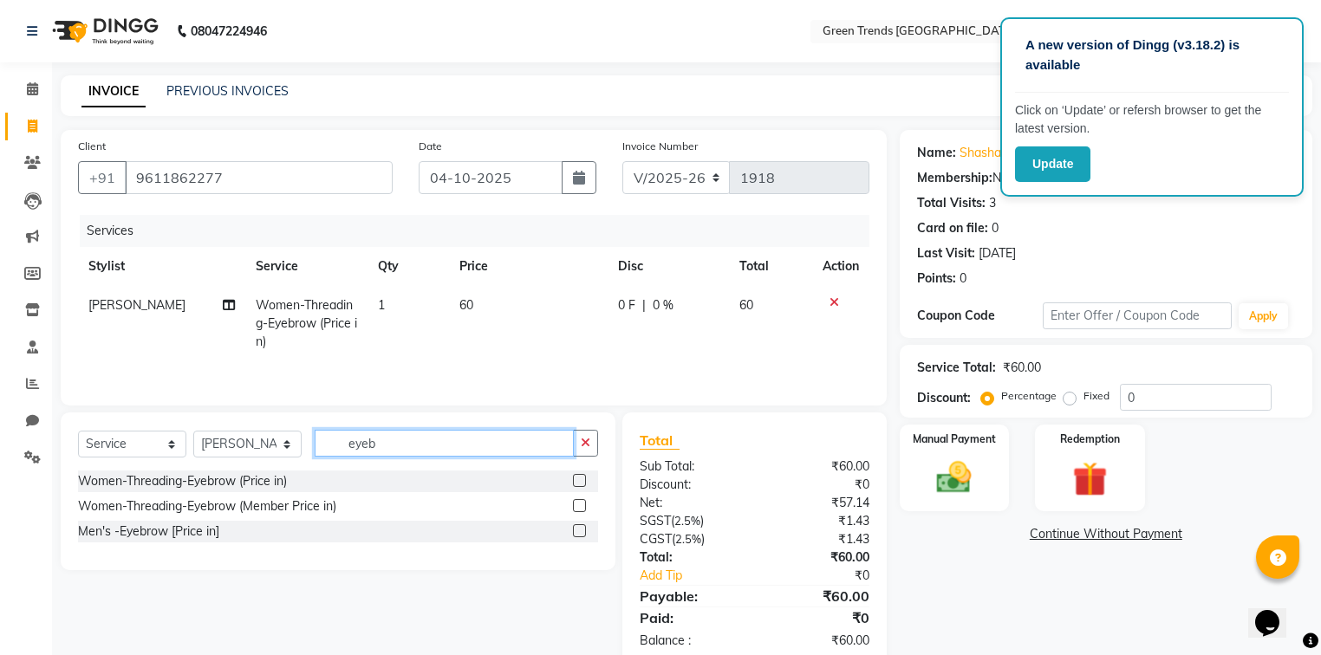
click at [434, 437] on input "eyeb" at bounding box center [444, 443] width 259 height 27
type input "e"
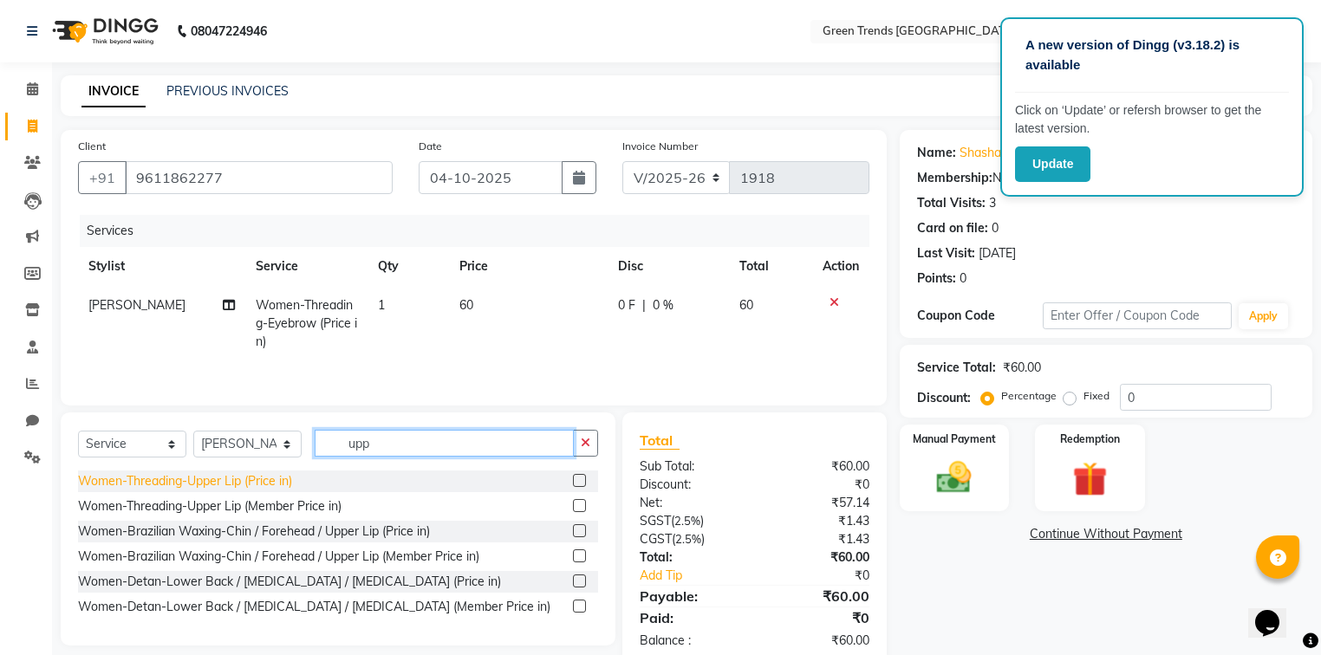
type input "upp"
click at [114, 484] on div "Women-Threading-Upper Lip (Price in)" at bounding box center [185, 481] width 214 height 18
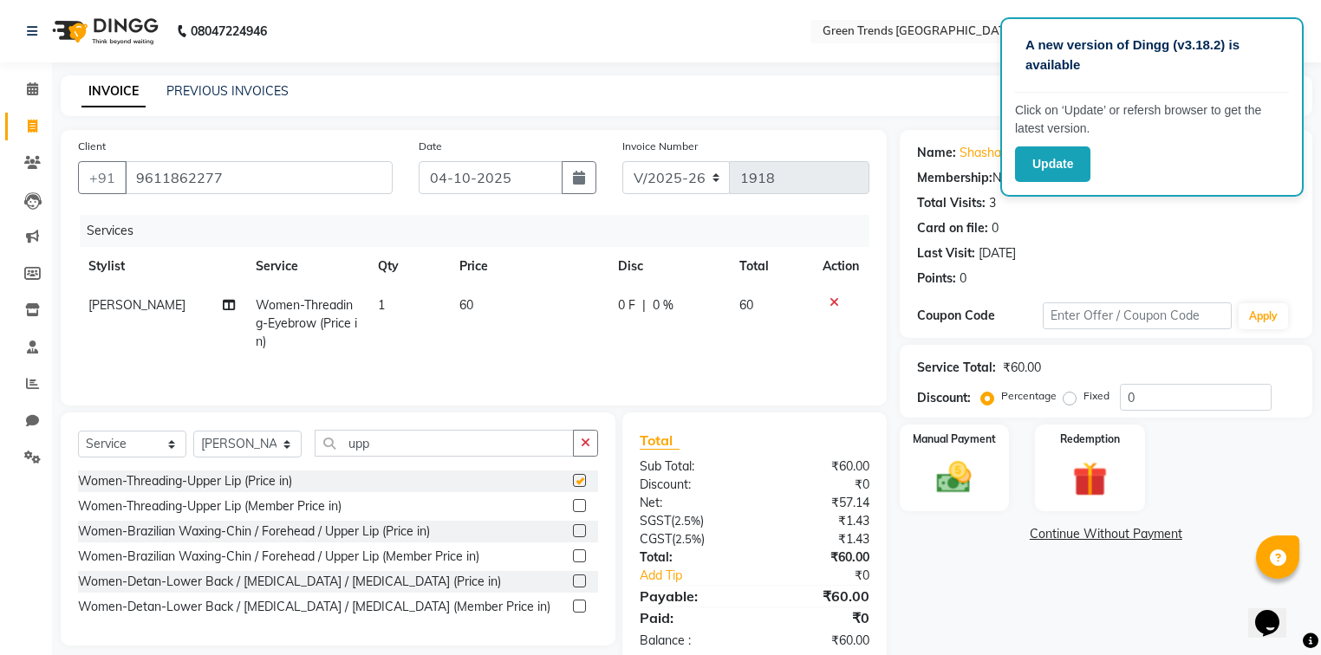
checkbox input "false"
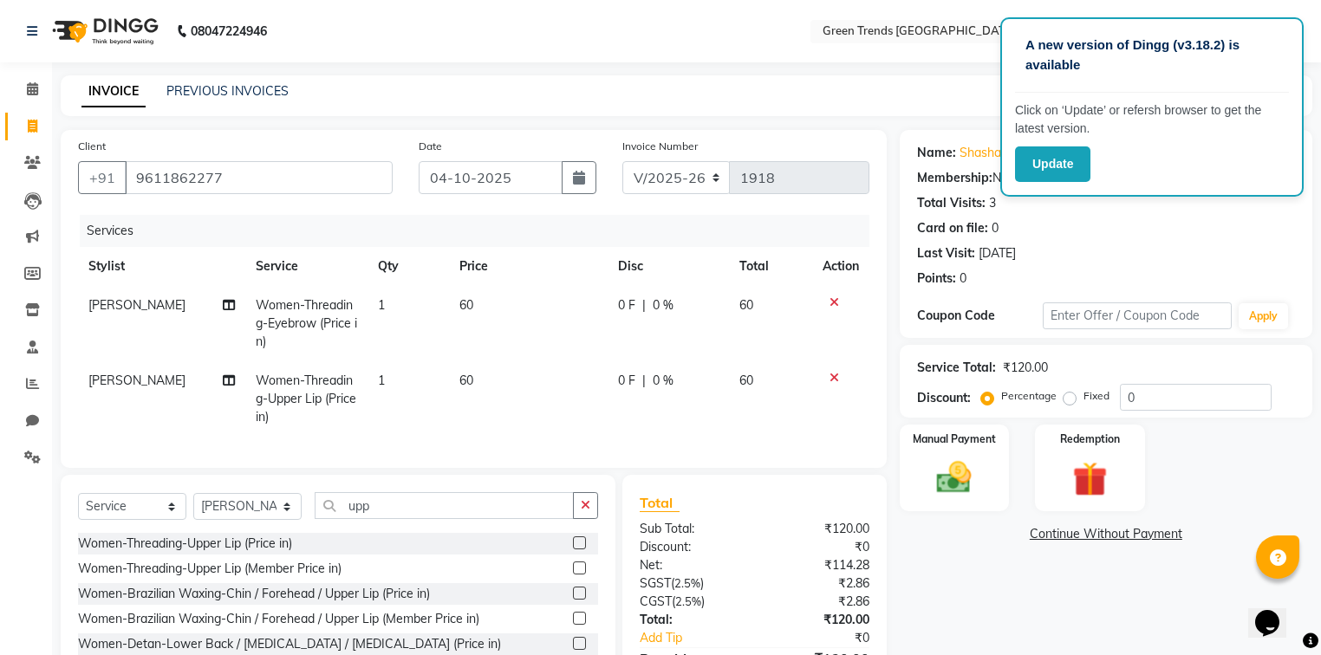
drag, startPoint x: 1068, startPoint y: 390, endPoint x: 1113, endPoint y: 400, distance: 46.3
click at [1070, 393] on div "Fixed" at bounding box center [1088, 396] width 42 height 21
click at [1083, 395] on label "Fixed" at bounding box center [1096, 396] width 26 height 16
click at [1067, 395] on input "Fixed" at bounding box center [1073, 396] width 12 height 12
radio input "true"
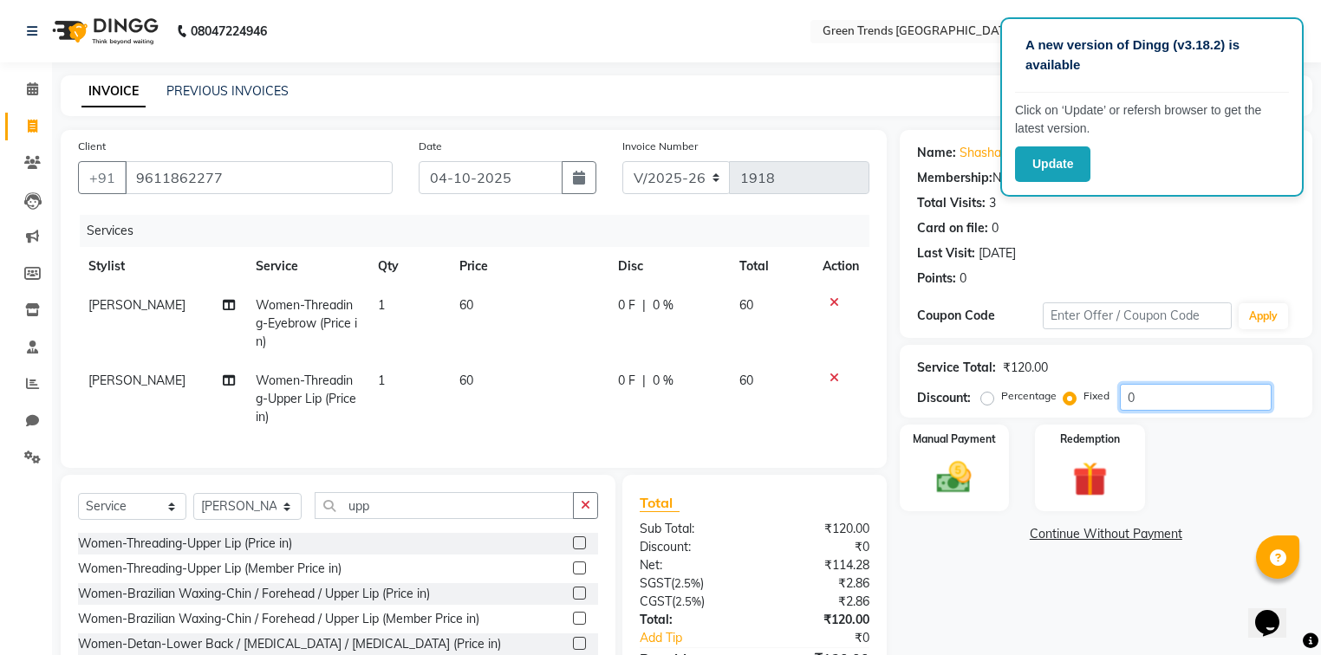
click at [1144, 388] on input "0" at bounding box center [1196, 397] width 152 height 27
type input "22"
click at [972, 482] on img at bounding box center [954, 479] width 59 height 42
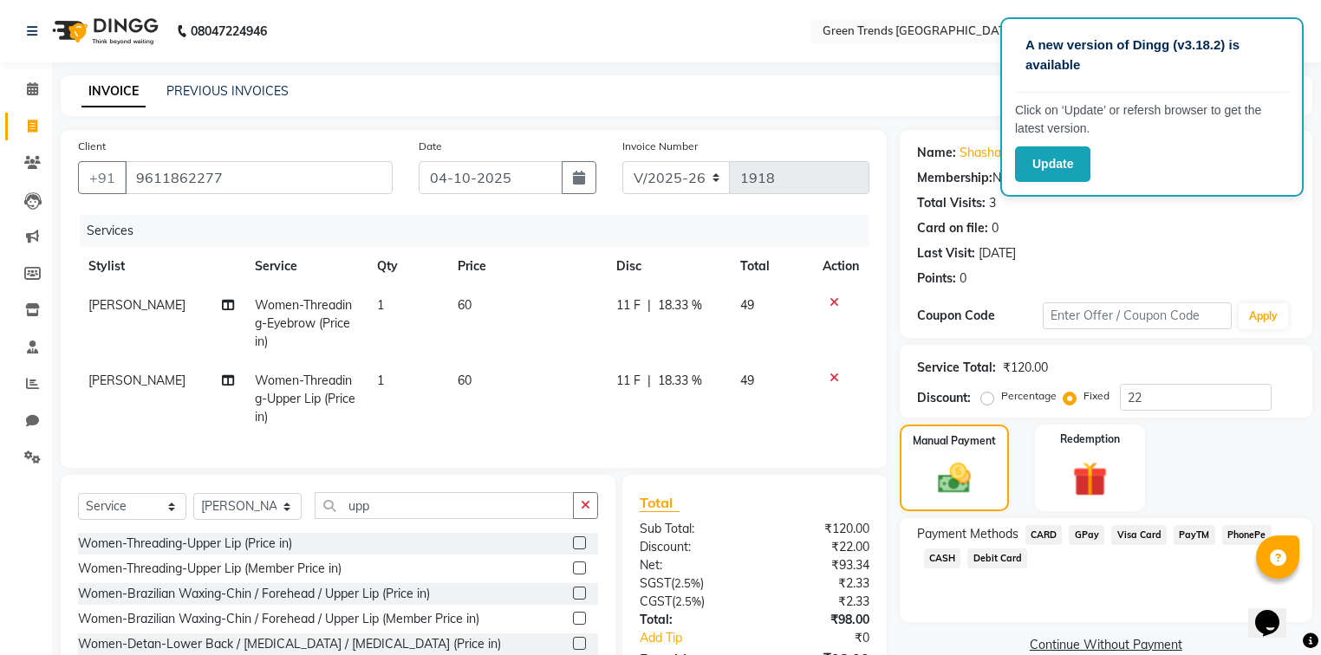
click at [951, 553] on span "CASH" at bounding box center [942, 559] width 37 height 20
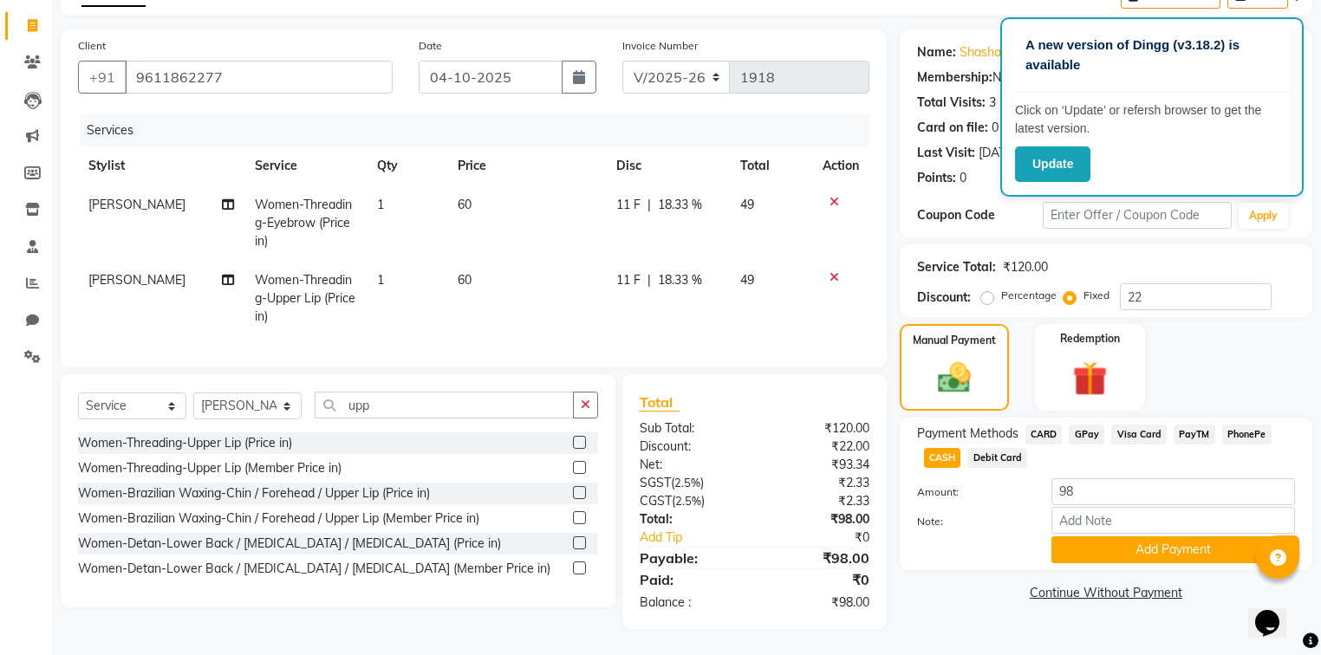
scroll to position [111, 0]
click at [1166, 550] on button "Add Payment" at bounding box center [1173, 549] width 244 height 27
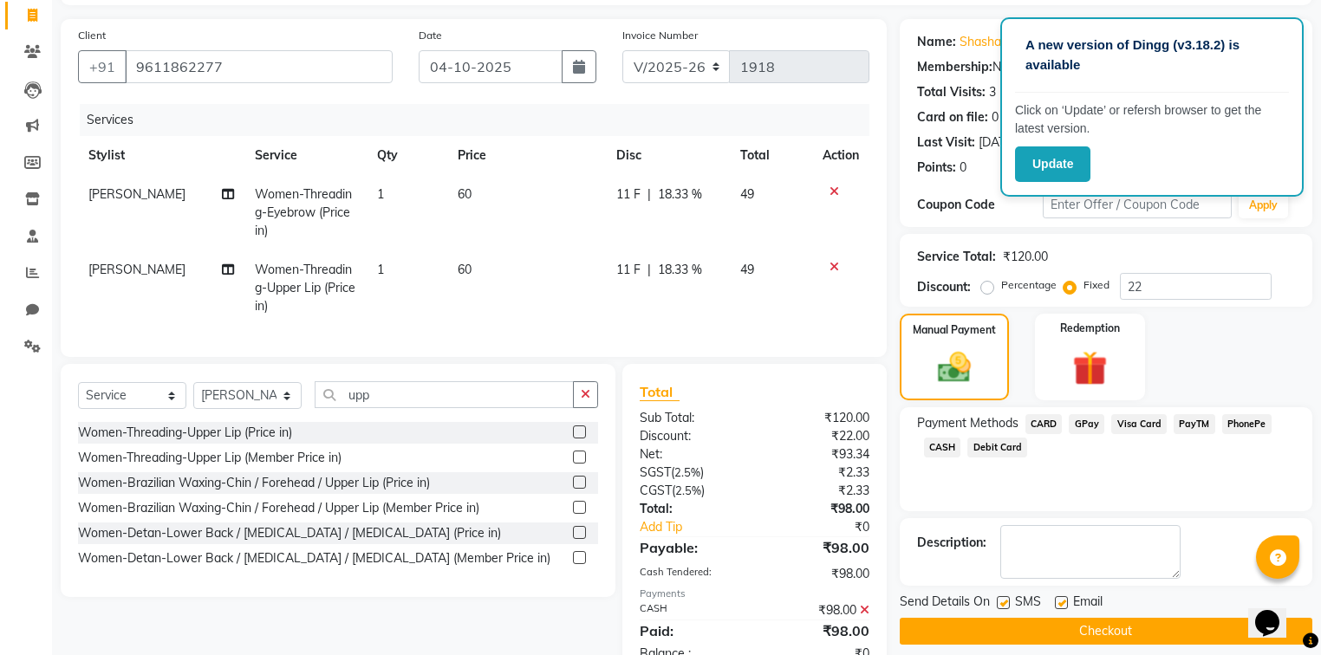
click at [1062, 601] on label at bounding box center [1061, 602] width 13 height 13
click at [1062, 601] on input "checkbox" at bounding box center [1060, 603] width 11 height 11
checkbox input "false"
click at [1002, 600] on label at bounding box center [1003, 602] width 13 height 13
click at [1002, 600] on input "checkbox" at bounding box center [1002, 603] width 11 height 11
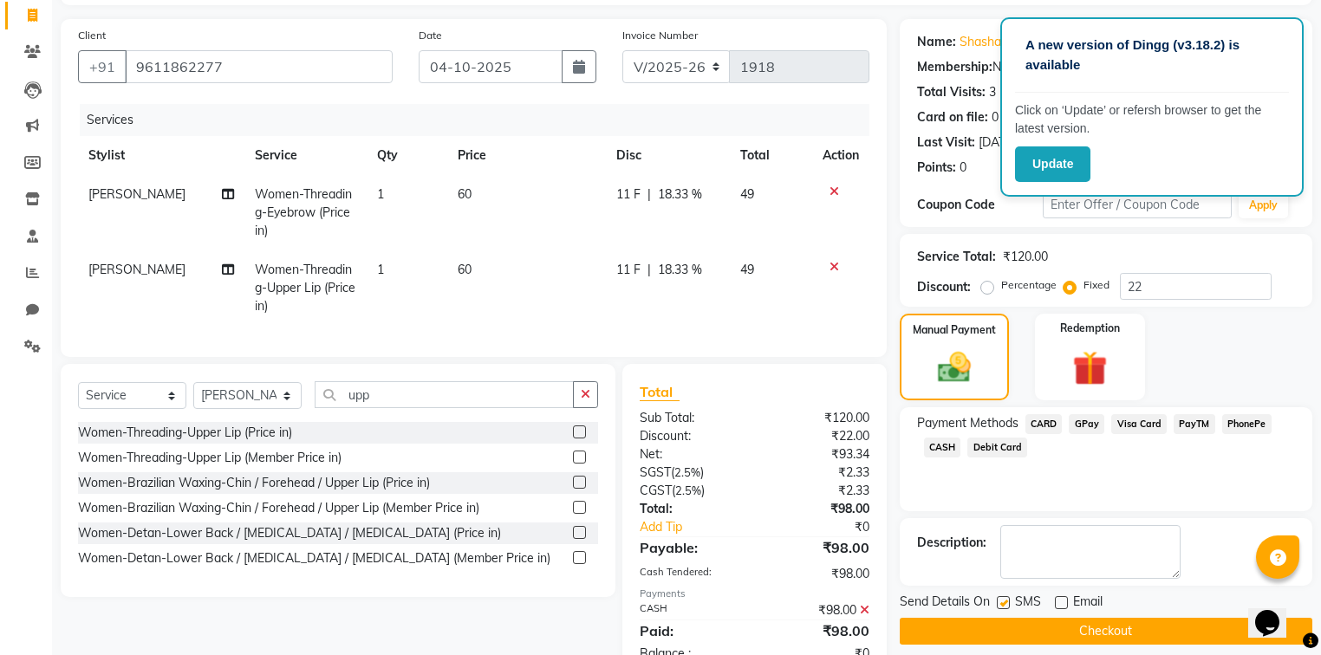
checkbox input "false"
click at [1019, 635] on button "Checkout" at bounding box center [1106, 631] width 413 height 27
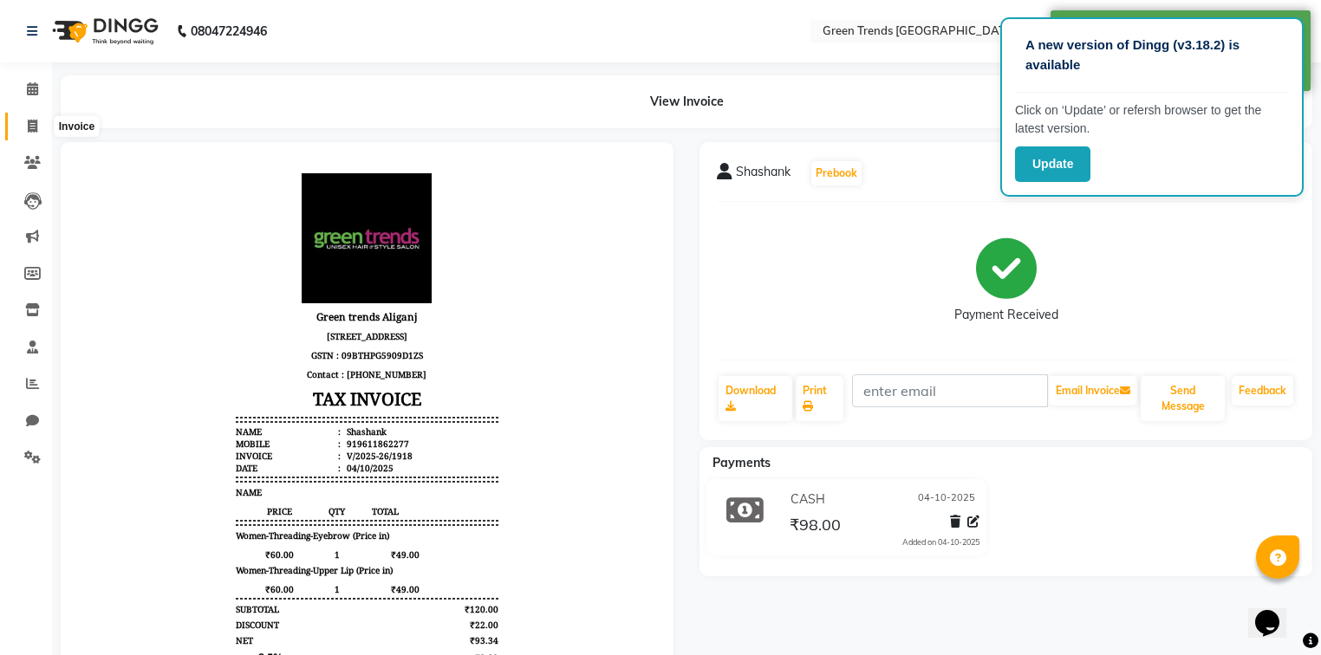
click at [30, 125] on icon at bounding box center [33, 126] width 10 height 13
select select "service"
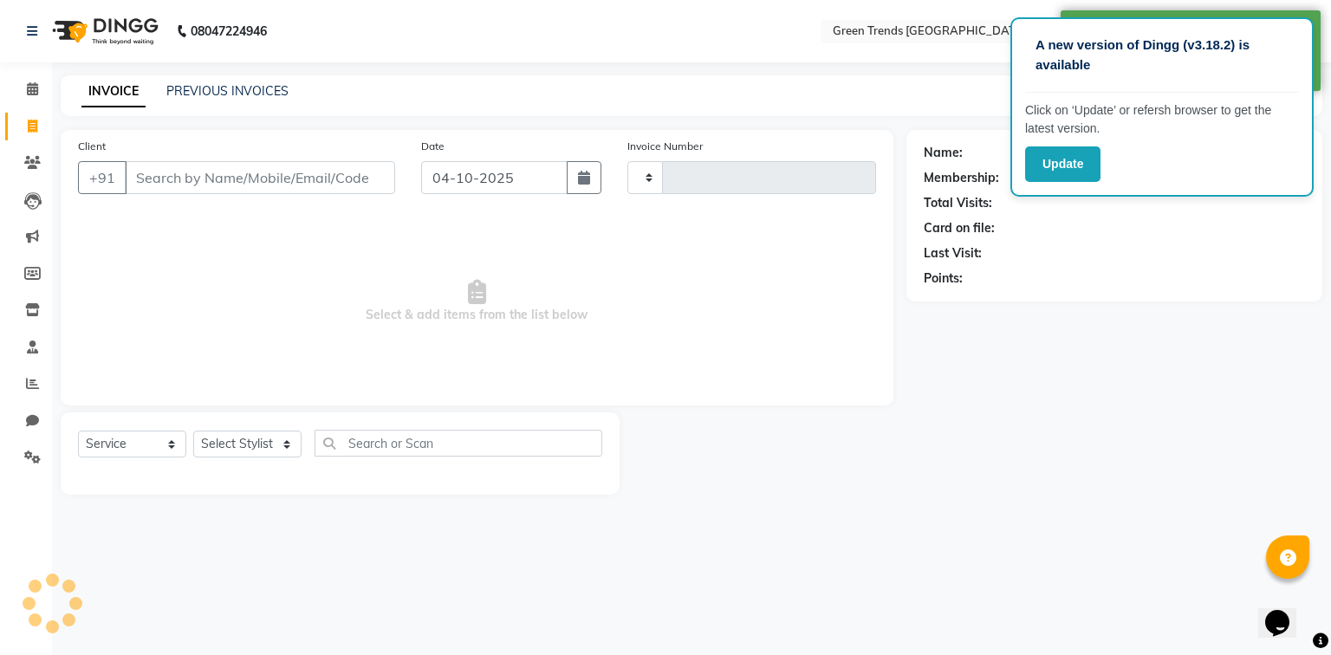
type input "1919"
select select "7023"
click at [196, 179] on input "Client" at bounding box center [260, 177] width 270 height 33
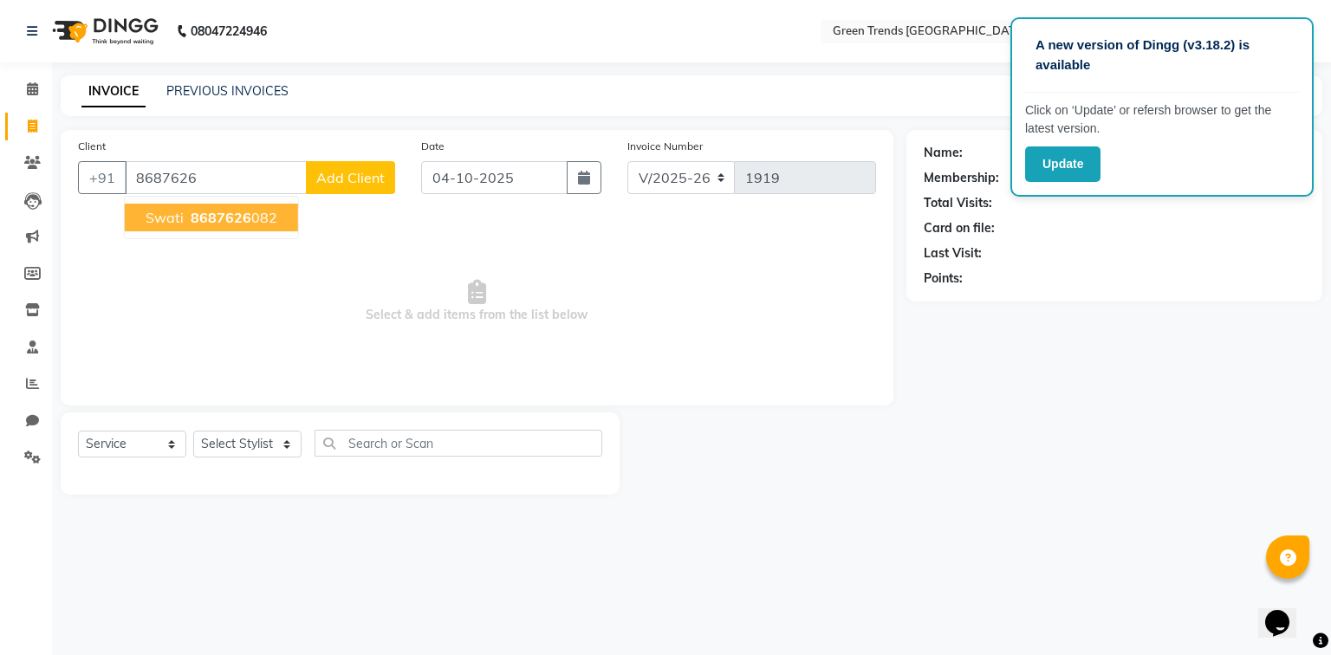
click at [191, 218] on span "8687626" at bounding box center [221, 217] width 61 height 17
type input "8687626082"
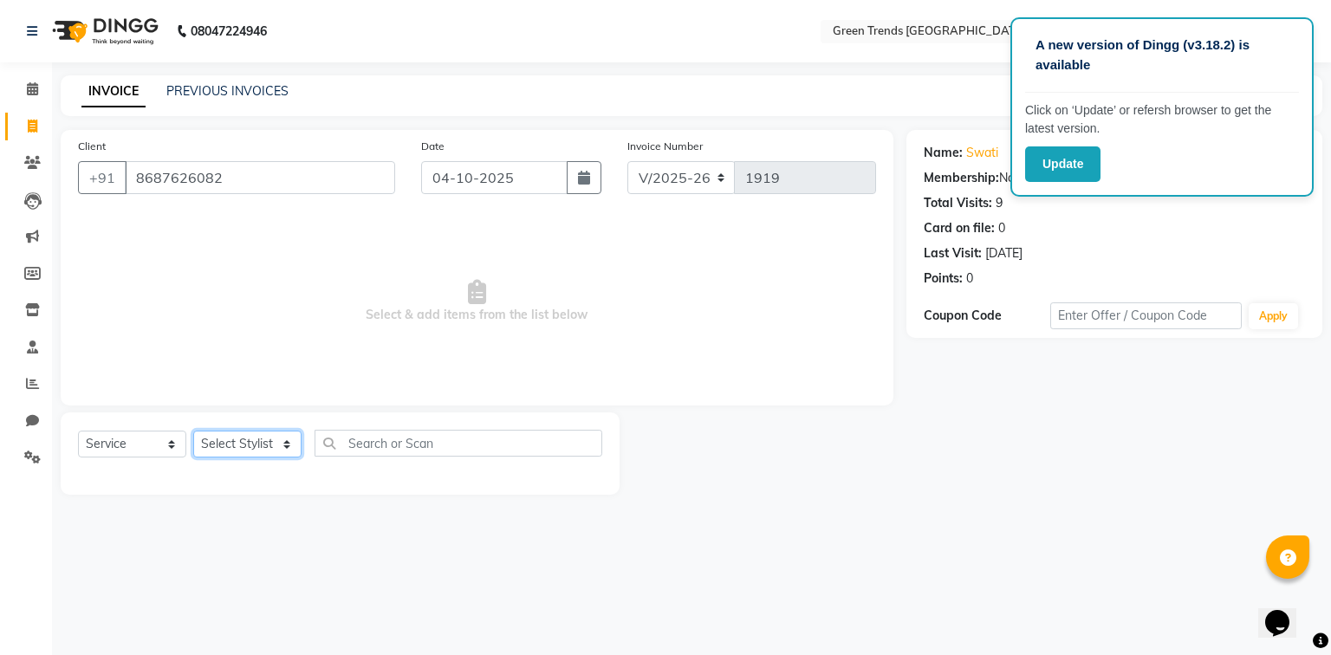
click at [257, 446] on select "Select Stylist [PERSON_NAME] [PERSON_NAME] Mo. [PERSON_NAME].[PERSON_NAME] [PER…" at bounding box center [247, 444] width 108 height 27
select select "58754"
click at [193, 432] on select "Select Stylist [PERSON_NAME] [PERSON_NAME] Mo. [PERSON_NAME].[PERSON_NAME] [PER…" at bounding box center [247, 444] width 108 height 27
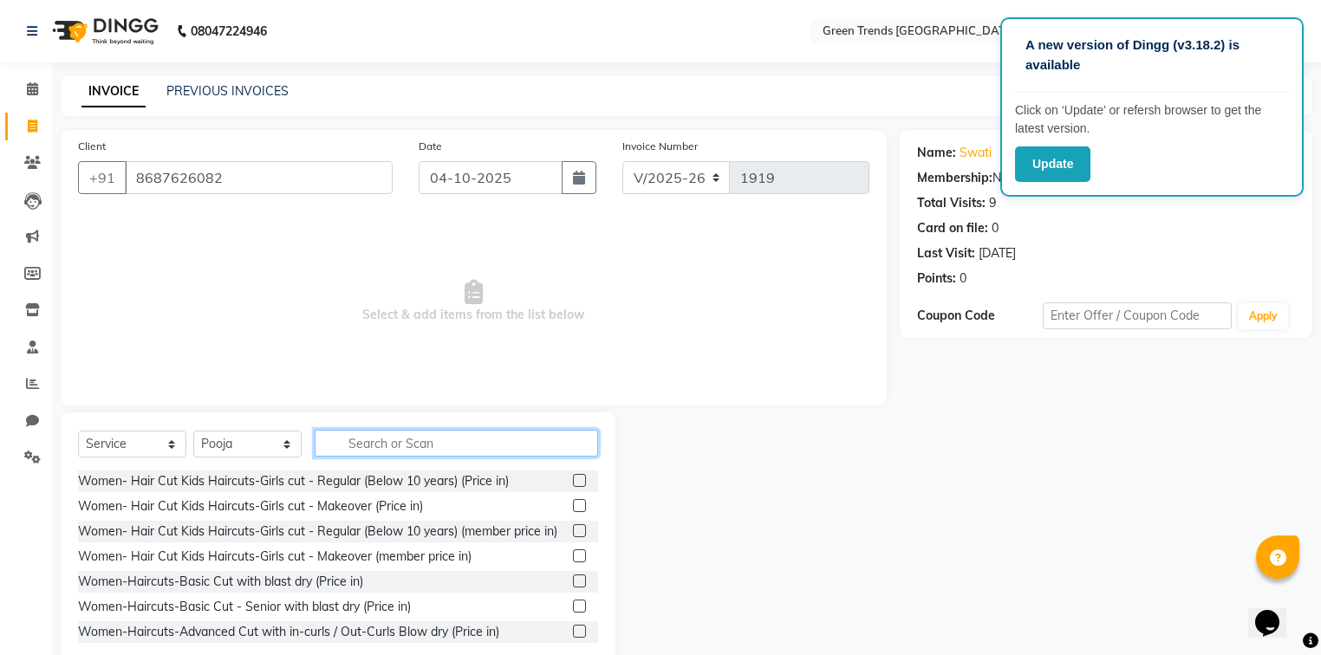
click at [354, 444] on input "text" at bounding box center [456, 443] width 283 height 27
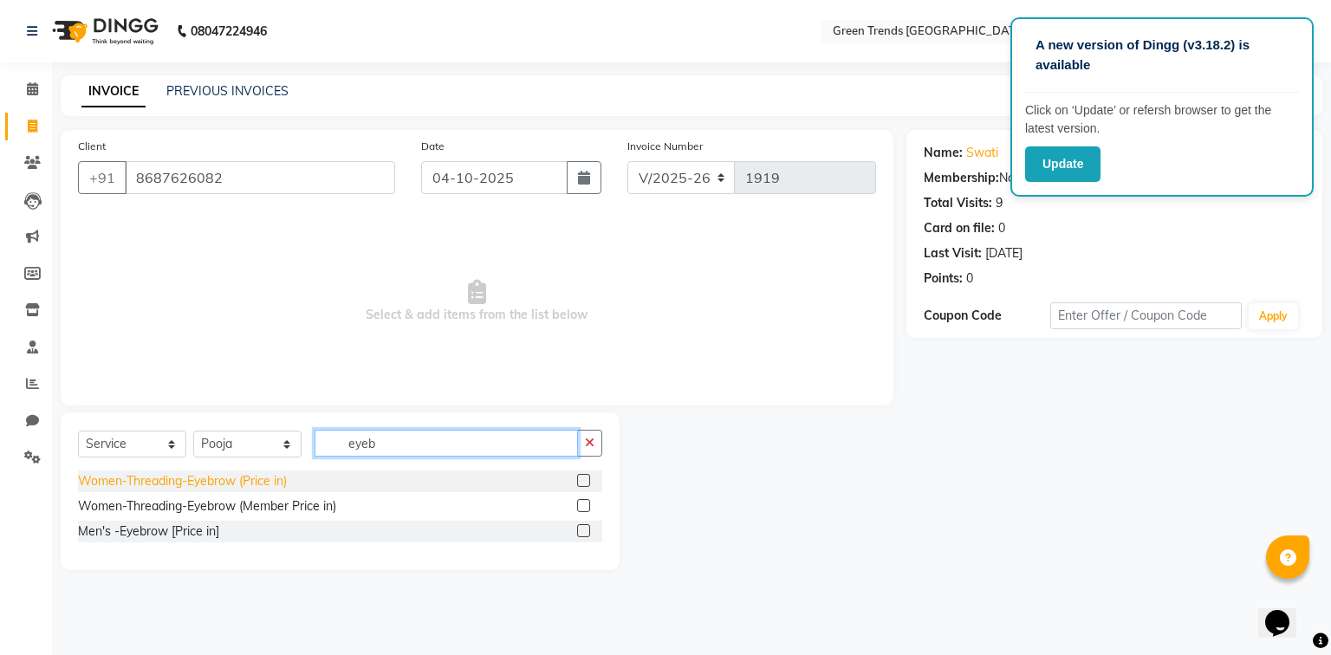
type input "eyeb"
click at [252, 484] on div "Women-Threading-Eyebrow (Price in)" at bounding box center [182, 481] width 209 height 18
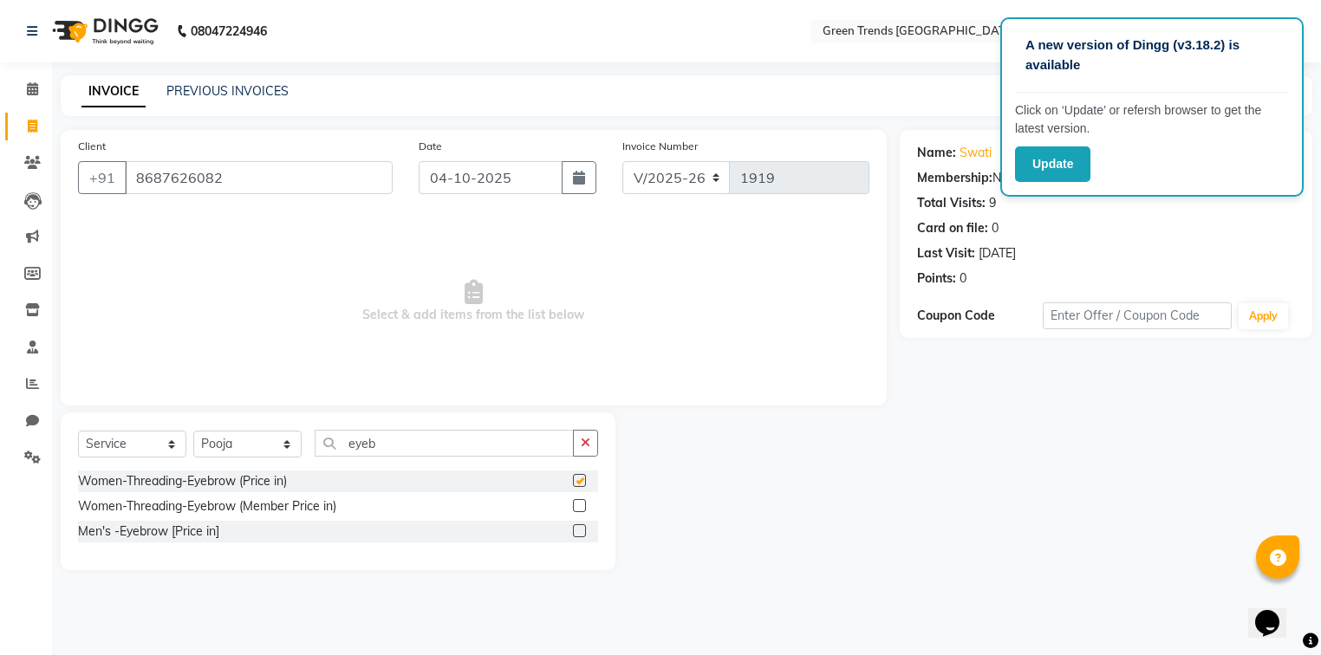
checkbox input "false"
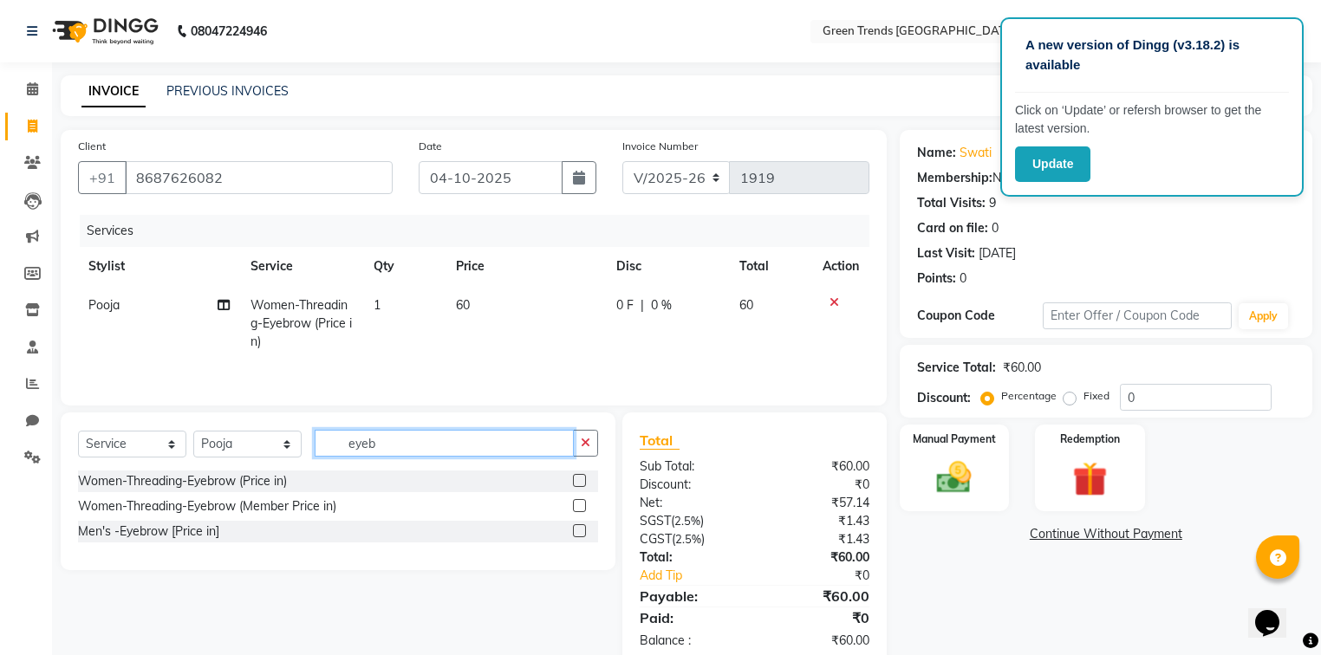
click at [398, 445] on input "eyeb" at bounding box center [444, 443] width 259 height 27
type input "e"
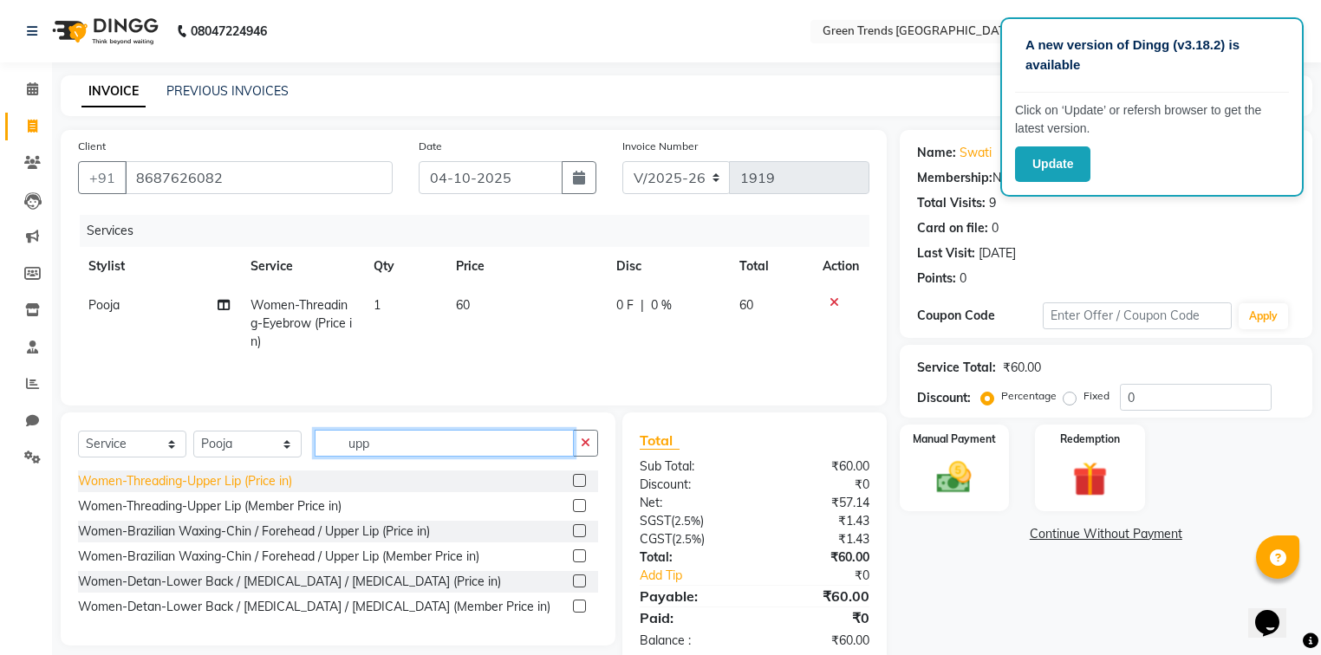
type input "upp"
click at [235, 485] on div "Women-Threading-Upper Lip (Price in)" at bounding box center [185, 481] width 214 height 18
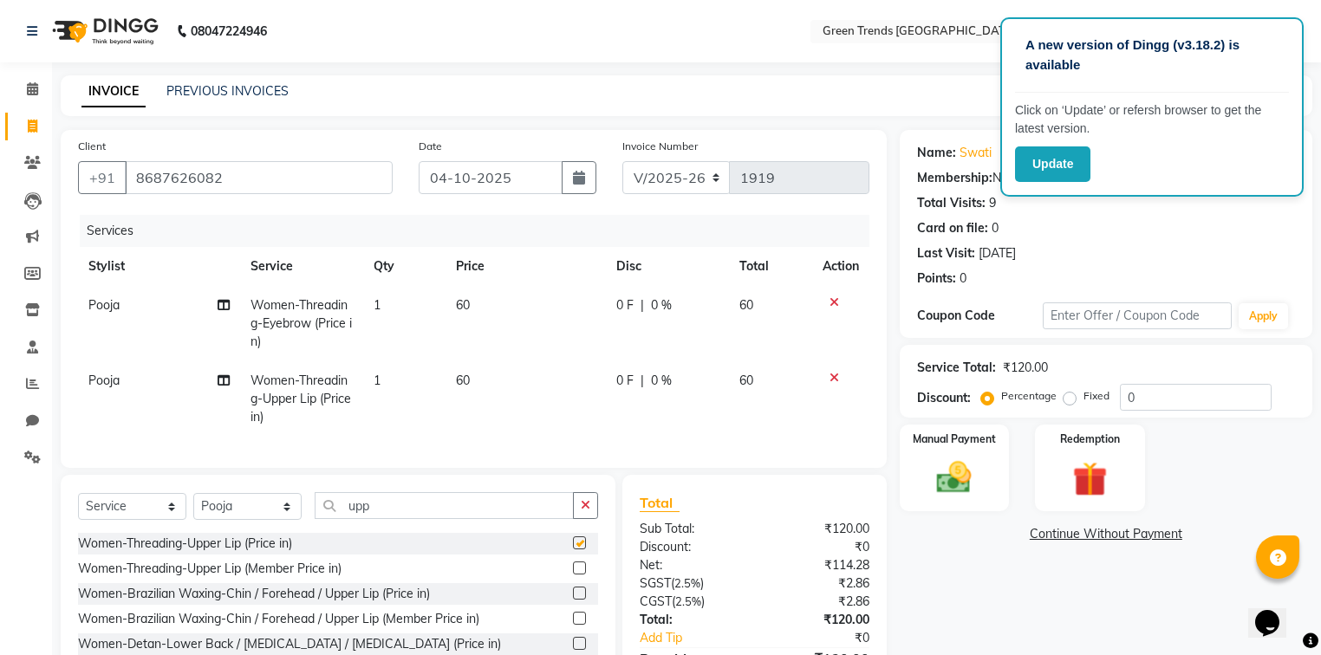
checkbox input "false"
click at [387, 511] on input "upp" at bounding box center [444, 505] width 259 height 27
type input "u"
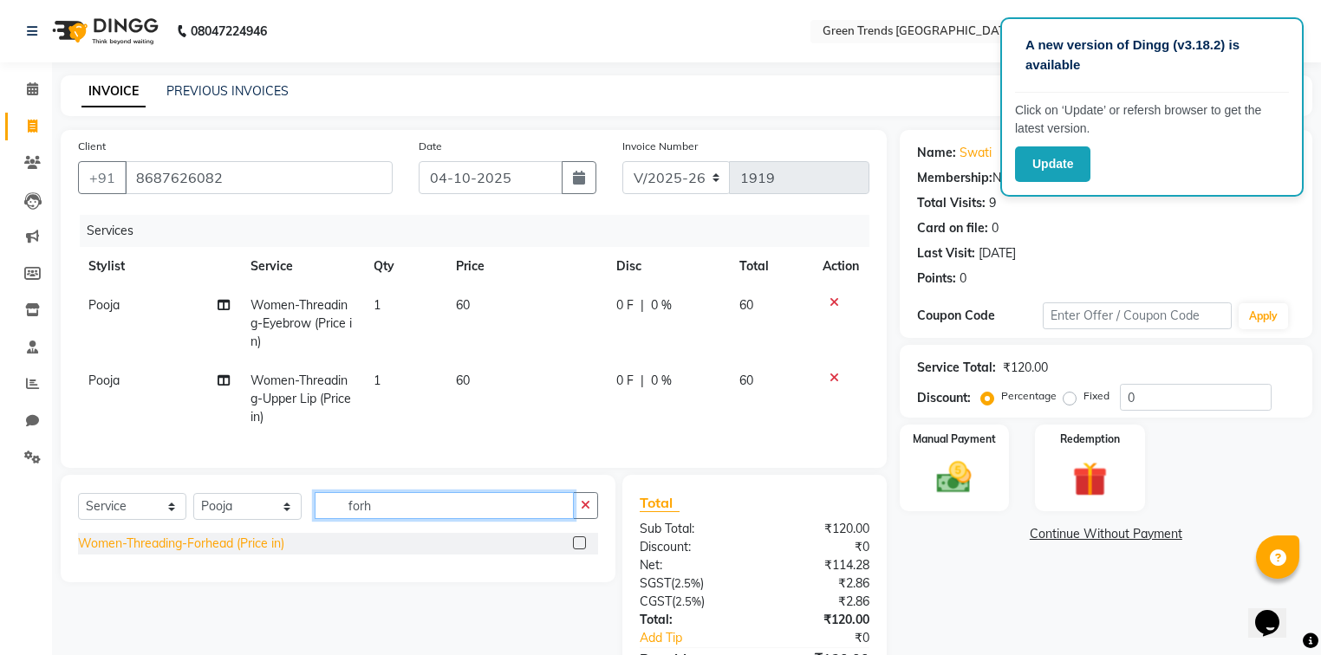
type input "forh"
click at [204, 553] on div "Women-Threading-Forhead (Price in)" at bounding box center [181, 544] width 206 height 18
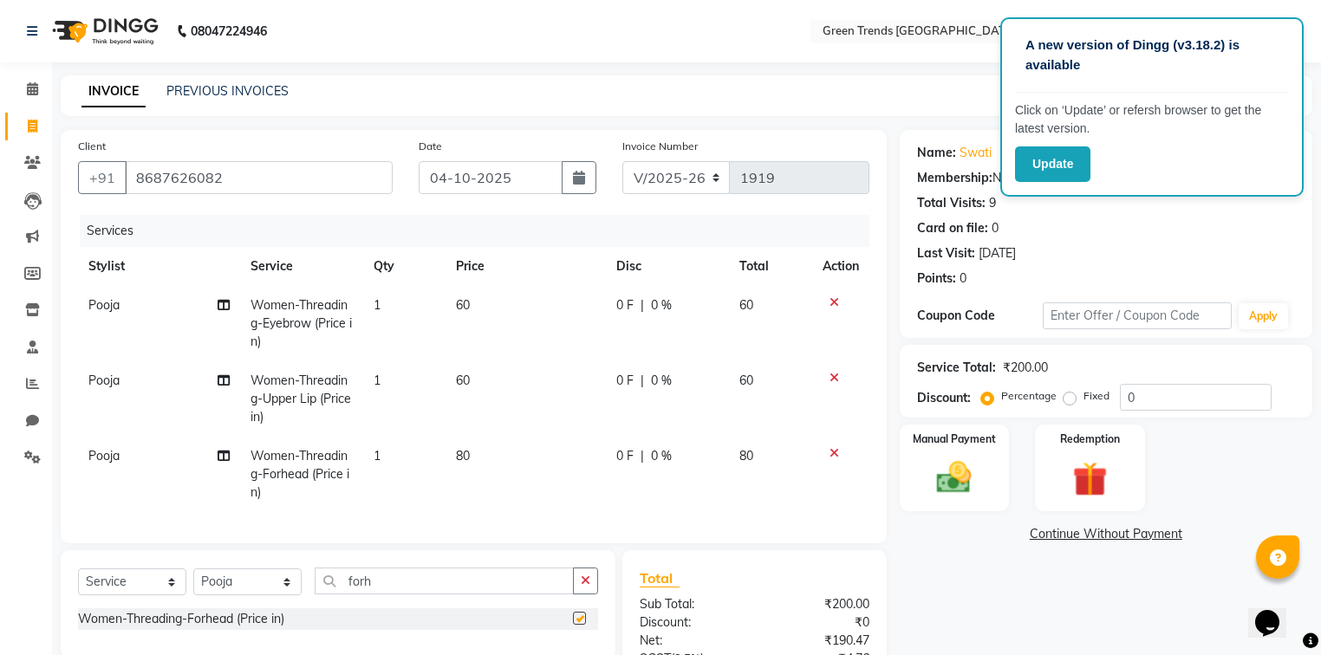
checkbox input "false"
click at [385, 587] on input "forh" at bounding box center [444, 581] width 259 height 27
type input "f"
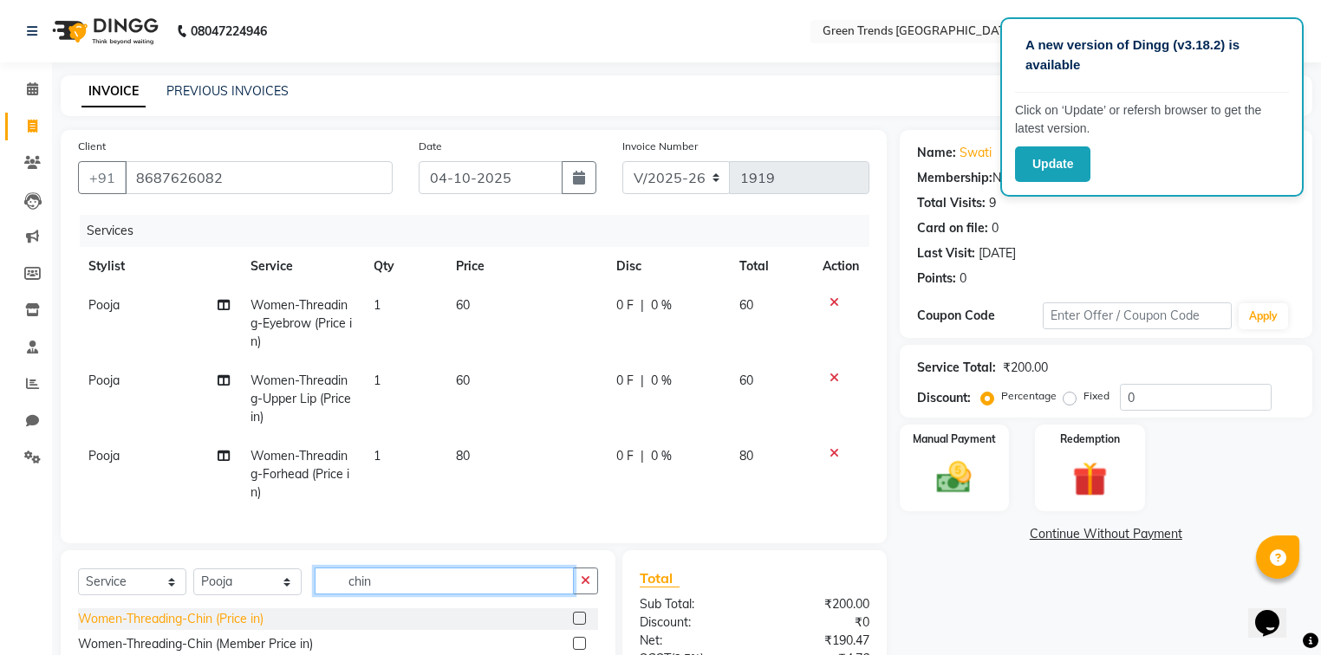
type input "chin"
click at [183, 628] on div "Women-Threading-Chin (Price in)" at bounding box center [170, 619] width 185 height 18
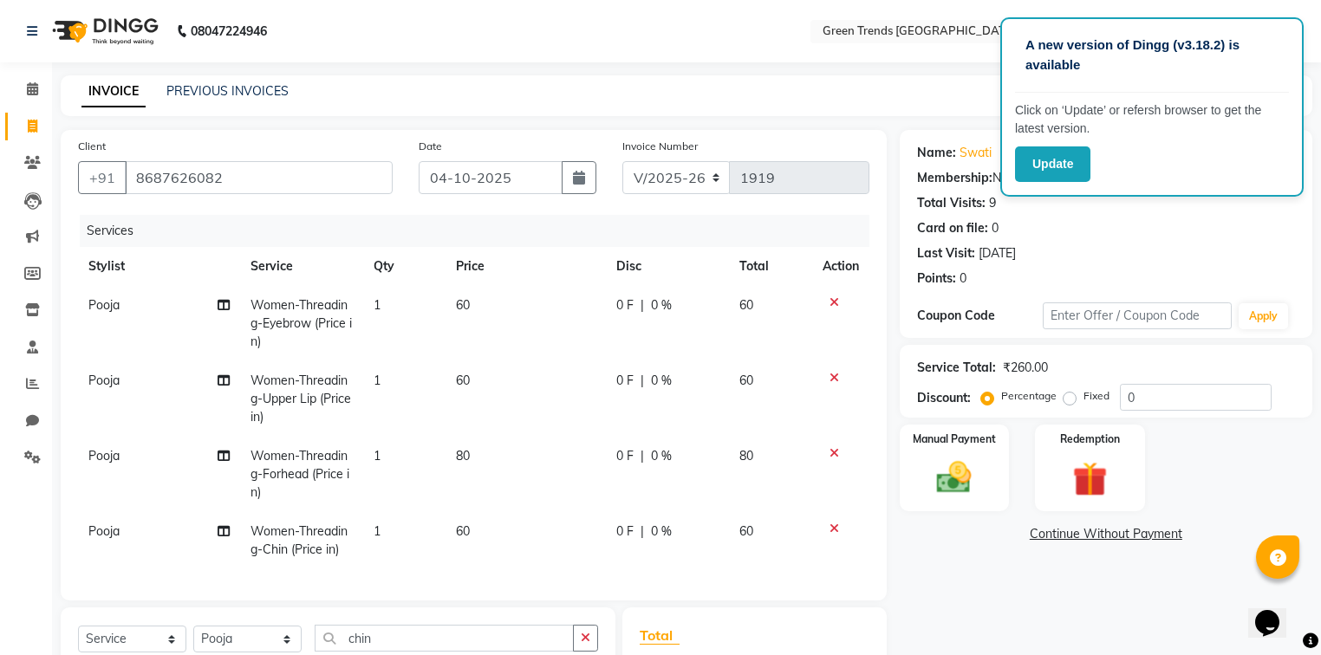
checkbox input "false"
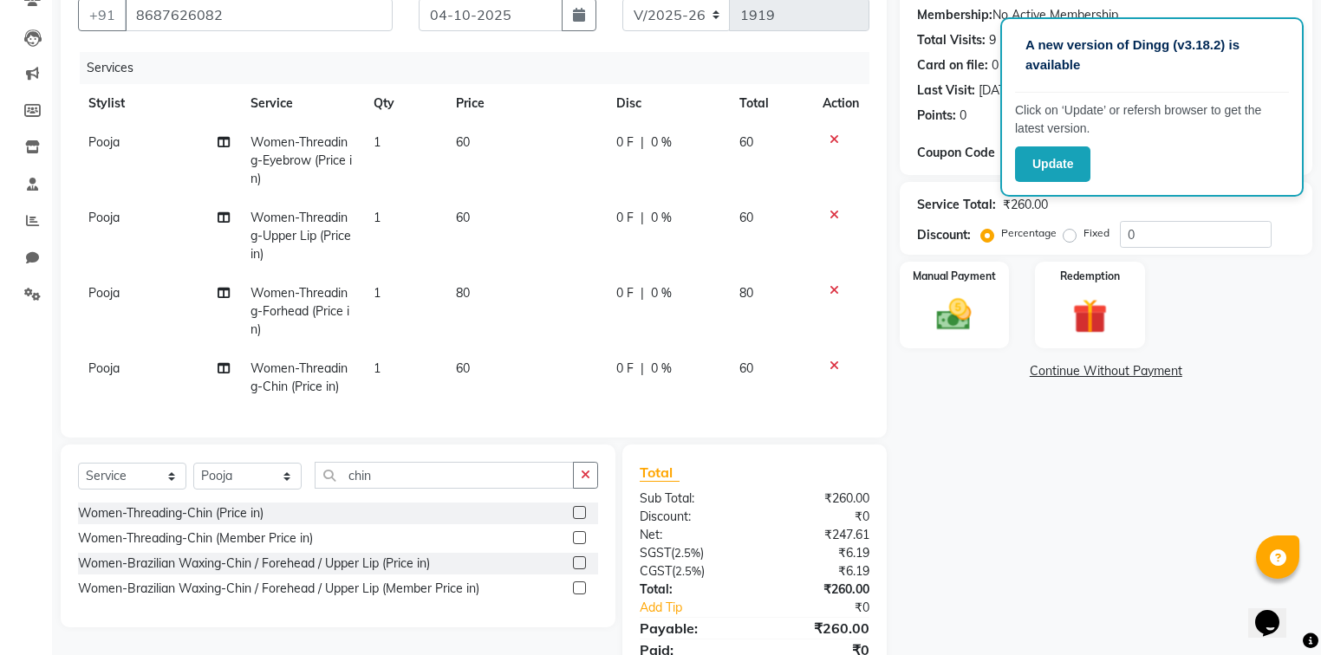
scroll to position [172, 0]
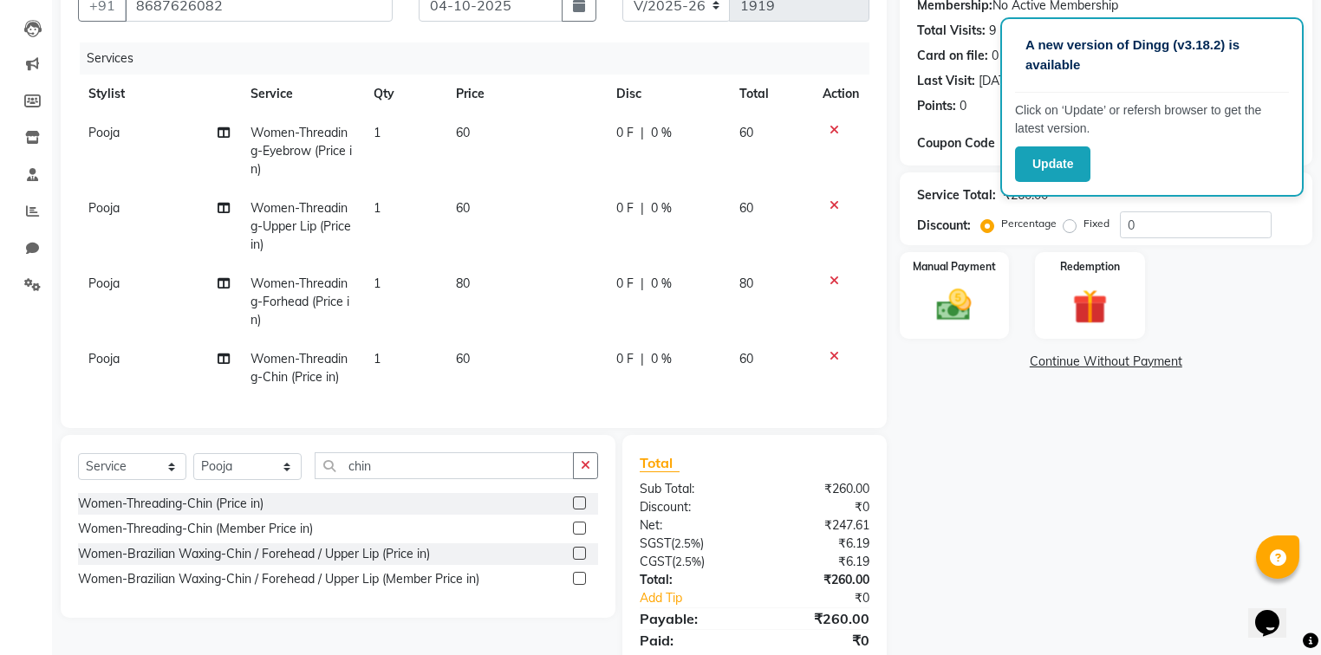
drag, startPoint x: 1068, startPoint y: 224, endPoint x: 1108, endPoint y: 226, distance: 40.8
click at [1083, 224] on label "Fixed" at bounding box center [1096, 224] width 26 height 16
click at [1069, 224] on input "Fixed" at bounding box center [1073, 224] width 12 height 12
radio input "true"
click at [1174, 225] on input "0" at bounding box center [1196, 224] width 152 height 27
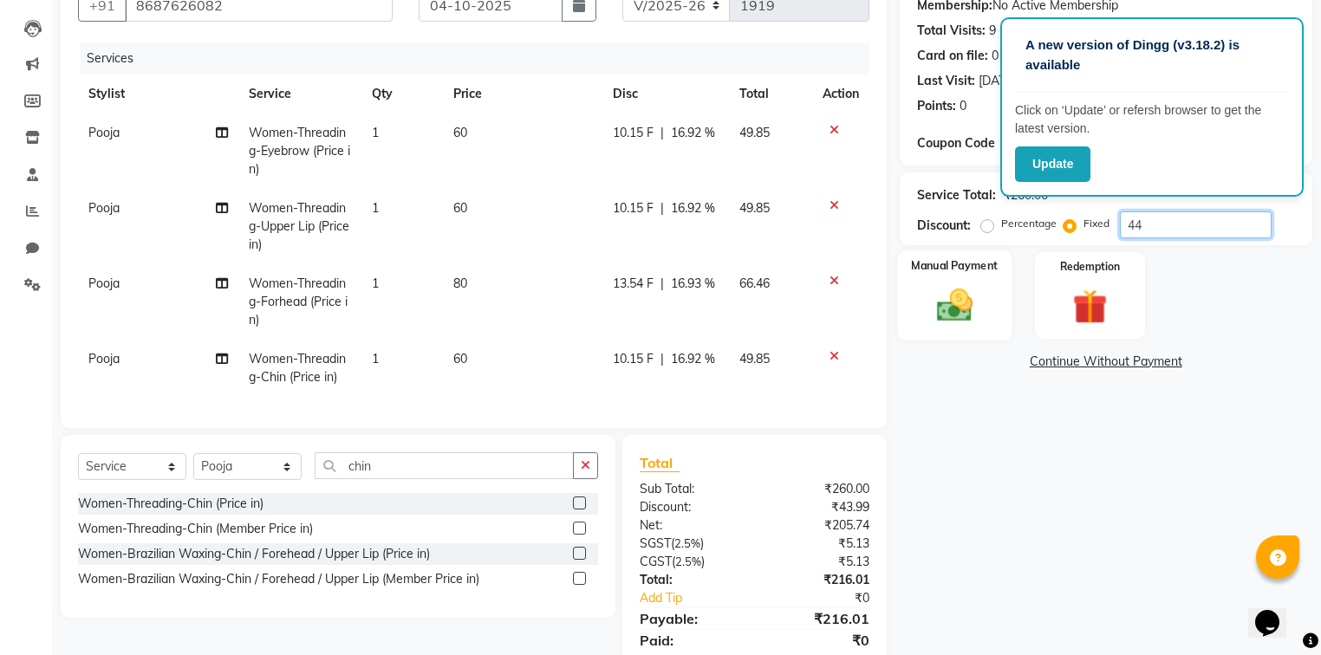
type input "44"
click at [1005, 301] on div "Manual Payment" at bounding box center [954, 295] width 114 height 90
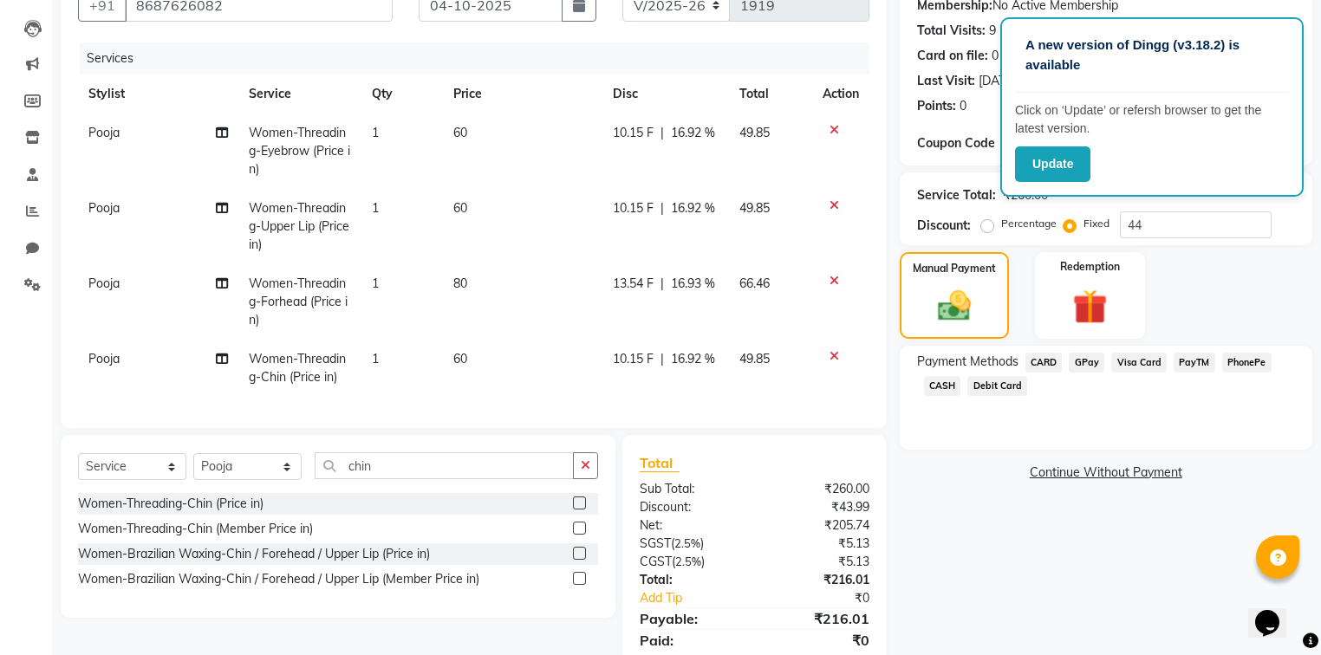
click at [1077, 361] on span "GPay" at bounding box center [1087, 363] width 36 height 20
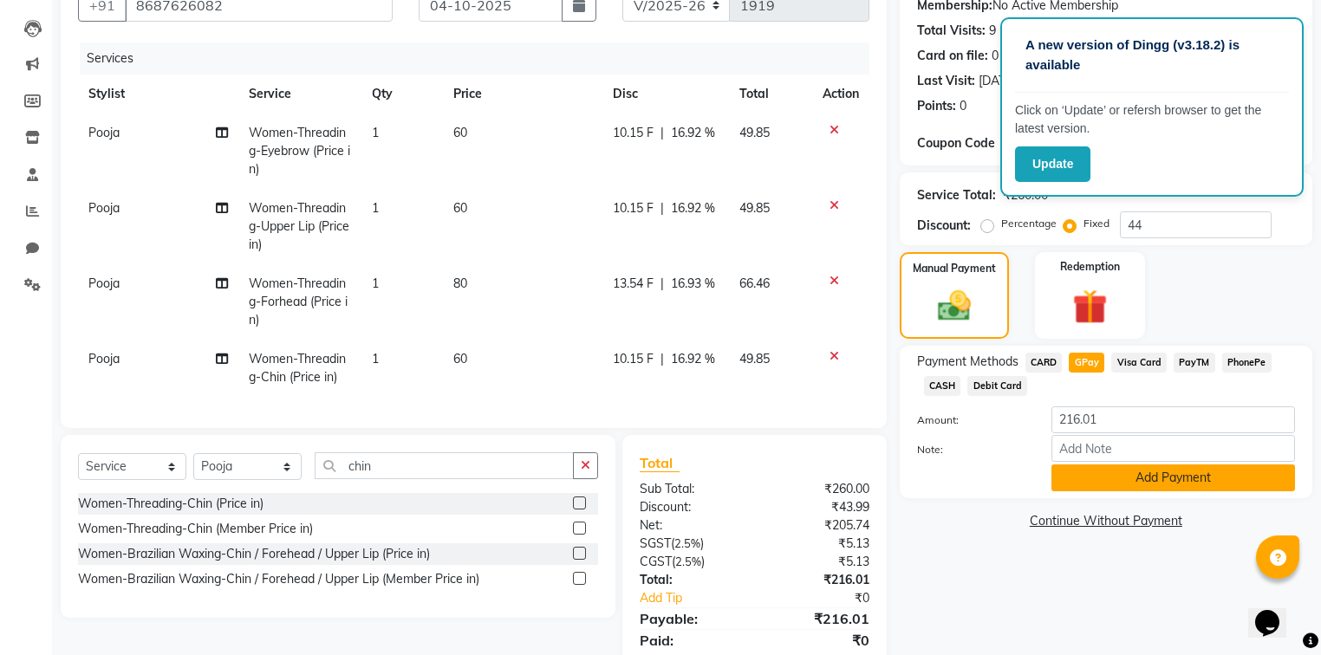
click at [1115, 491] on button "Add Payment" at bounding box center [1173, 478] width 244 height 27
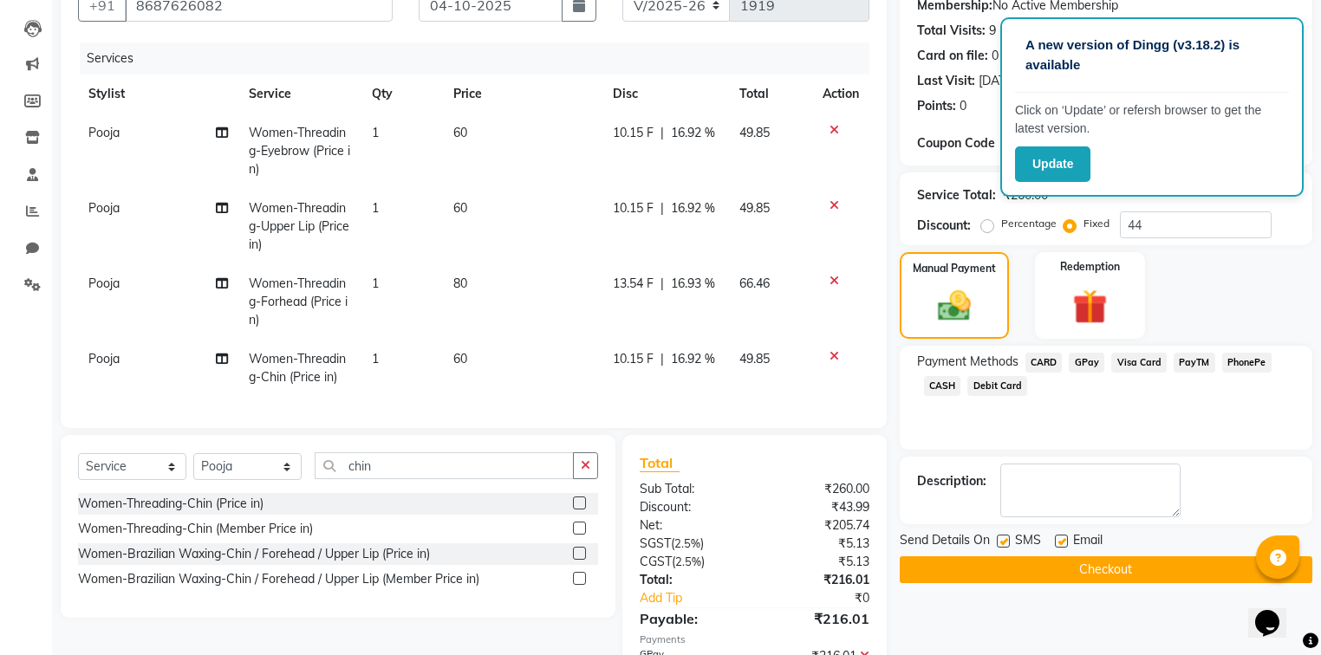
click at [1056, 536] on label at bounding box center [1061, 541] width 13 height 13
click at [1056, 536] on input "checkbox" at bounding box center [1060, 541] width 11 height 11
checkbox input "false"
click at [1001, 538] on label at bounding box center [1003, 541] width 13 height 13
click at [1001, 538] on input "checkbox" at bounding box center [1002, 541] width 11 height 11
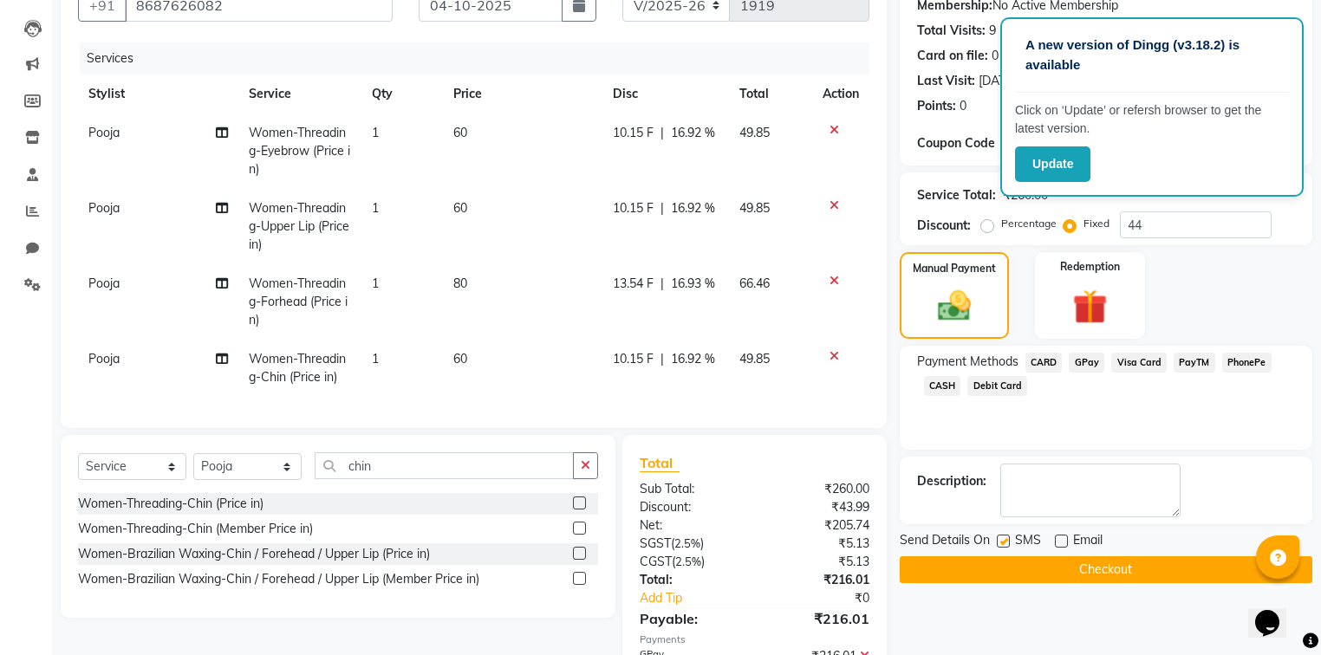
checkbox input "false"
click at [1006, 562] on button "Checkout" at bounding box center [1106, 569] width 413 height 27
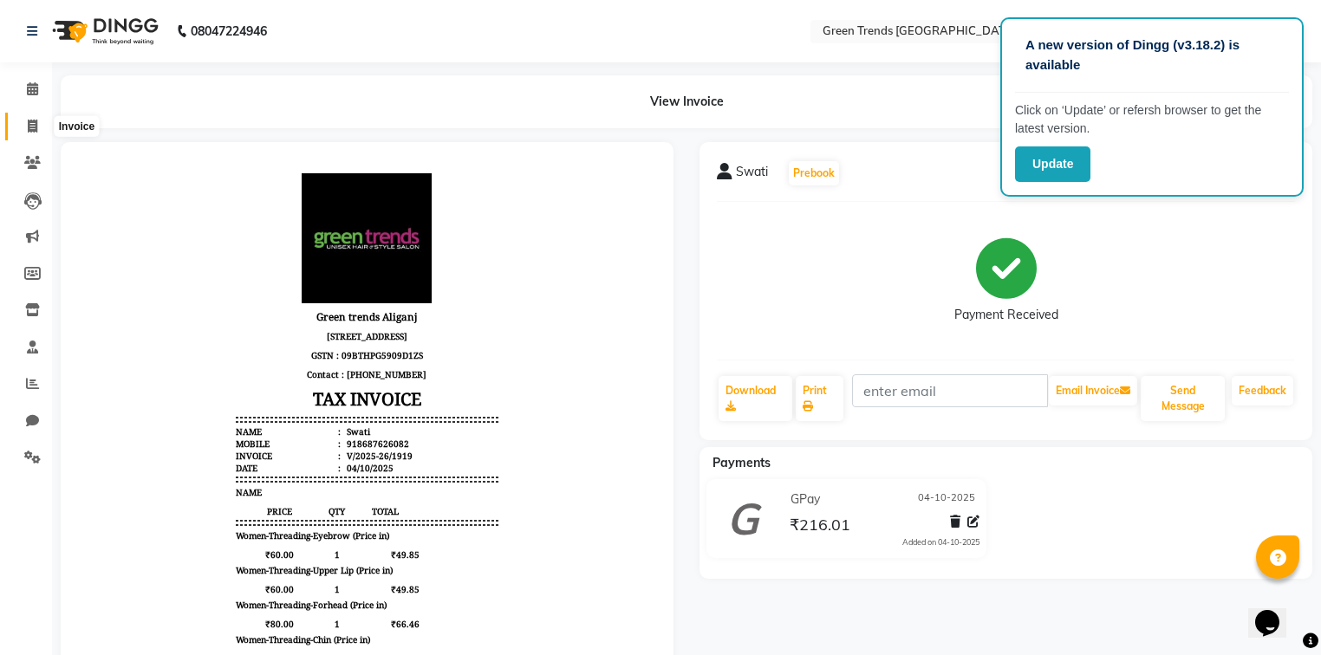
click at [38, 130] on span at bounding box center [32, 127] width 30 height 20
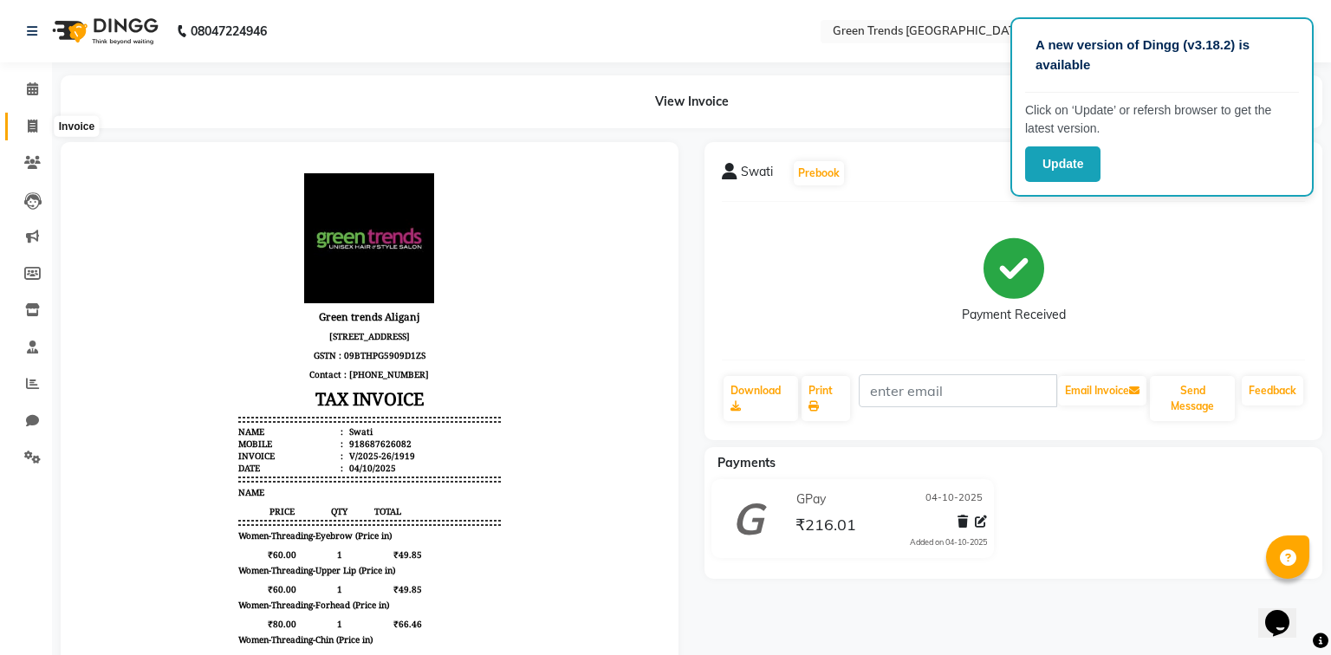
select select "service"
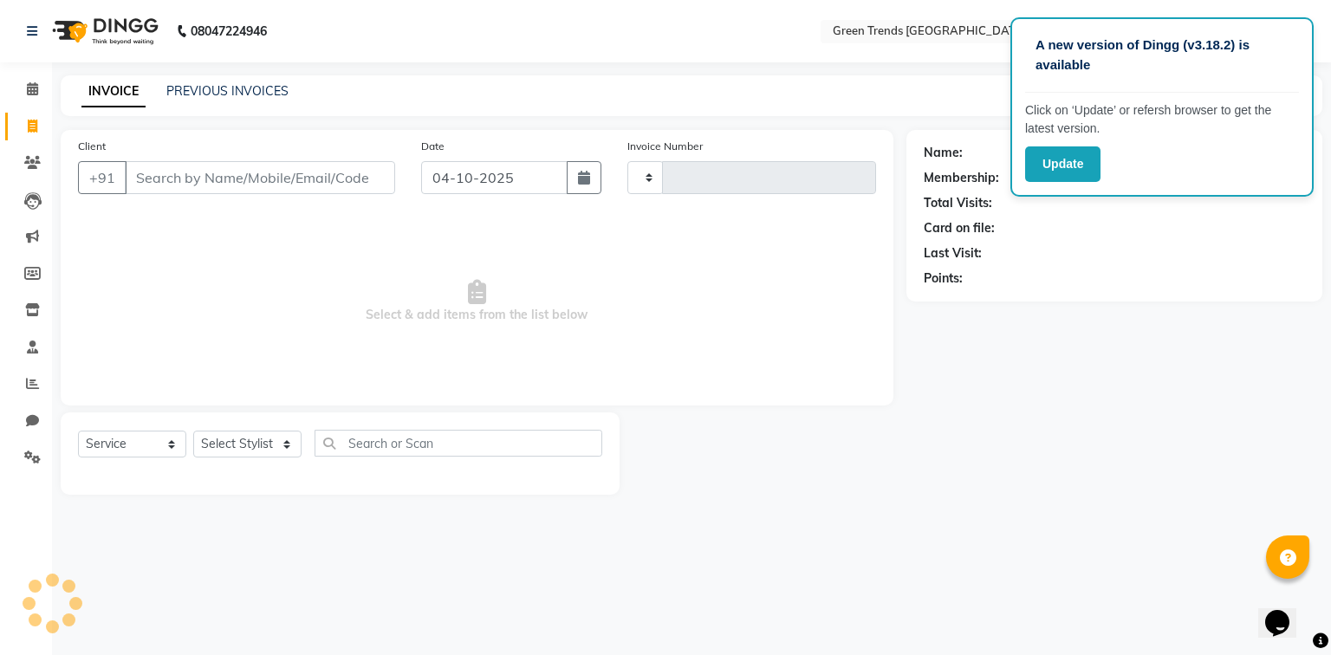
type input "1920"
select select "7023"
click at [191, 177] on input "Client" at bounding box center [260, 177] width 270 height 33
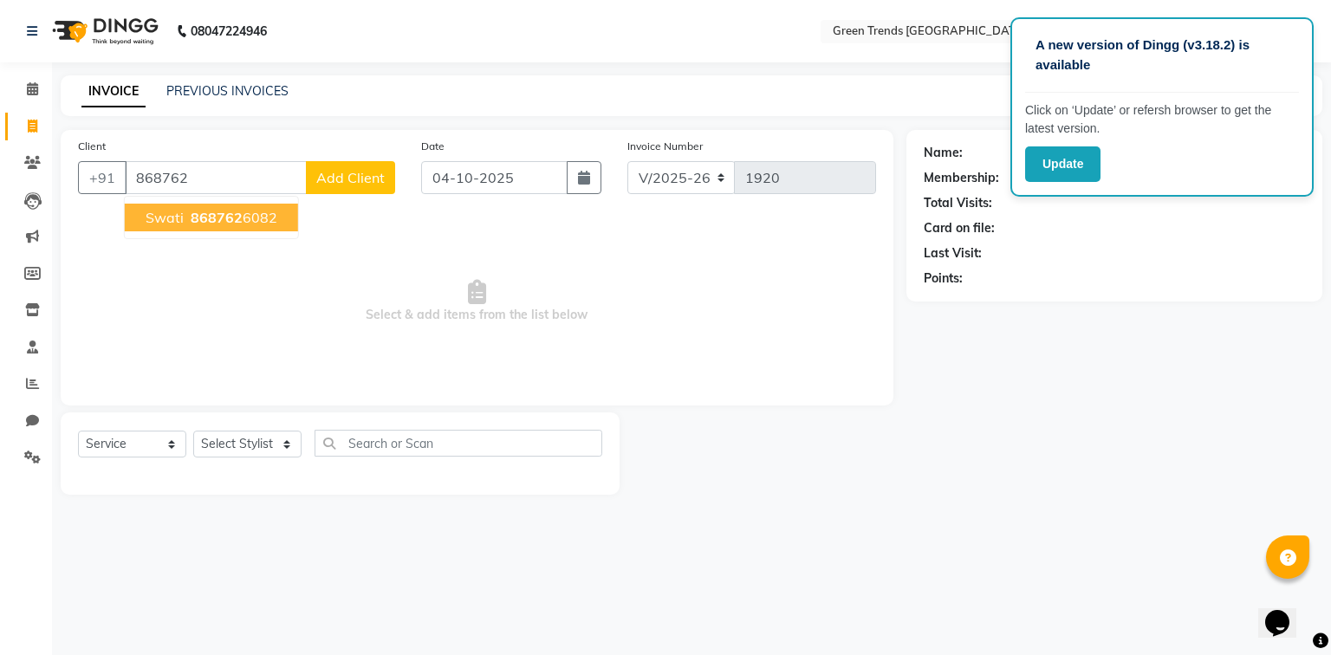
click at [238, 216] on span "868762" at bounding box center [217, 217] width 52 height 17
type input "8687626082"
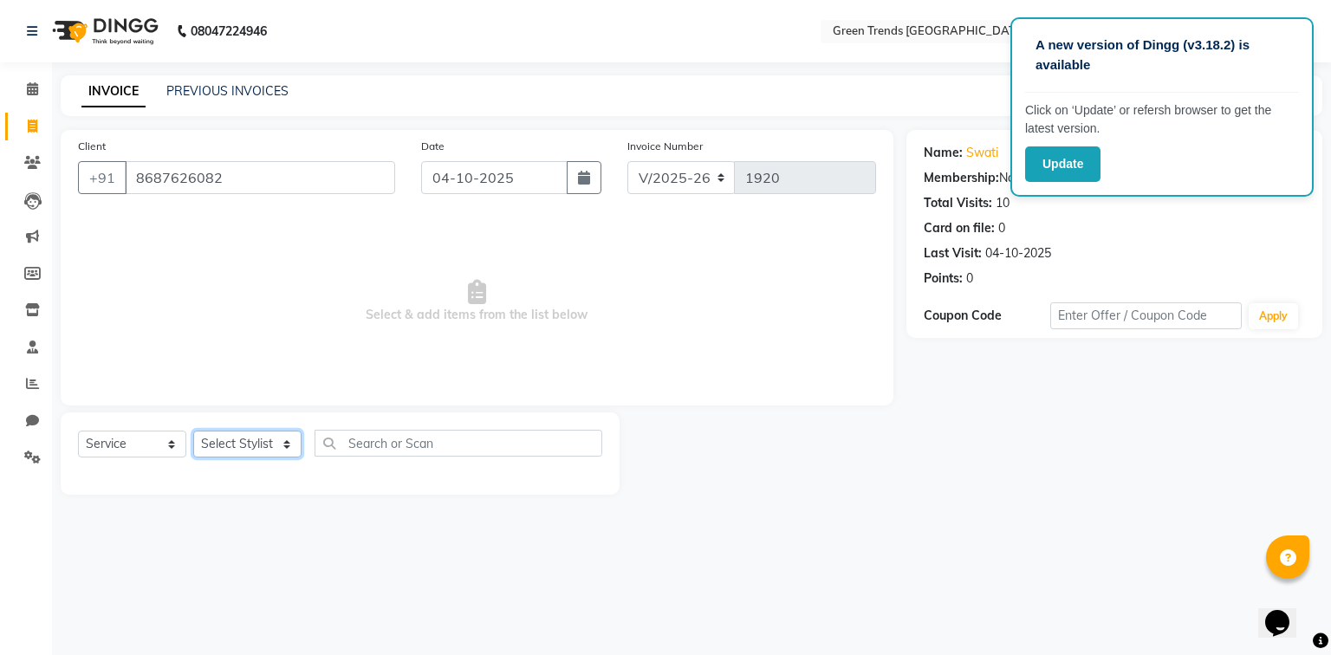
click at [239, 444] on select "Select Stylist [PERSON_NAME] [PERSON_NAME] Mo. [PERSON_NAME].[PERSON_NAME] [PER…" at bounding box center [247, 444] width 108 height 27
click at [550, 273] on span "Select & add items from the list below" at bounding box center [477, 301] width 798 height 173
click at [31, 125] on icon at bounding box center [33, 126] width 10 height 13
select select "service"
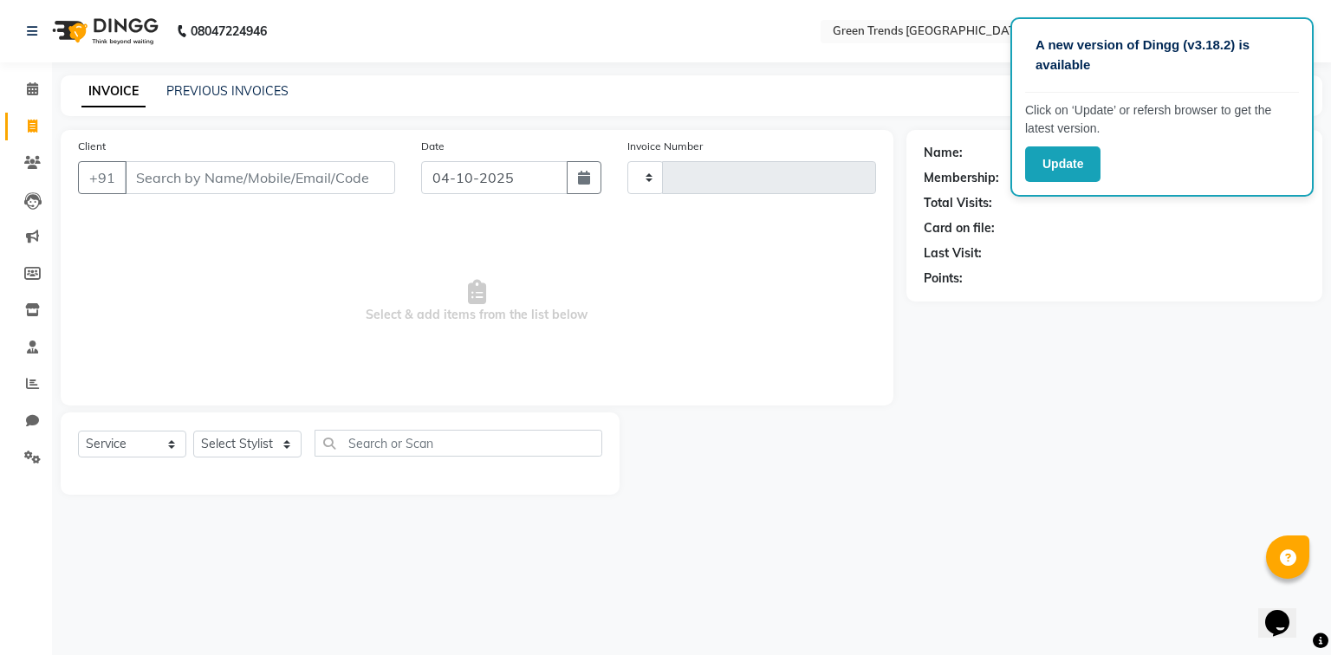
type input "1920"
select select "7023"
click at [253, 94] on link "PREVIOUS INVOICES" at bounding box center [227, 91] width 122 height 16
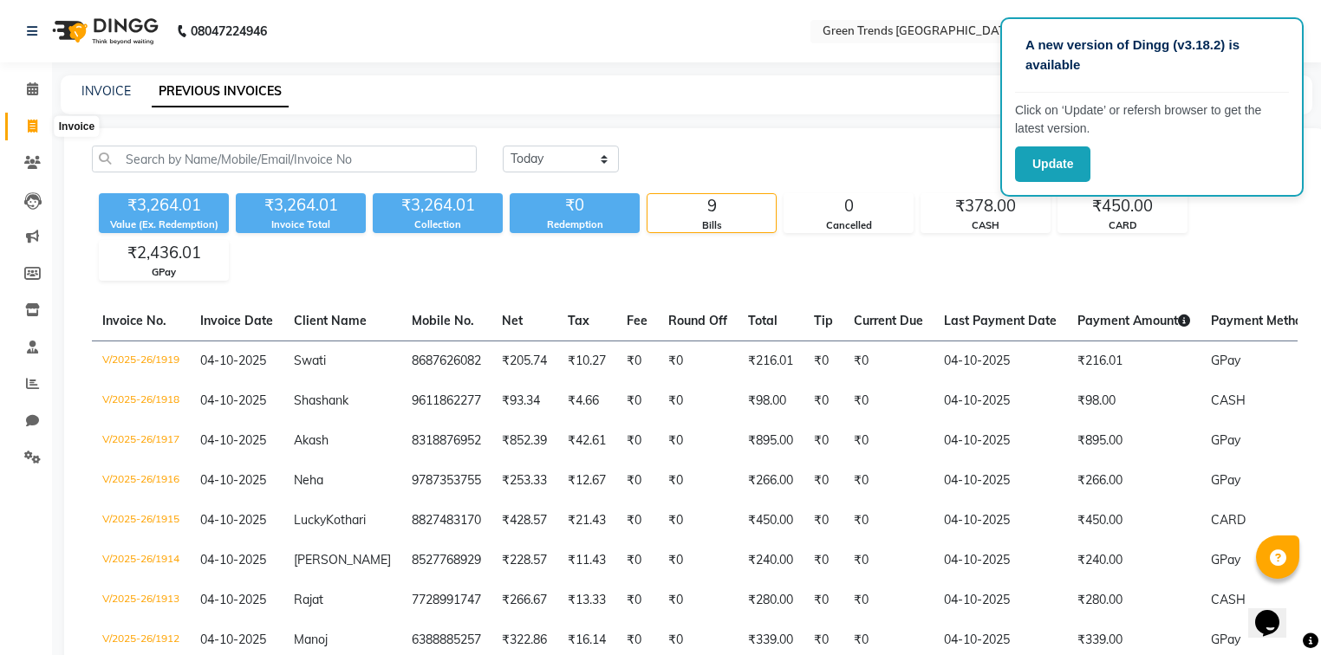
click at [27, 128] on span at bounding box center [32, 127] width 30 height 20
select select "7023"
select select "service"
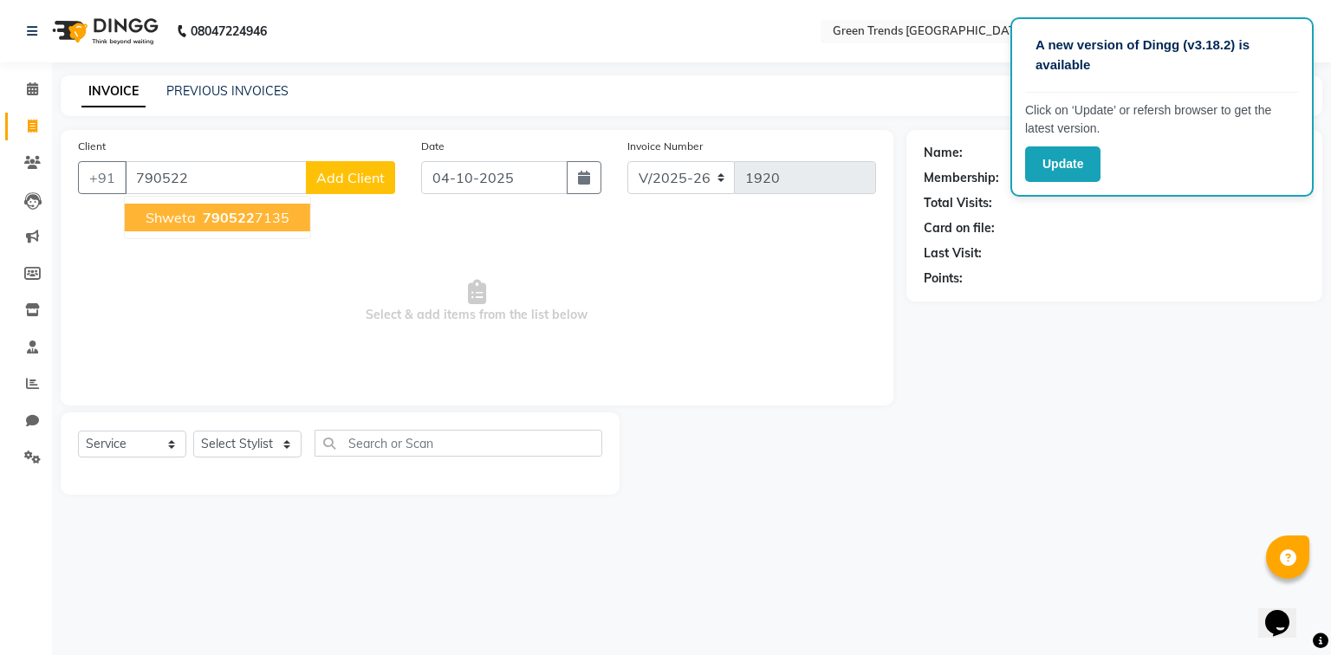
click at [284, 215] on button "Shweta 790522 7135" at bounding box center [217, 218] width 185 height 28
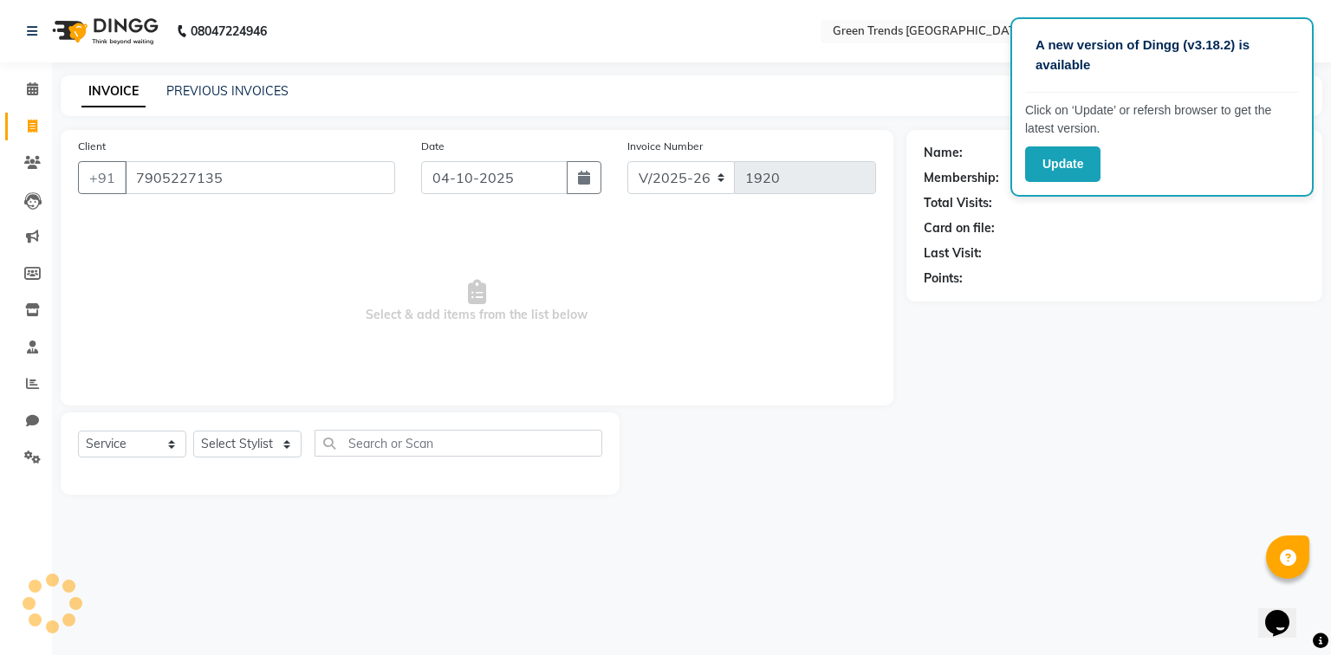
type input "7905227135"
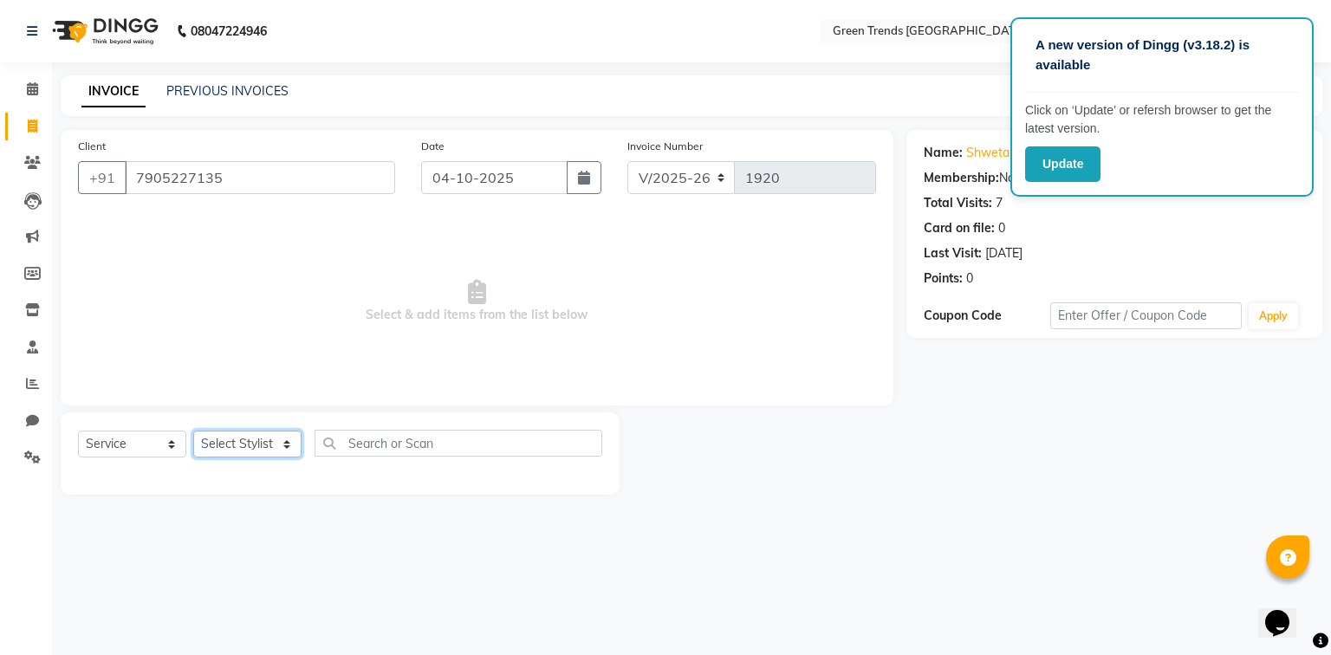
click at [252, 443] on select "Select Stylist [PERSON_NAME] [PERSON_NAME] Mo. [PERSON_NAME].[PERSON_NAME] [PER…" at bounding box center [247, 444] width 108 height 27
select select "58754"
click at [193, 432] on select "Select Stylist [PERSON_NAME] [PERSON_NAME] Mo. [PERSON_NAME].[PERSON_NAME] [PER…" at bounding box center [247, 444] width 108 height 27
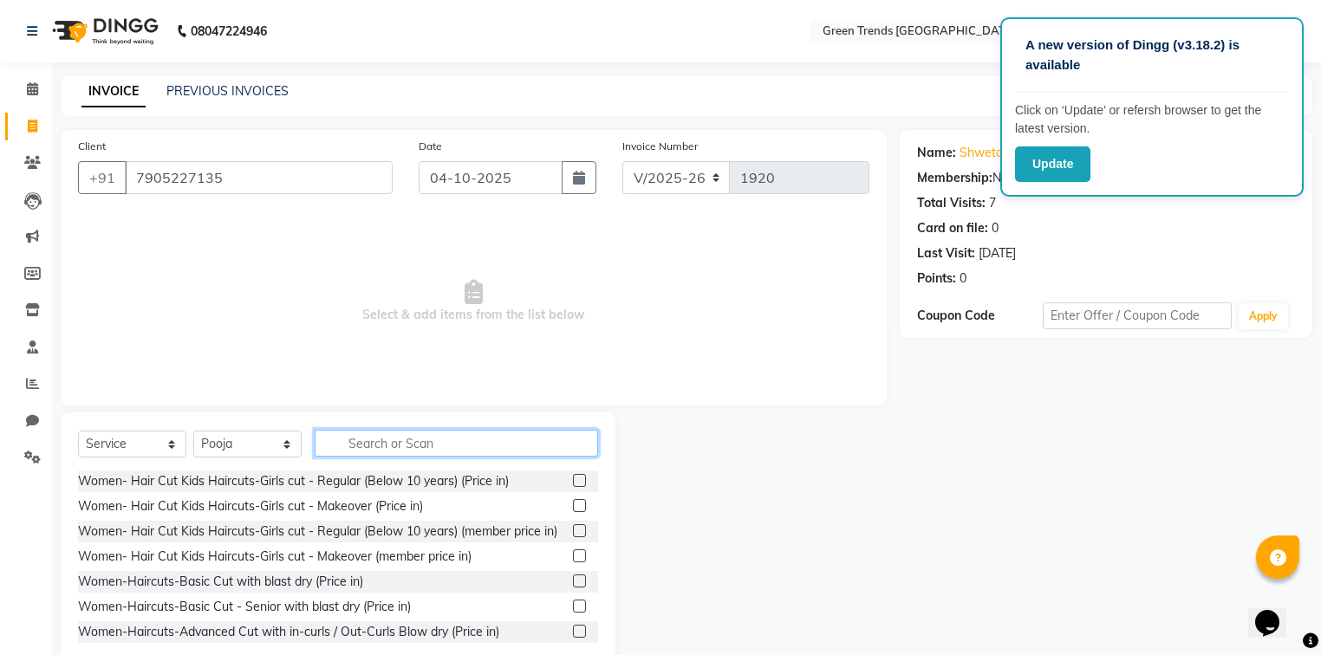
click at [398, 447] on input "text" at bounding box center [456, 443] width 283 height 27
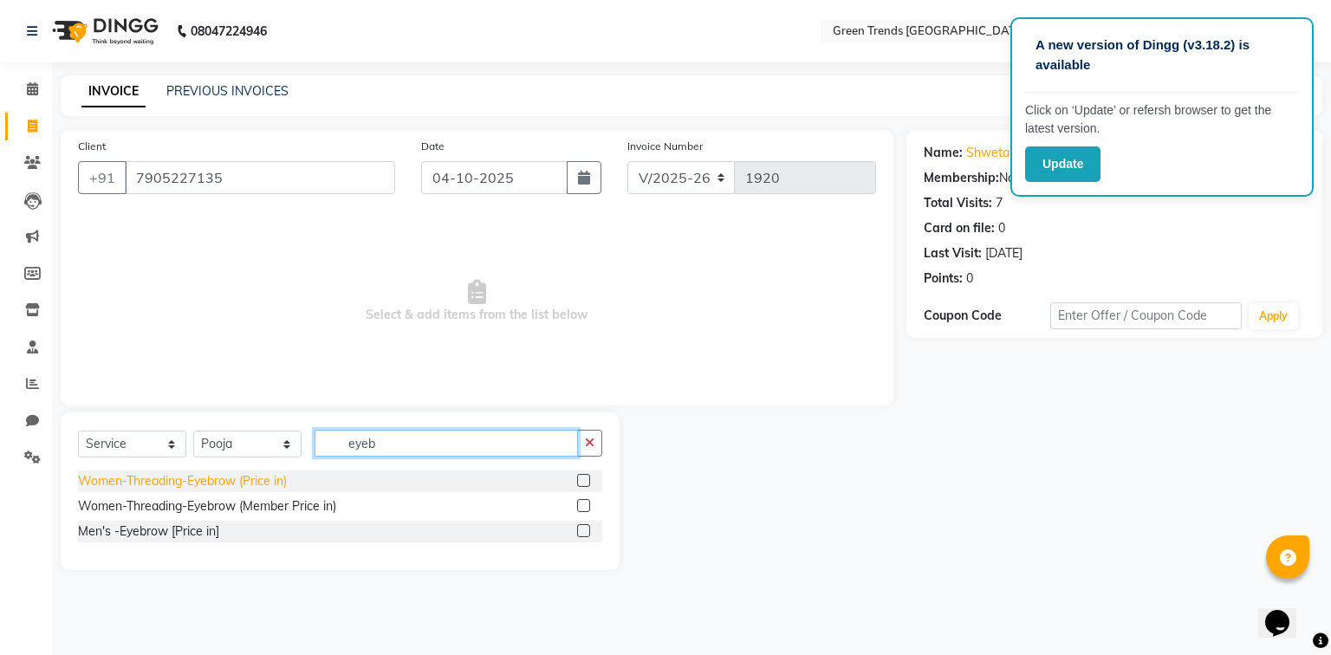
type input "eyeb"
click at [231, 481] on div "Women-Threading-Eyebrow (Price in)" at bounding box center [182, 481] width 209 height 18
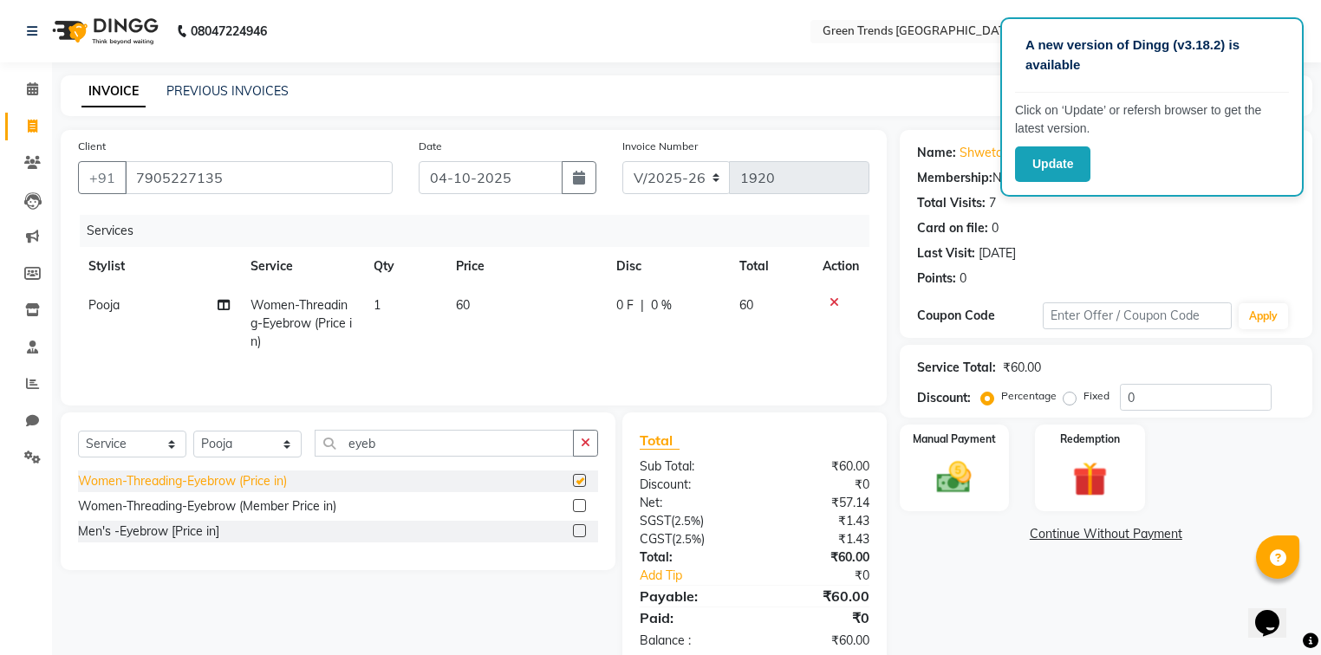
checkbox input "false"
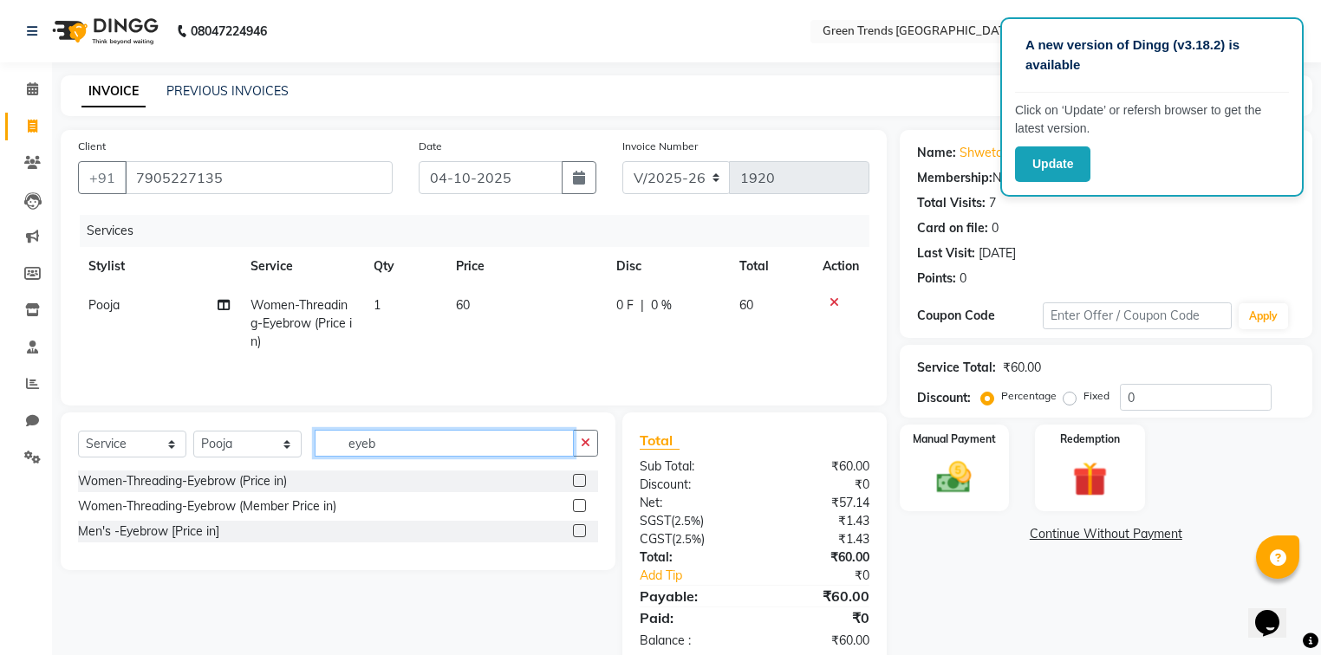
click at [400, 450] on input "eyeb" at bounding box center [444, 443] width 259 height 27
type input "e"
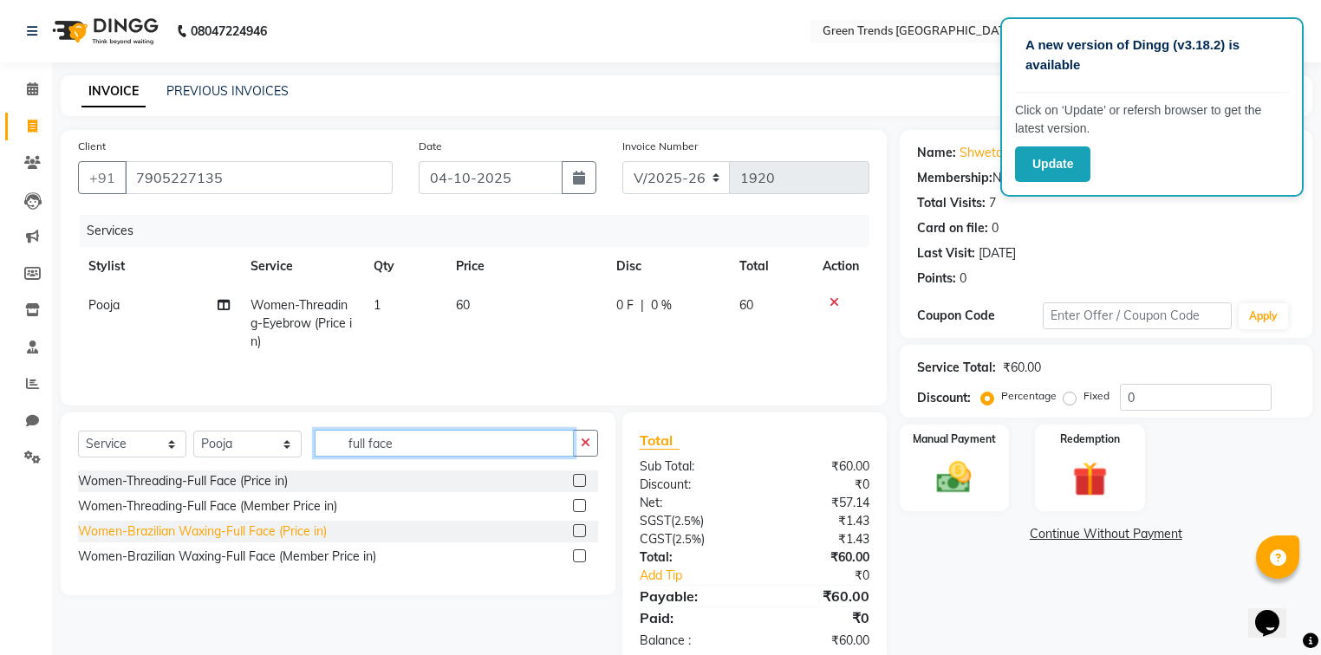
type input "full face"
click at [236, 536] on div "Women-Brazilian Waxing-Full Face (Price in)" at bounding box center [202, 532] width 249 height 18
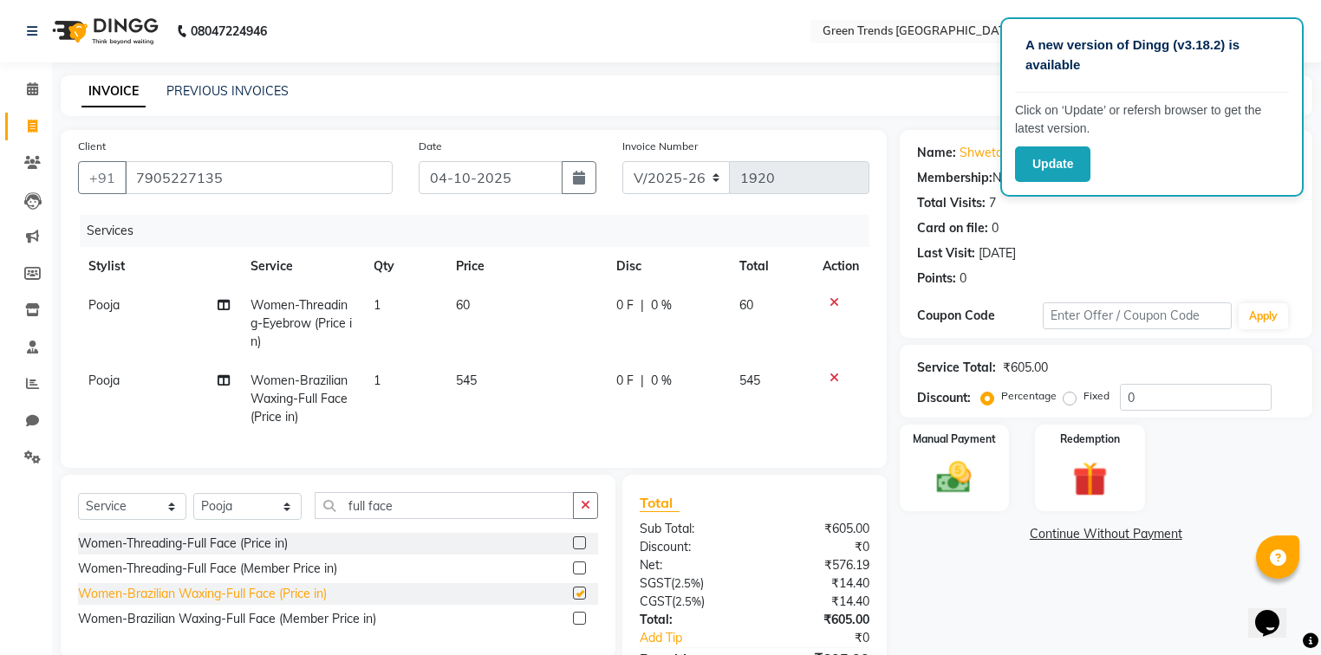
checkbox input "false"
drag, startPoint x: 1063, startPoint y: 398, endPoint x: 1078, endPoint y: 393, distance: 15.4
click at [1083, 395] on label "Fixed" at bounding box center [1096, 396] width 26 height 16
click at [1070, 395] on input "Fixed" at bounding box center [1073, 396] width 12 height 12
radio input "true"
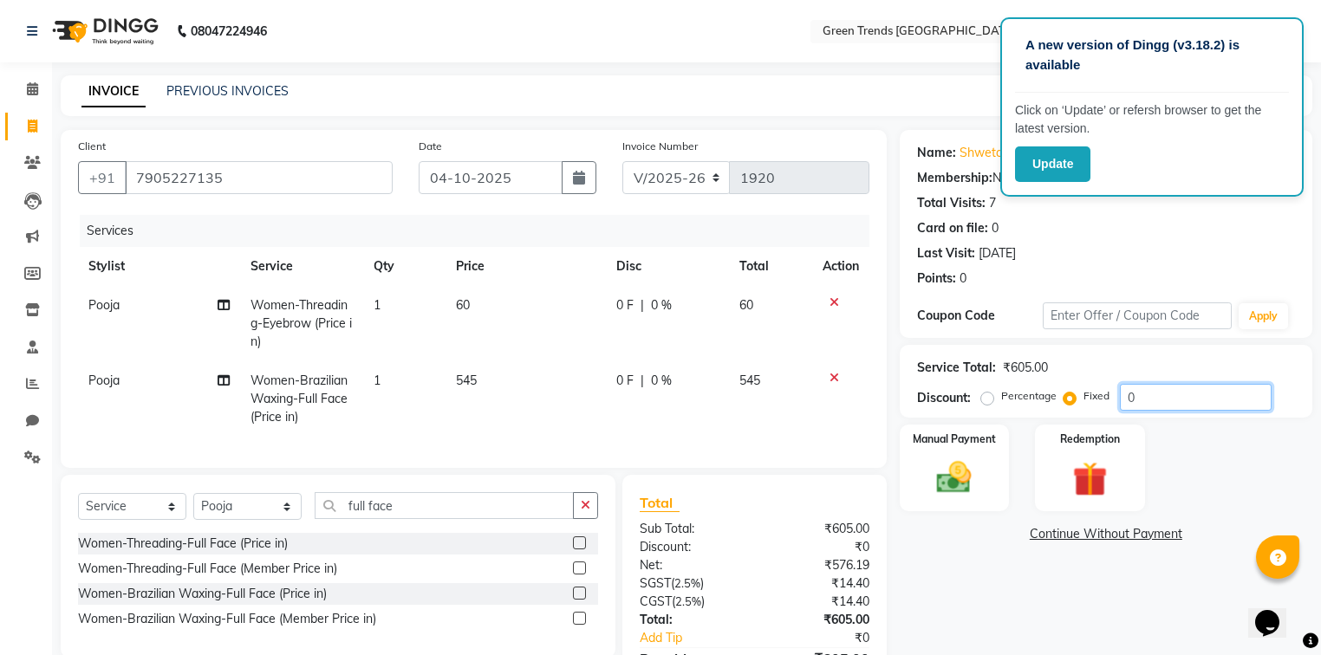
click at [1180, 400] on input "0" at bounding box center [1196, 397] width 152 height 27
type input "137"
click at [974, 465] on img at bounding box center [954, 479] width 59 height 42
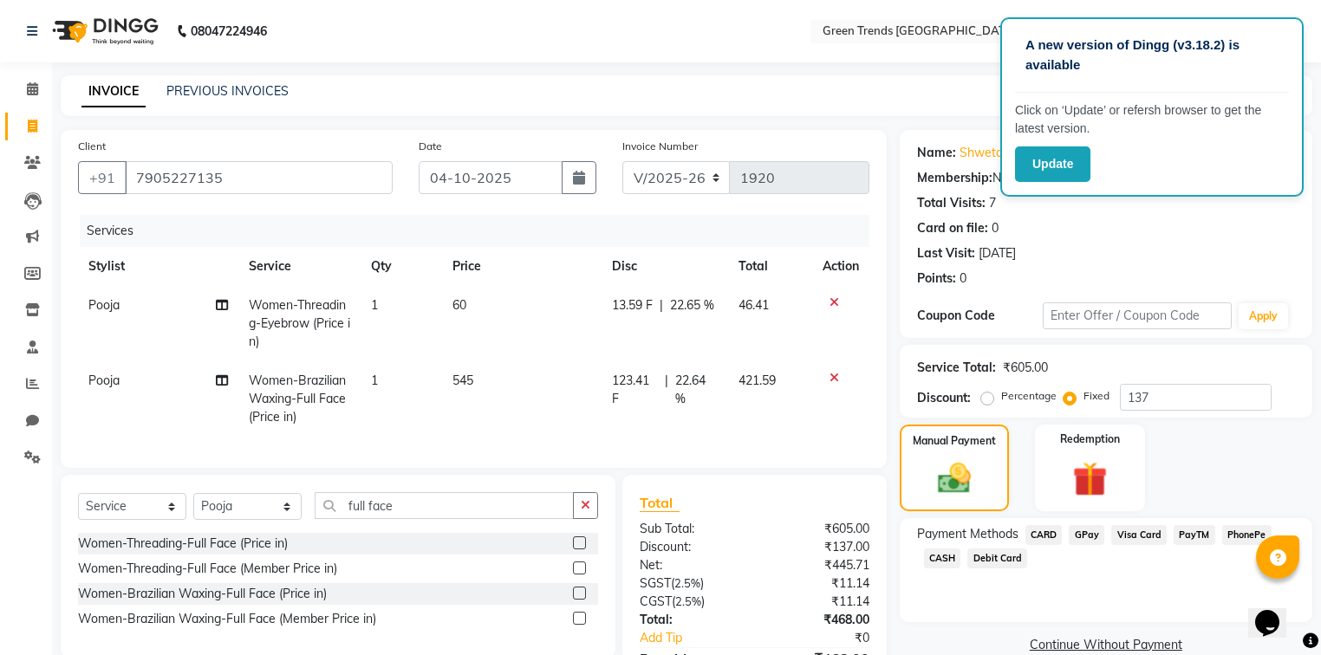
click at [1085, 531] on span "GPay" at bounding box center [1087, 535] width 36 height 20
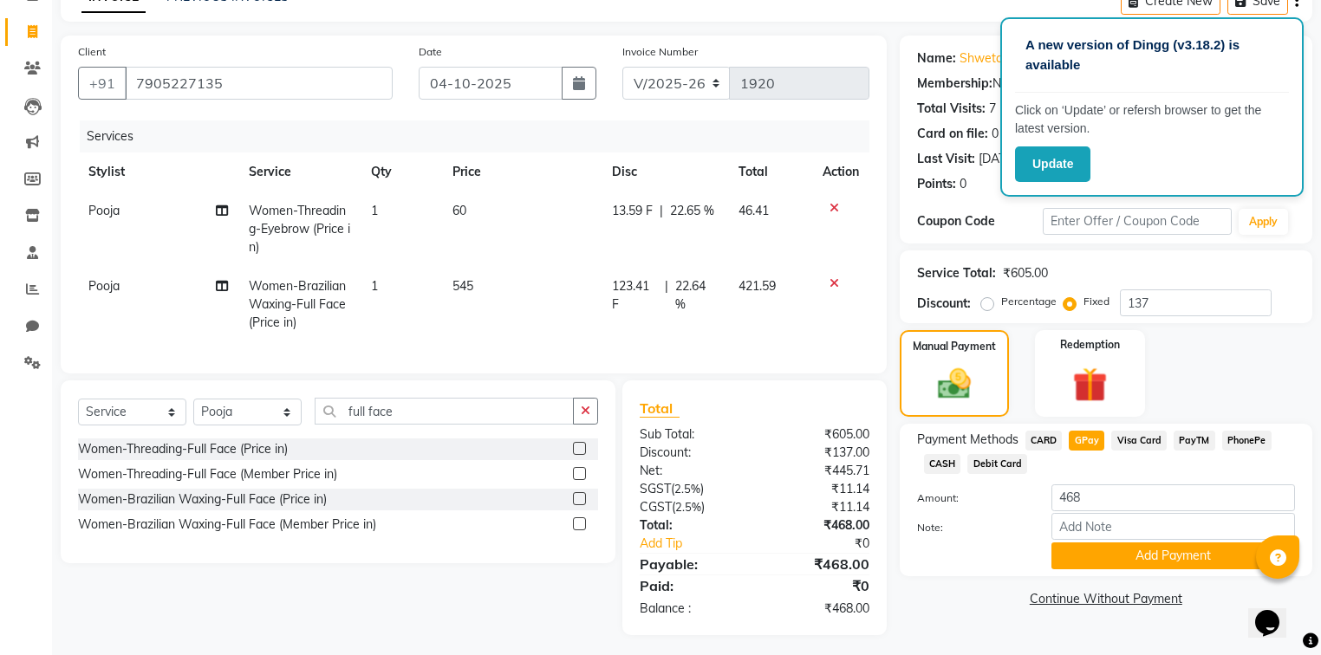
scroll to position [96, 0]
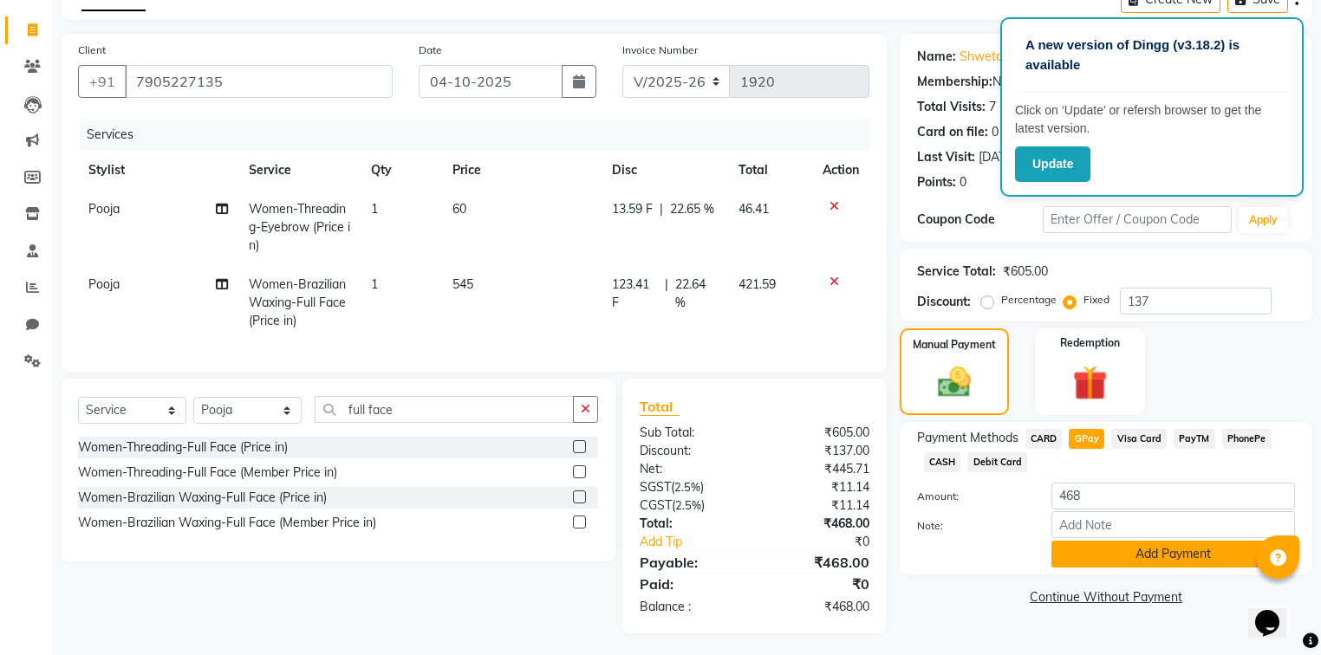
click at [1193, 556] on button "Add Payment" at bounding box center [1173, 554] width 244 height 27
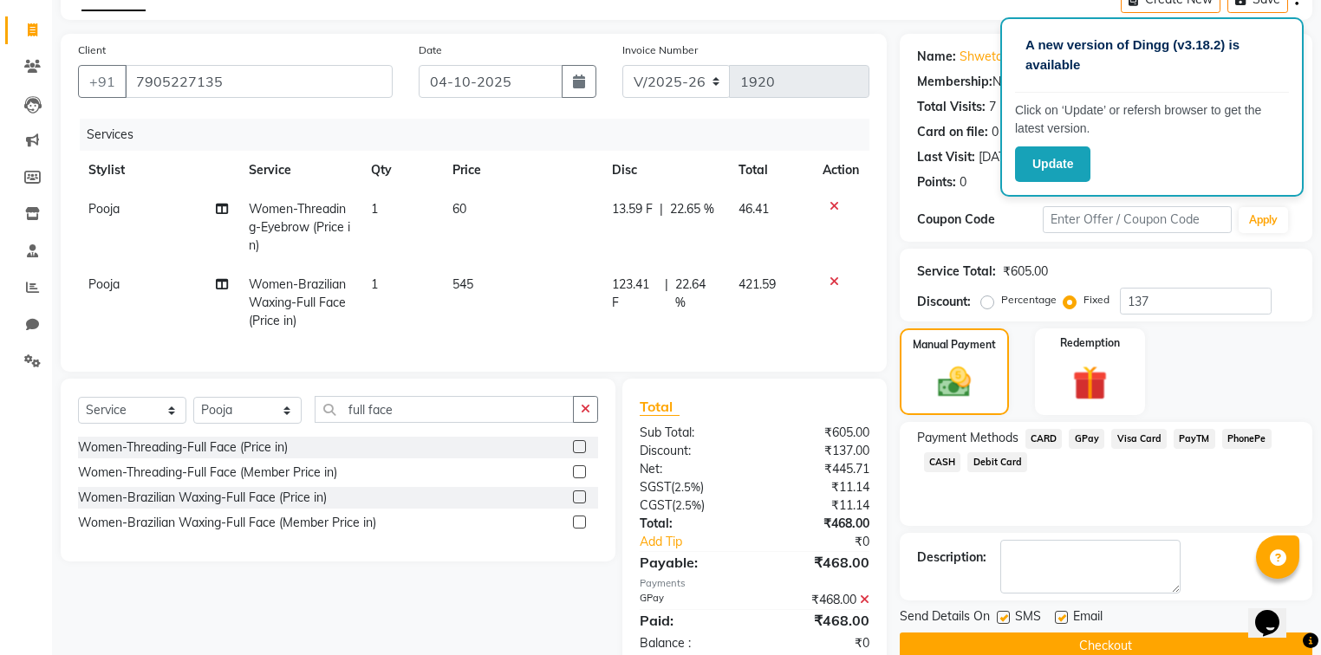
click at [1057, 617] on label at bounding box center [1061, 617] width 13 height 13
click at [1057, 617] on input "checkbox" at bounding box center [1060, 618] width 11 height 11
checkbox input "false"
click at [1003, 617] on label at bounding box center [1003, 617] width 13 height 13
click at [1003, 617] on input "checkbox" at bounding box center [1002, 618] width 11 height 11
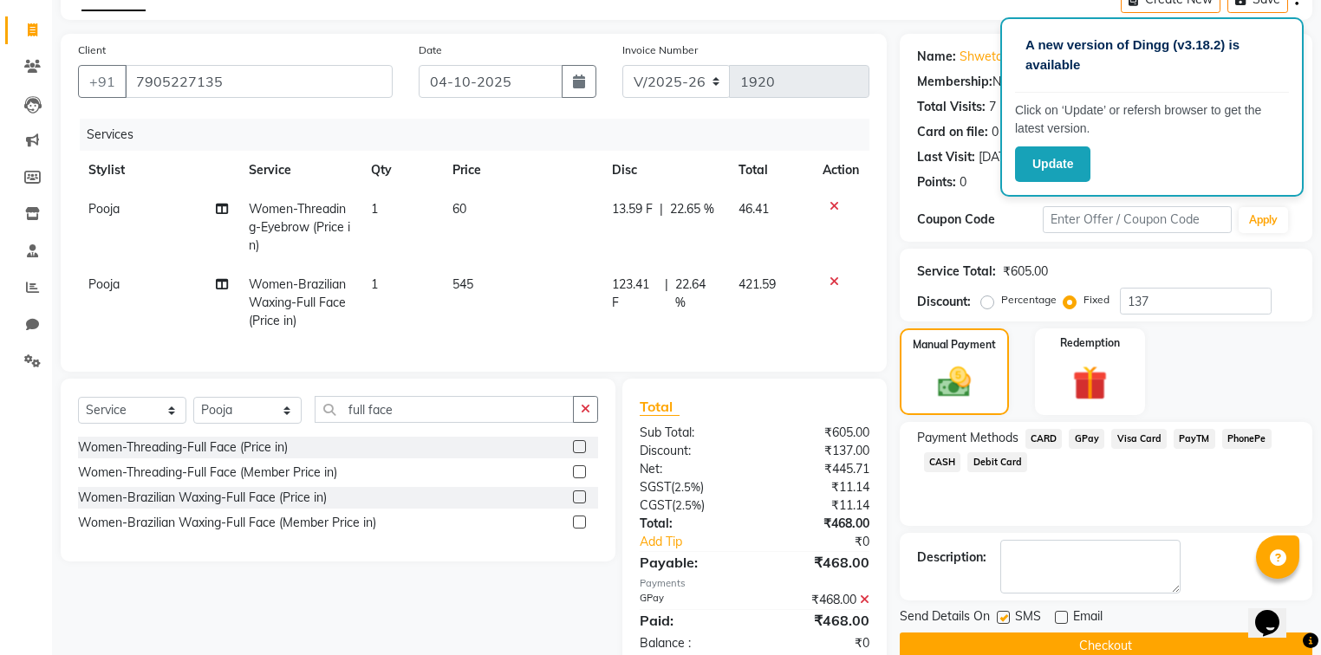
checkbox input "false"
click at [1007, 641] on button "Checkout" at bounding box center [1106, 646] width 413 height 27
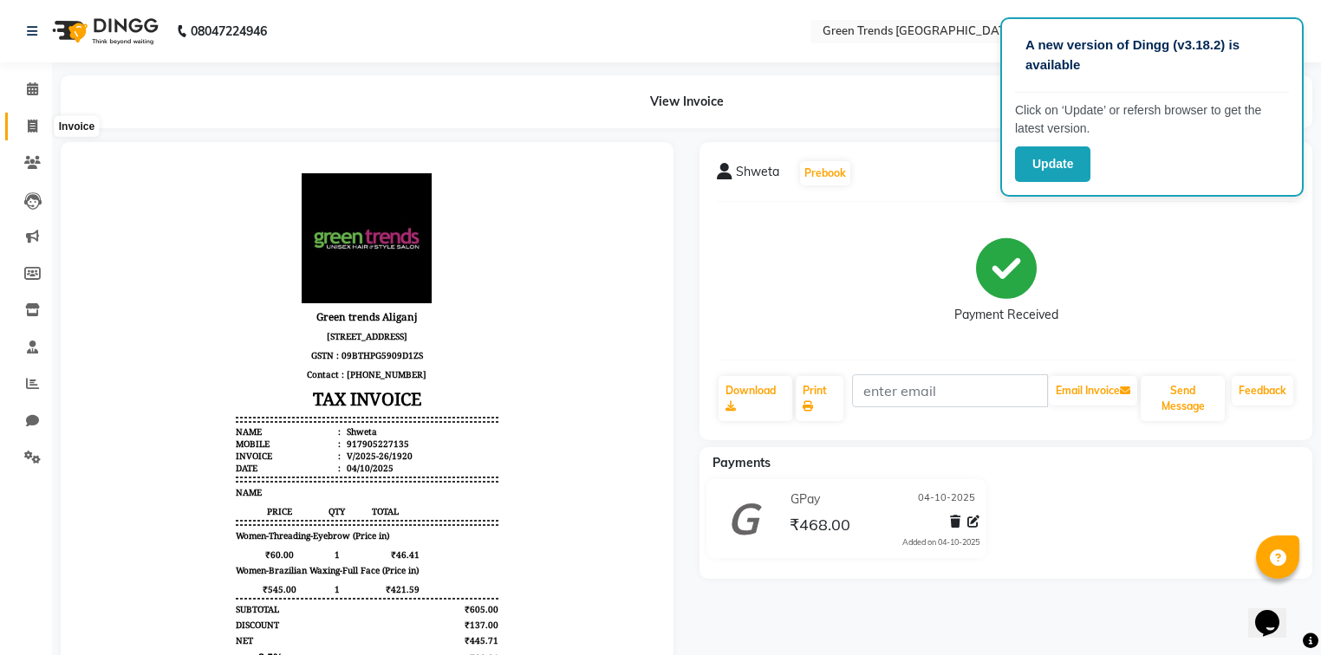
drag, startPoint x: 31, startPoint y: 128, endPoint x: 25, endPoint y: 121, distance: 9.2
click at [30, 127] on icon at bounding box center [33, 126] width 10 height 13
select select "service"
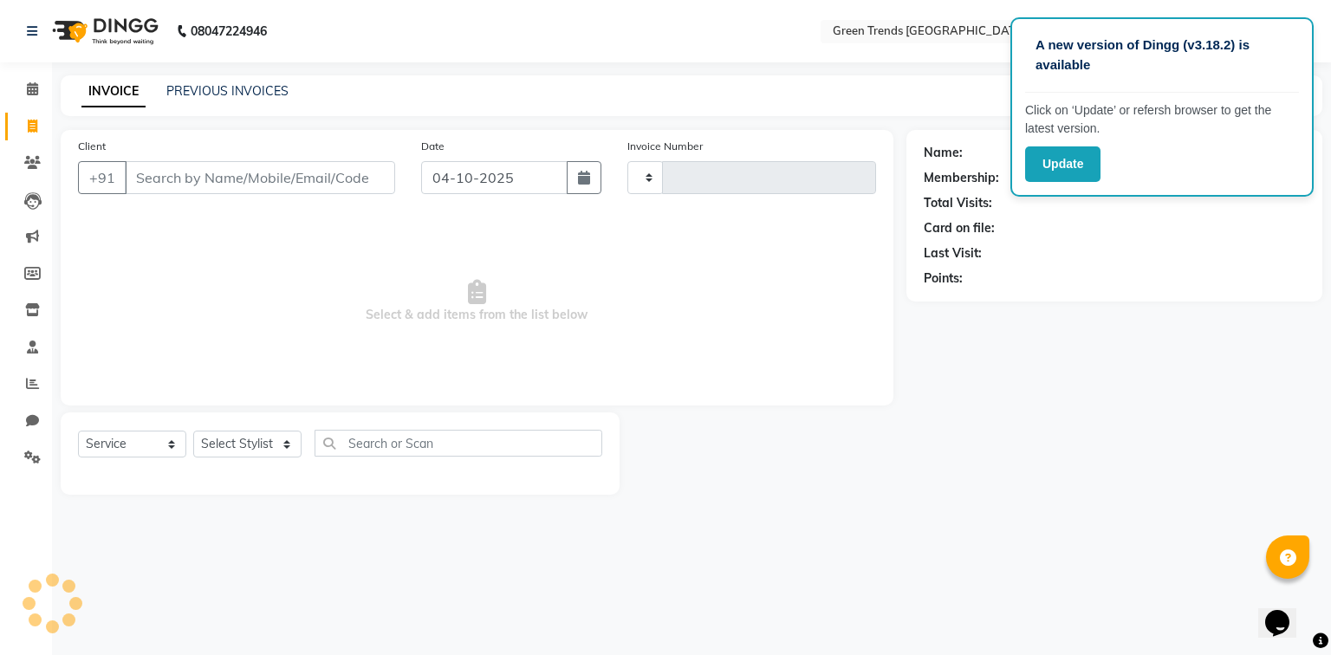
type input "1921"
select select "7023"
click at [178, 178] on input "Client" at bounding box center [260, 177] width 270 height 33
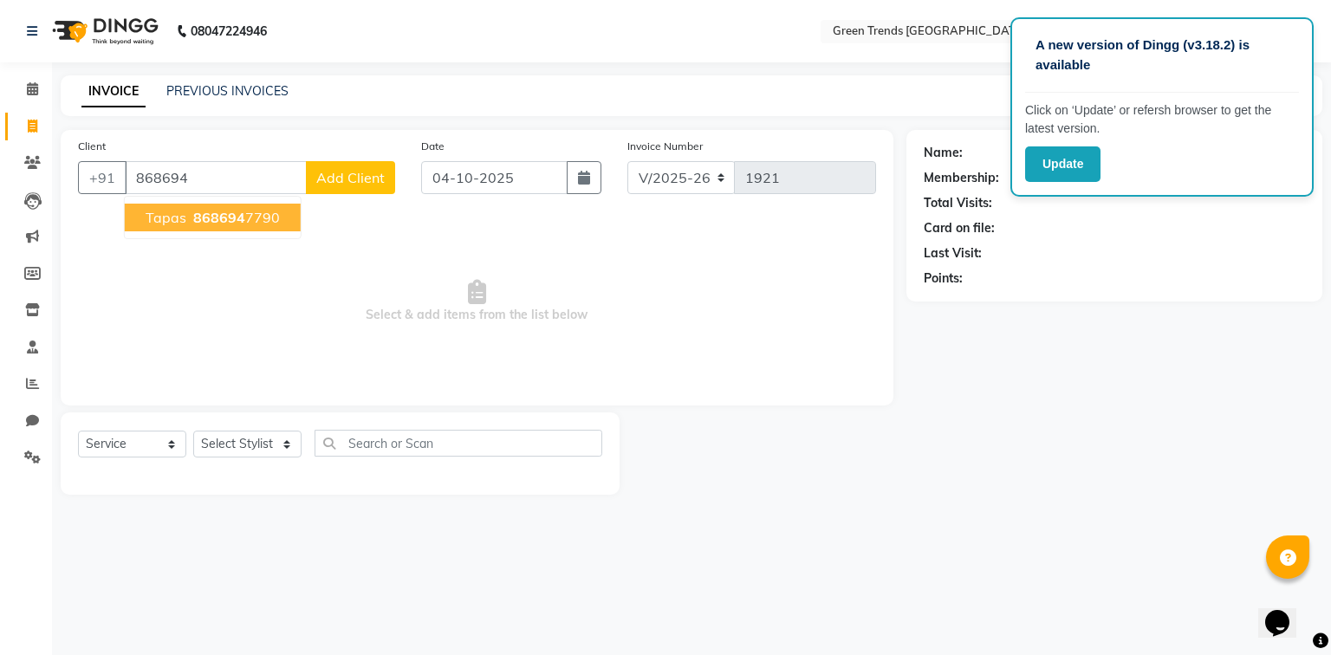
click at [237, 218] on span "868694" at bounding box center [219, 217] width 52 height 17
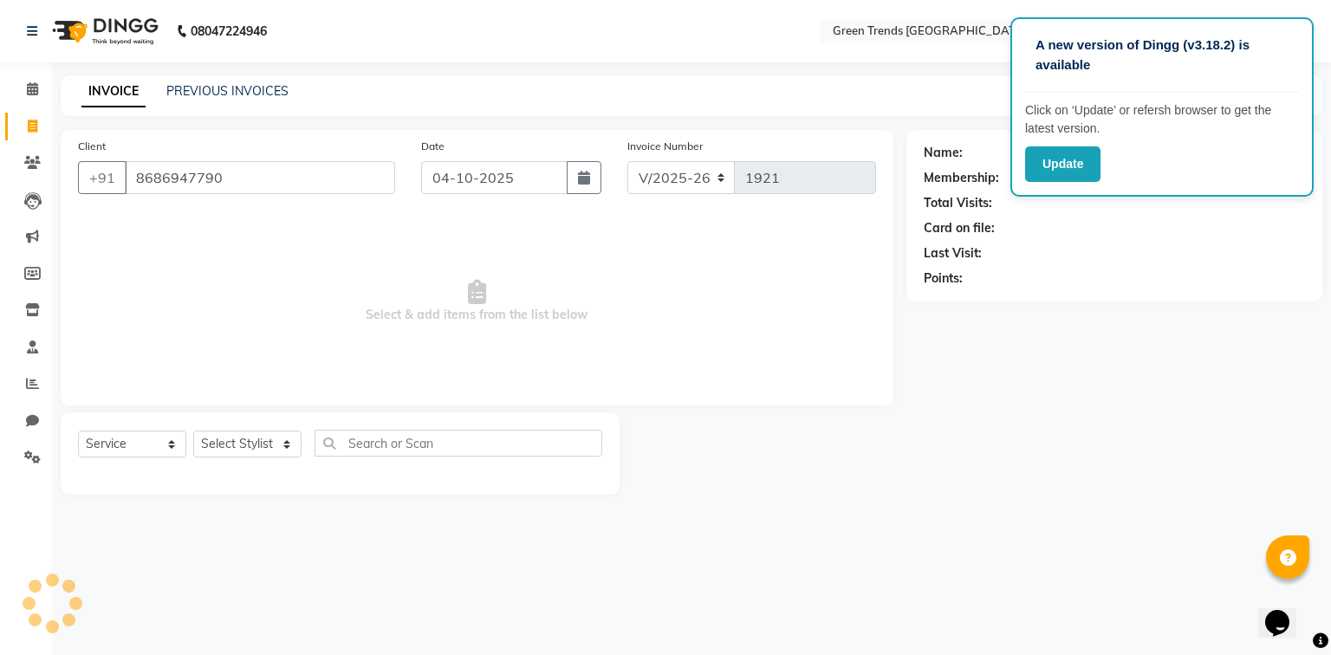
type input "8686947790"
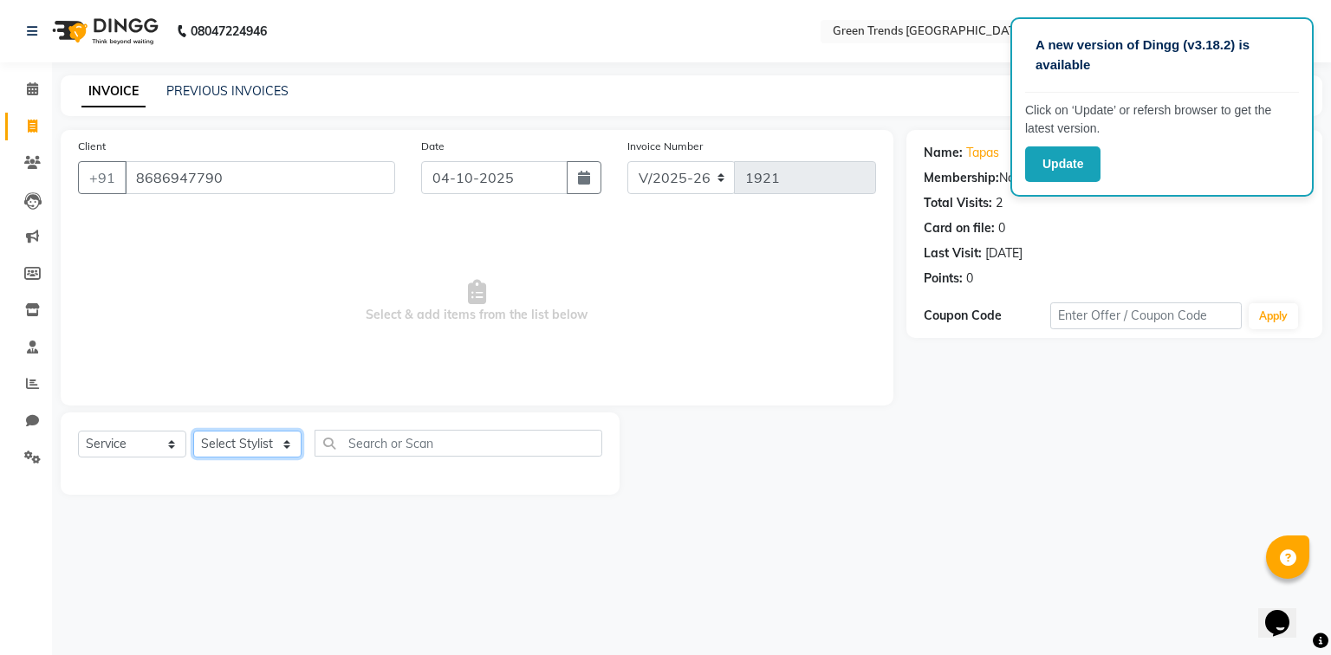
click at [274, 454] on select "Select Stylist [PERSON_NAME] [PERSON_NAME] Mo. [PERSON_NAME].[PERSON_NAME] [PER…" at bounding box center [247, 444] width 108 height 27
select select "58756"
click at [193, 432] on select "Select Stylist [PERSON_NAME] [PERSON_NAME] Mo. [PERSON_NAME].[PERSON_NAME] [PER…" at bounding box center [247, 444] width 108 height 27
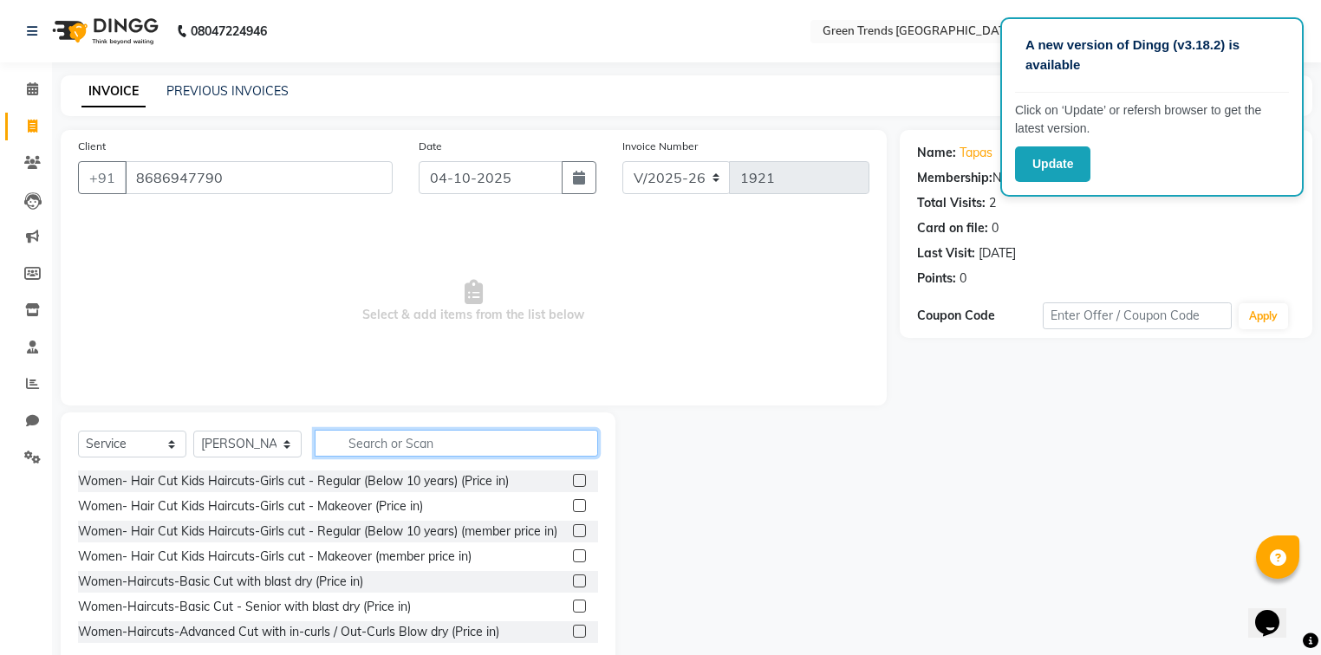
click at [412, 447] on input "text" at bounding box center [456, 443] width 283 height 27
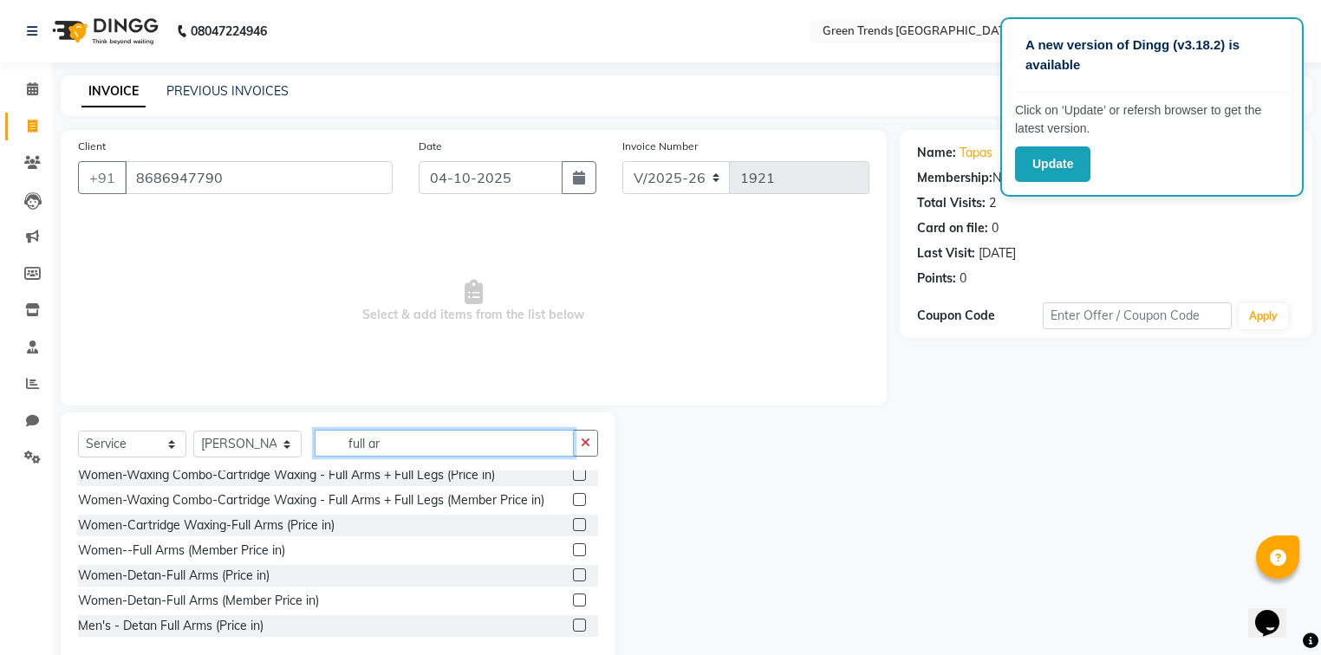
scroll to position [433, 0]
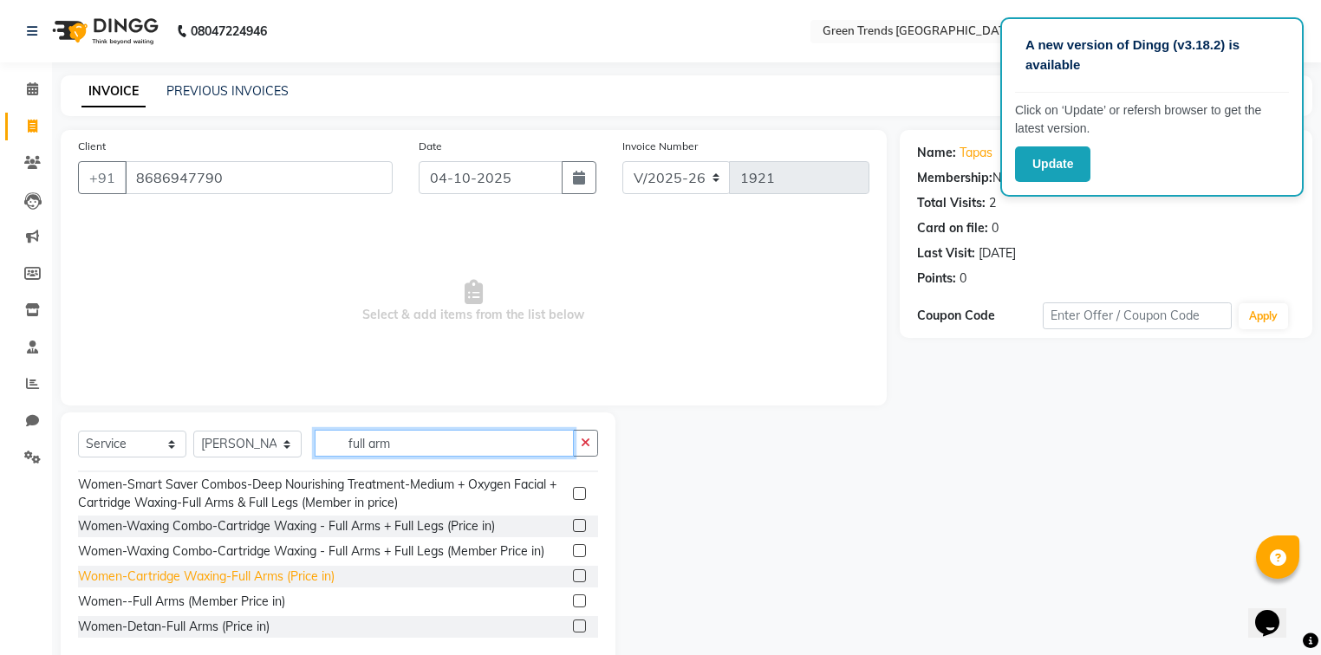
type input "full arm"
click at [218, 586] on div "Women-Cartridge Waxing-Full Arms (Price in)" at bounding box center [206, 577] width 257 height 18
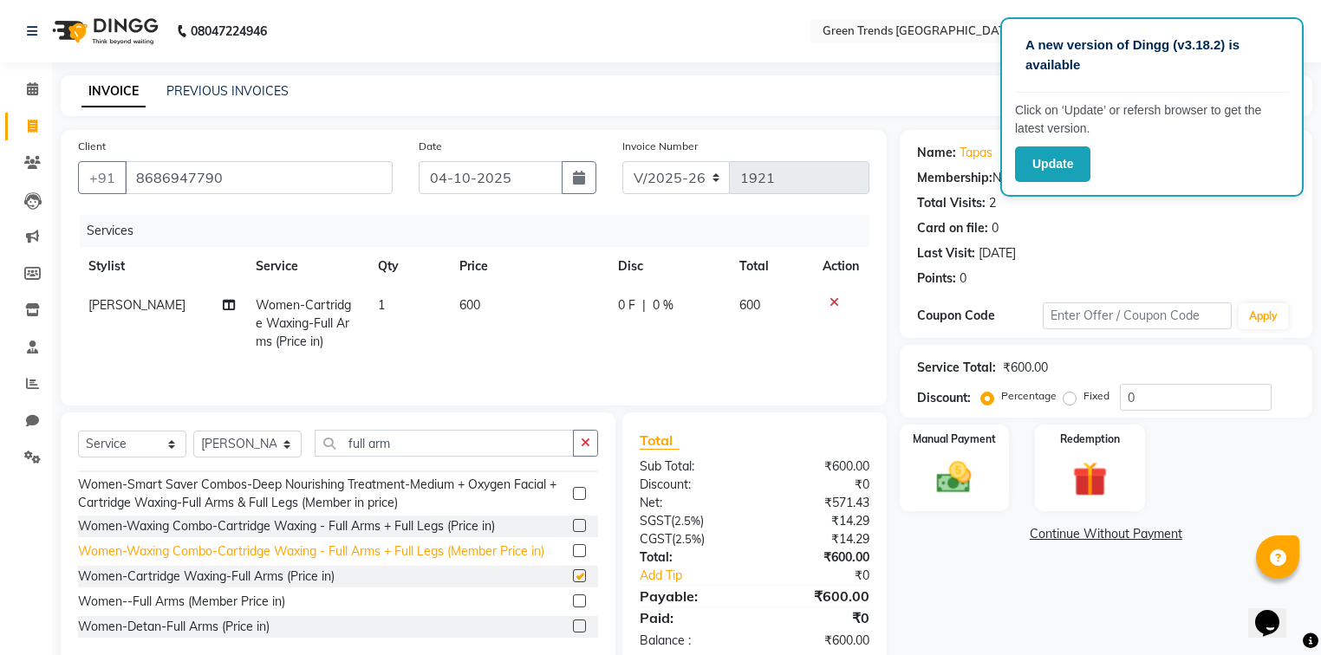
checkbox input "false"
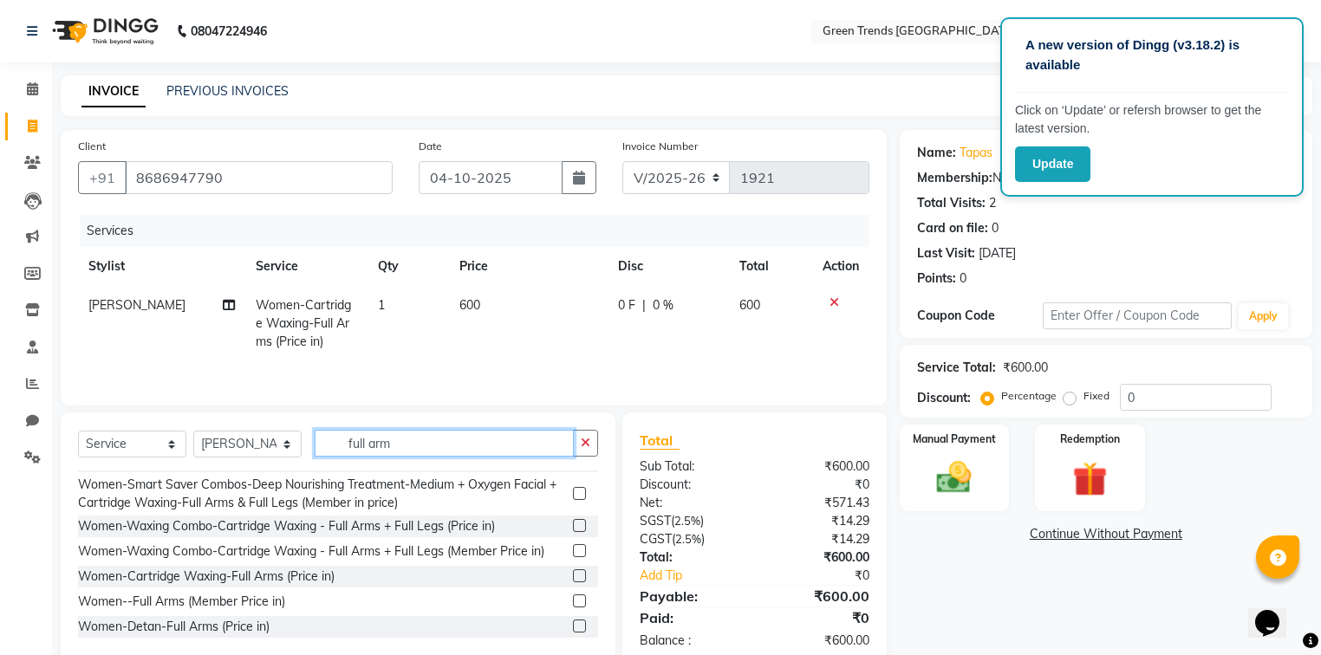
click at [419, 451] on input "full arm" at bounding box center [444, 443] width 259 height 27
type input "f"
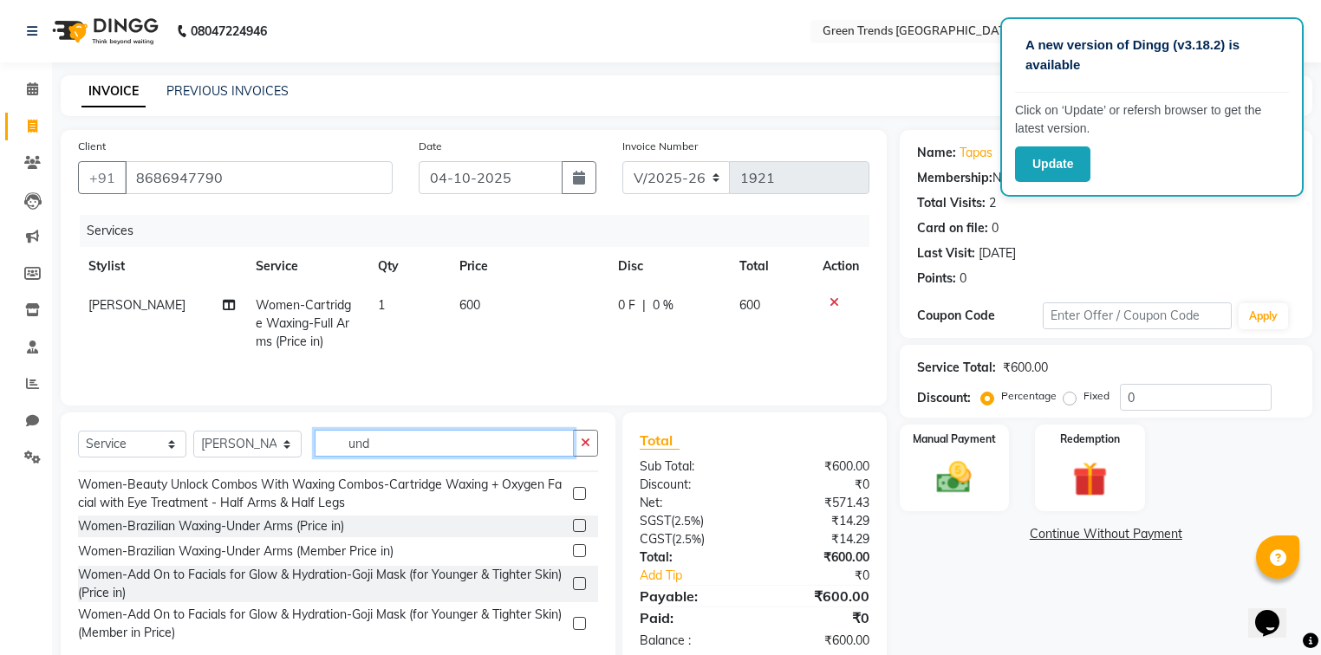
scroll to position [0, 0]
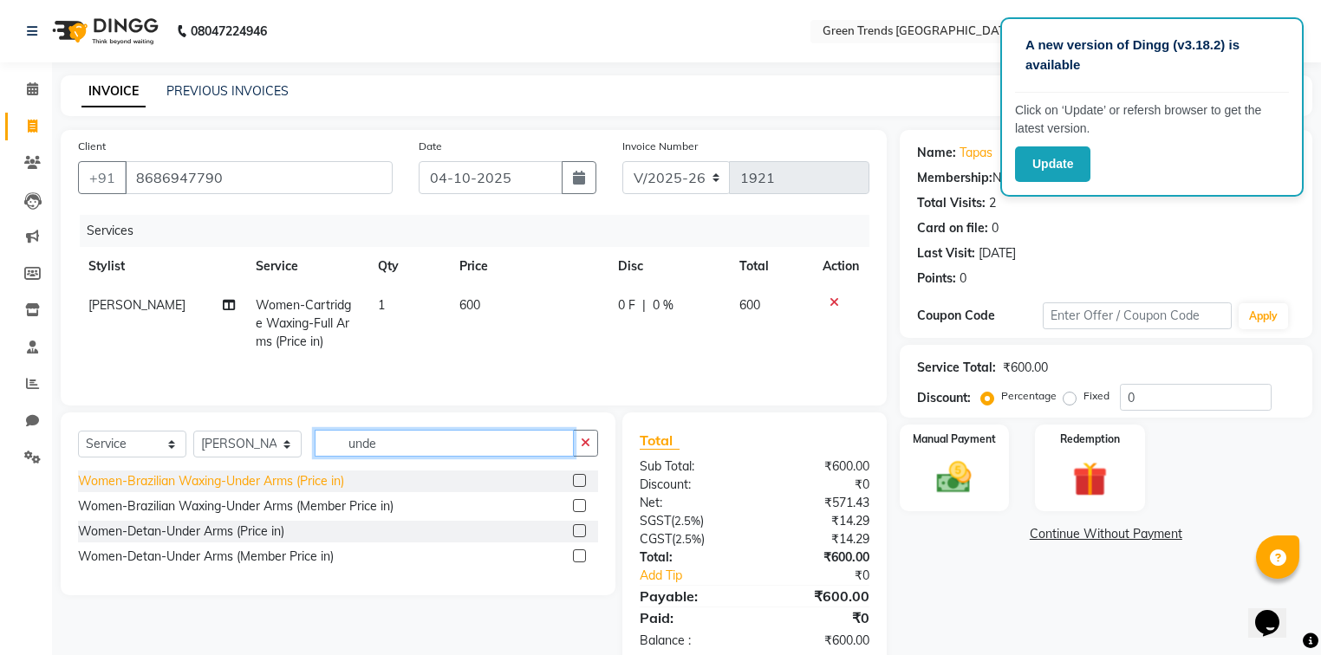
type input "unde"
click at [144, 480] on div "Women-Brazilian Waxing-Under Arms (Price in)" at bounding box center [211, 481] width 266 height 18
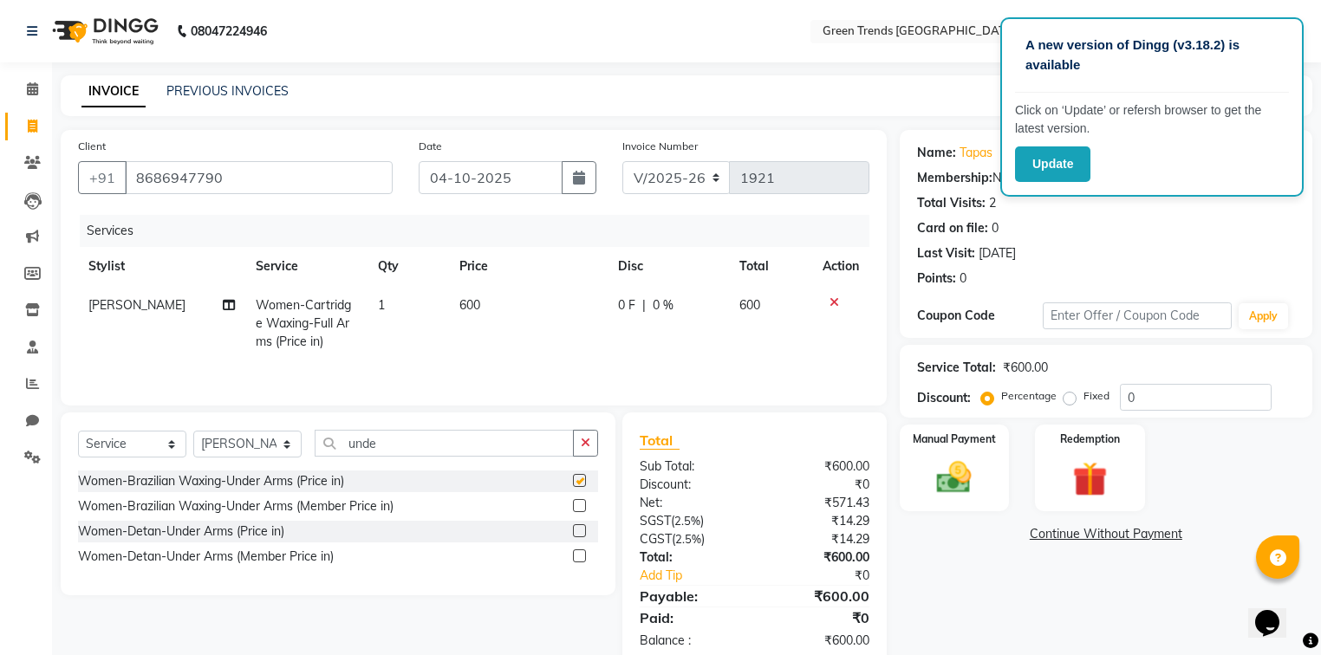
checkbox input "false"
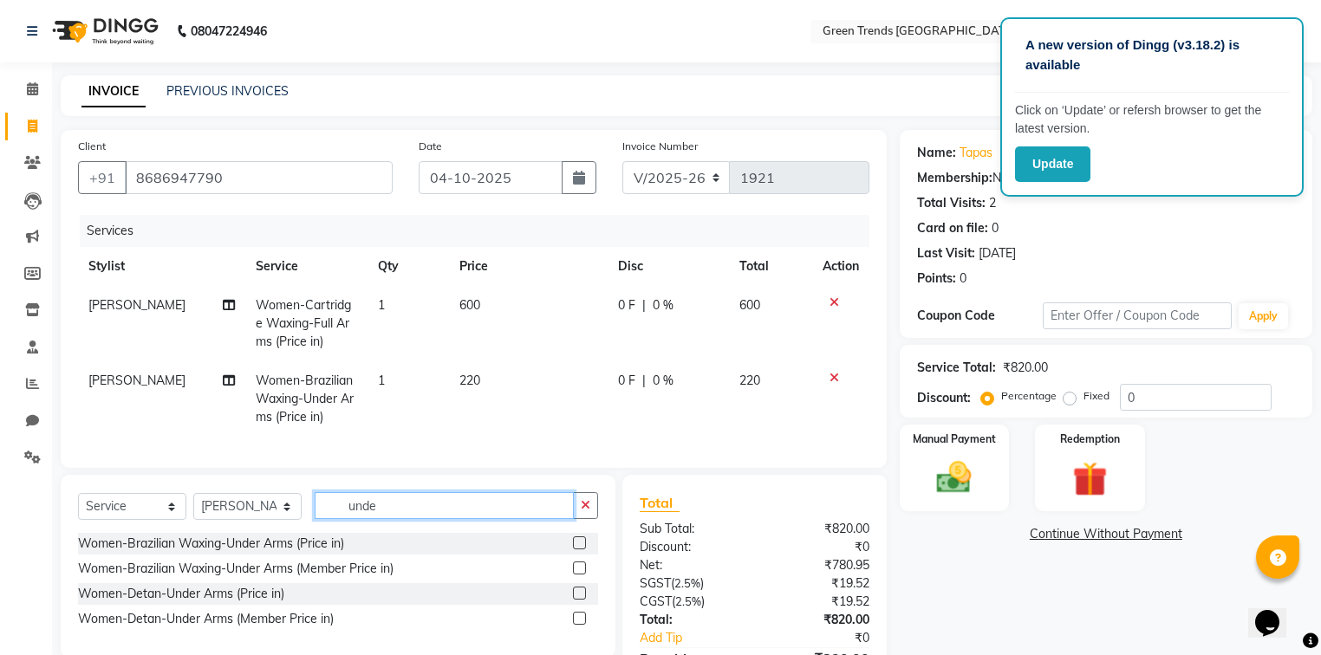
click at [416, 519] on input "unde" at bounding box center [444, 505] width 259 height 27
type input "u"
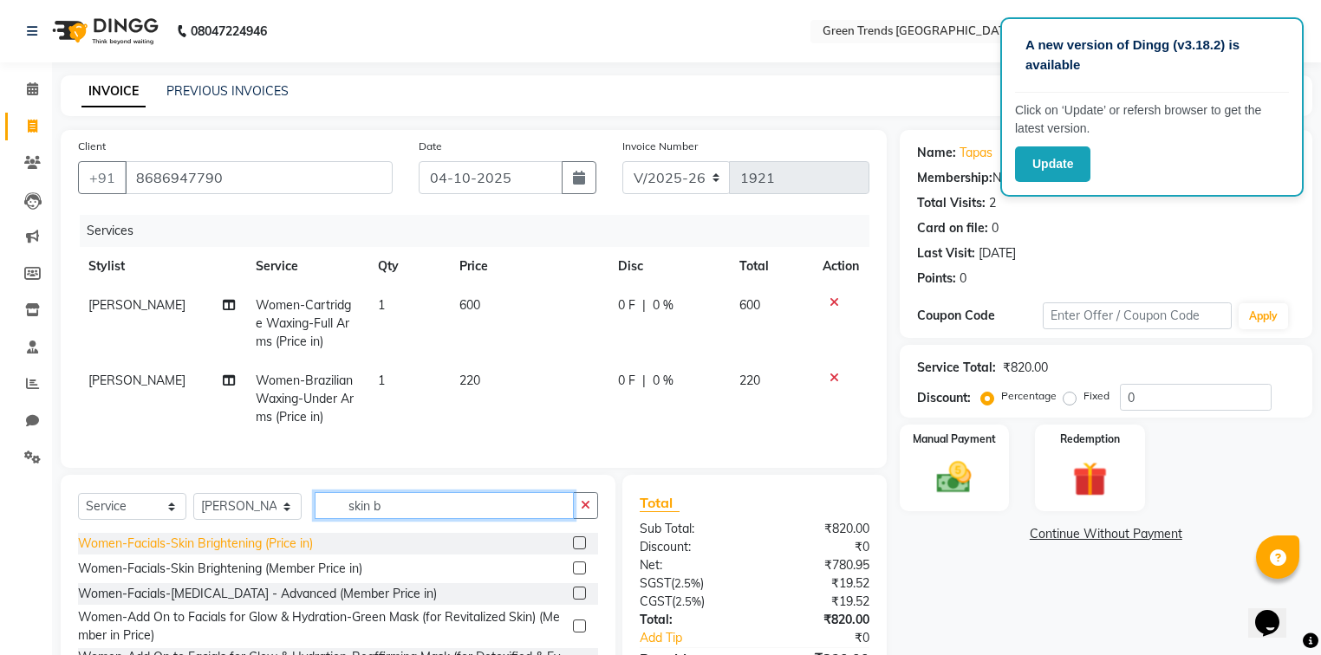
type input "skin b"
click at [192, 548] on div "Women-Facials-Skin Brightening (Price in)" at bounding box center [195, 544] width 235 height 18
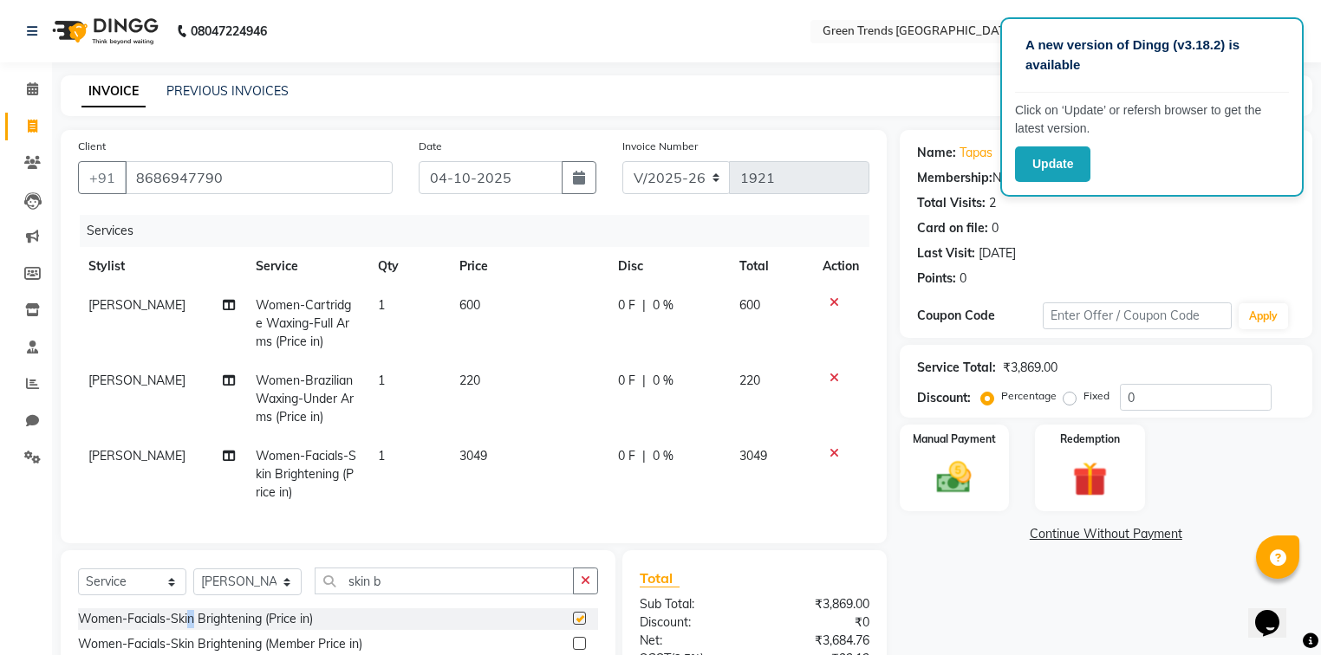
checkbox input "false"
drag, startPoint x: 1064, startPoint y: 398, endPoint x: 1082, endPoint y: 396, distance: 17.4
click at [1083, 398] on label "Fixed" at bounding box center [1096, 396] width 26 height 16
click at [1067, 398] on input "Fixed" at bounding box center [1073, 396] width 12 height 12
radio input "true"
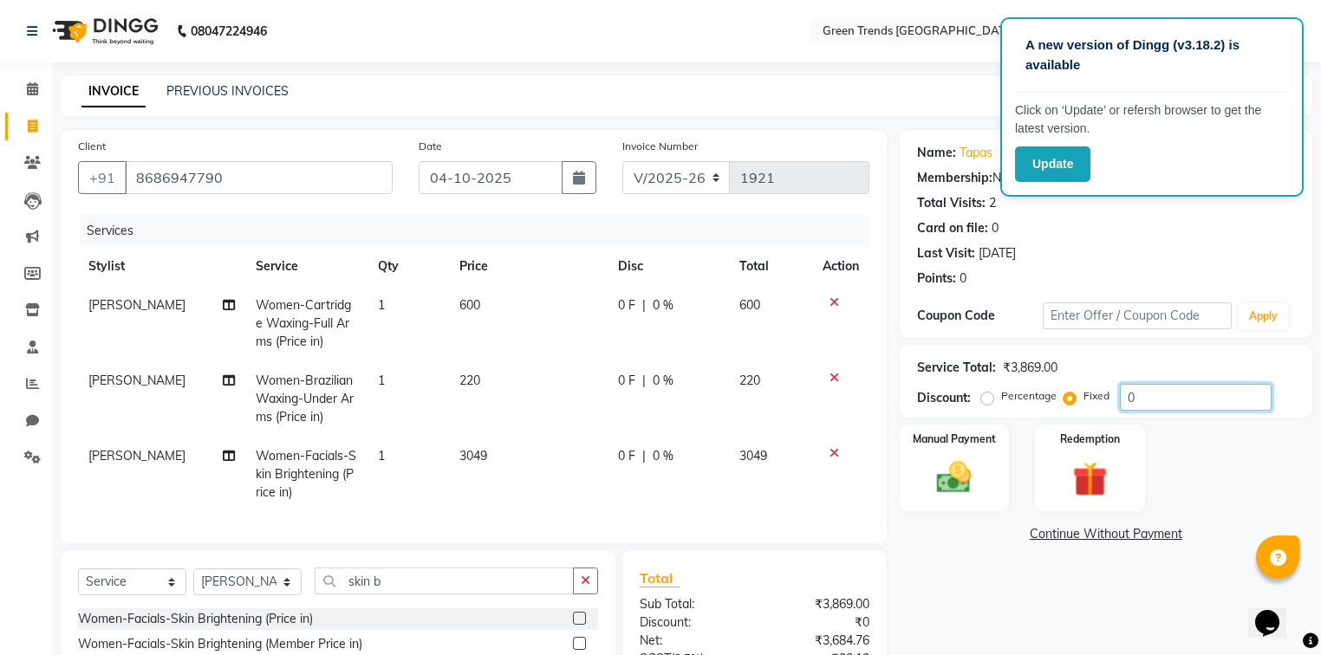
click at [1149, 385] on input "0" at bounding box center [1196, 397] width 152 height 27
type input "597"
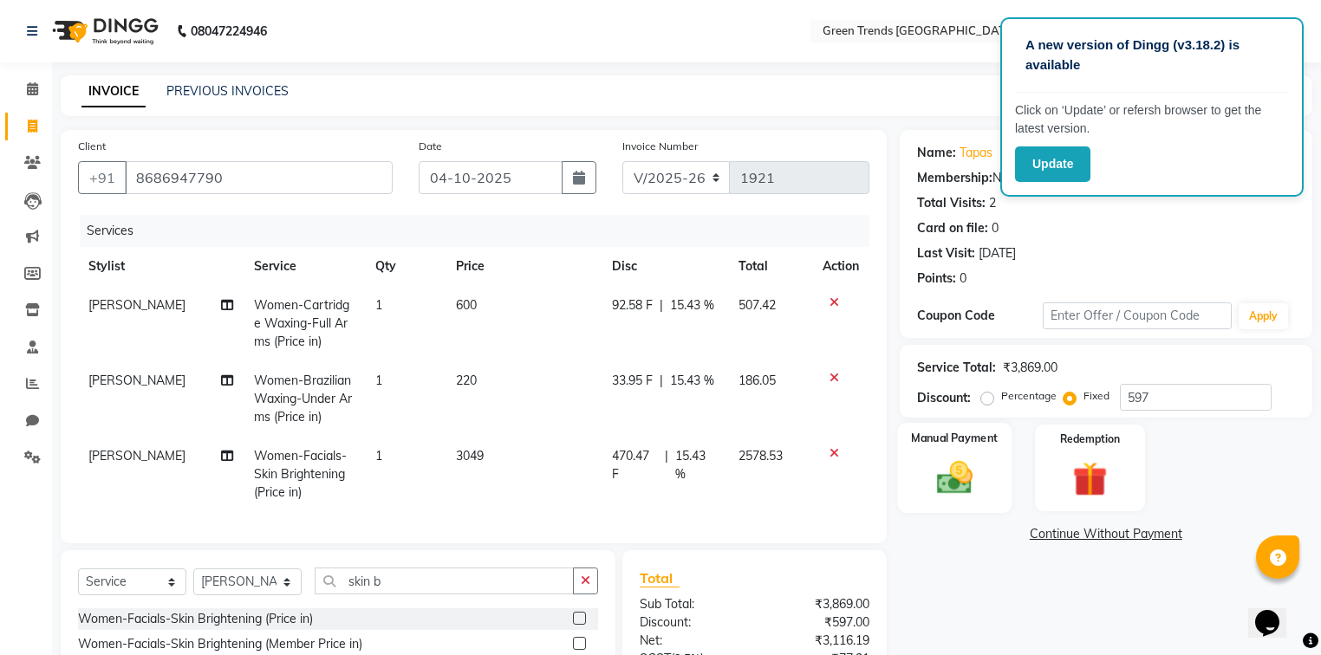
click at [933, 472] on img at bounding box center [954, 479] width 59 height 42
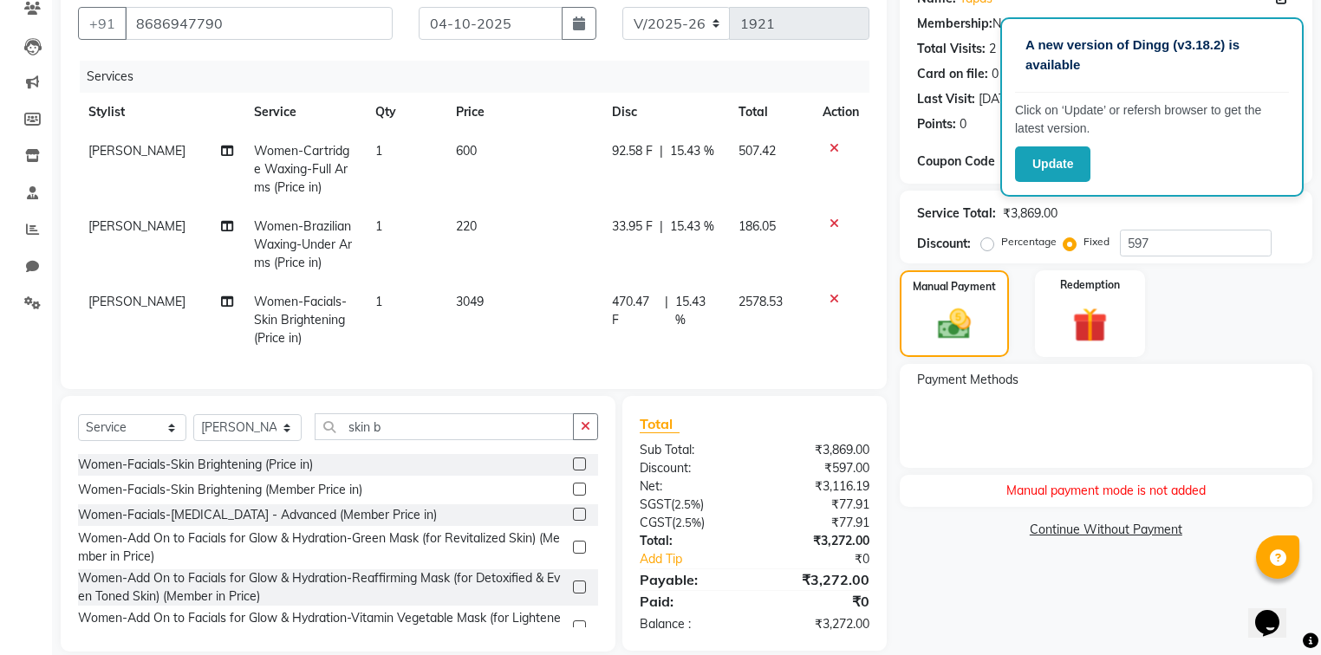
scroll to position [153, 0]
click at [1068, 309] on img at bounding box center [1090, 326] width 59 height 45
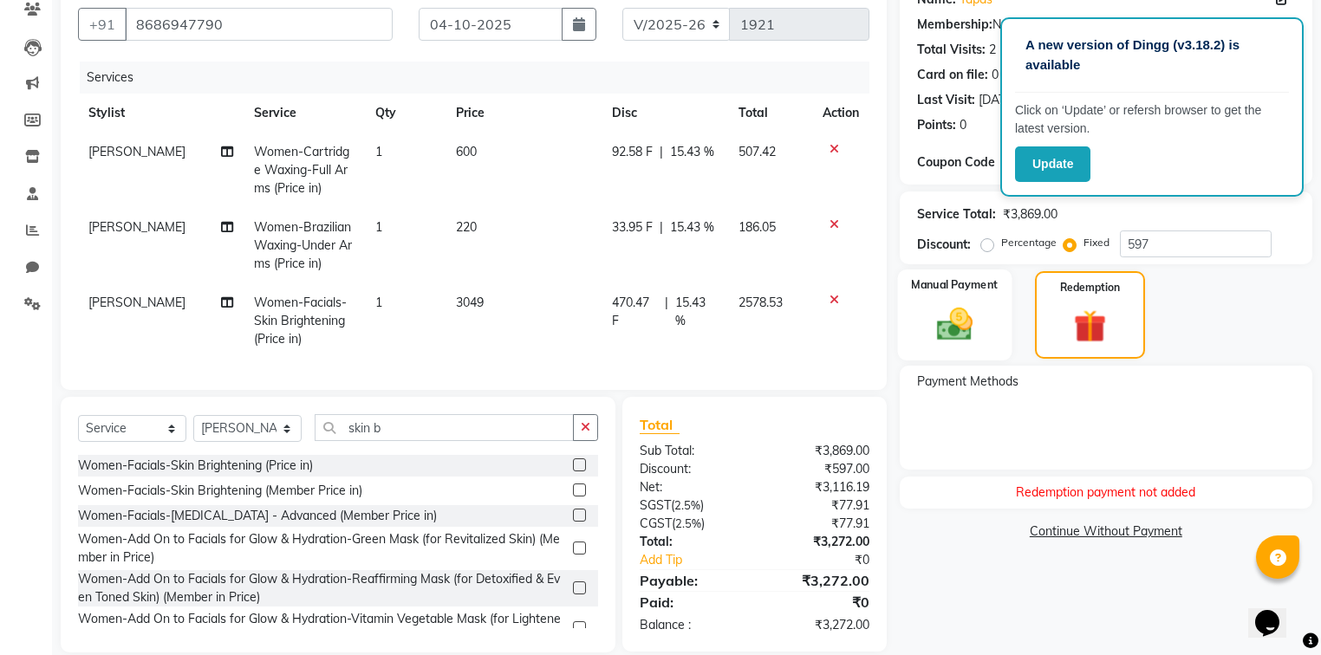
click at [939, 309] on img at bounding box center [954, 324] width 59 height 42
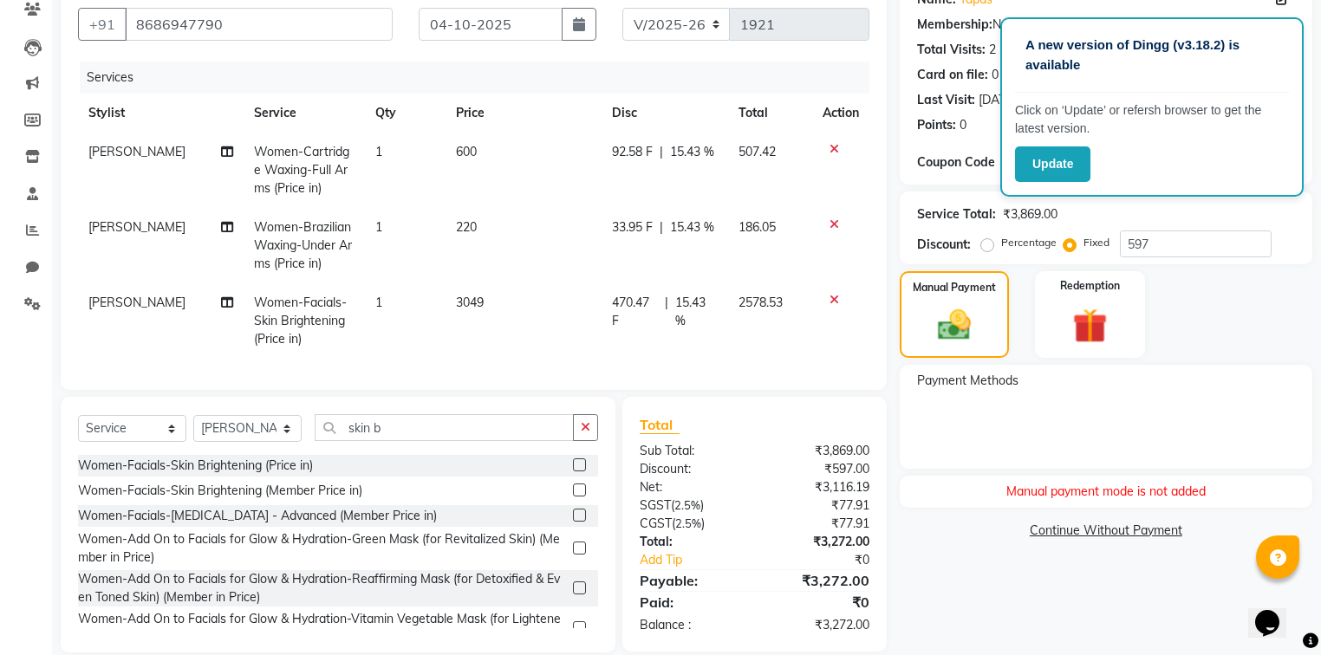
click at [1193, 312] on div "Manual Payment Redemption" at bounding box center [1106, 314] width 439 height 87
click at [985, 389] on div "Payment Methods" at bounding box center [1106, 383] width 378 height 22
click at [1097, 530] on link "Continue Without Payment" at bounding box center [1106, 531] width 406 height 18
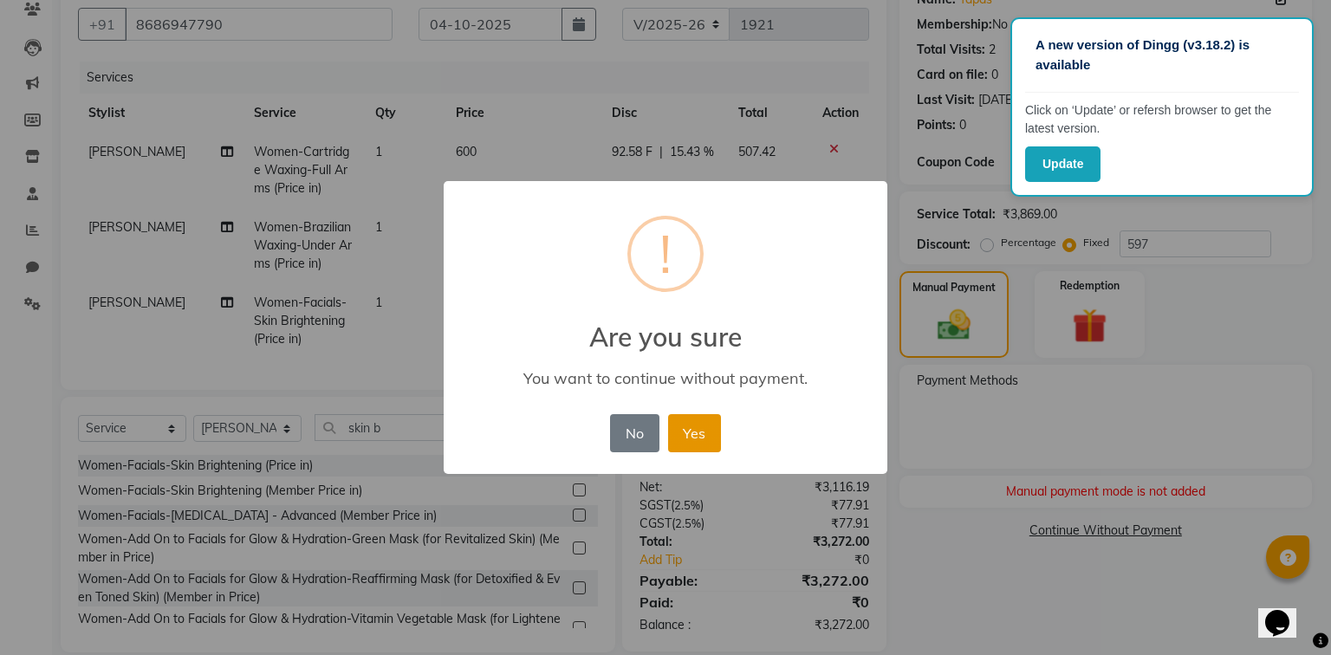
click at [699, 429] on button "Yes" at bounding box center [694, 433] width 53 height 38
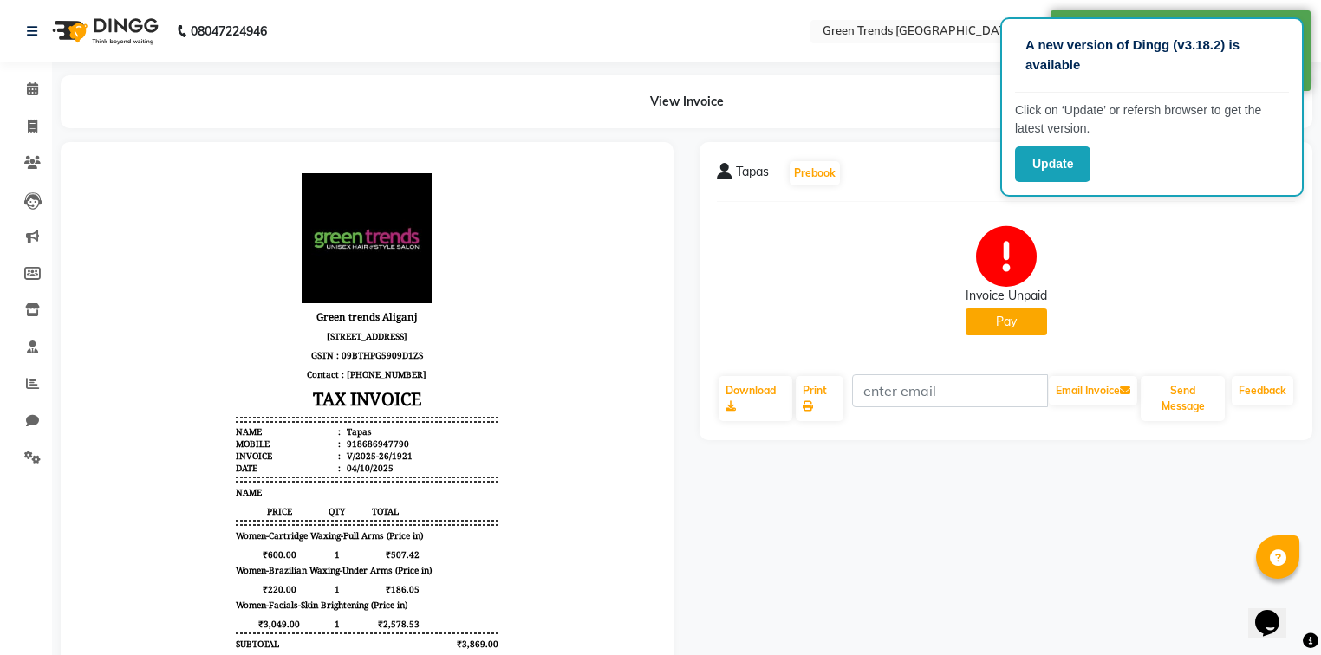
click at [1002, 322] on button "Pay" at bounding box center [1005, 322] width 81 height 27
select select "1"
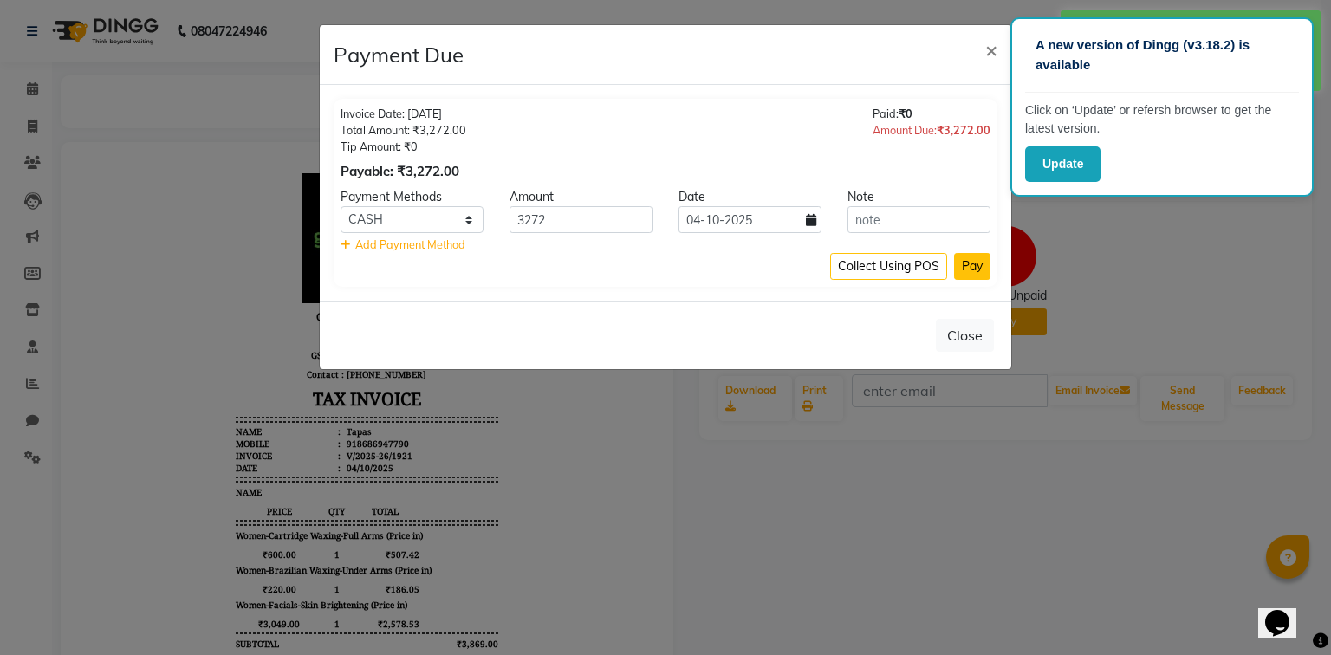
click at [971, 270] on button "Pay" at bounding box center [972, 266] width 36 height 27
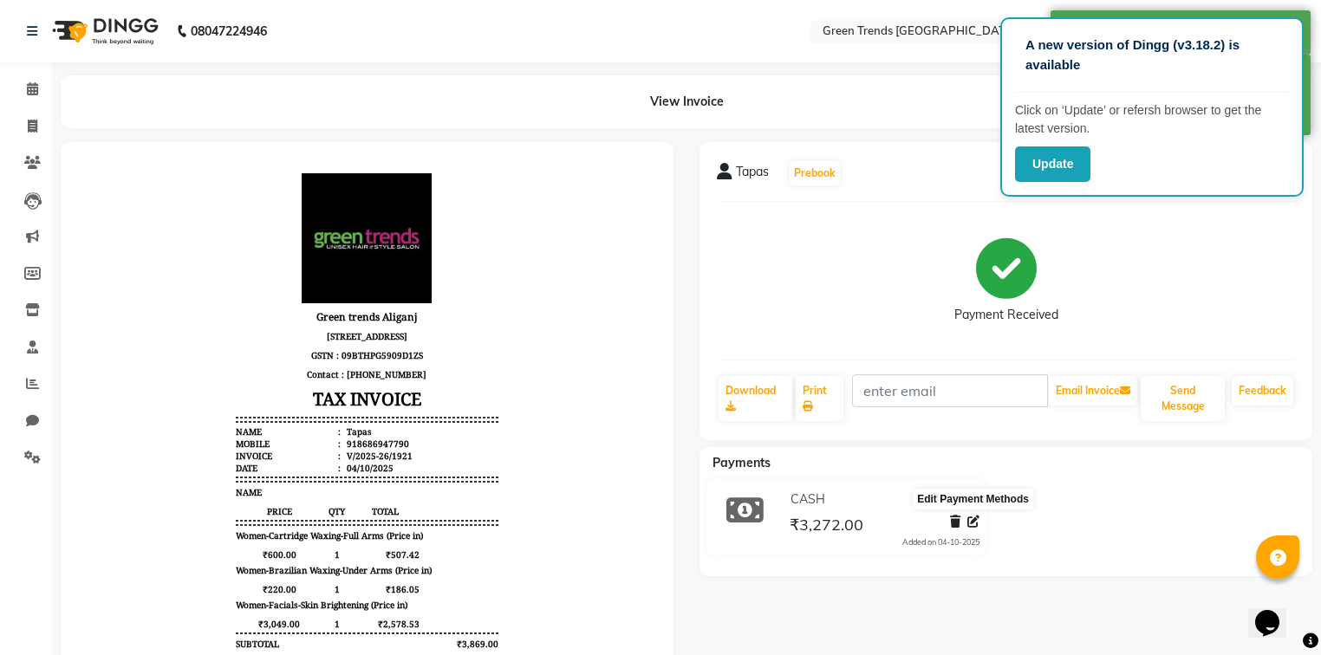
click at [974, 520] on icon at bounding box center [973, 522] width 12 height 12
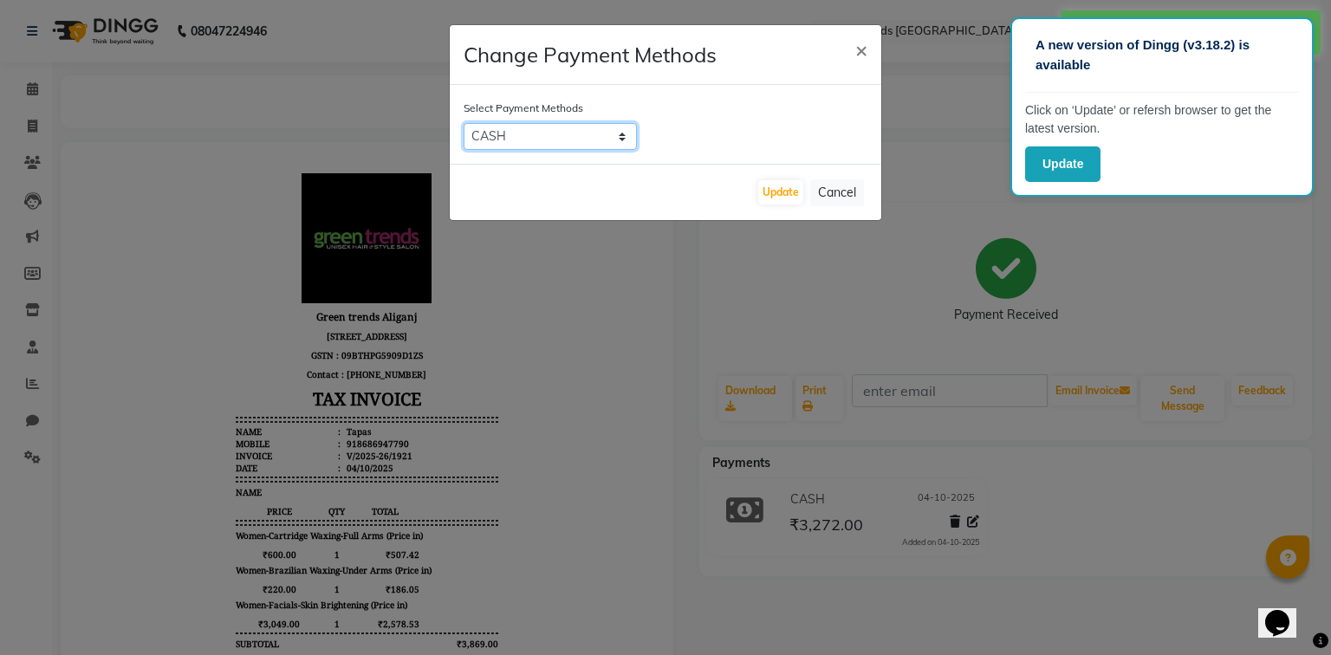
click at [616, 134] on select "CARD GPay Visa Card PayTM PhonePe CASH Debit Card" at bounding box center [550, 136] width 173 height 27
select select "5"
click at [464, 123] on select "CARD GPay Visa Card PayTM PhonePe CASH Debit Card" at bounding box center [550, 136] width 173 height 27
click at [795, 198] on button "Update" at bounding box center [780, 192] width 45 height 24
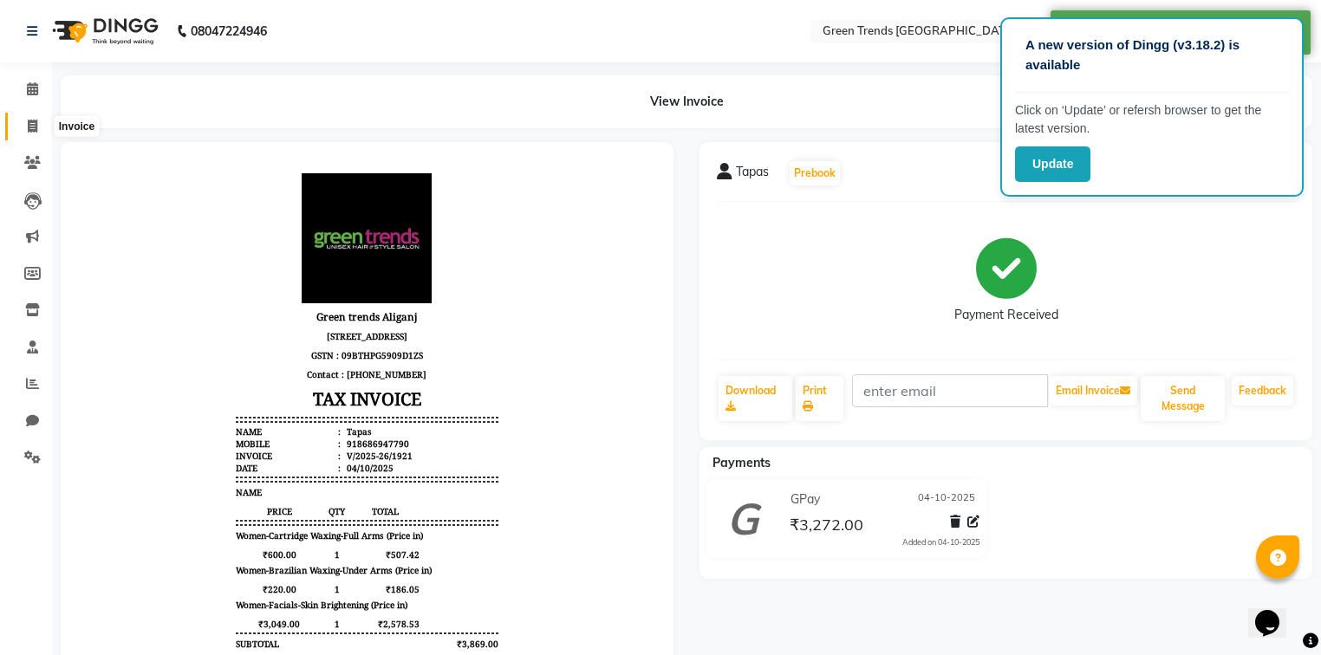
click at [36, 122] on span at bounding box center [32, 127] width 30 height 20
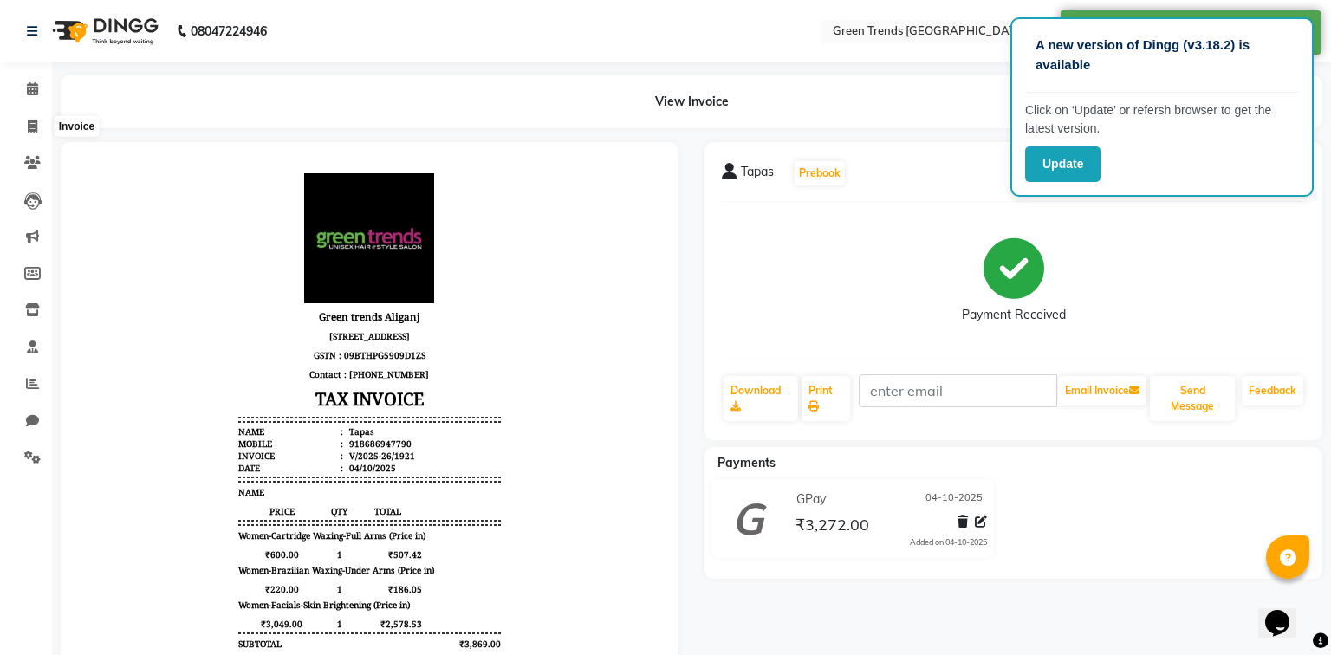
select select "7023"
select select "service"
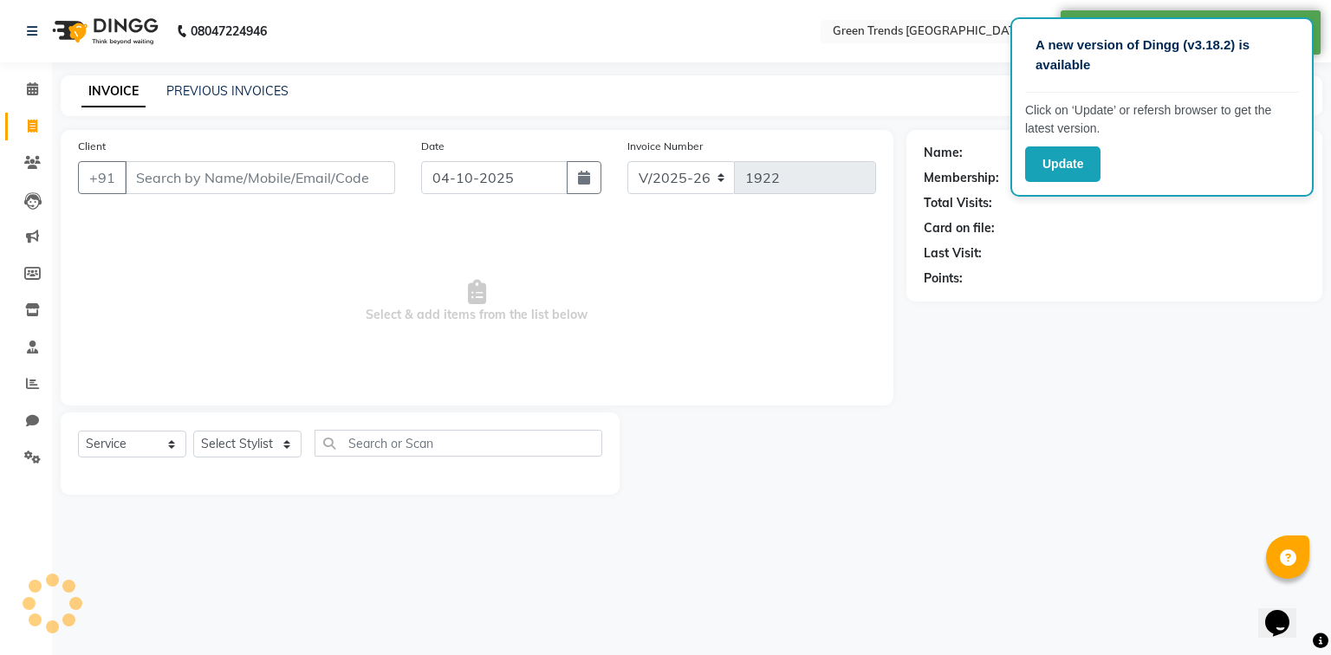
click at [177, 179] on input "Client" at bounding box center [260, 177] width 270 height 33
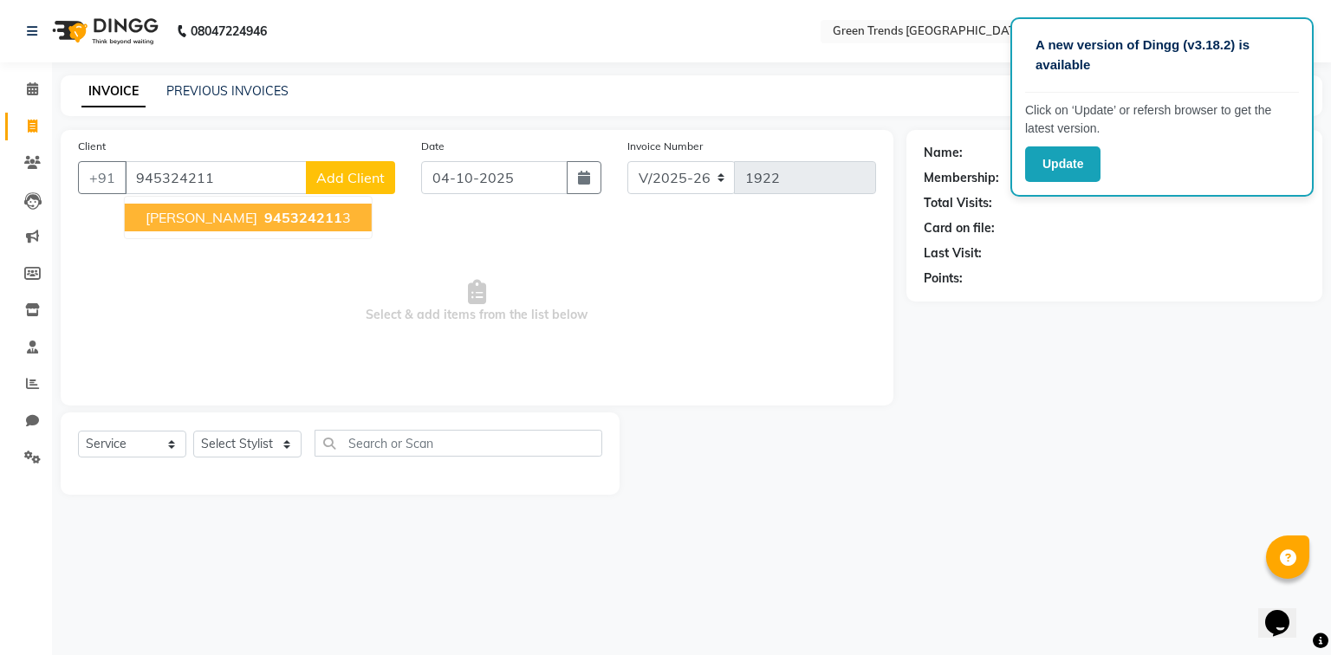
click at [264, 220] on span "945324211" at bounding box center [303, 217] width 78 height 17
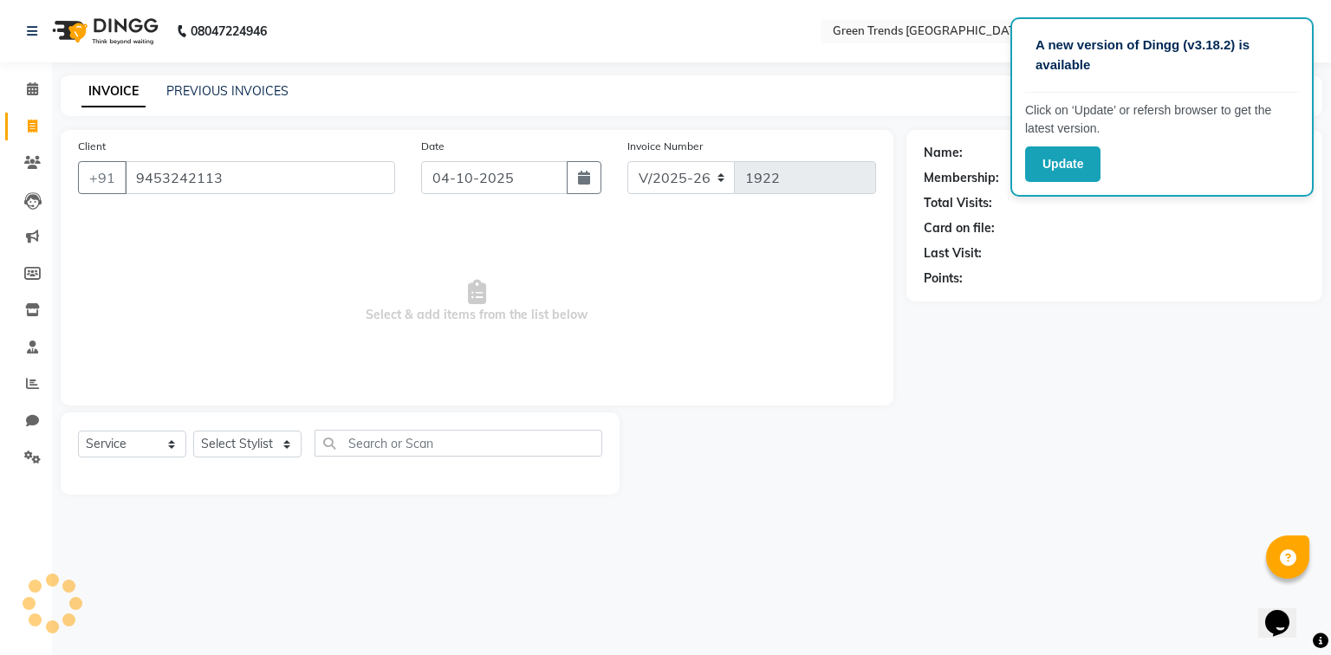
type input "9453242113"
click at [268, 454] on select "Select Stylist [PERSON_NAME] [PERSON_NAME] Mo. [PERSON_NAME].[PERSON_NAME] [PER…" at bounding box center [247, 444] width 108 height 27
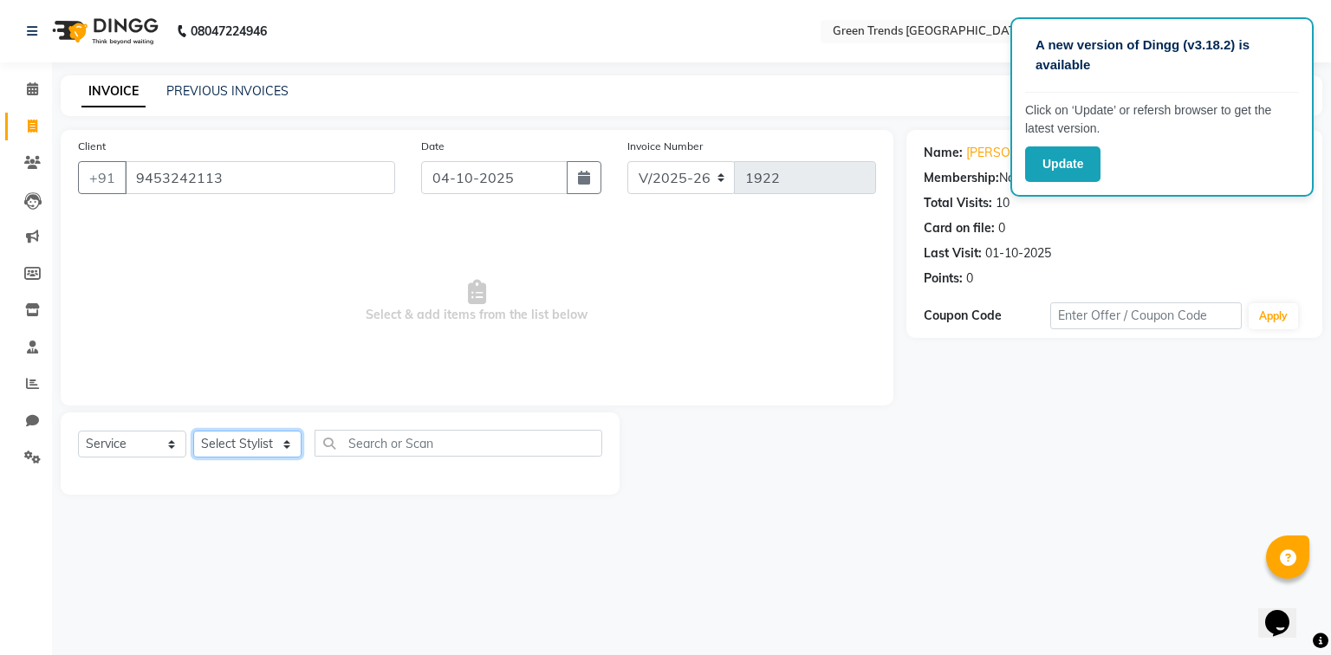
select select "58752"
click at [193, 432] on select "Select Stylist [PERSON_NAME] [PERSON_NAME] Mo. [PERSON_NAME].[PERSON_NAME] [PER…" at bounding box center [247, 444] width 108 height 27
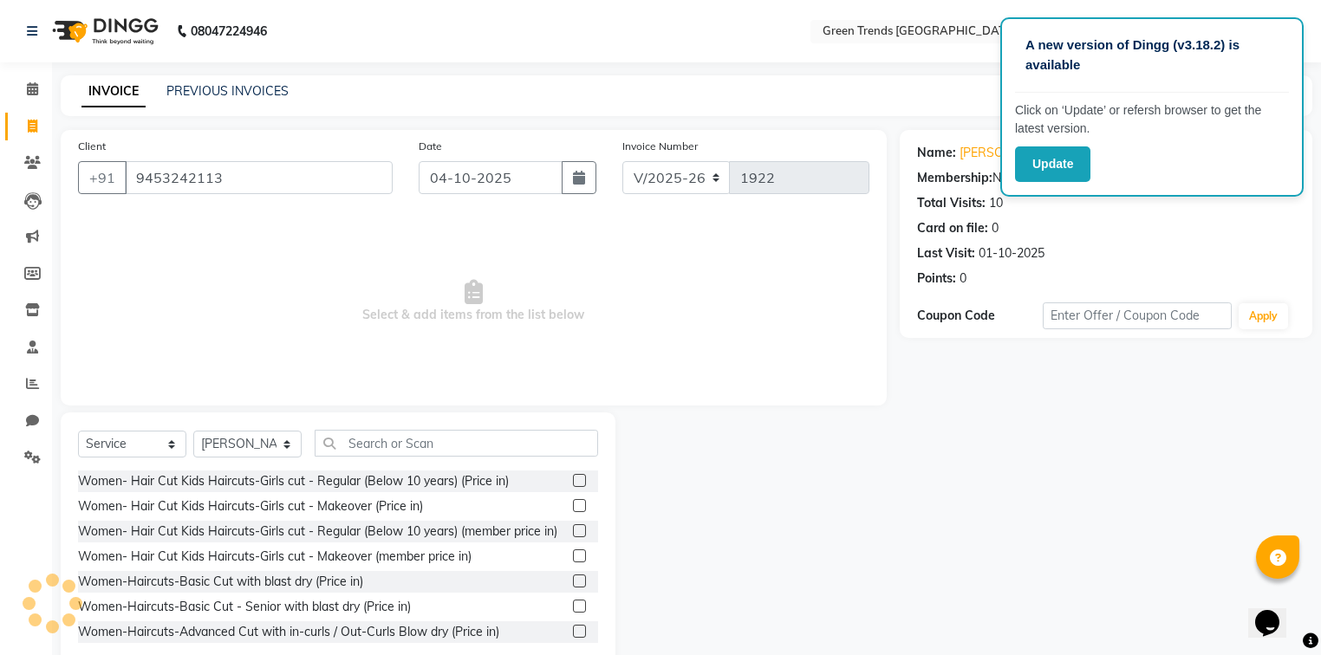
click at [412, 465] on div "Select Service Product Membership Package Voucher Prepaid Gift Card Select Styl…" at bounding box center [338, 450] width 520 height 41
click at [395, 443] on input "text" at bounding box center [456, 443] width 283 height 27
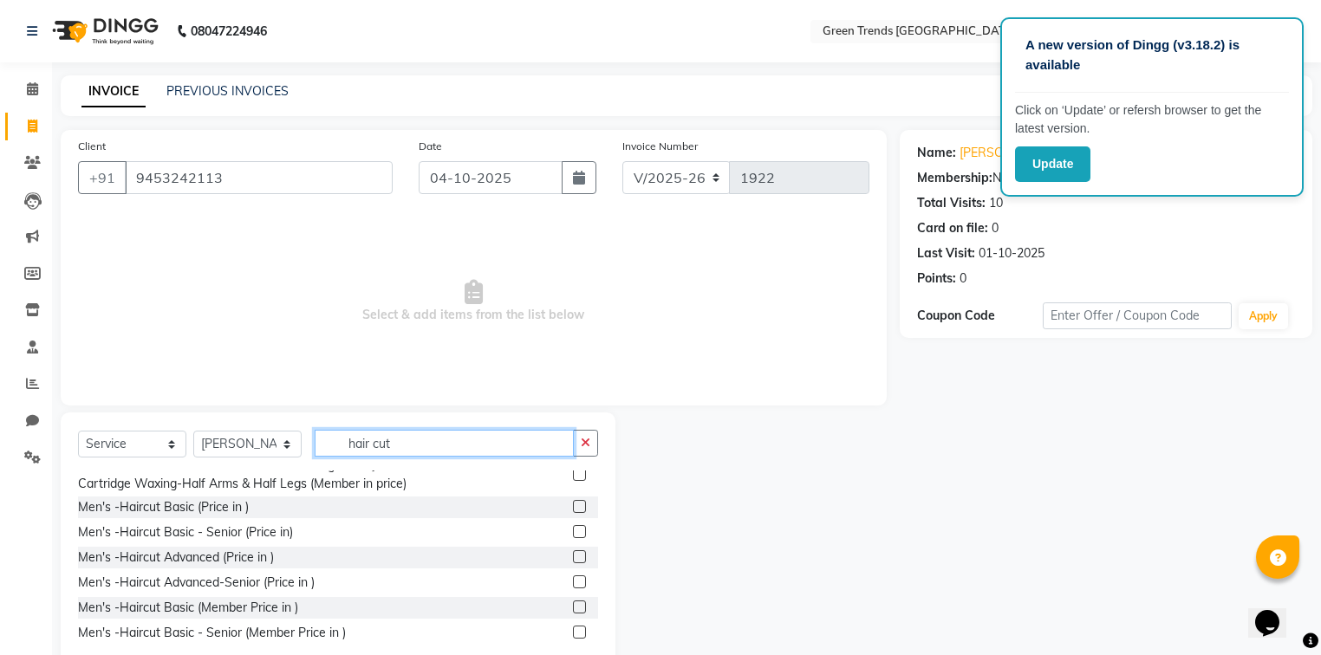
scroll to position [995, 0]
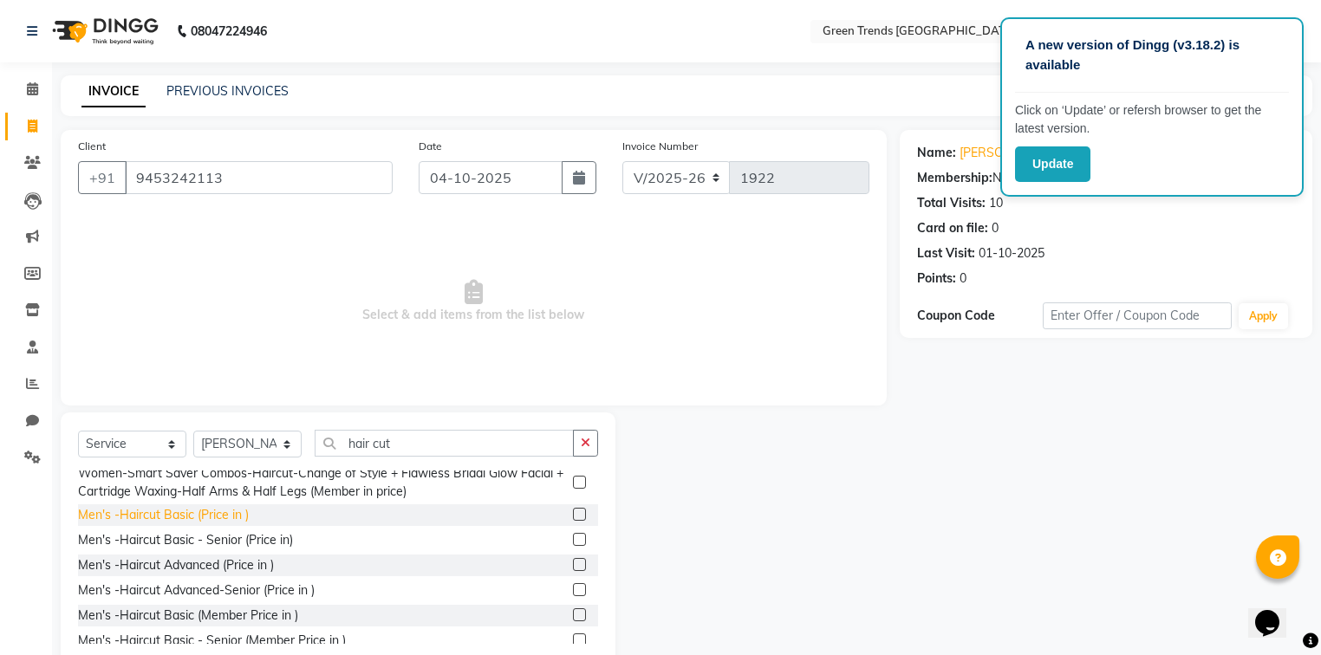
click at [192, 524] on div "Men's -Haircut Basic (Price in )" at bounding box center [163, 515] width 171 height 18
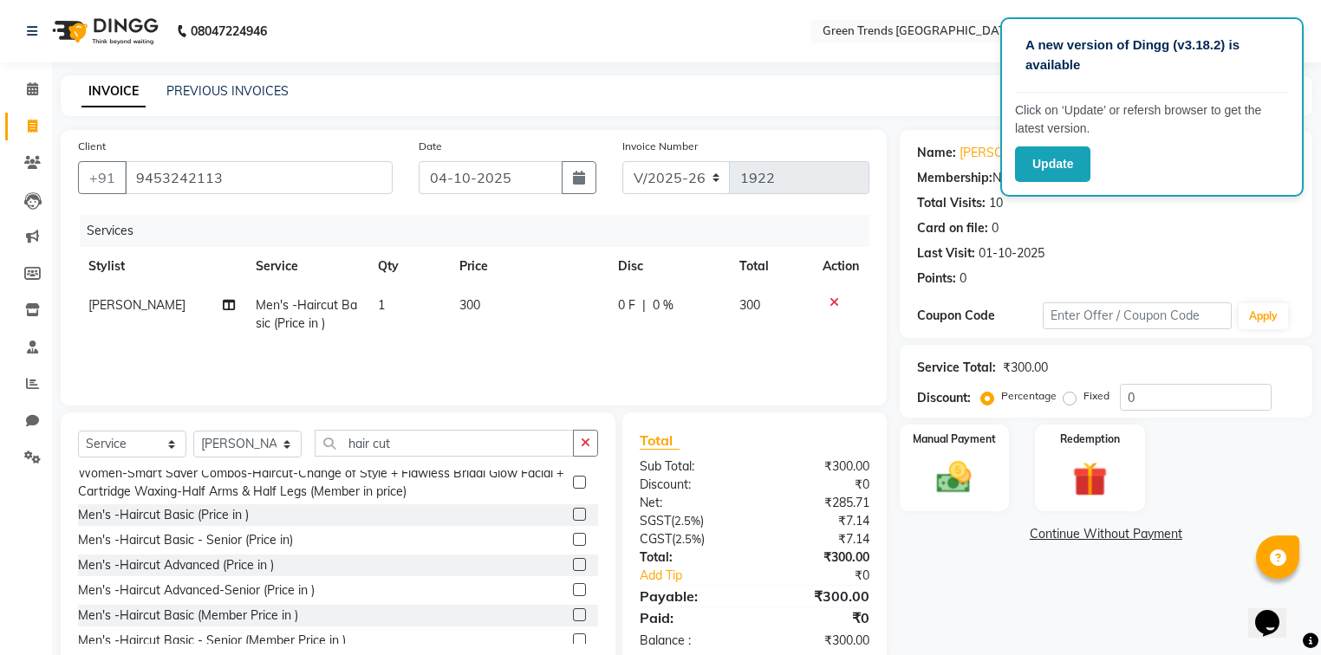
click at [635, 302] on div "0 F | 0 %" at bounding box center [668, 305] width 101 height 18
click at [1083, 400] on label "Fixed" at bounding box center [1096, 396] width 26 height 16
click at [1071, 400] on input "Fixed" at bounding box center [1073, 396] width 12 height 12
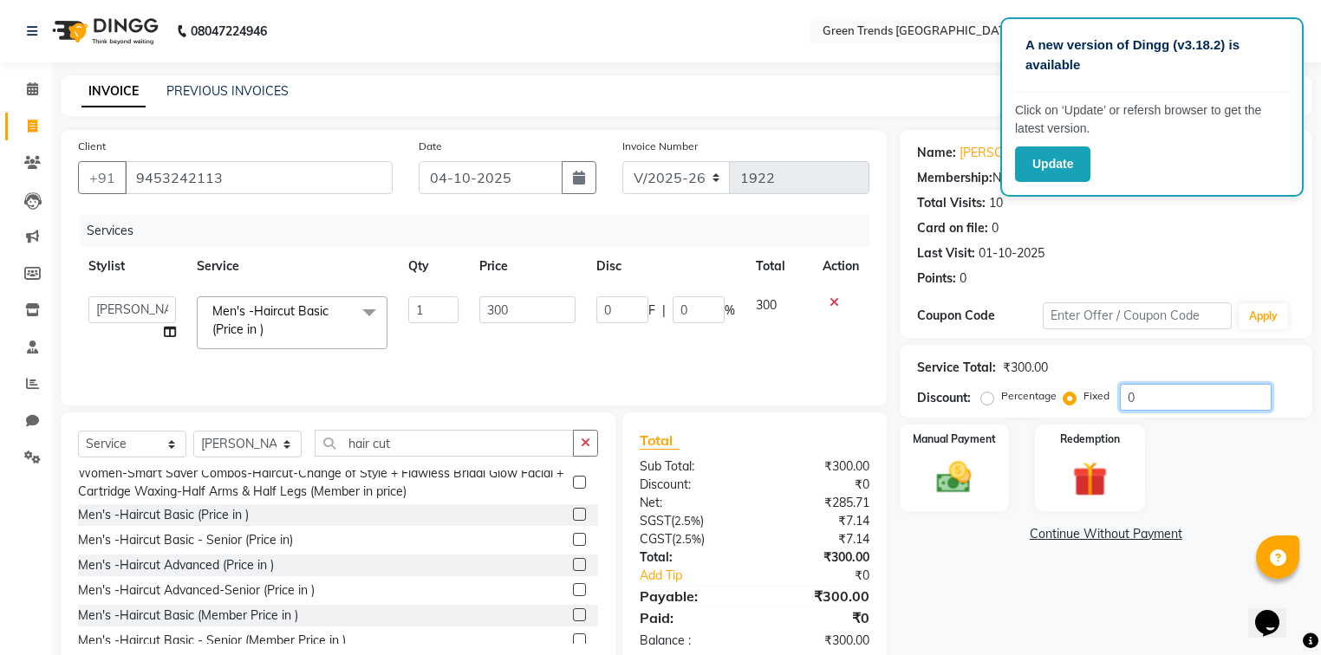
click at [1147, 395] on input "0" at bounding box center [1196, 397] width 152 height 27
click at [929, 465] on img at bounding box center [954, 479] width 59 height 42
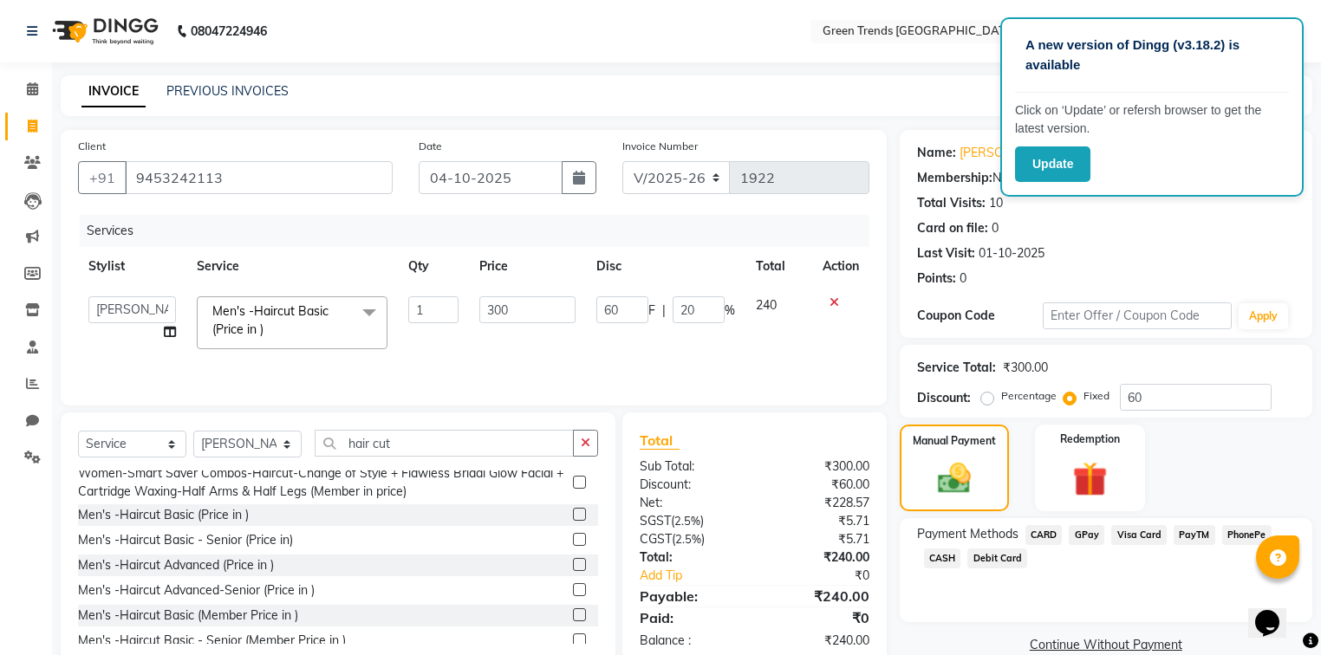
click at [1077, 534] on span "GPay" at bounding box center [1087, 535] width 36 height 20
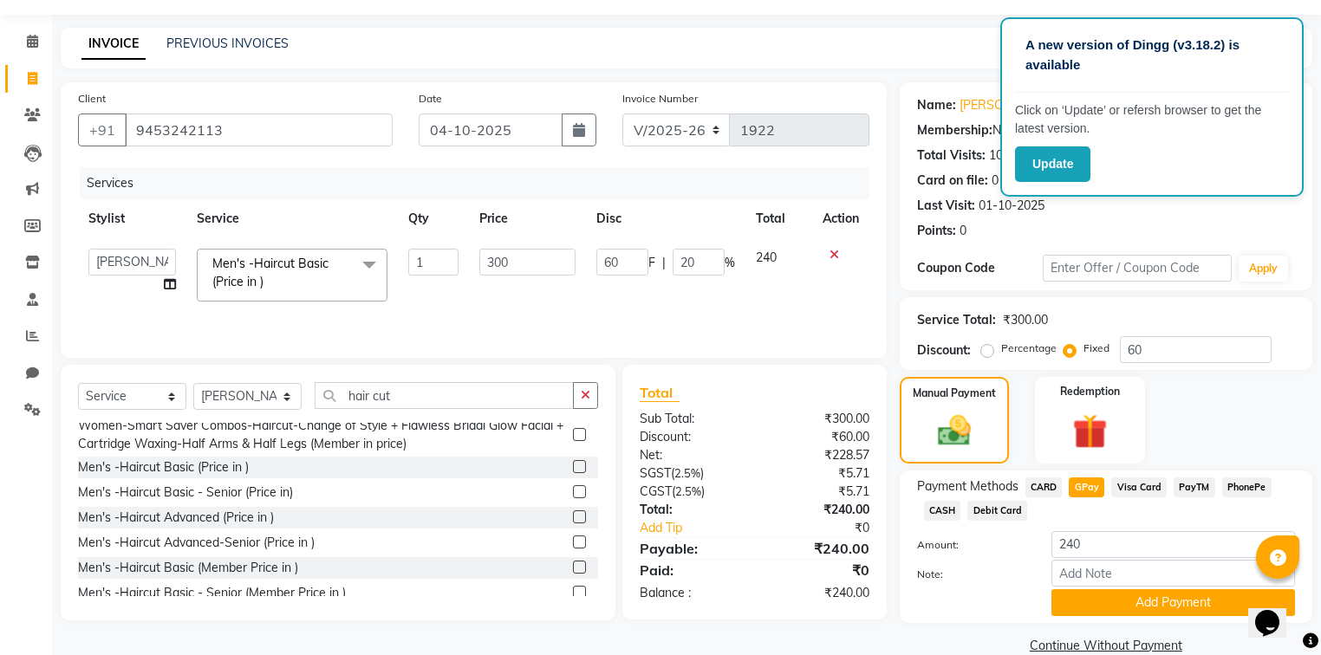
scroll to position [75, 0]
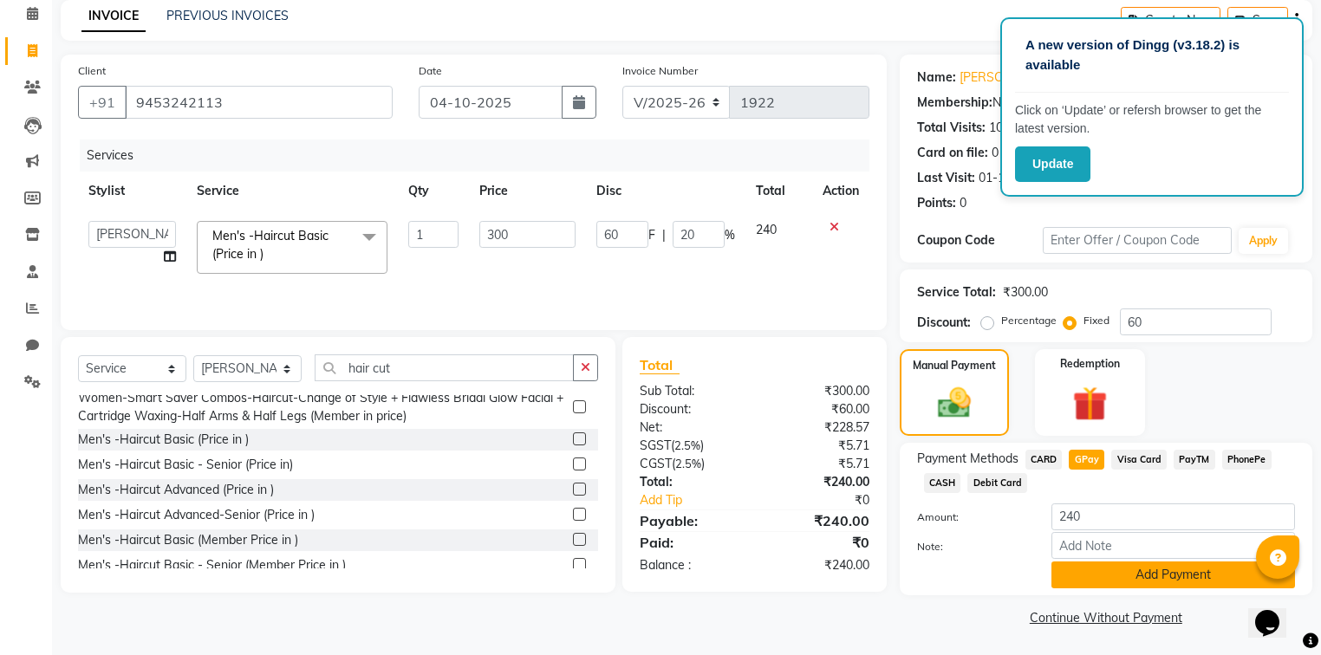
click at [1176, 569] on button "Add Payment" at bounding box center [1173, 575] width 244 height 27
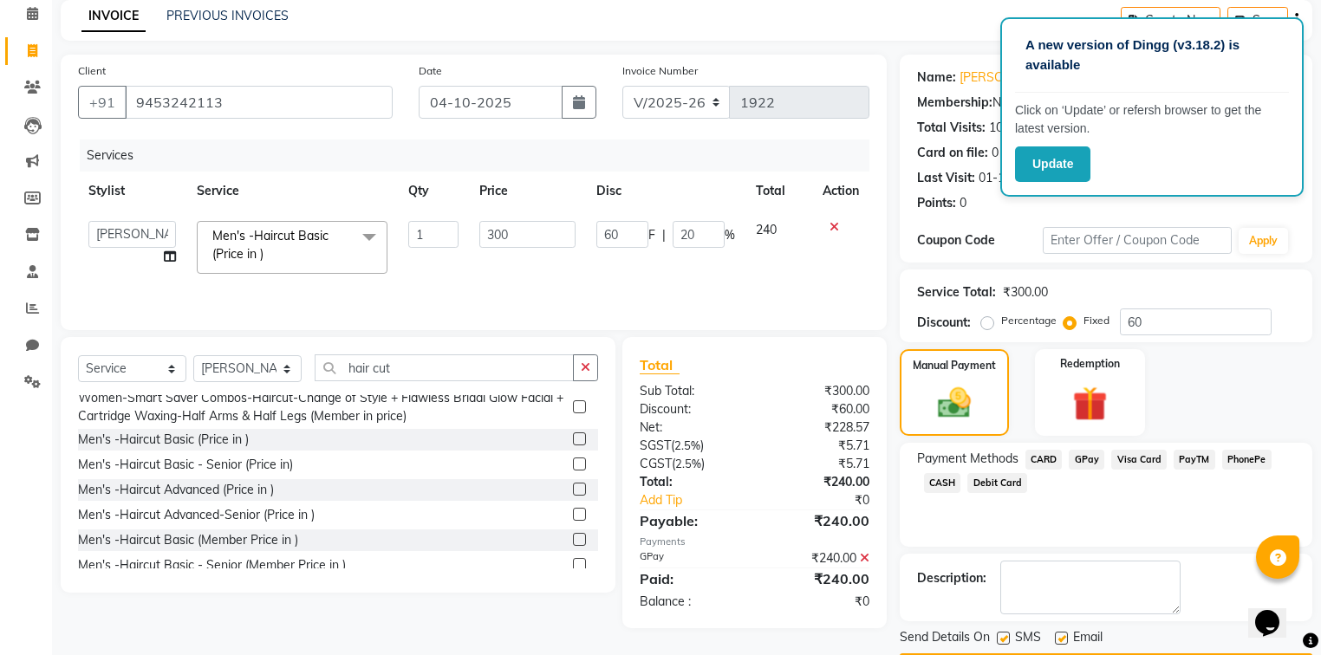
click at [1061, 635] on label at bounding box center [1061, 638] width 13 height 13
click at [1061, 635] on input "checkbox" at bounding box center [1060, 639] width 11 height 11
click at [1006, 638] on label at bounding box center [1003, 638] width 13 height 13
click at [1006, 638] on input "checkbox" at bounding box center [1002, 639] width 11 height 11
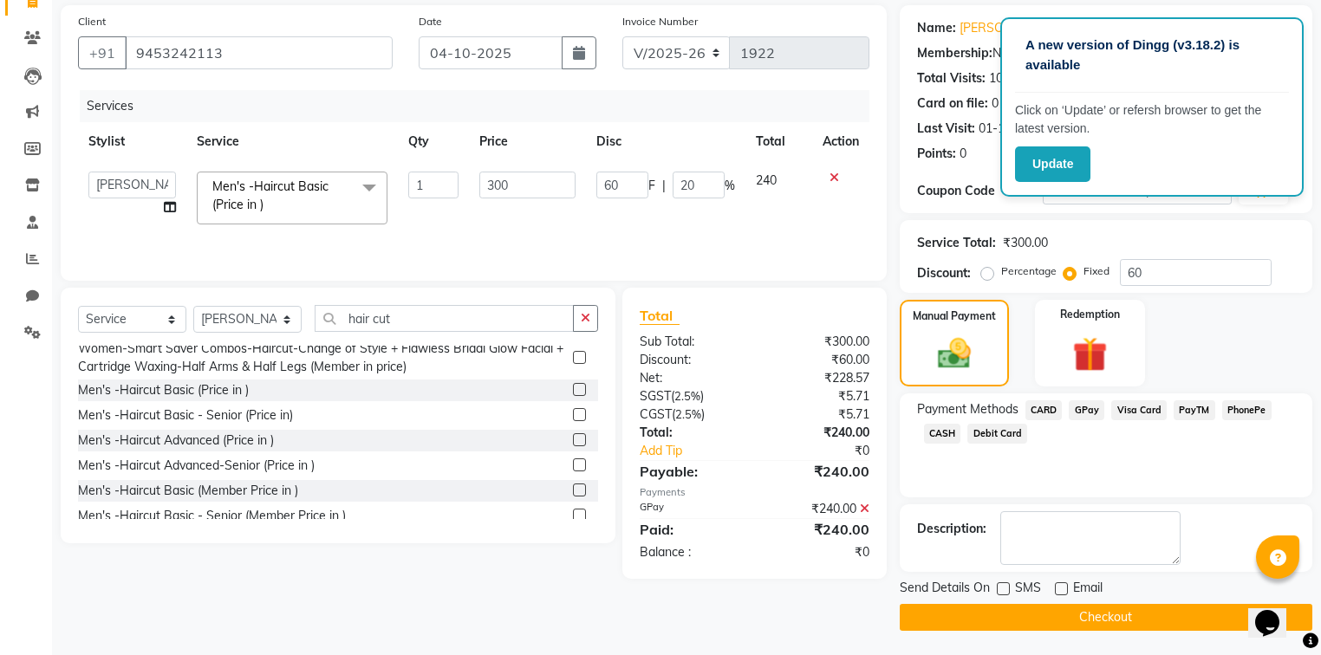
click at [1220, 610] on button "Checkout" at bounding box center [1106, 617] width 413 height 27
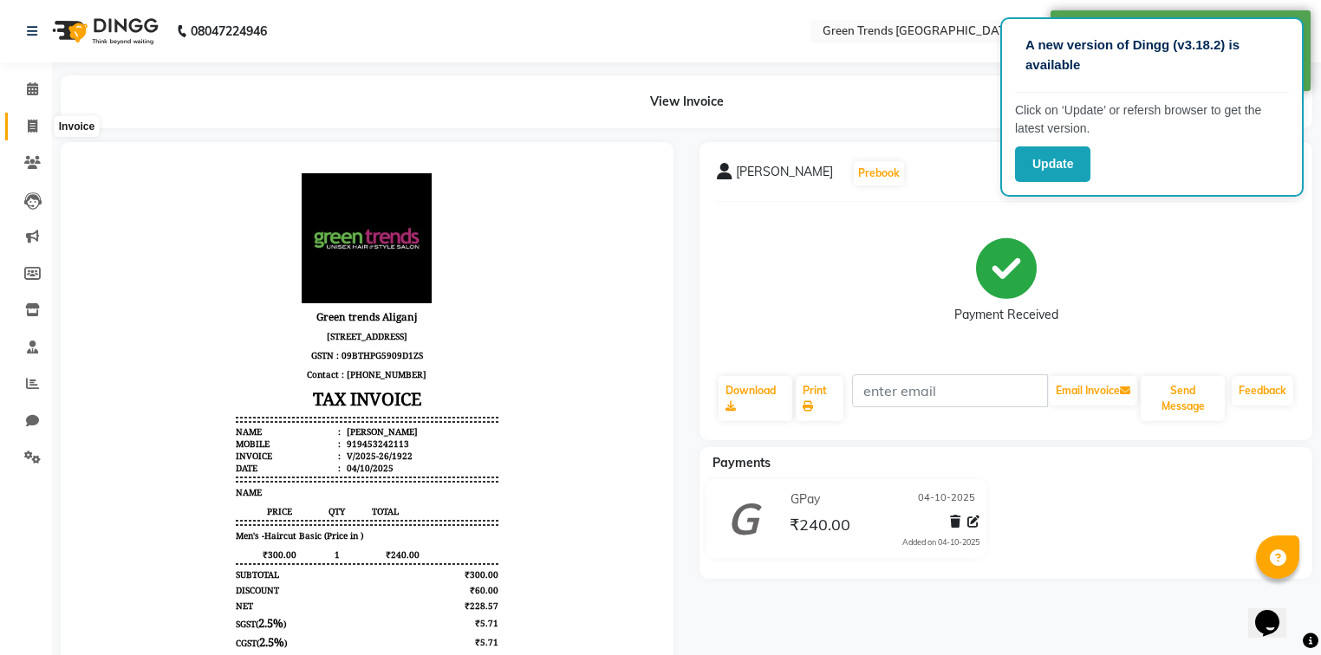
click at [37, 120] on span at bounding box center [32, 127] width 30 height 20
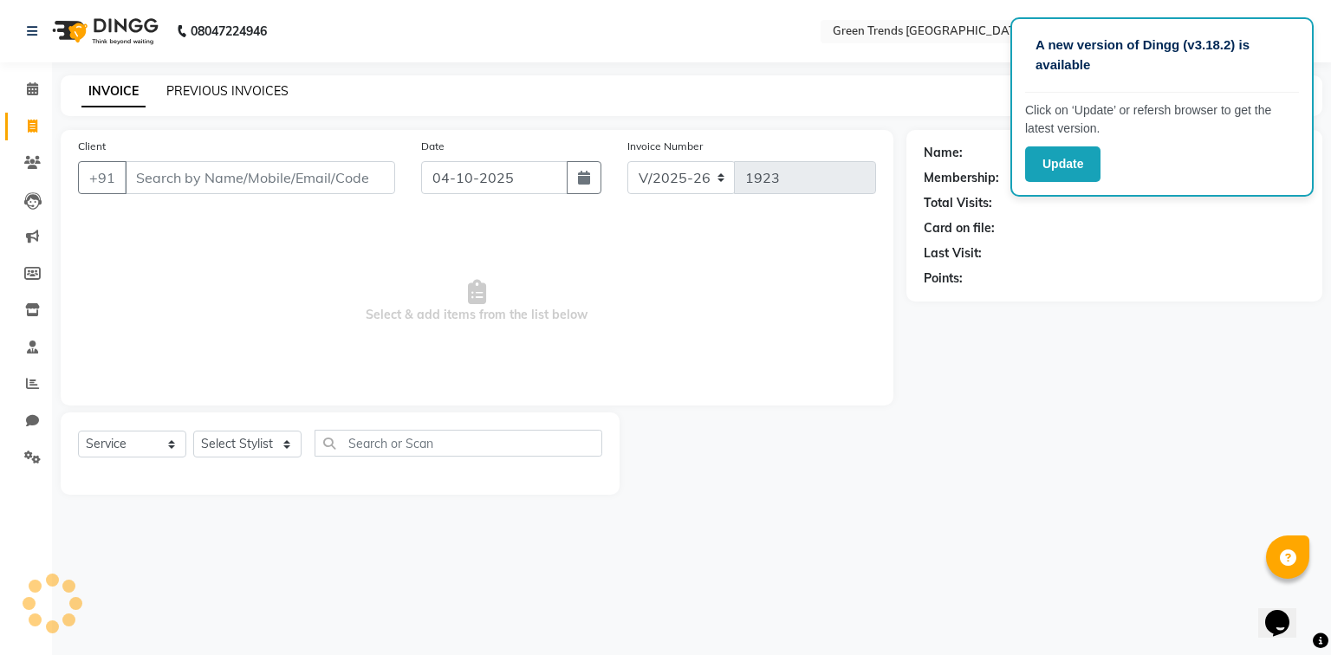
click at [205, 95] on link "PREVIOUS INVOICES" at bounding box center [227, 91] width 122 height 16
